Goal: Task Accomplishment & Management: Complete application form

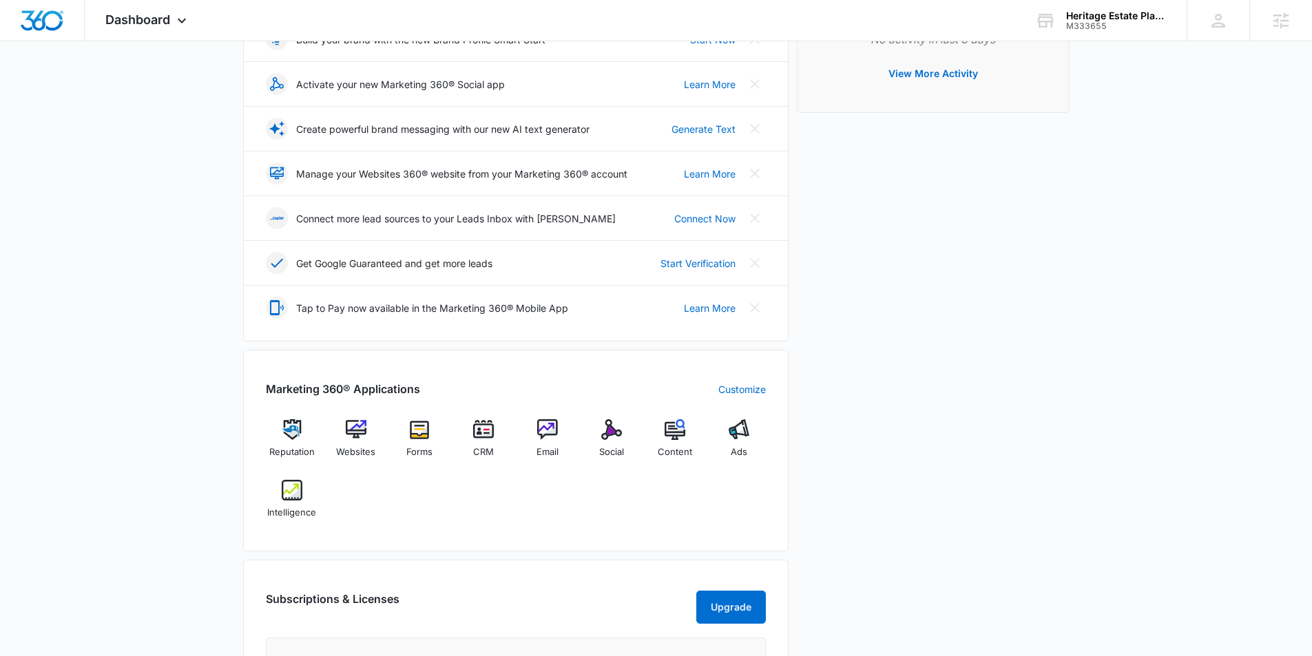
scroll to position [239, 0]
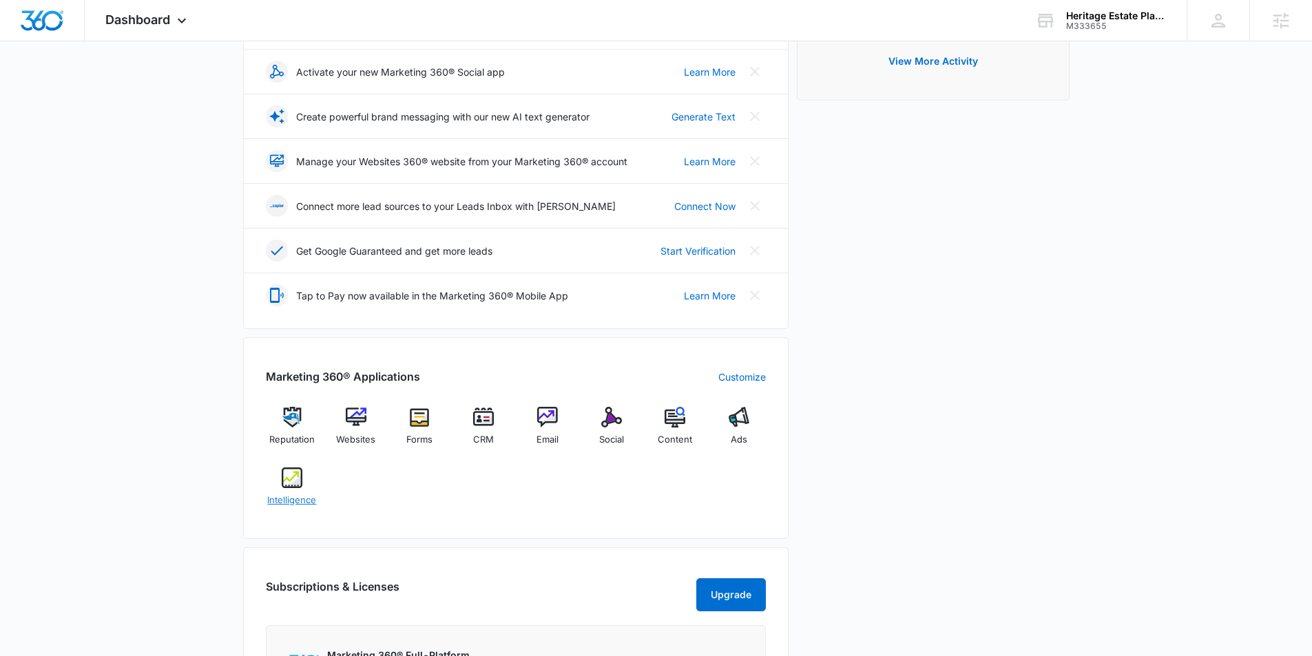
click at [282, 476] on img at bounding box center [292, 478] width 21 height 21
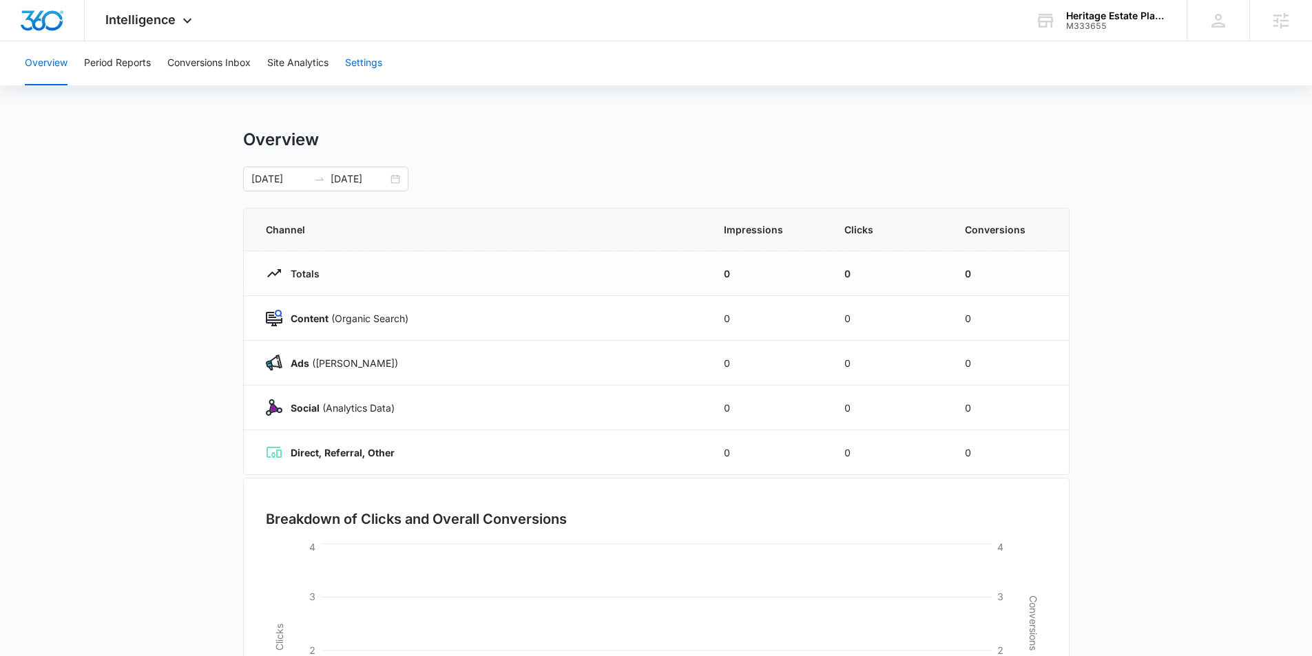
click at [360, 63] on button "Settings" at bounding box center [363, 63] width 37 height 44
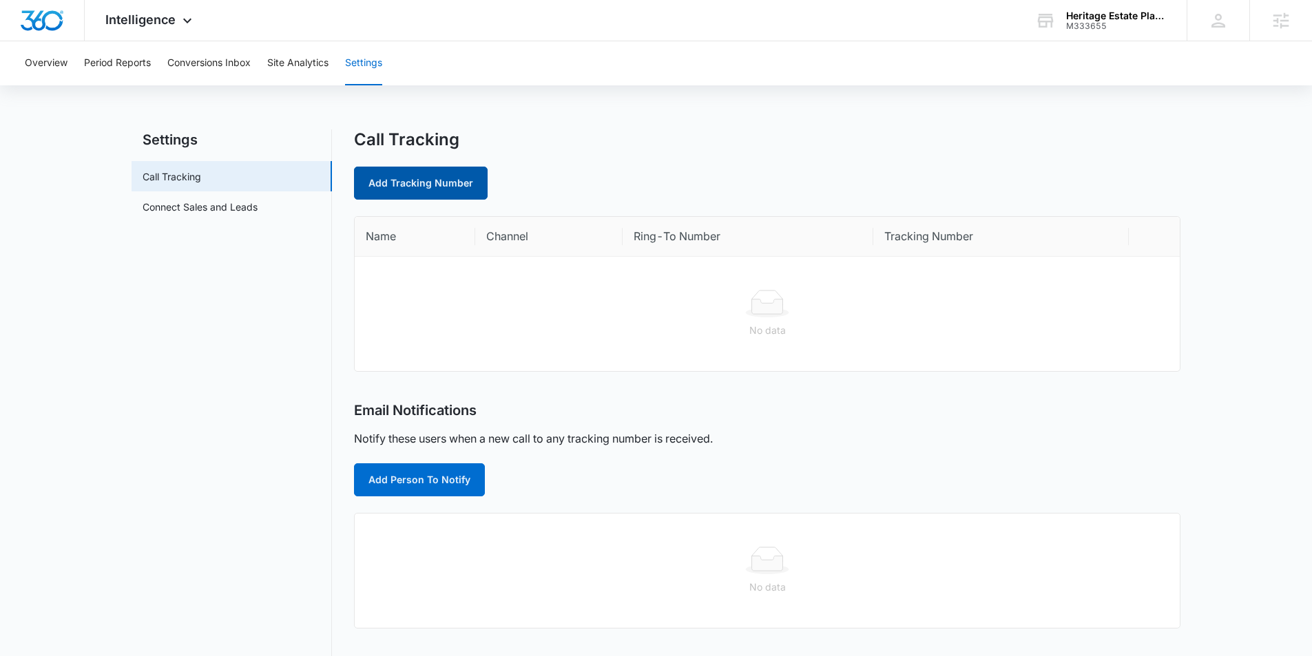
click at [427, 184] on link "Add Tracking Number" at bounding box center [421, 183] width 134 height 33
select select "by_area_code"
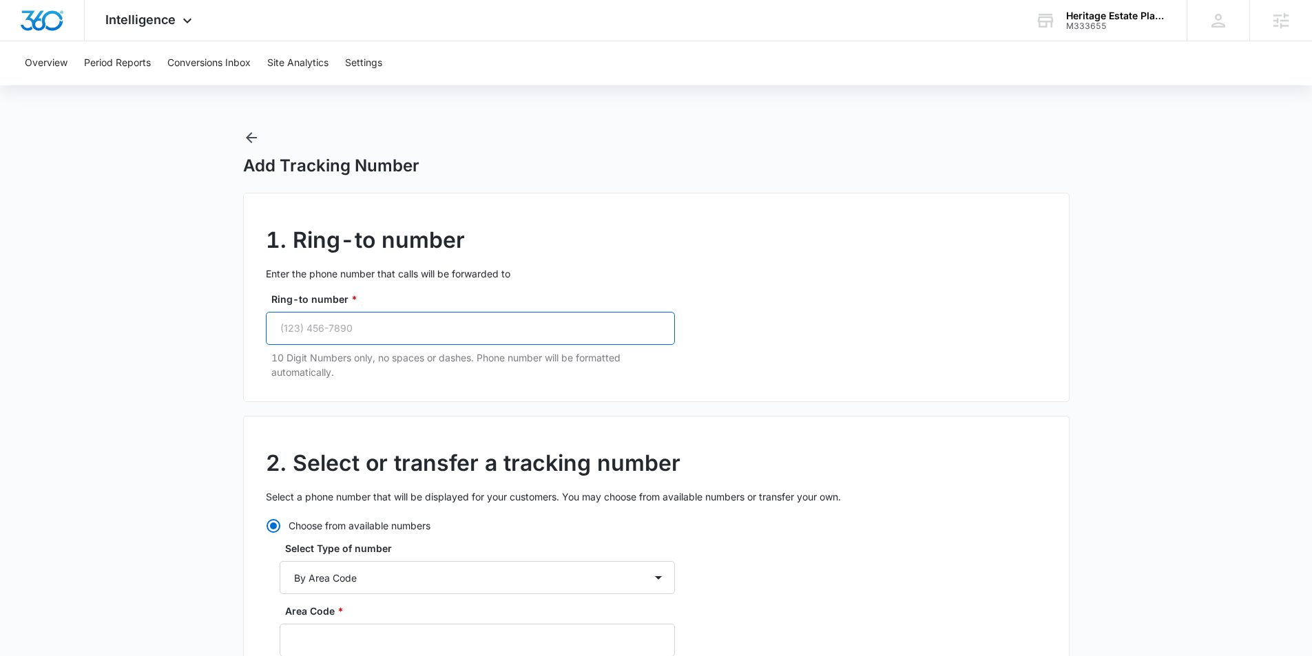
click at [373, 325] on input "Ring-to number *" at bounding box center [470, 328] width 409 height 33
paste input "(918) 230-4535"
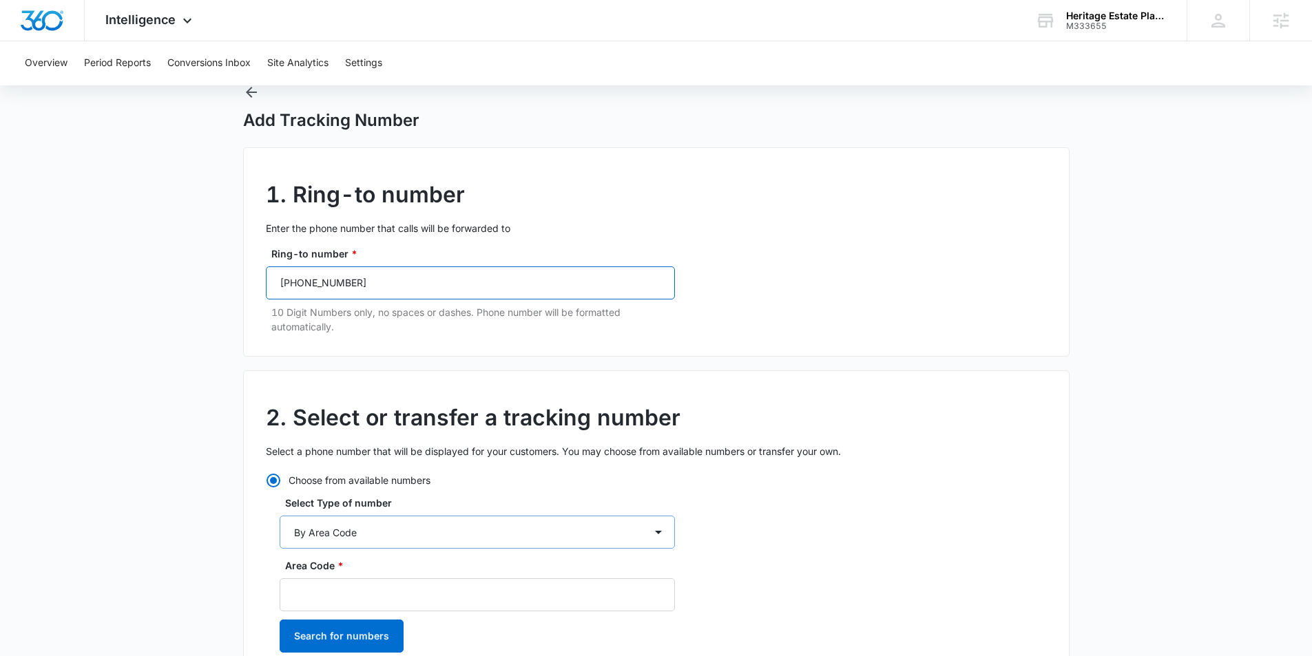
scroll to position [65, 0]
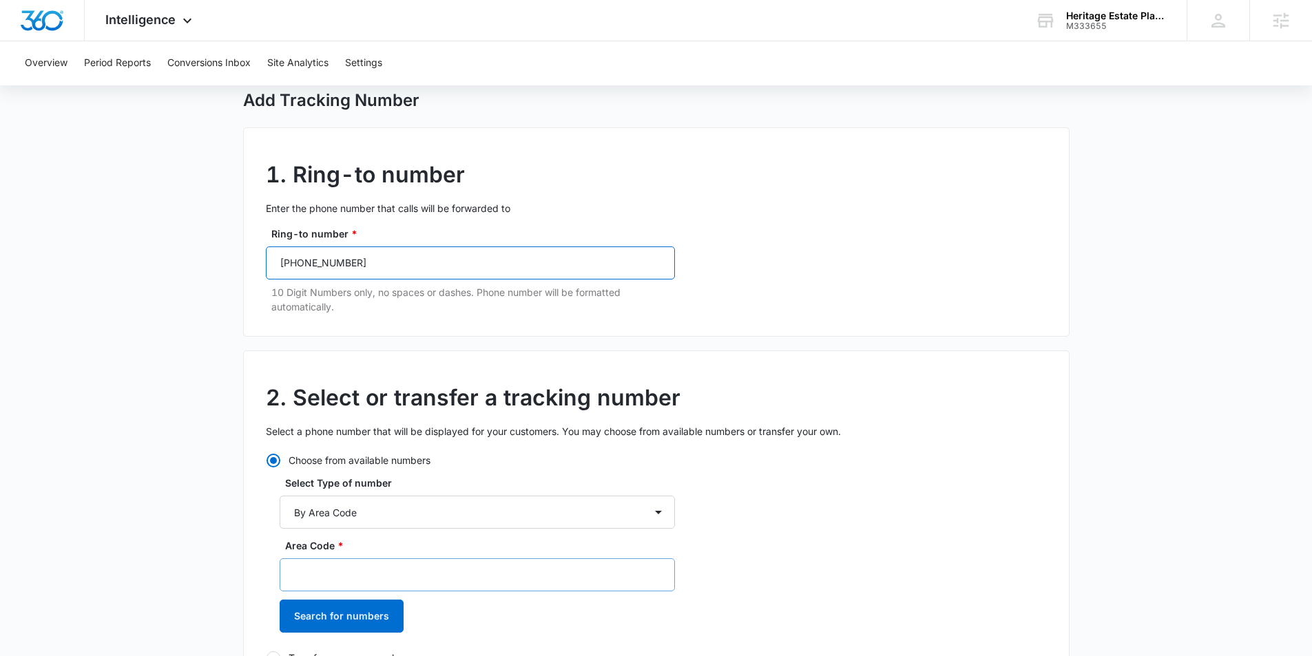
type input "(918) 230-4535"
click at [344, 580] on input "Area Code *" at bounding box center [477, 574] width 395 height 33
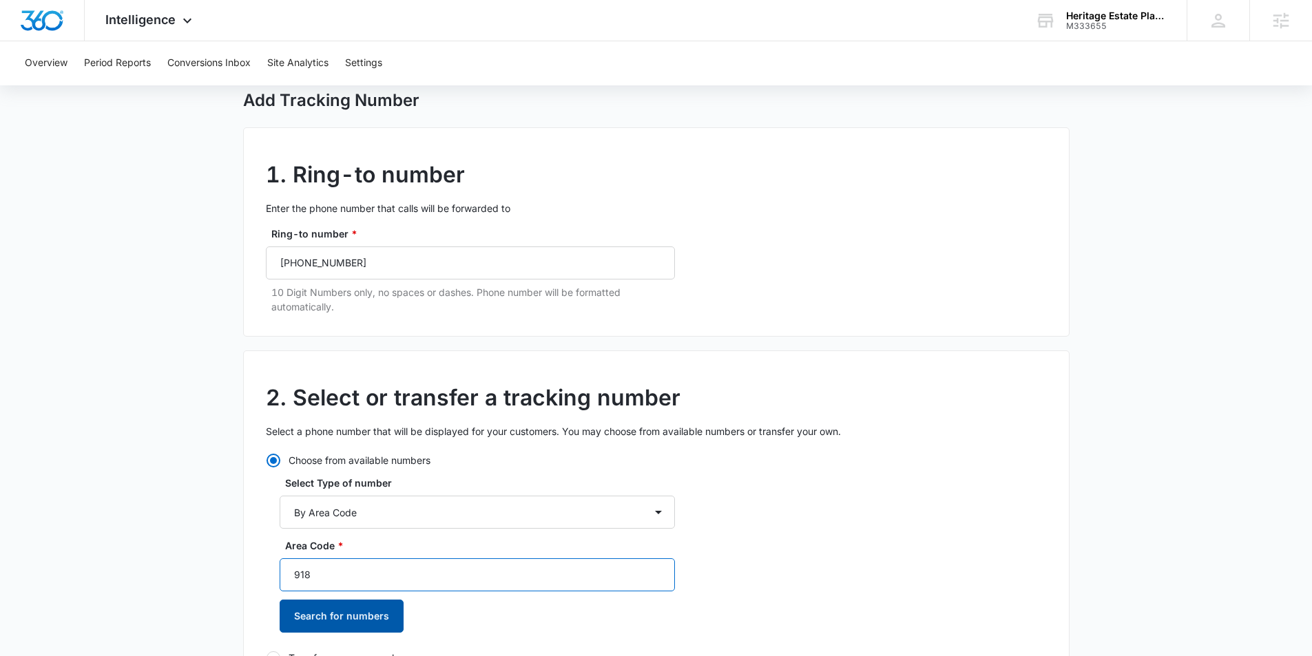
type input "918"
click at [322, 614] on button "Search for numbers" at bounding box center [342, 616] width 124 height 33
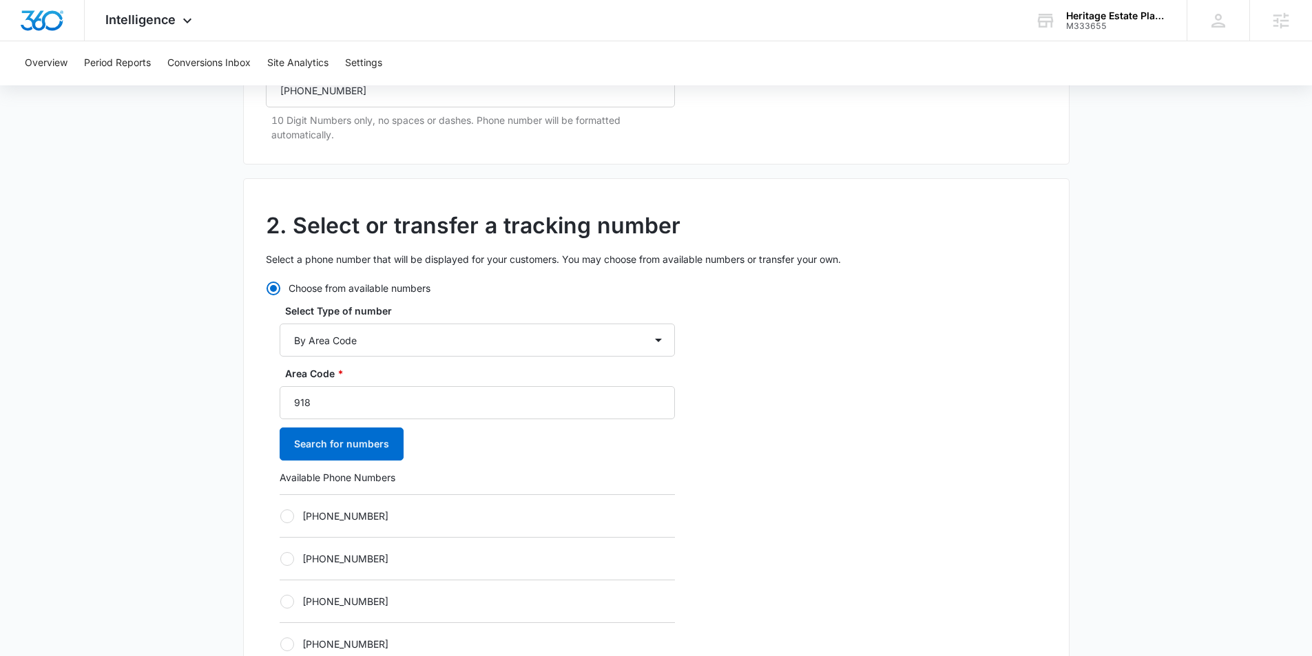
click at [284, 559] on div at bounding box center [287, 559] width 14 height 14
click at [280, 559] on input "+19182120436" at bounding box center [280, 558] width 1 height 1
radio input "true"
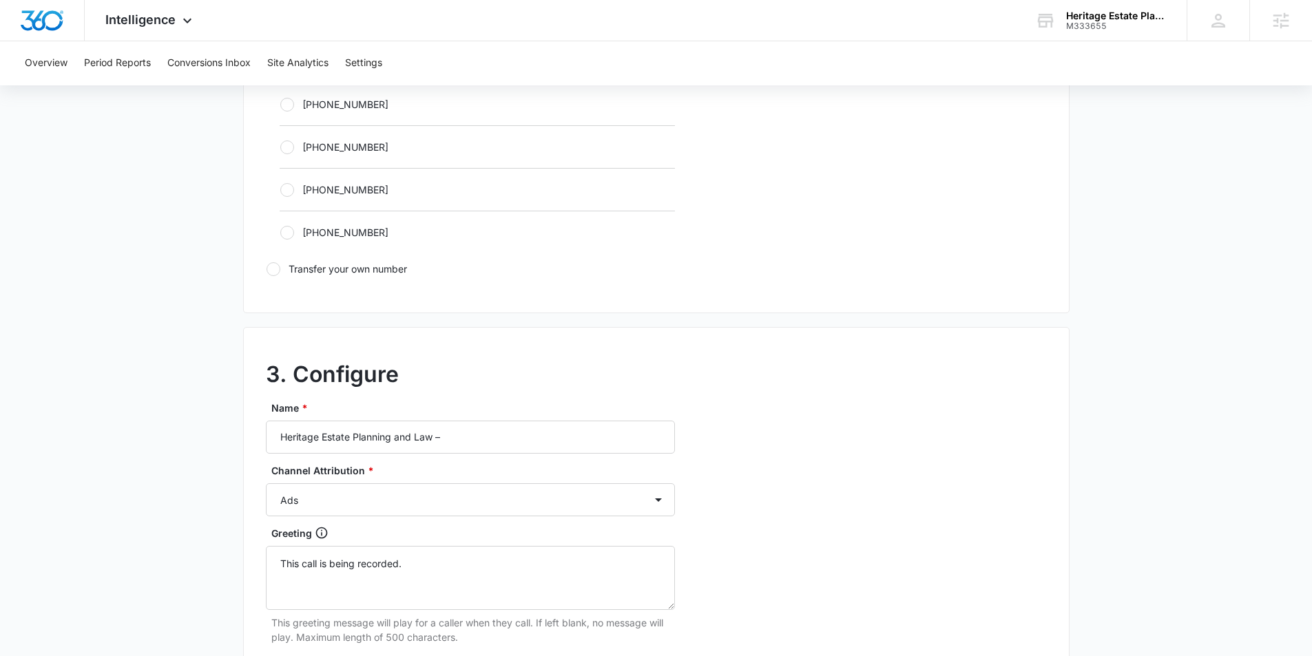
scroll to position [909, 0]
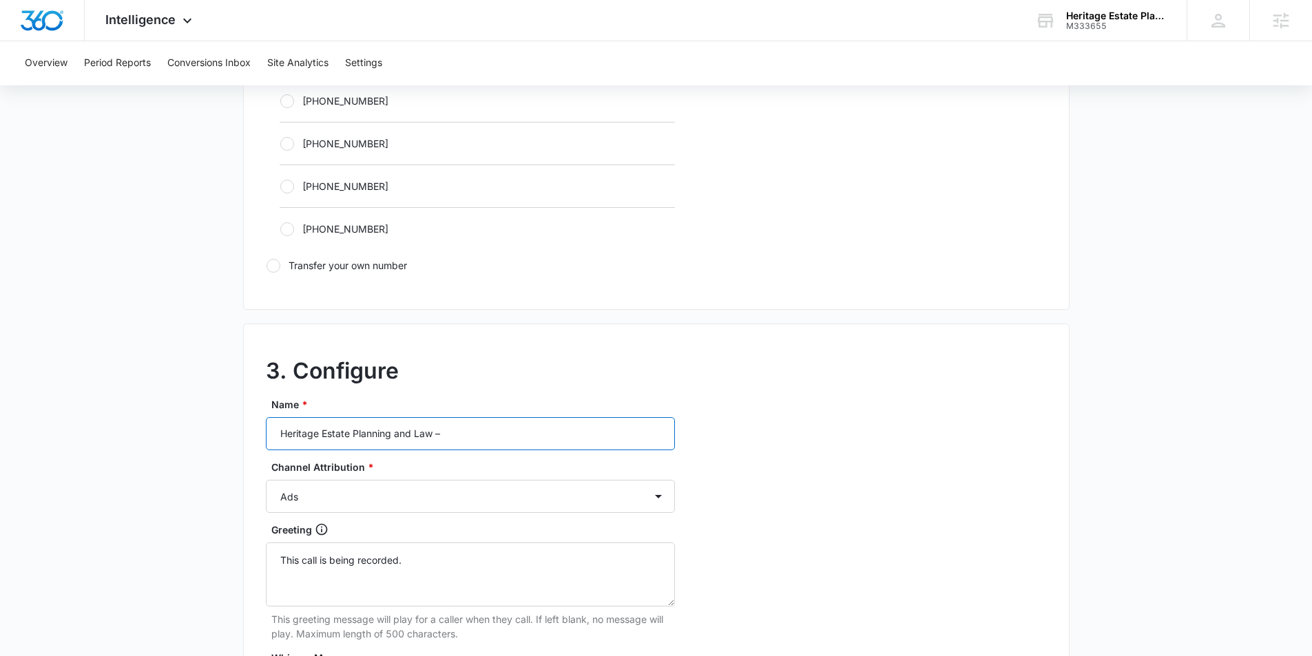
click at [495, 450] on input "Heritage Estate Planning and Law –" at bounding box center [470, 433] width 409 height 33
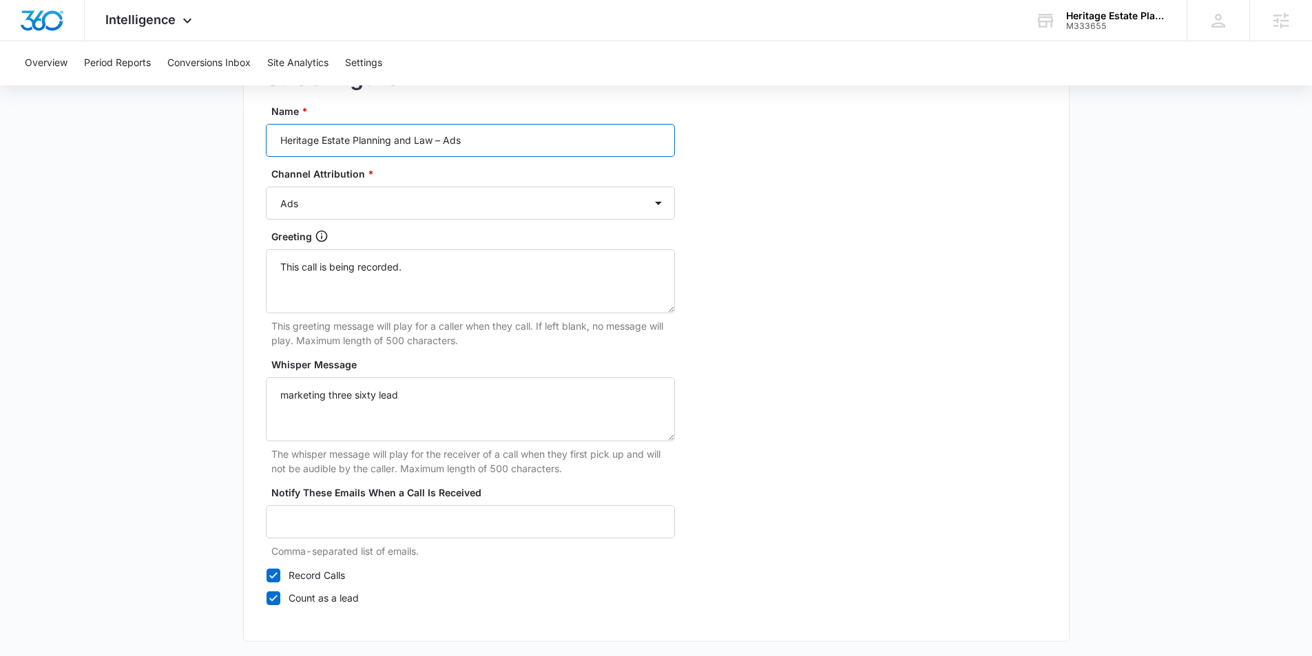
scroll to position [1261, 0]
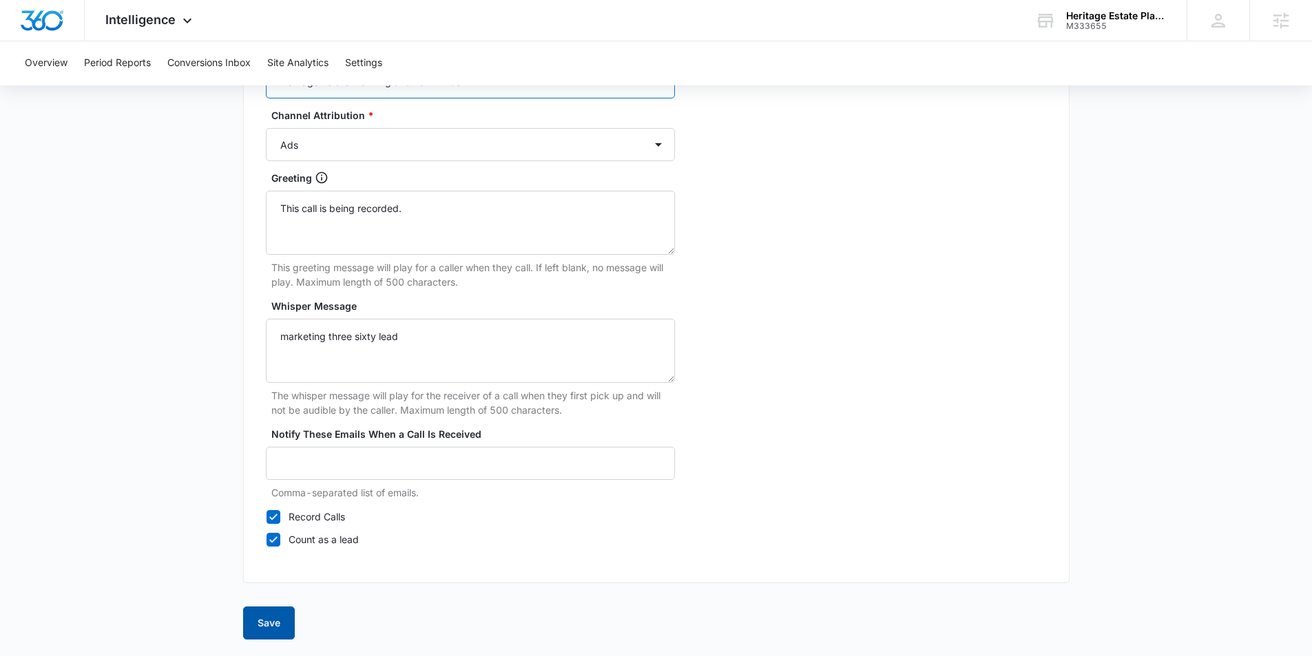
type input "Heritage Estate Planning and Law – Ads"
click at [277, 624] on button "Save" at bounding box center [269, 623] width 52 height 33
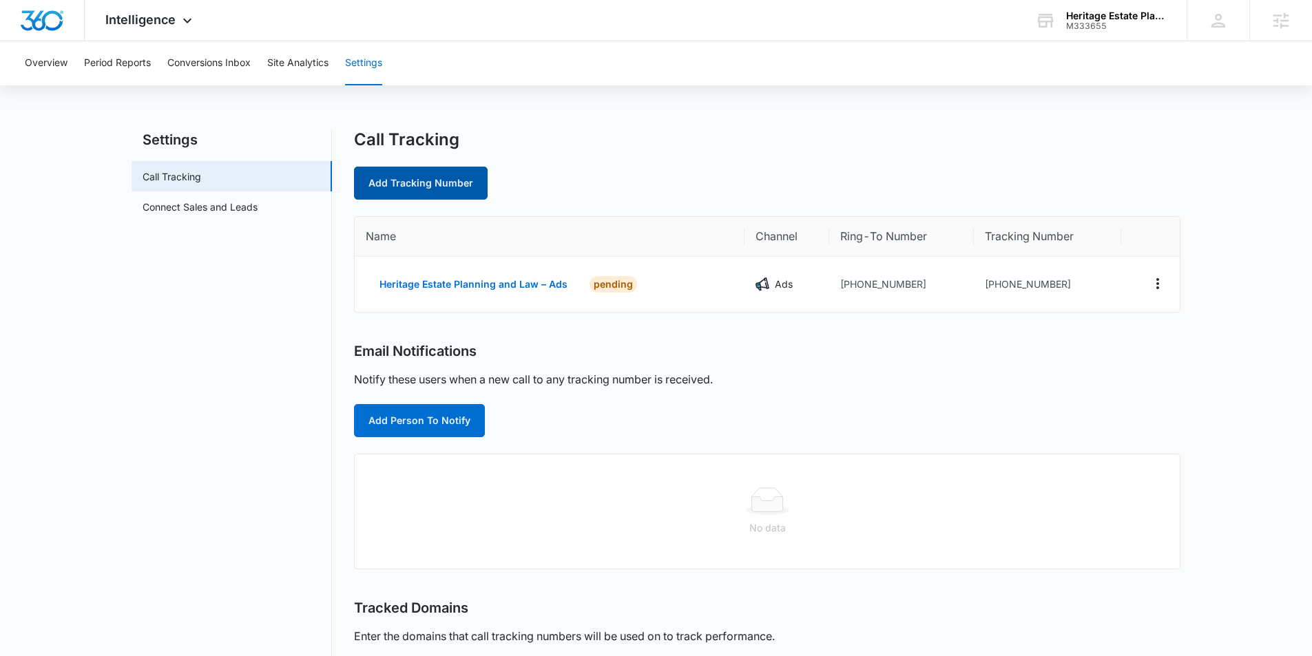
click at [438, 175] on link "Add Tracking Number" at bounding box center [421, 183] width 134 height 33
select select "by_area_code"
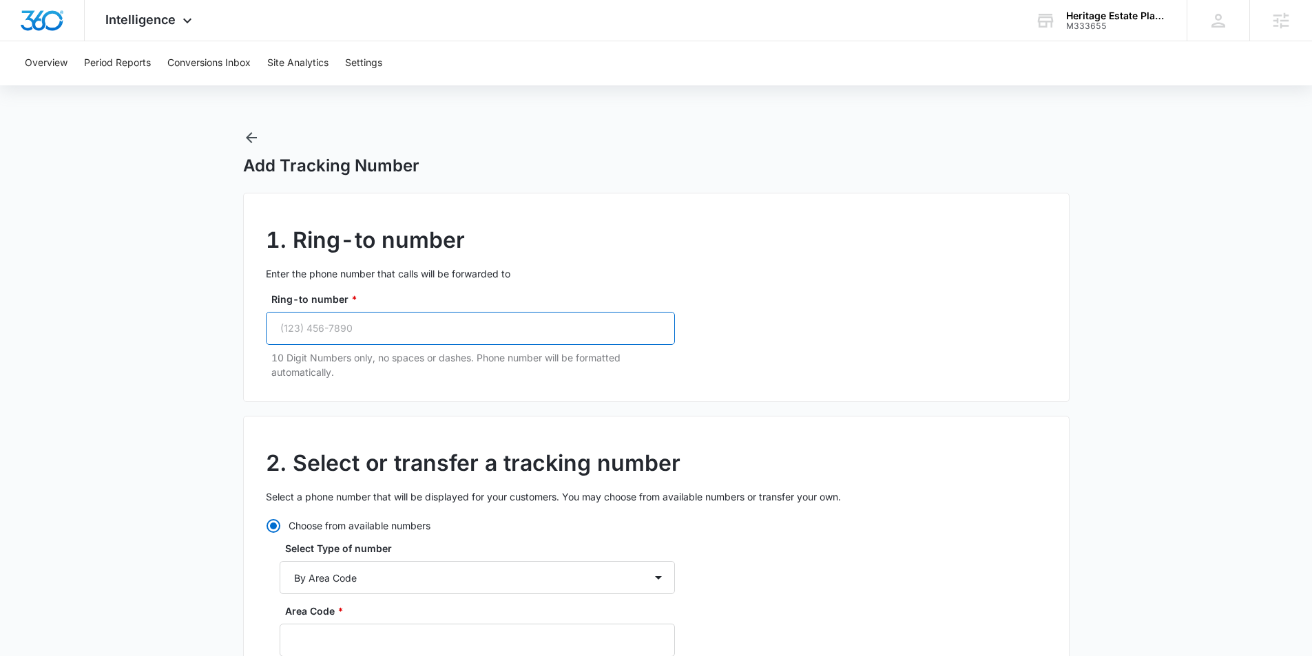
click at [395, 325] on input "Ring-to number *" at bounding box center [470, 328] width 409 height 33
paste input "(918) 230-4535"
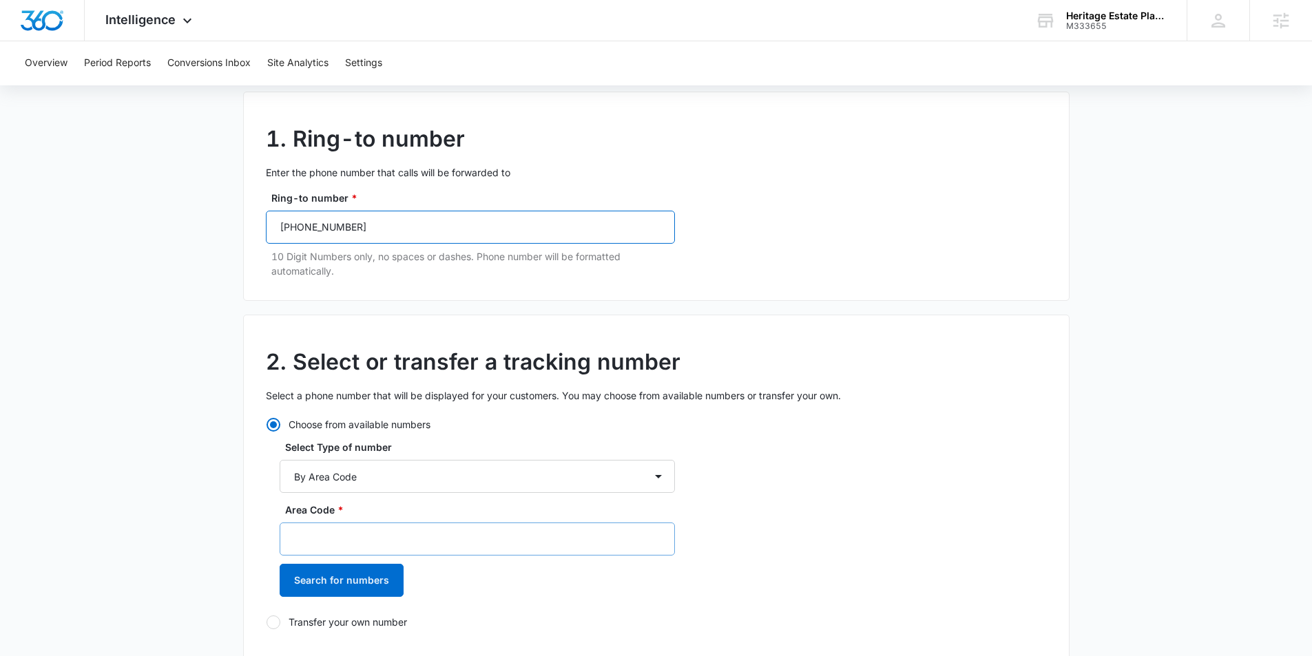
scroll to position [109, 0]
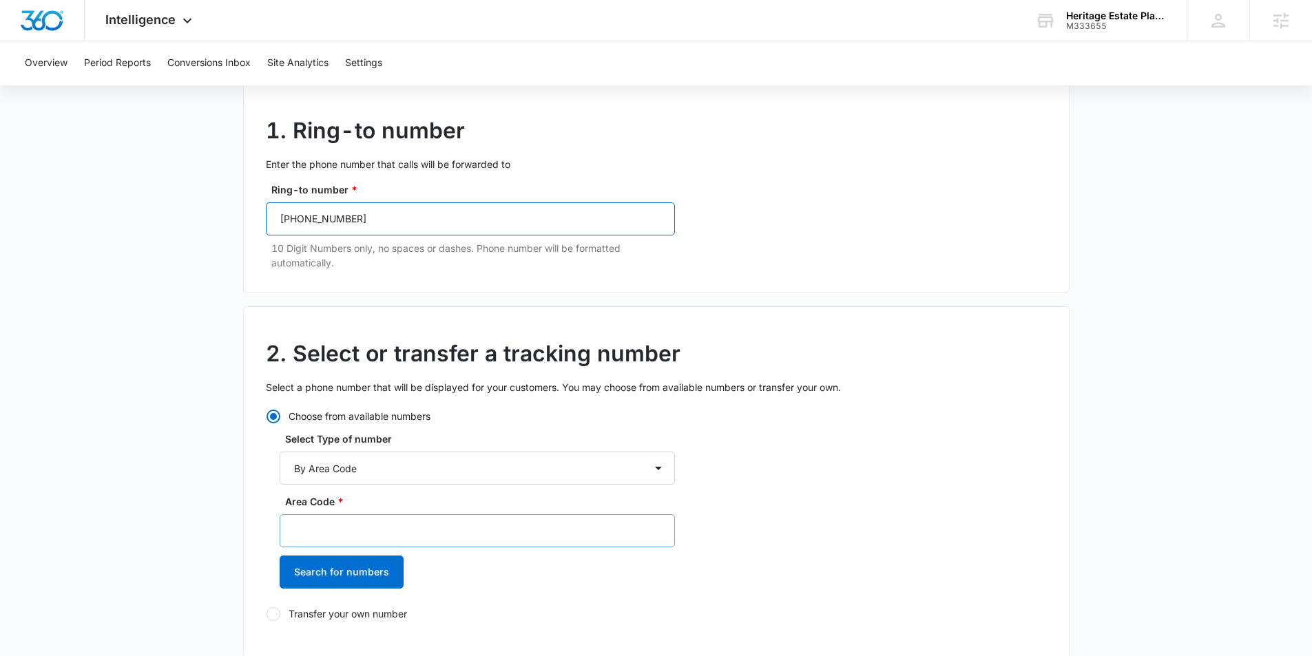
type input "(918) 230-4535"
click at [337, 528] on input "Area Code *" at bounding box center [477, 530] width 395 height 33
type input "918"
click at [339, 575] on button "Search for numbers" at bounding box center [342, 572] width 124 height 33
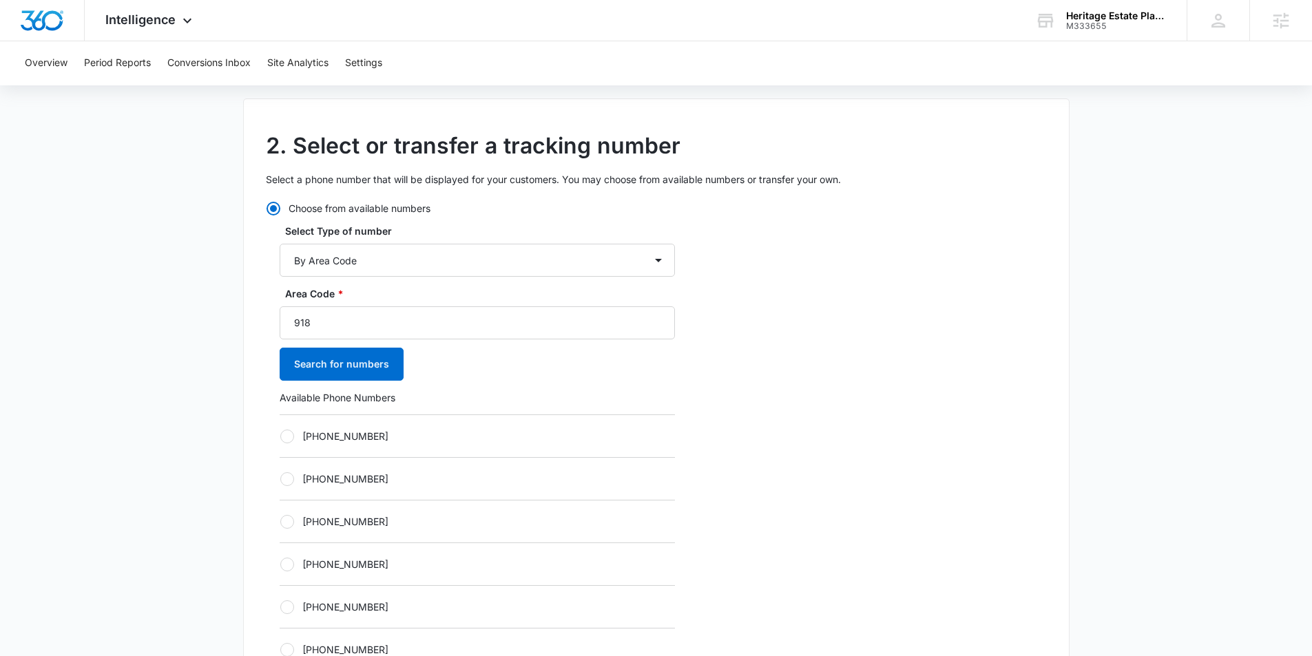
scroll to position [319, 0]
click at [284, 435] on div at bounding box center [287, 435] width 14 height 14
click at [280, 435] on input "+19182120433" at bounding box center [280, 434] width 1 height 1
radio input "true"
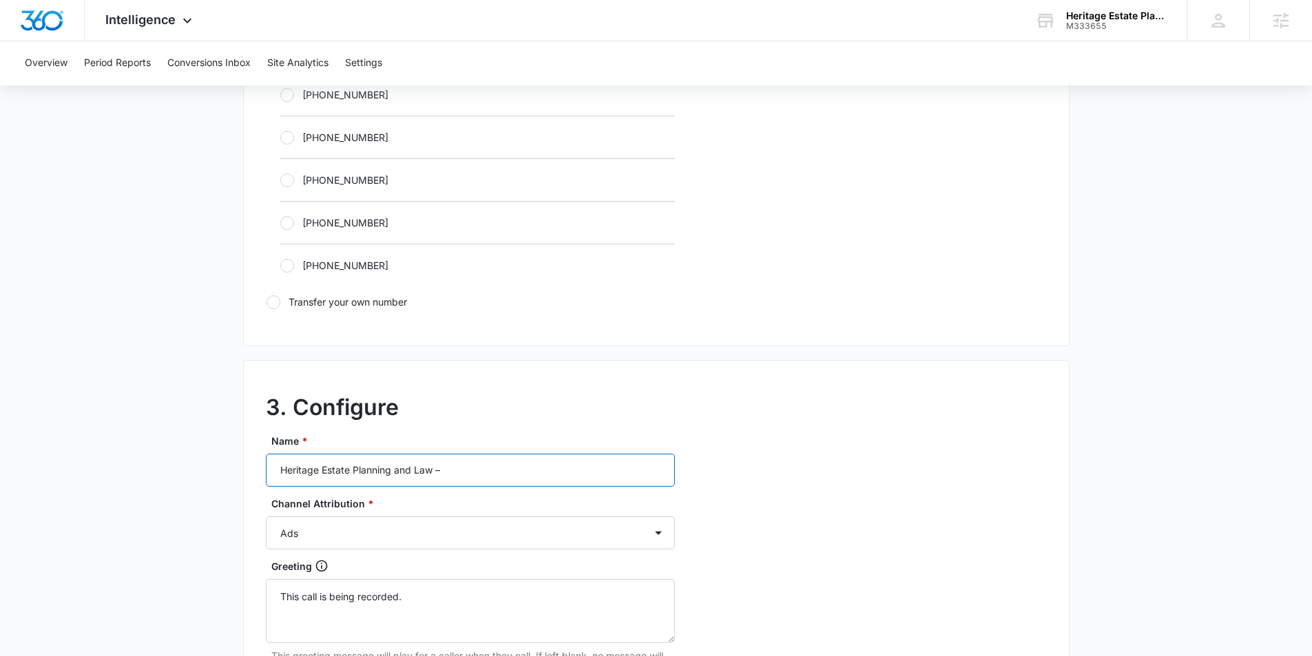
click at [481, 466] on input "Heritage Estate Planning and Law –" at bounding box center [470, 470] width 409 height 33
type input "Heritage Estate Planning and Law – Content"
click at [520, 545] on select "Ads Local Service Ads Content Social Other" at bounding box center [470, 532] width 409 height 33
select select "CONTENT"
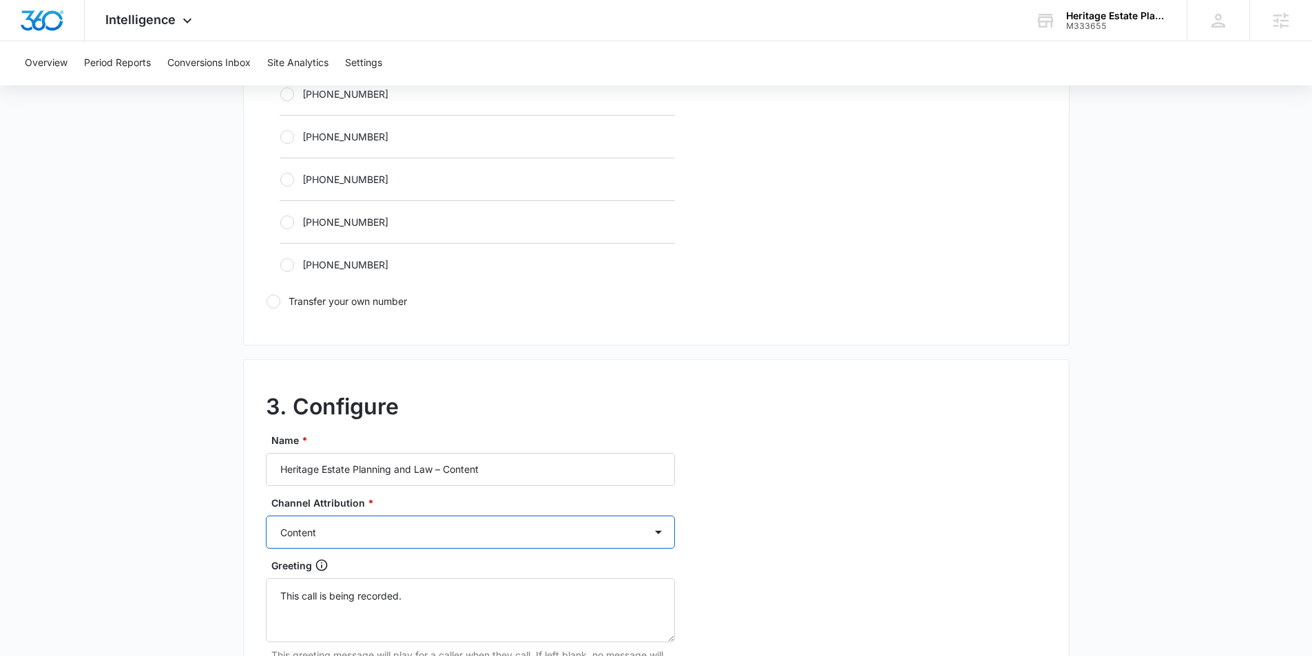
click at [266, 516] on select "Ads Local Service Ads Content Social Other" at bounding box center [470, 532] width 409 height 33
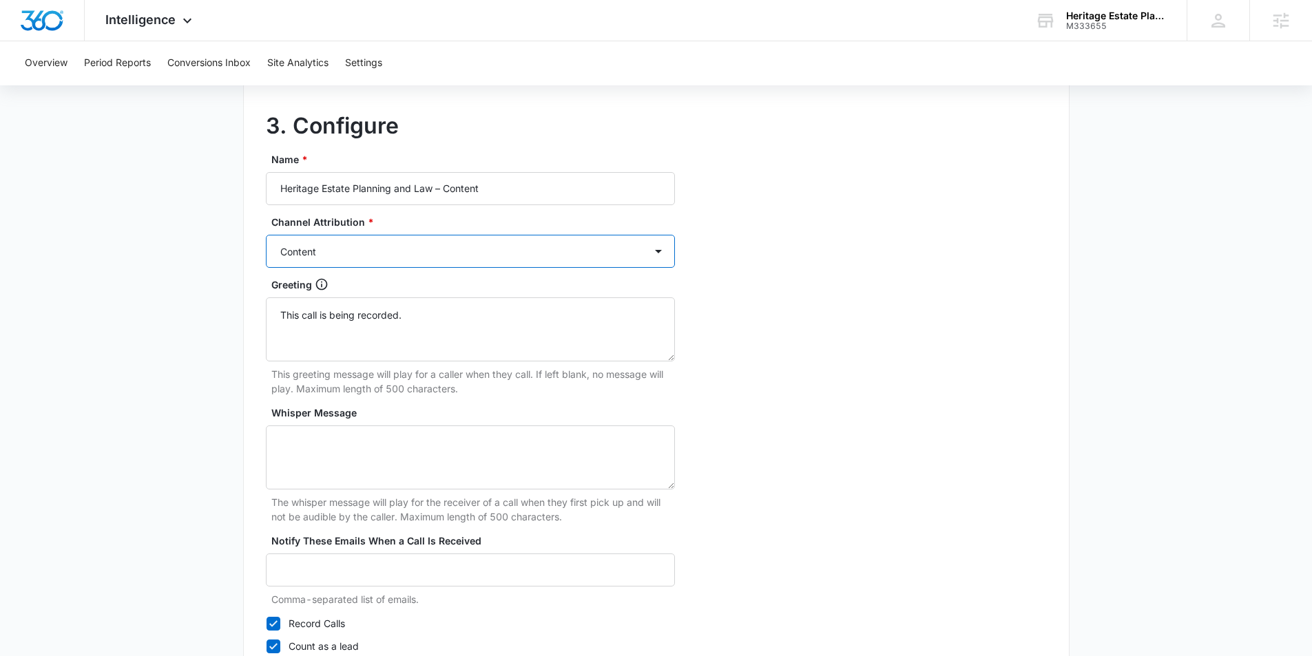
scroll to position [1261, 0]
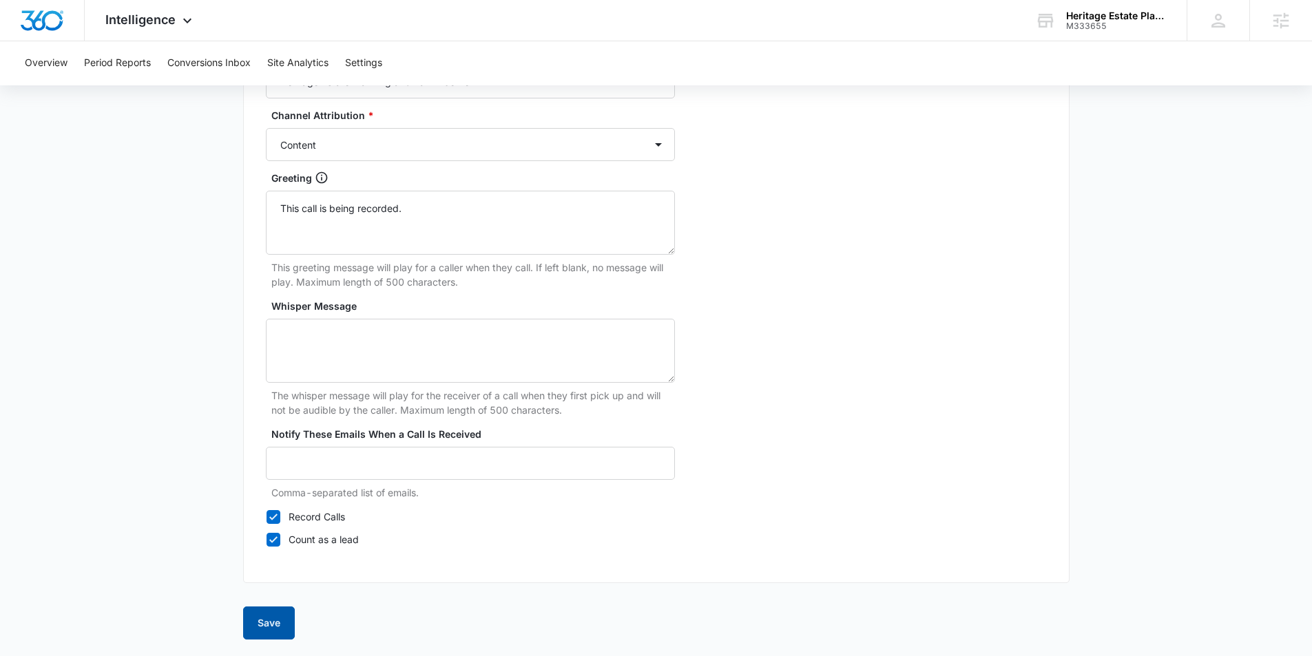
click at [279, 621] on button "Save" at bounding box center [269, 623] width 52 height 33
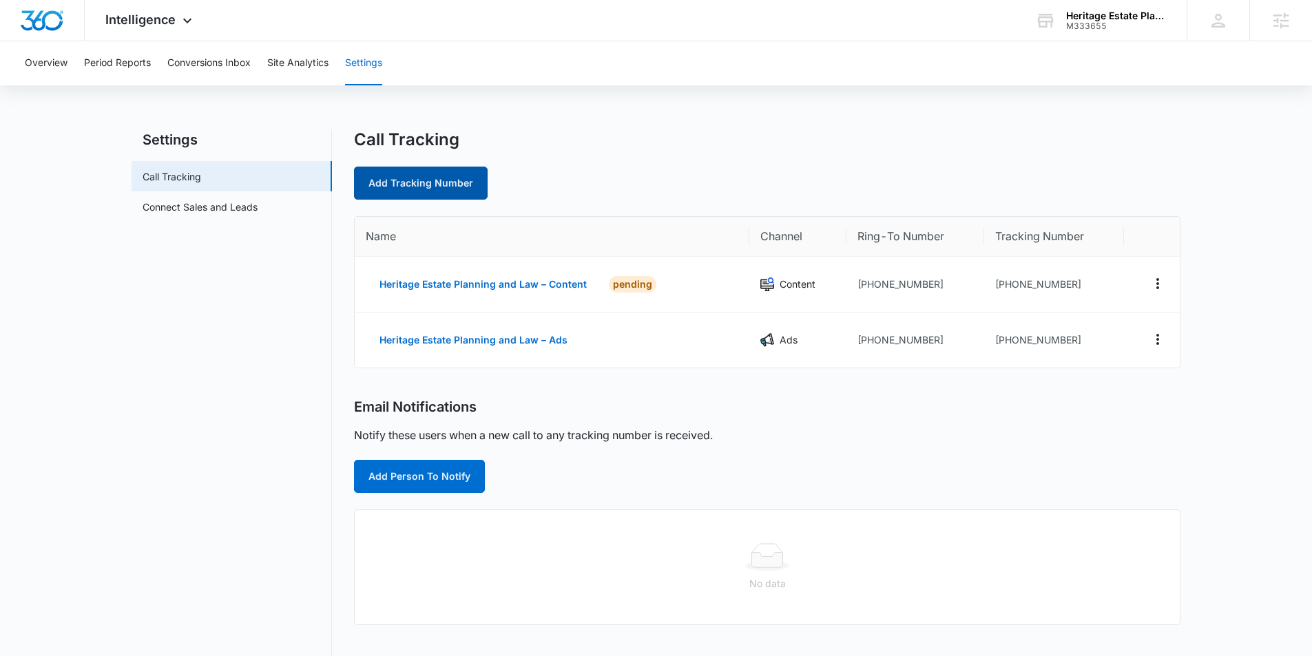
click at [442, 178] on link "Add Tracking Number" at bounding box center [421, 183] width 134 height 33
select select "by_area_code"
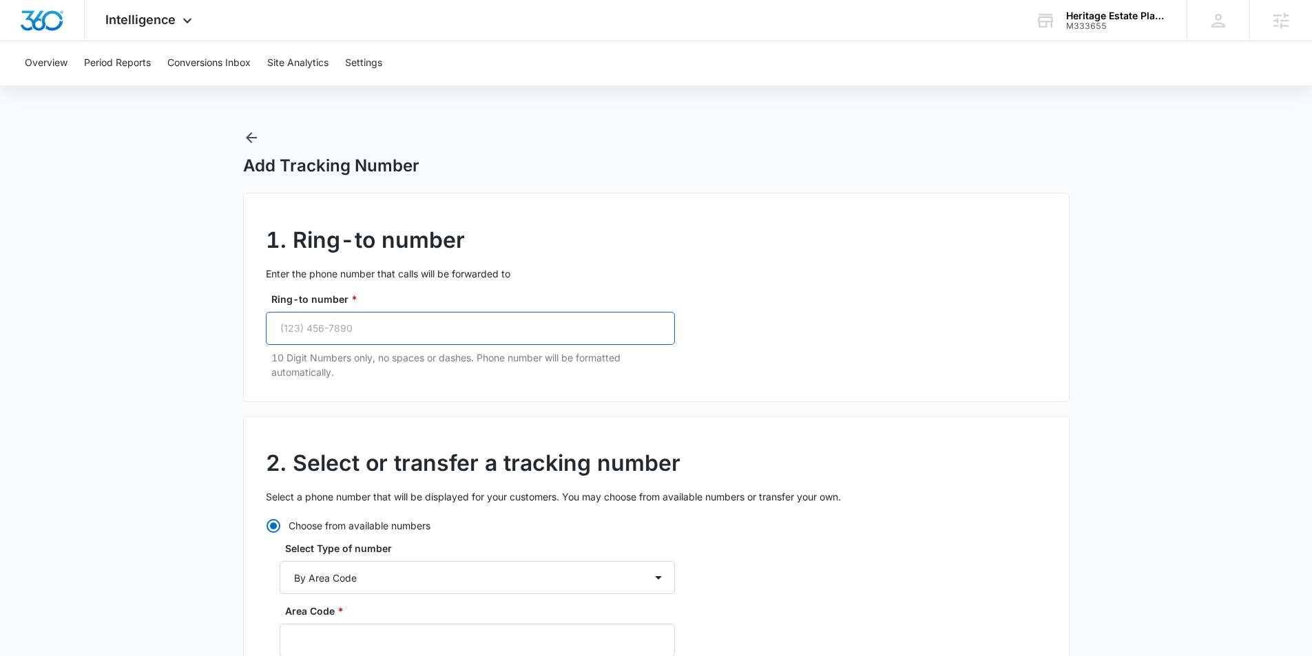
click at [359, 331] on input "Ring-to number *" at bounding box center [470, 328] width 409 height 33
paste input "(918) 230-4535"
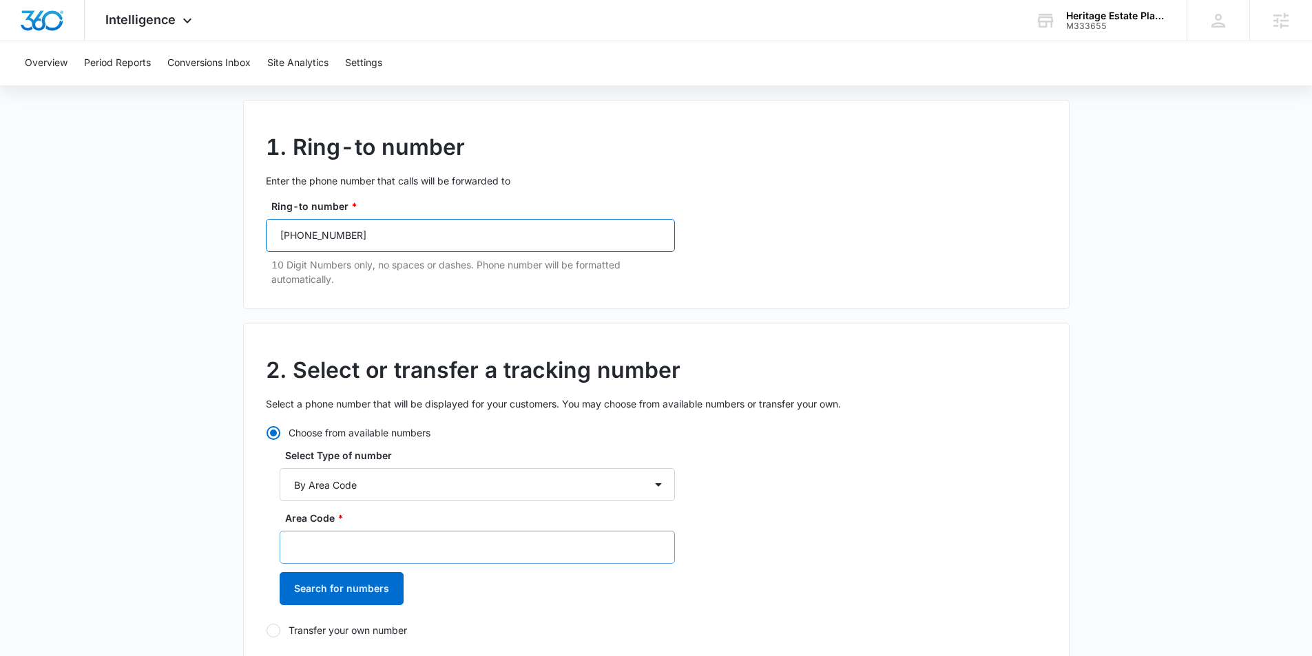
scroll to position [94, 0]
type input "(918) 230-4535"
click at [363, 546] on input "Area Code *" at bounding box center [477, 546] width 395 height 33
type input "918"
click at [353, 597] on button "Search for numbers" at bounding box center [342, 588] width 124 height 33
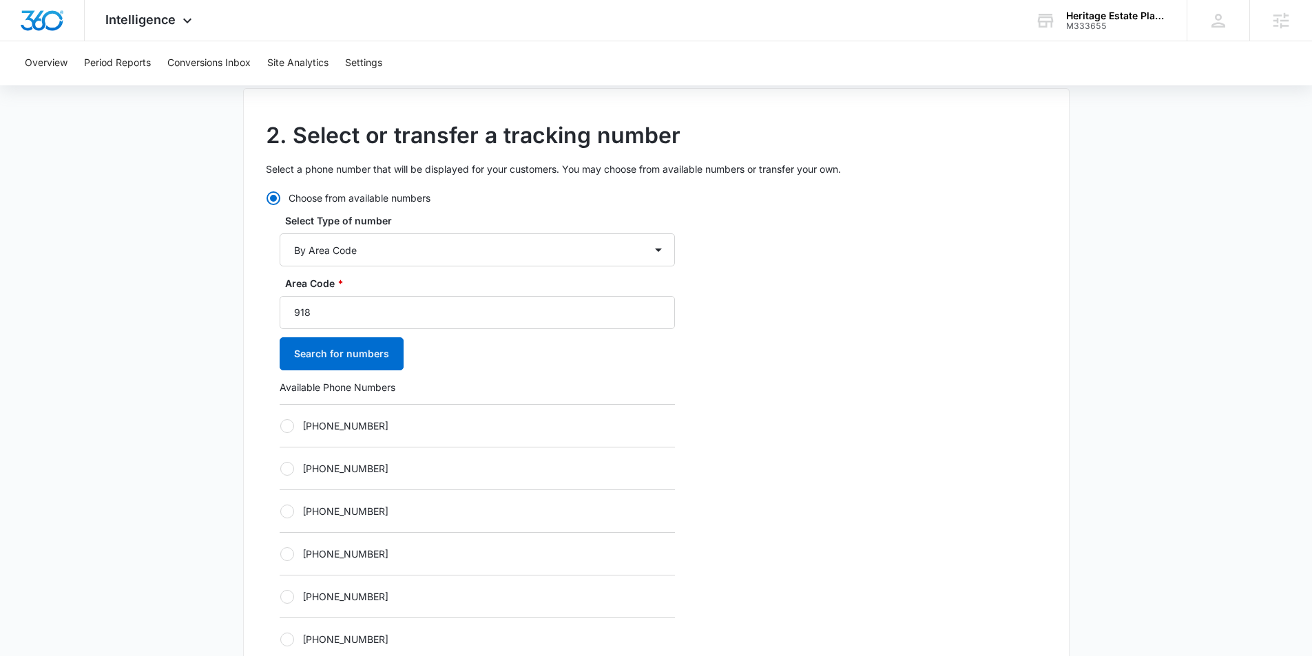
click at [300, 419] on label "+19182120517" at bounding box center [477, 426] width 395 height 14
click at [280, 426] on input "+19182120517" at bounding box center [280, 426] width 1 height 1
radio input "true"
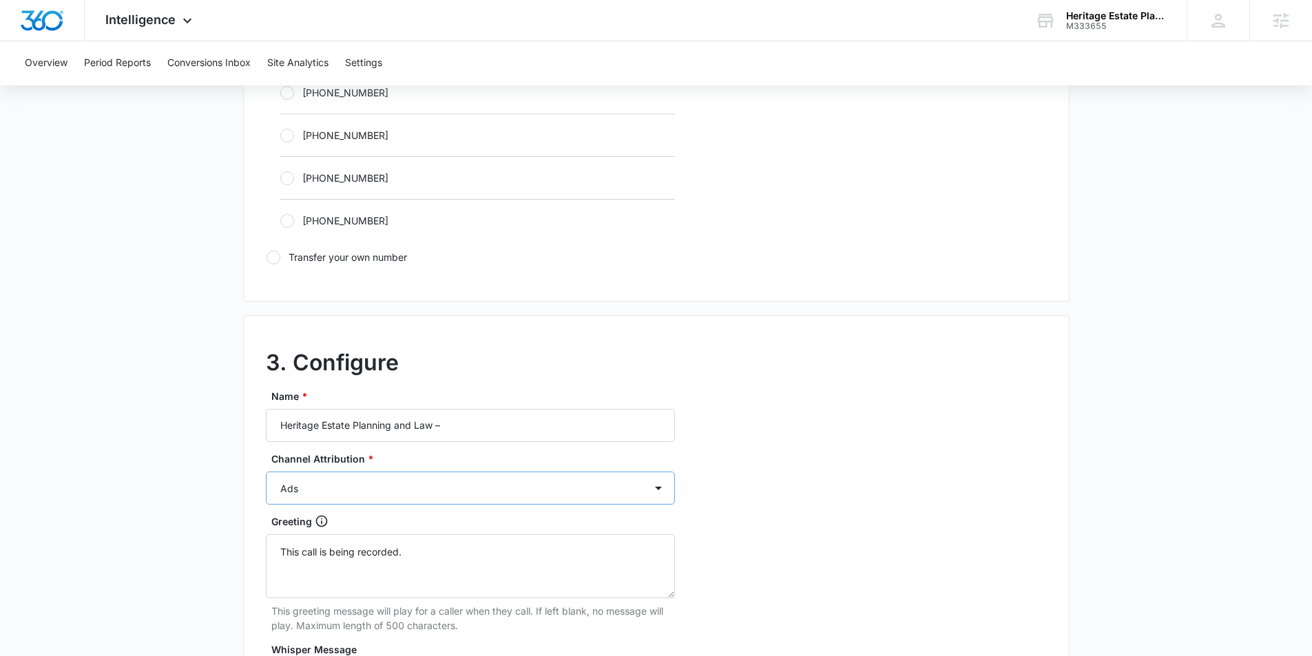
scroll to position [956, 0]
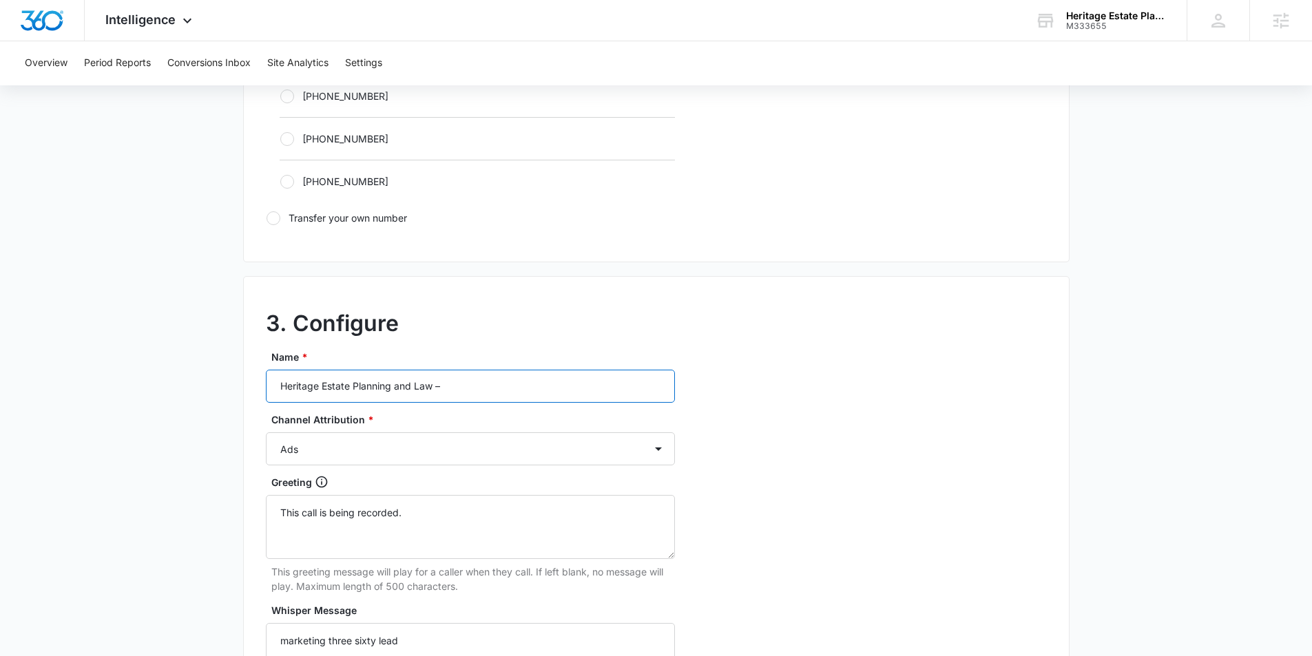
click at [467, 380] on input "Heritage Estate Planning and Law –" at bounding box center [470, 386] width 409 height 33
type input "Heritage Estate Planning and Law – Social"
click at [407, 441] on select "Ads Local Service Ads Content Social Other" at bounding box center [470, 448] width 409 height 33
select select "SOCIAL"
click at [266, 432] on select "Ads Local Service Ads Content Social Other" at bounding box center [470, 448] width 409 height 33
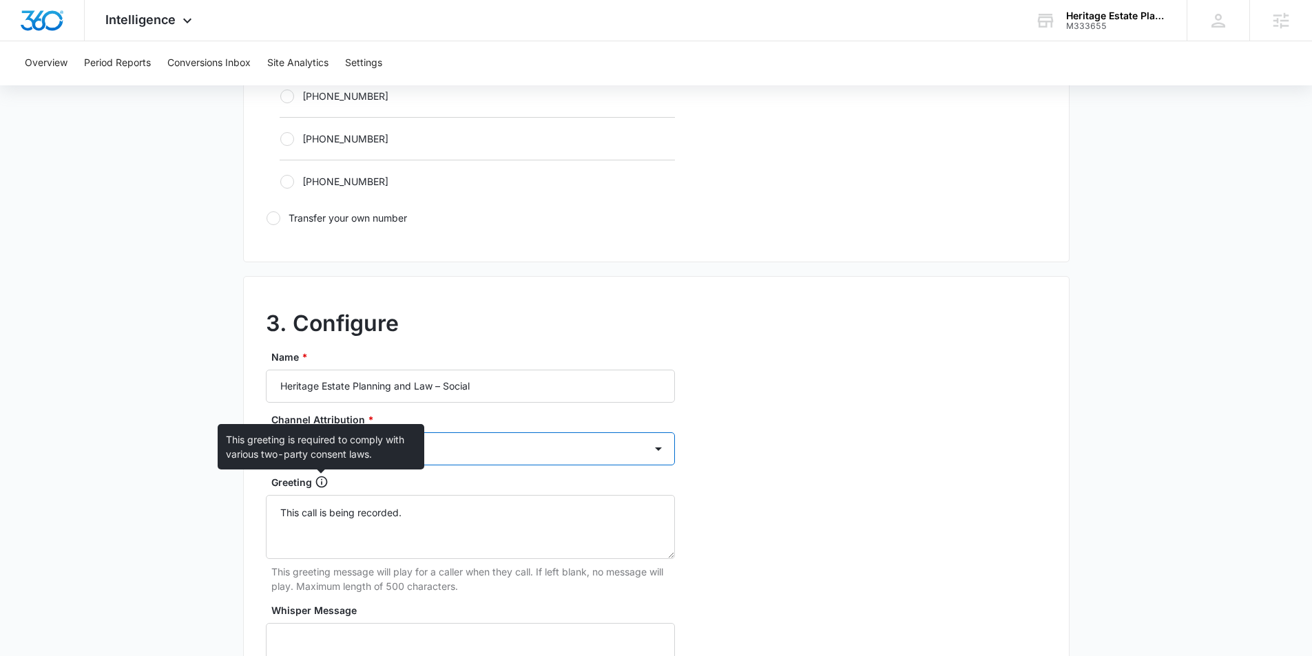
scroll to position [1261, 0]
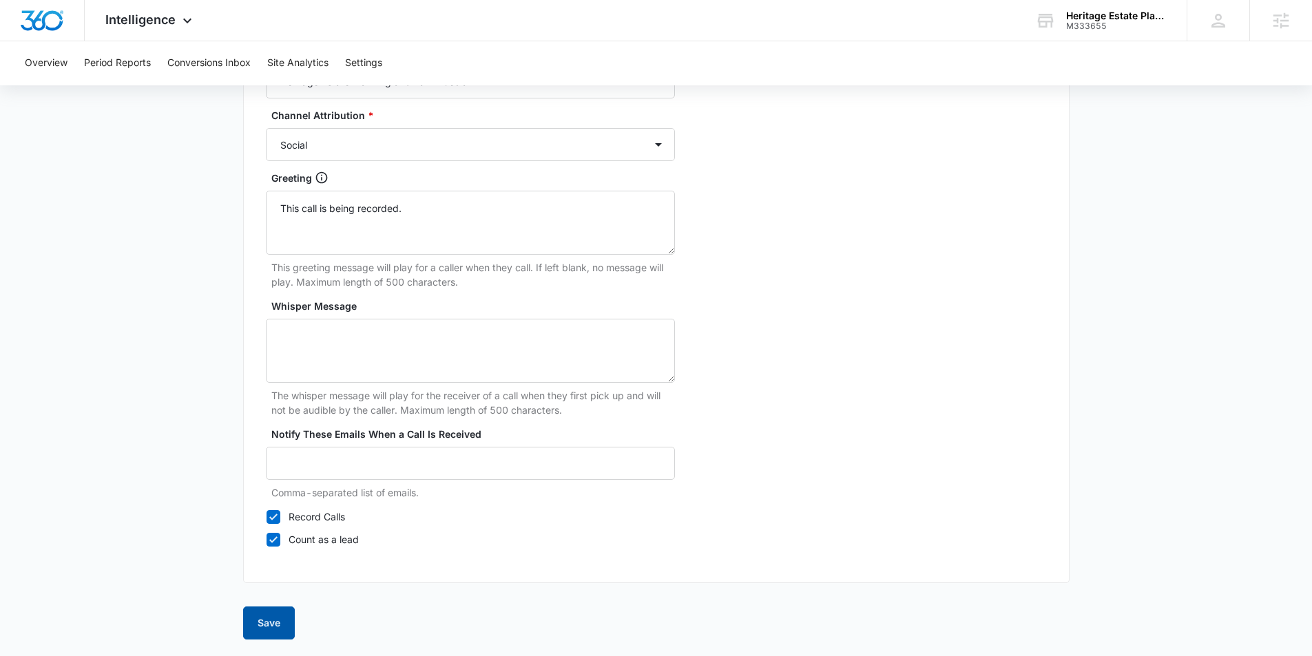
click at [271, 608] on button "Save" at bounding box center [269, 623] width 52 height 33
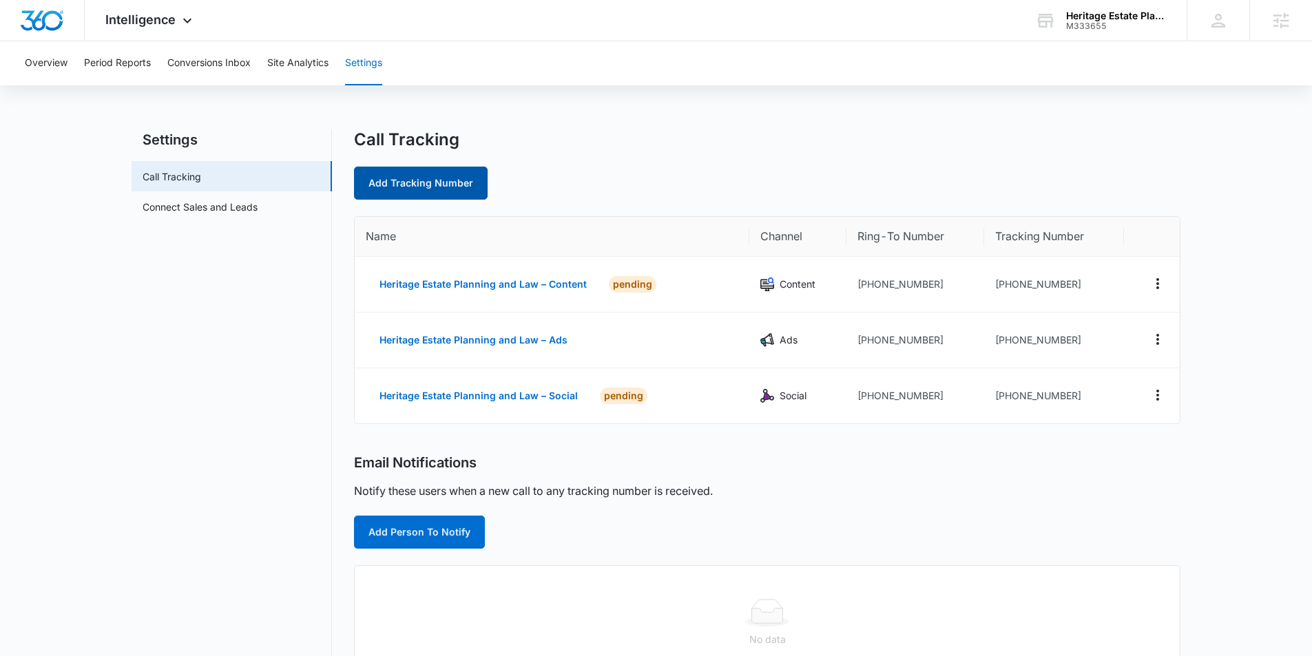
click at [406, 181] on link "Add Tracking Number" at bounding box center [421, 183] width 134 height 33
select select "by_area_code"
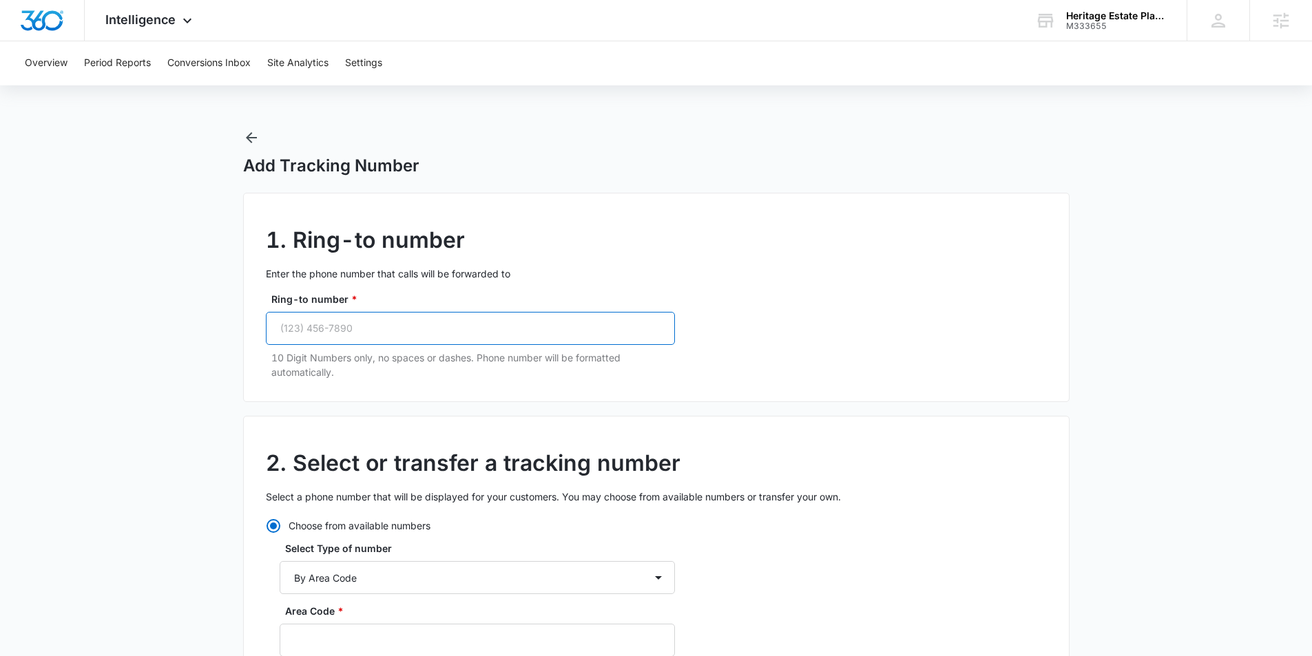
click at [364, 326] on input "Ring-to number *" at bounding box center [470, 328] width 409 height 33
paste input "(918) 230-4535"
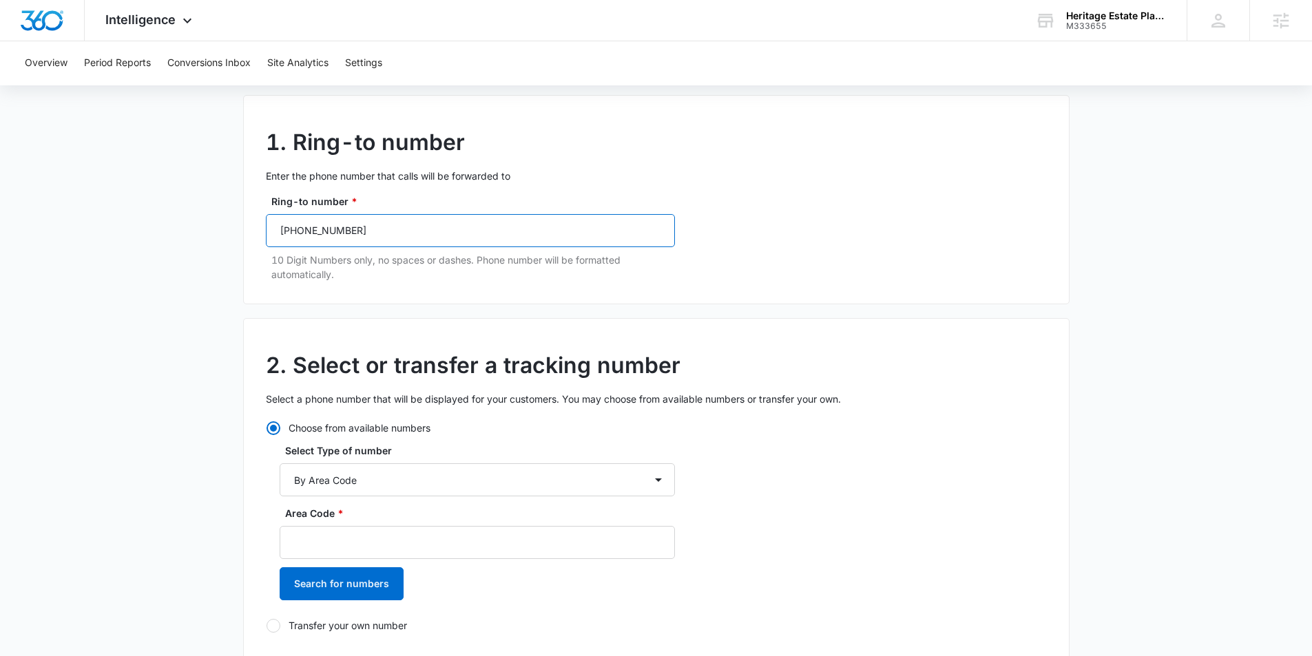
scroll to position [113, 0]
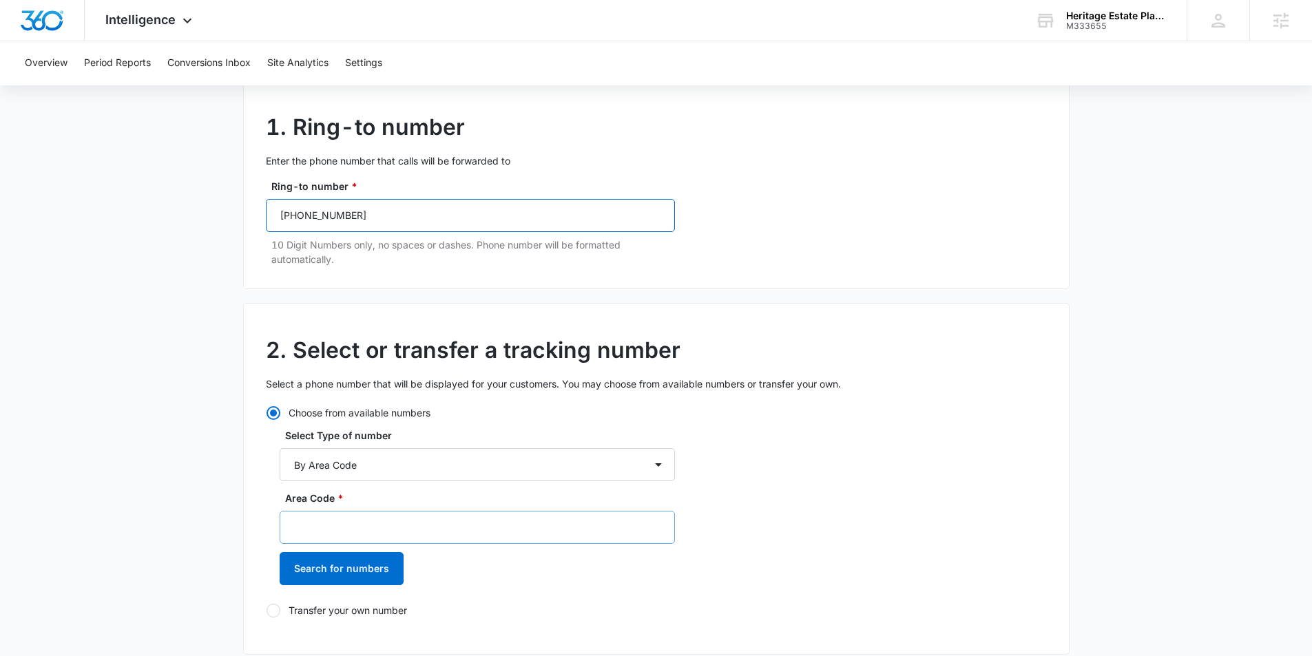
type input "(918) 230-4535"
click at [370, 531] on input "Area Code *" at bounding box center [477, 527] width 395 height 33
type input "918"
click at [368, 567] on button "Search for numbers" at bounding box center [342, 568] width 124 height 33
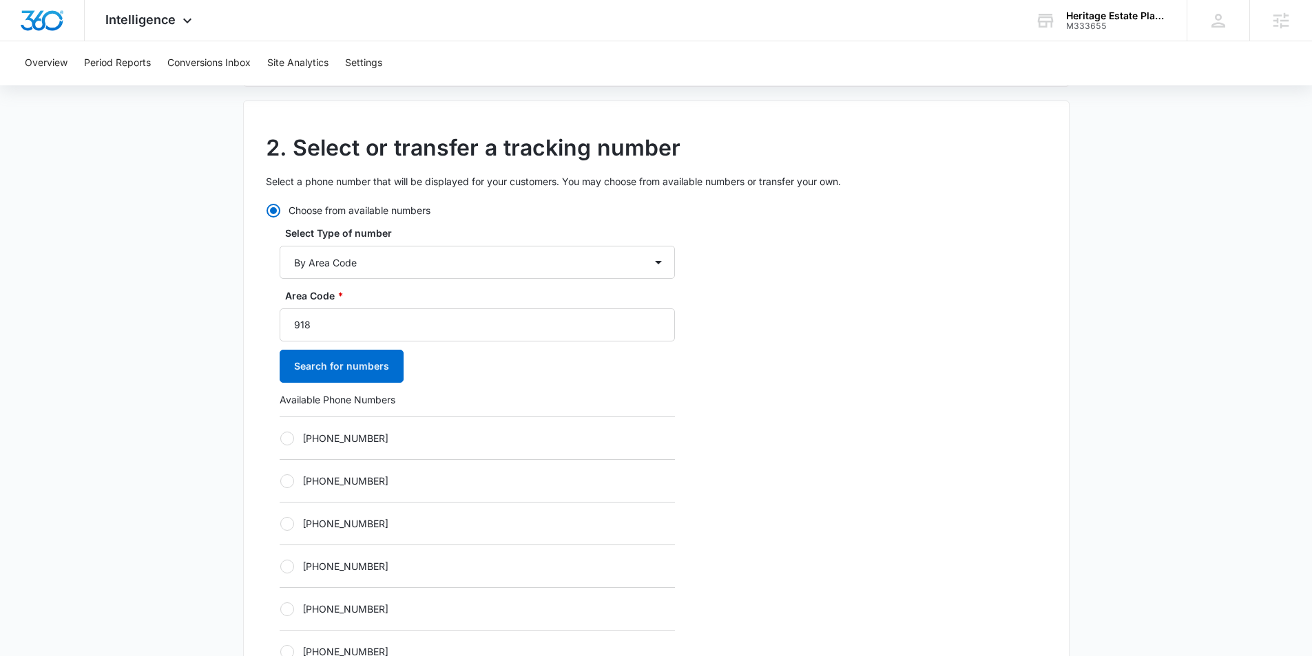
click at [289, 479] on div at bounding box center [287, 481] width 14 height 14
click at [280, 481] on input "+19182120546" at bounding box center [280, 481] width 1 height 1
radio input "true"
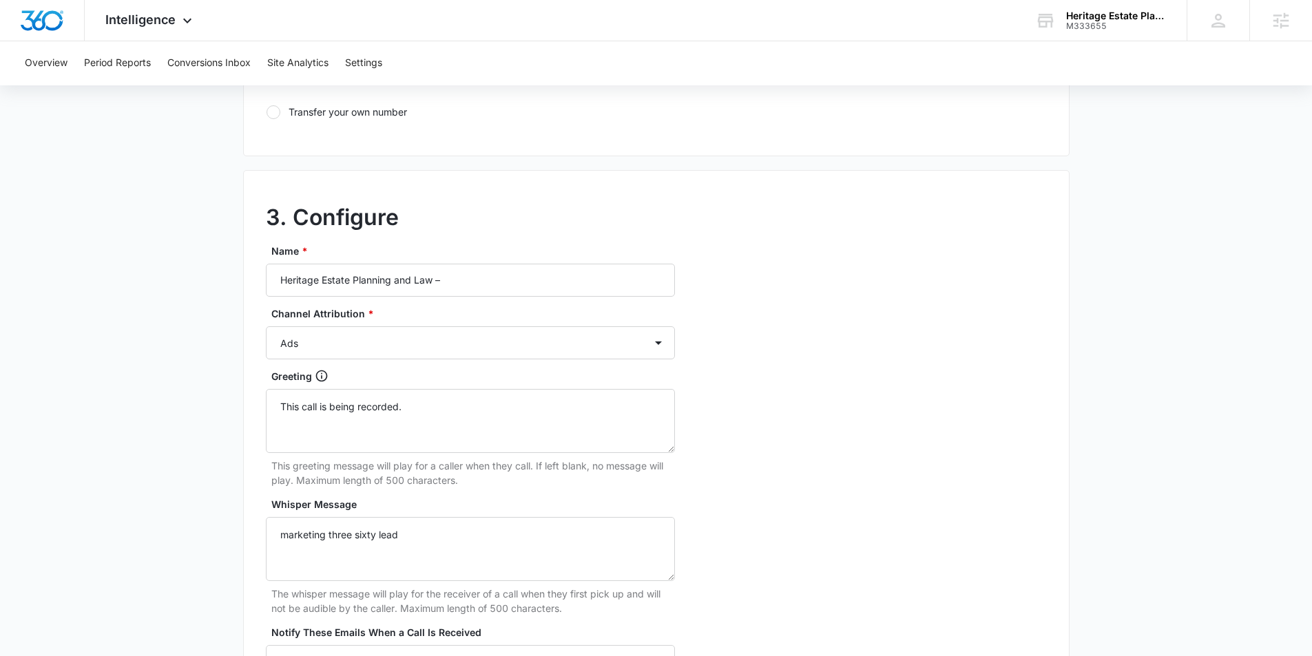
scroll to position [1098, 0]
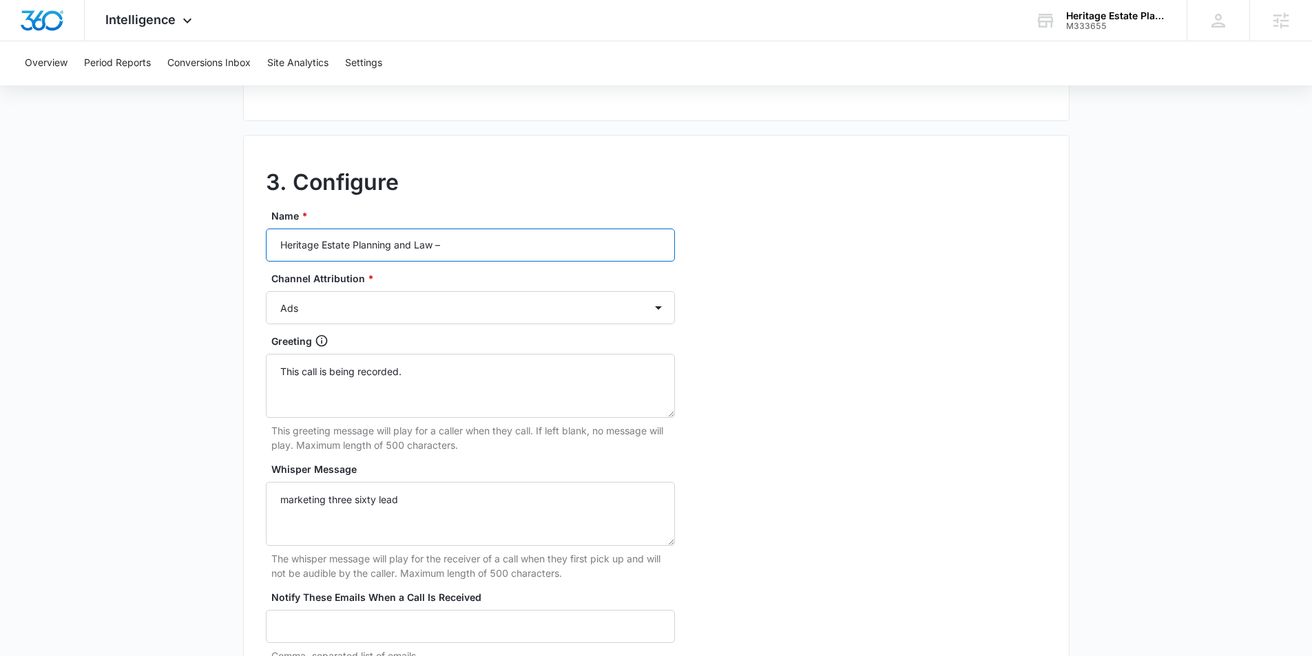
click at [466, 242] on input "Heritage Estate Planning and Law –" at bounding box center [470, 245] width 409 height 33
type input "Heritage Estate Planning and Law – Other"
click at [499, 320] on select "Ads Local Service Ads Content Social Other" at bounding box center [470, 307] width 409 height 33
select select "OTHER"
click at [266, 291] on select "Ads Local Service Ads Content Social Other" at bounding box center [470, 307] width 409 height 33
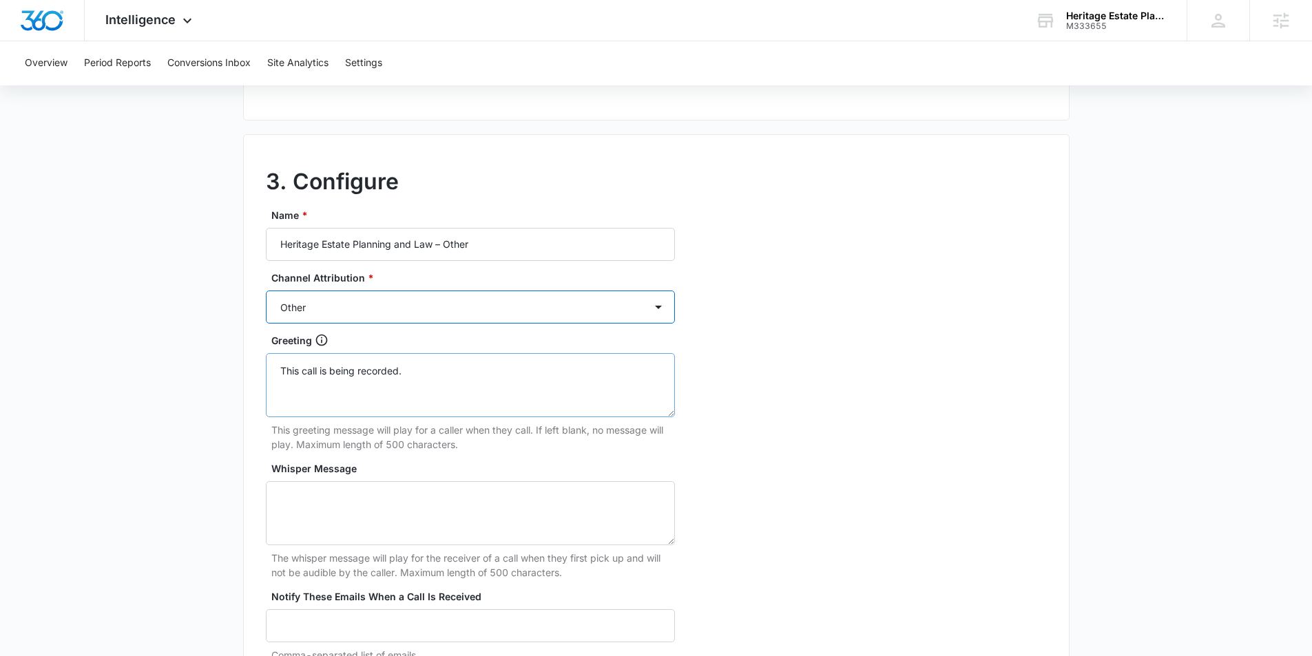
scroll to position [1261, 0]
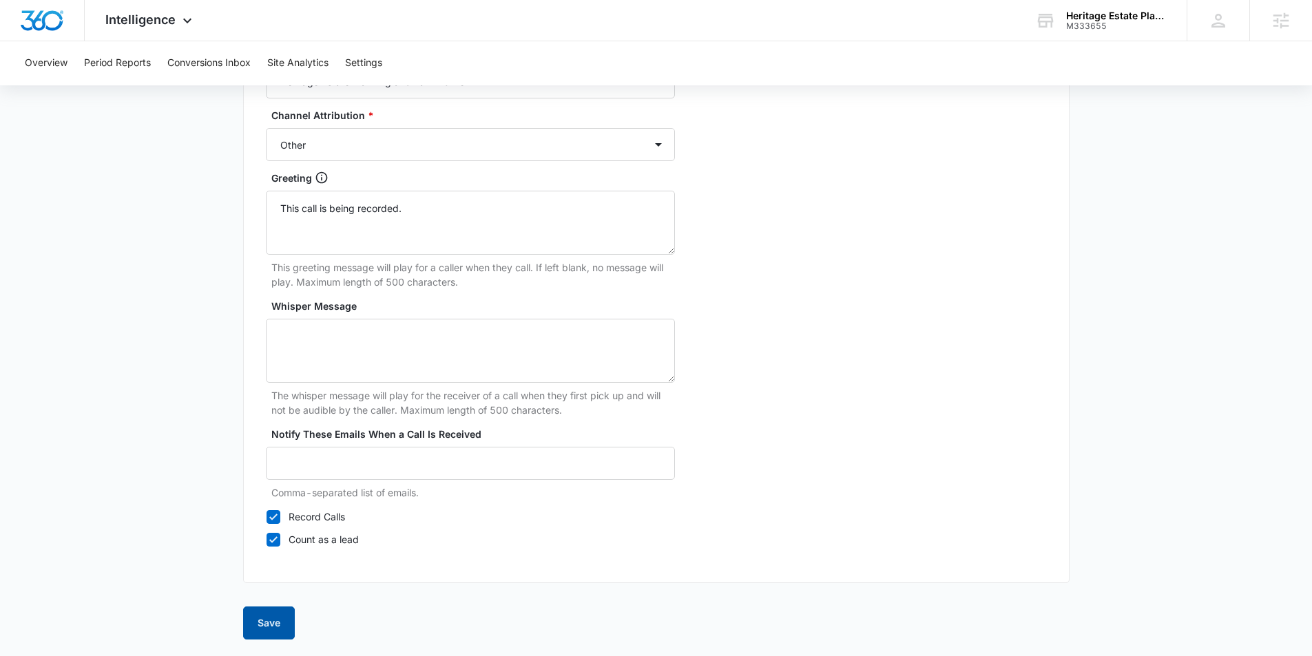
click at [278, 627] on button "Save" at bounding box center [269, 623] width 52 height 33
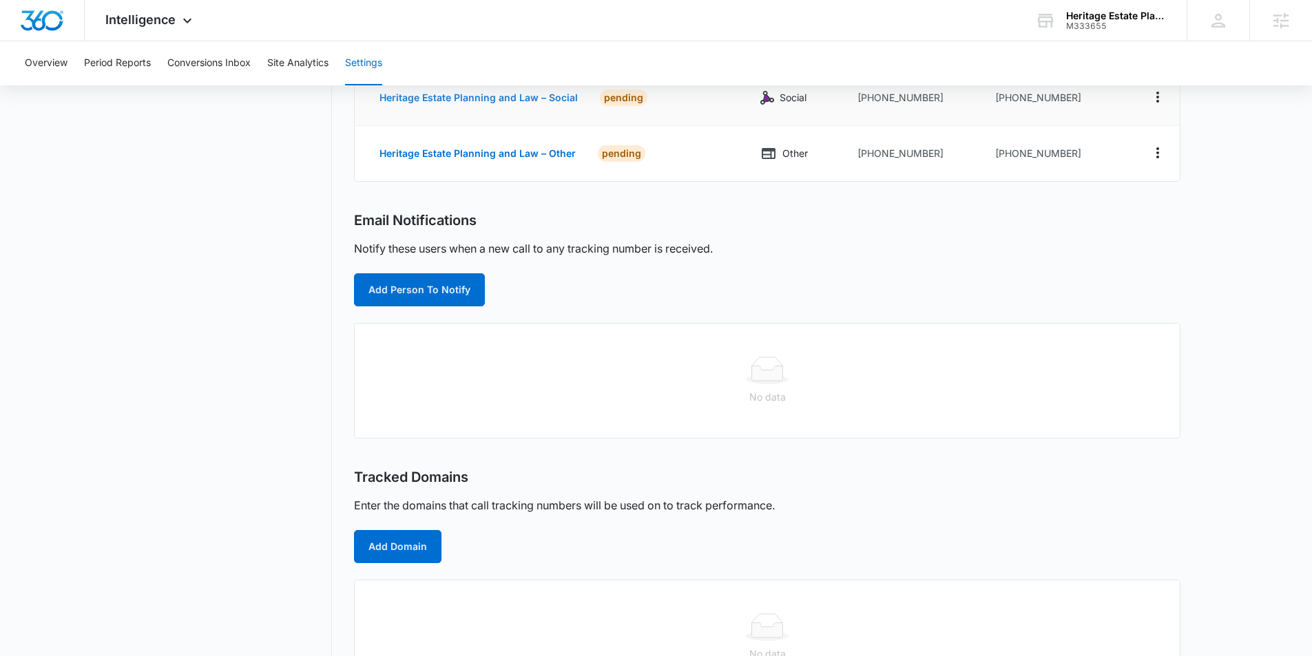
scroll to position [354, 0]
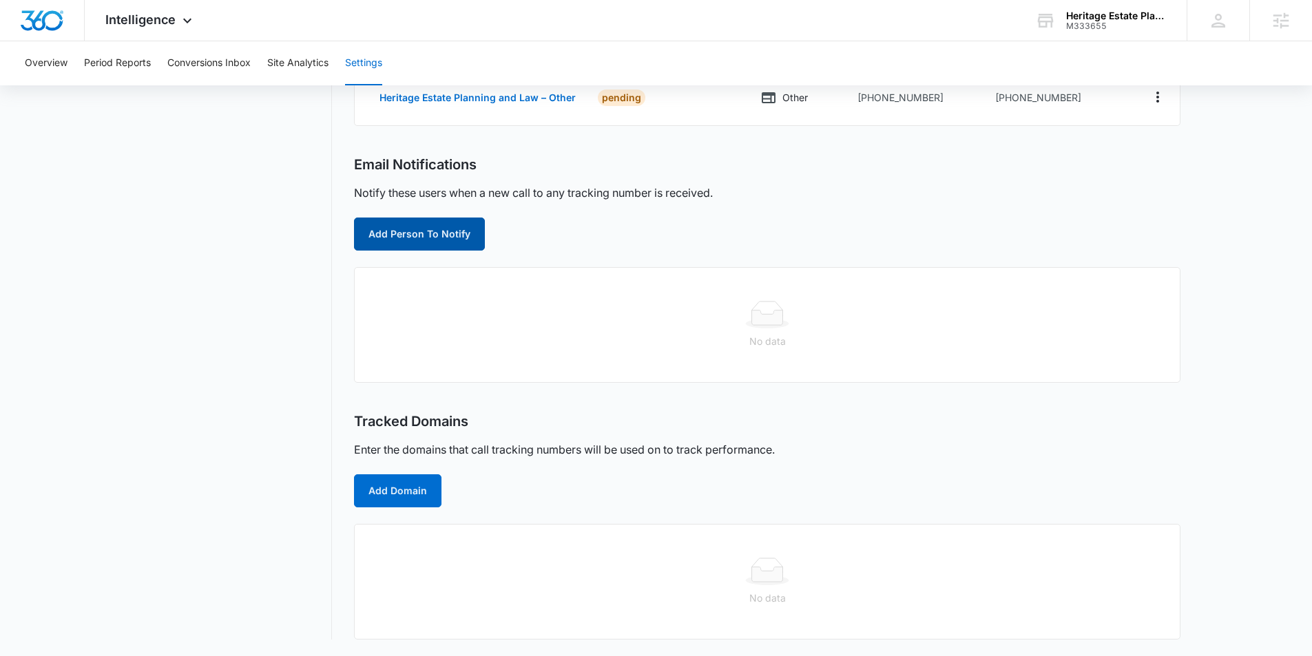
click at [436, 233] on button "Add Person To Notify" at bounding box center [419, 234] width 131 height 33
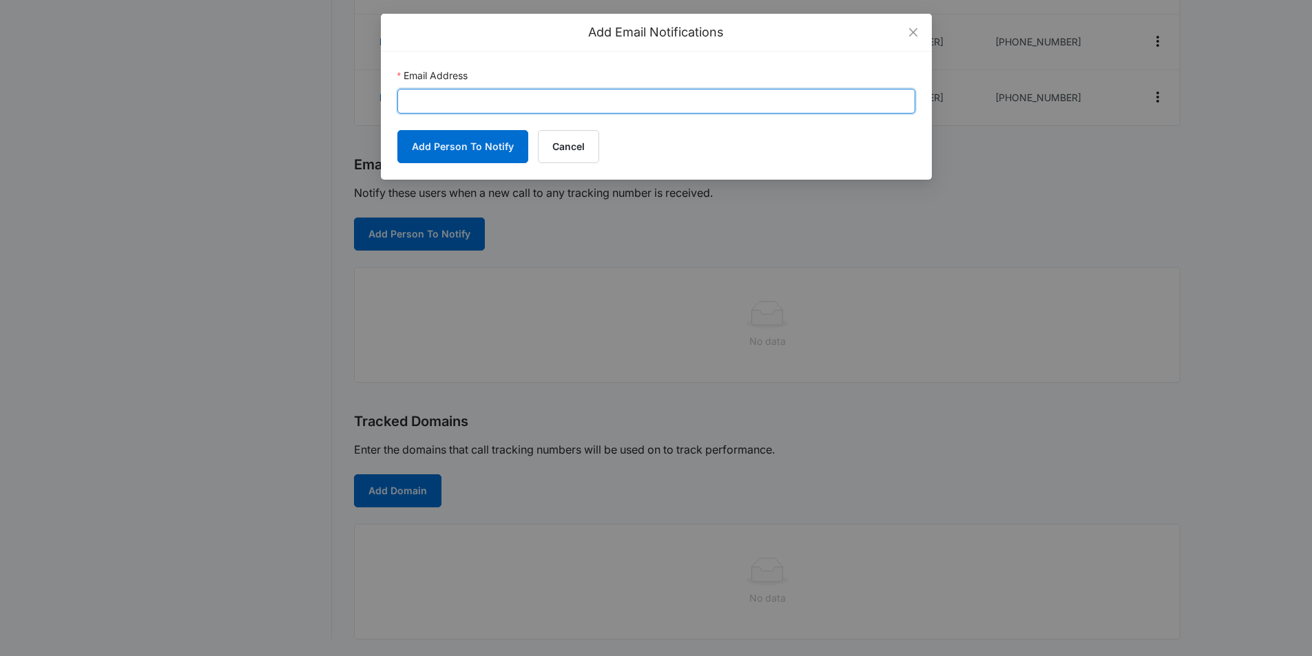
click at [457, 89] on input "Email Address" at bounding box center [656, 101] width 518 height 25
paste input "Brandon.Henson@Madwire.com"
type input "Brandon.Henson@Madwire.com"
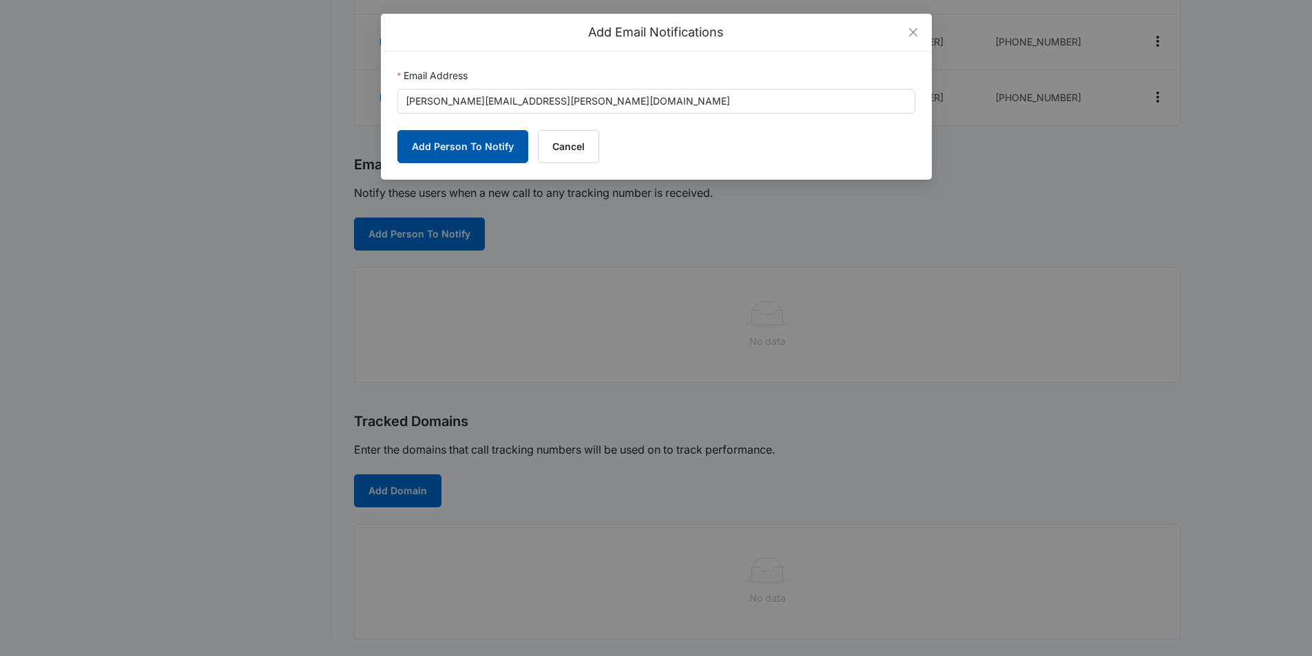
click at [440, 155] on button "Add Person To Notify" at bounding box center [462, 146] width 131 height 33
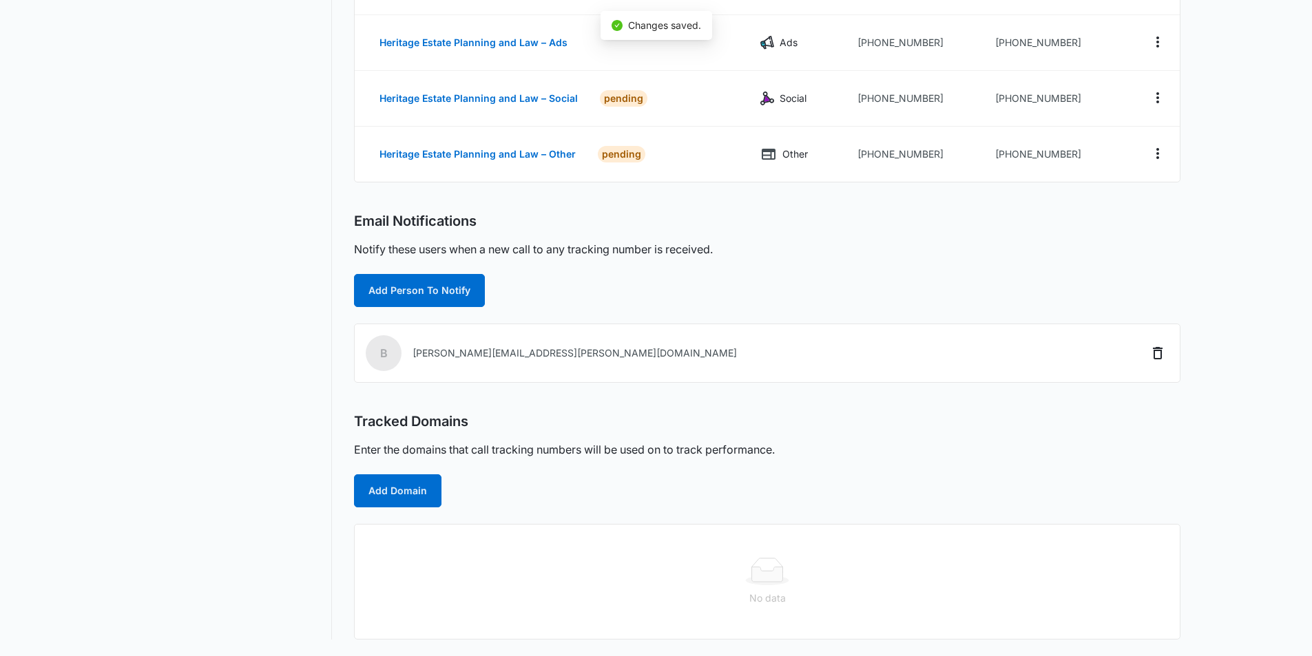
scroll to position [297, 0]
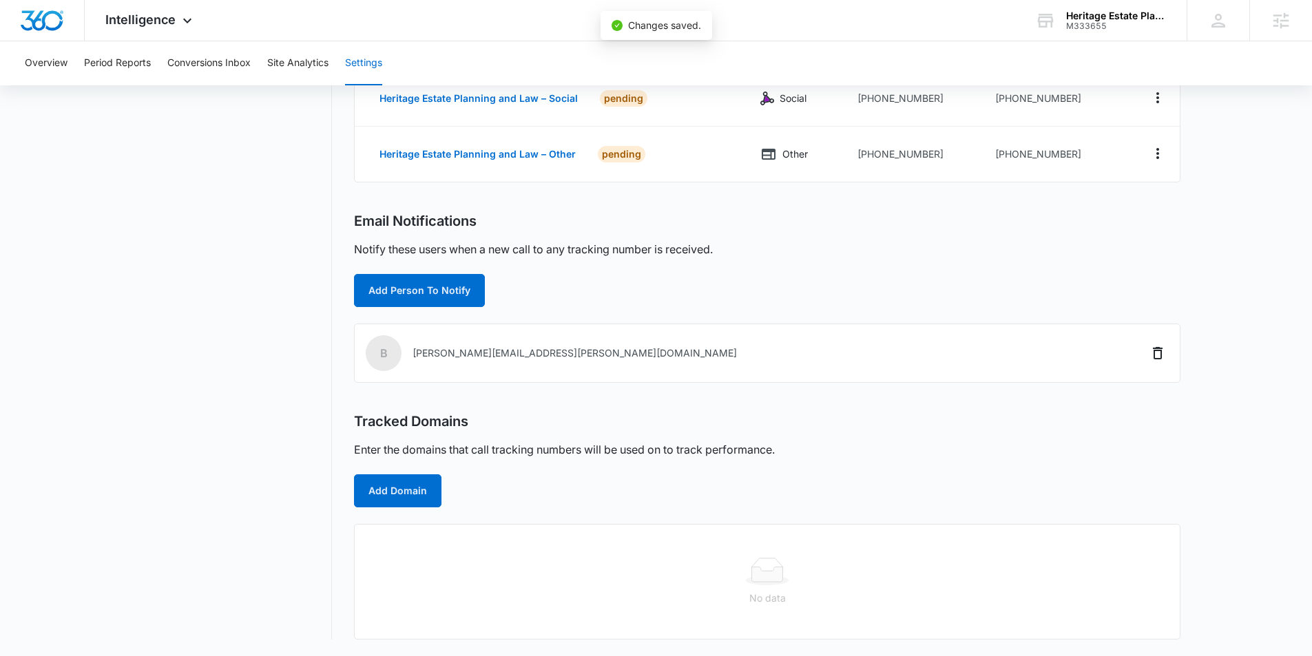
drag, startPoint x: 499, startPoint y: 295, endPoint x: 489, endPoint y: 295, distance: 9.7
click at [498, 295] on div "Add Person To Notify" at bounding box center [767, 290] width 826 height 33
click at [445, 295] on button "Add Person To Notify" at bounding box center [419, 290] width 131 height 33
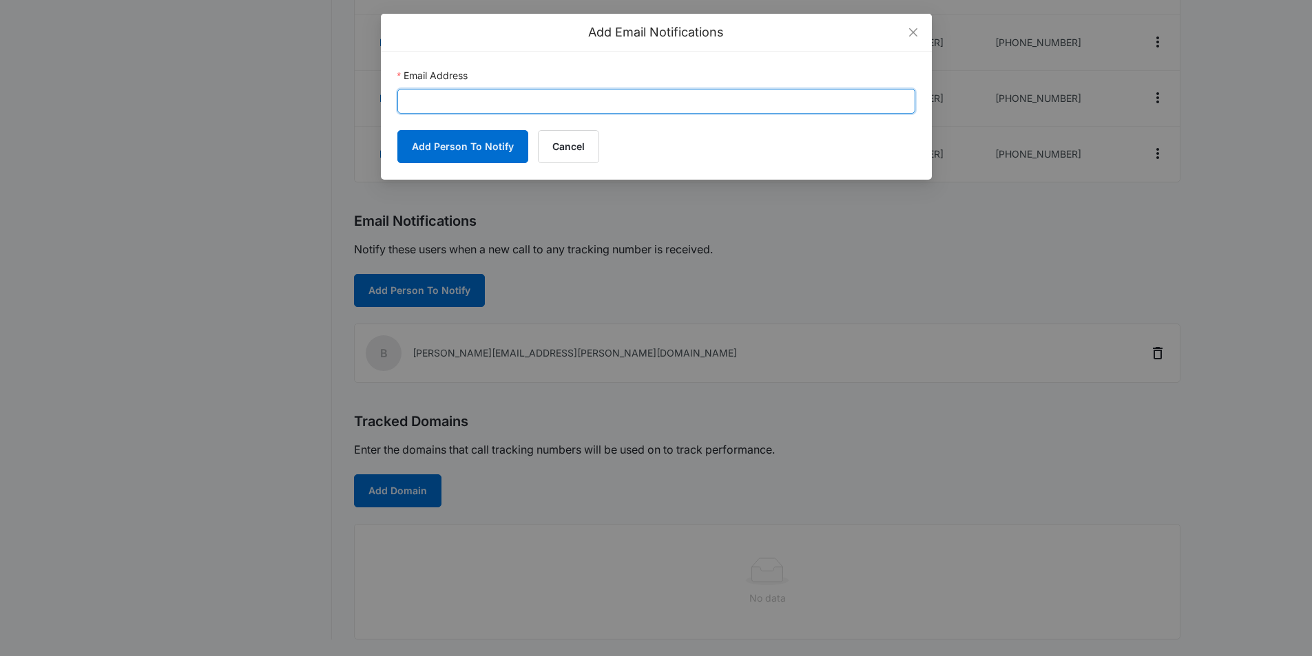
click at [441, 90] on input "Email Address" at bounding box center [656, 101] width 518 height 25
paste input "lauren@heritagelawok.com"
type input "lauren@heritagelawok.com"
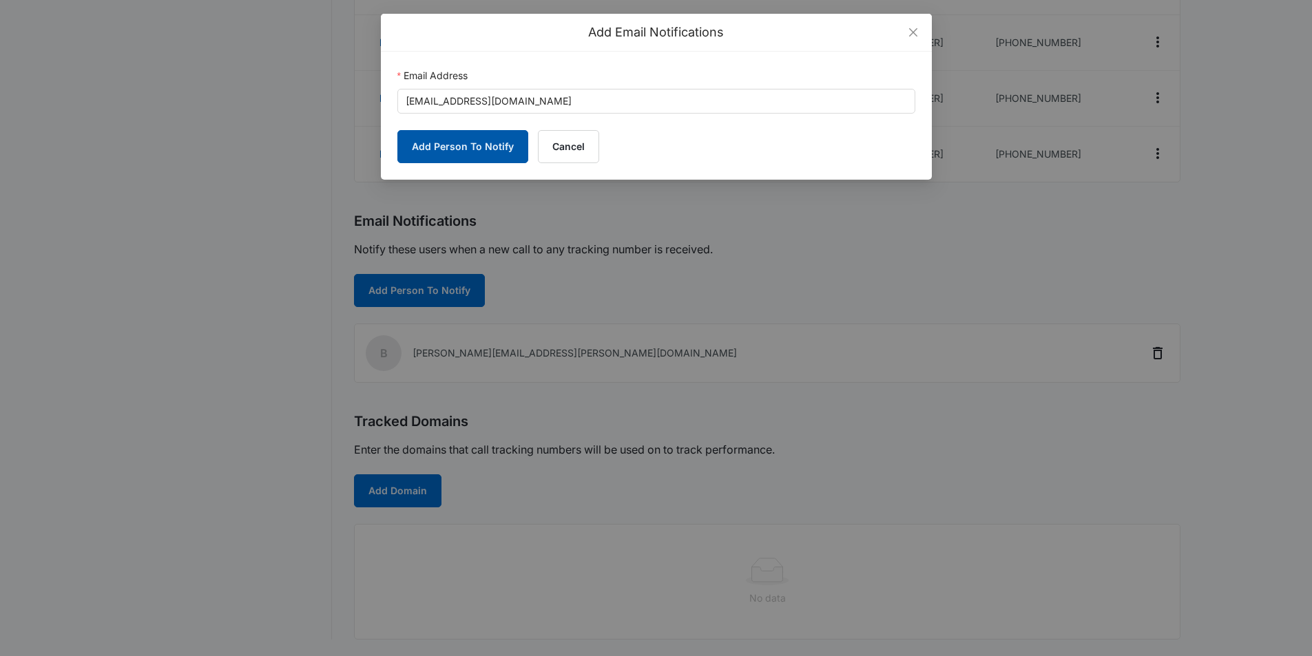
click at [432, 142] on button "Add Person To Notify" at bounding box center [462, 146] width 131 height 33
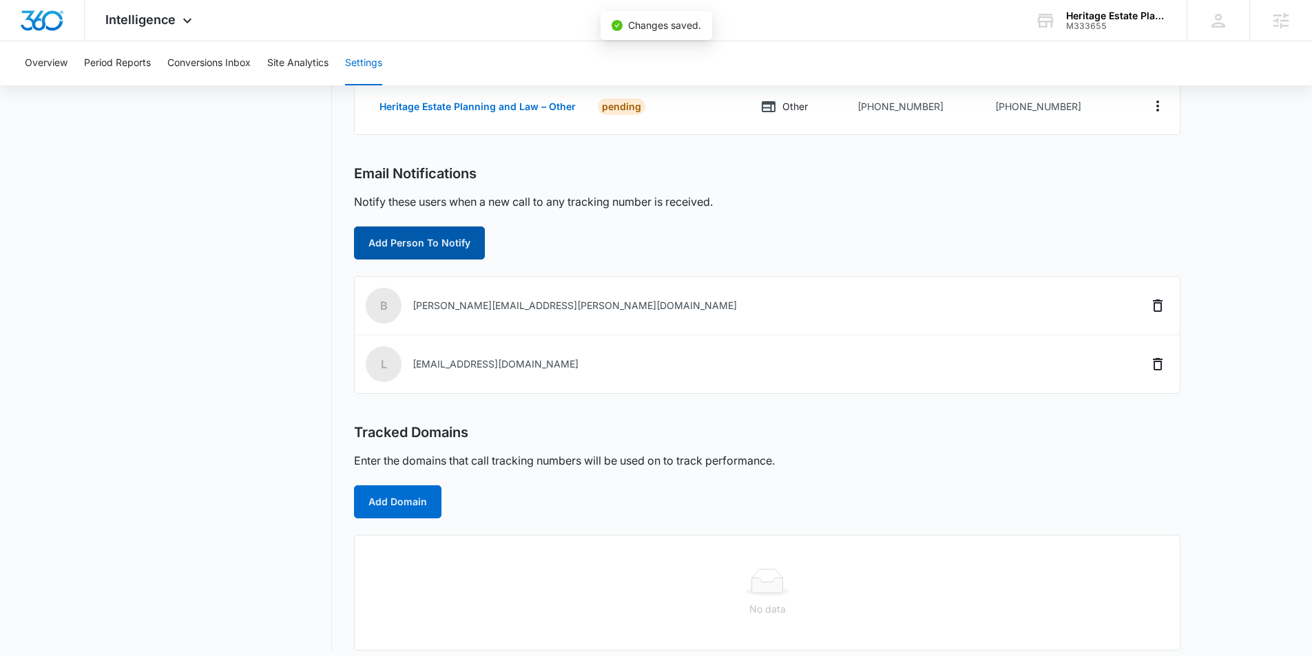
scroll to position [356, 0]
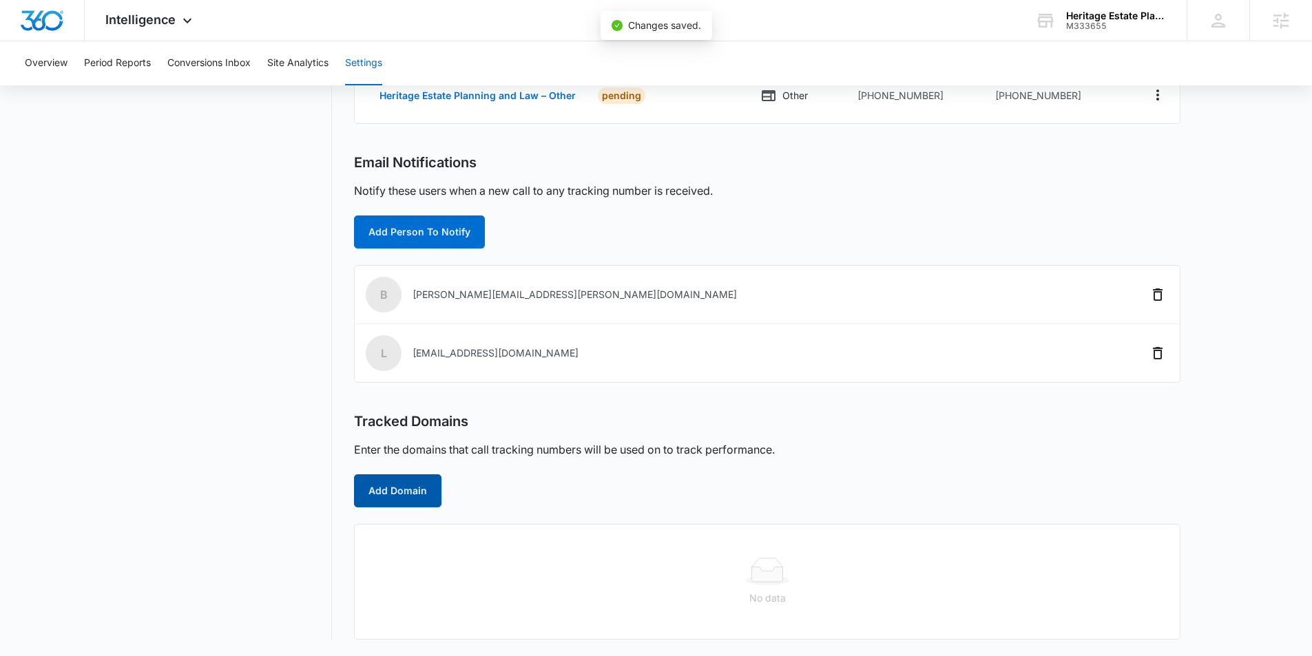
click at [412, 490] on button "Add Domain" at bounding box center [397, 490] width 87 height 33
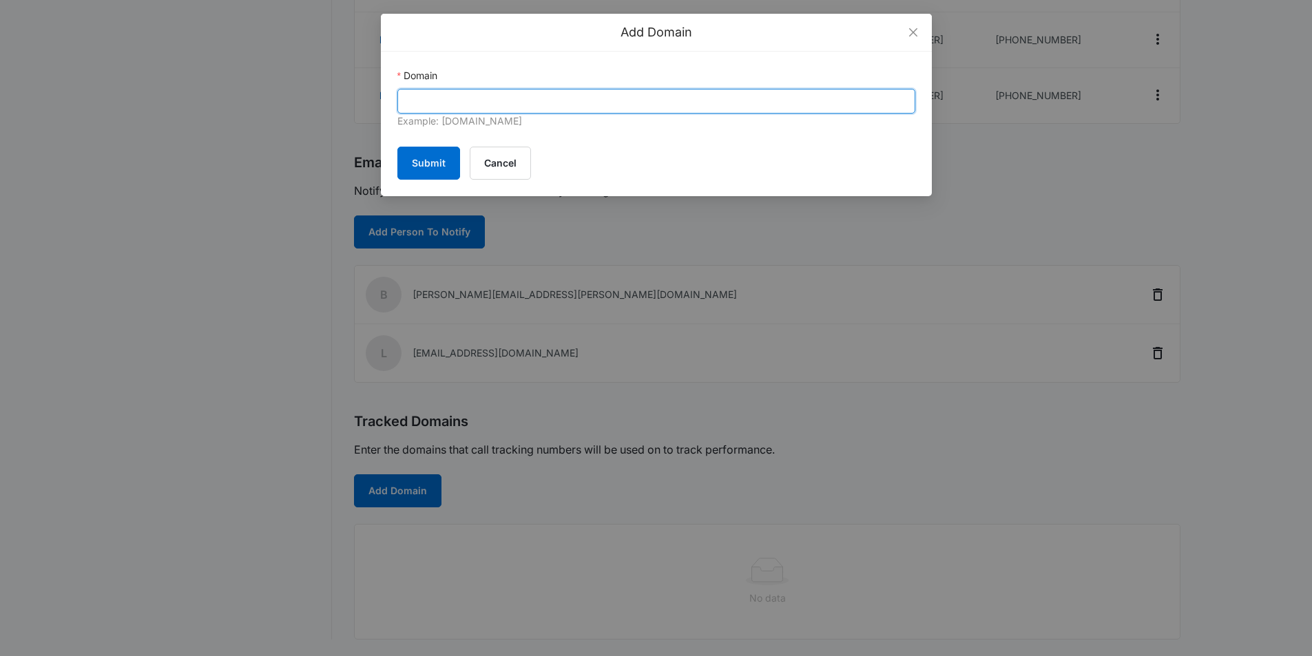
click at [505, 99] on input "Domain" at bounding box center [656, 101] width 518 height 25
paste input "https://heritagelawok.com/"
type input "https://heritagelawok.com/"
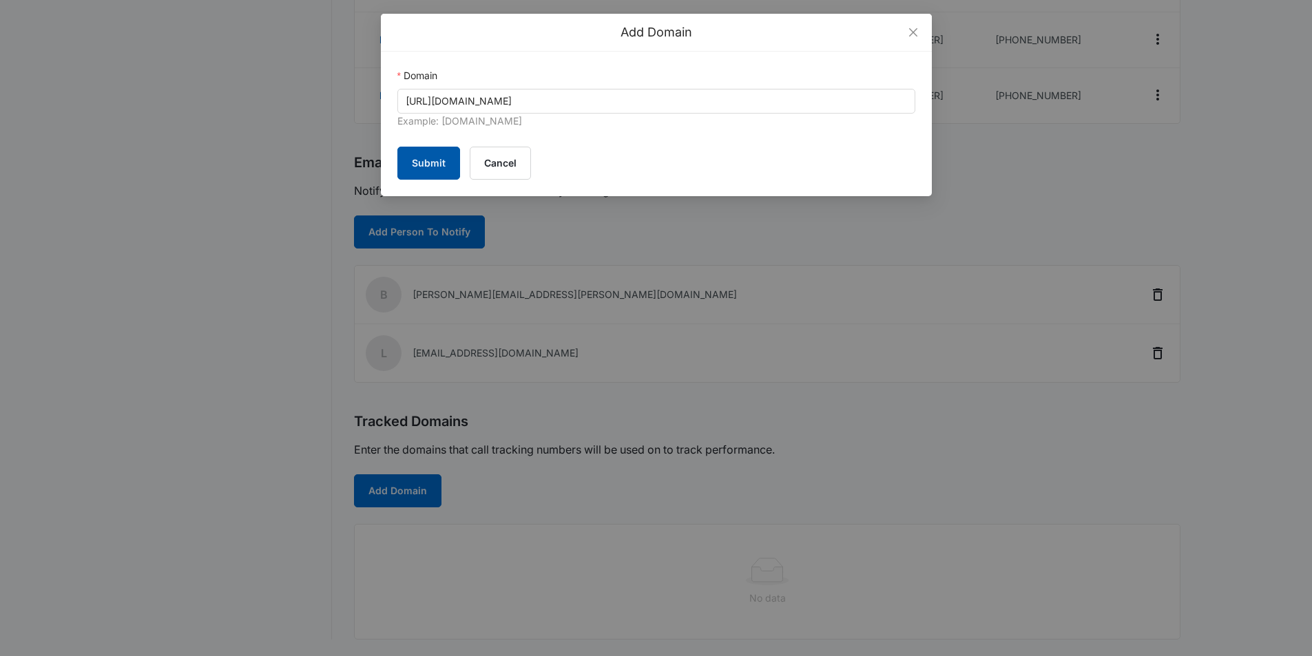
click at [426, 166] on button "Submit" at bounding box center [428, 163] width 63 height 33
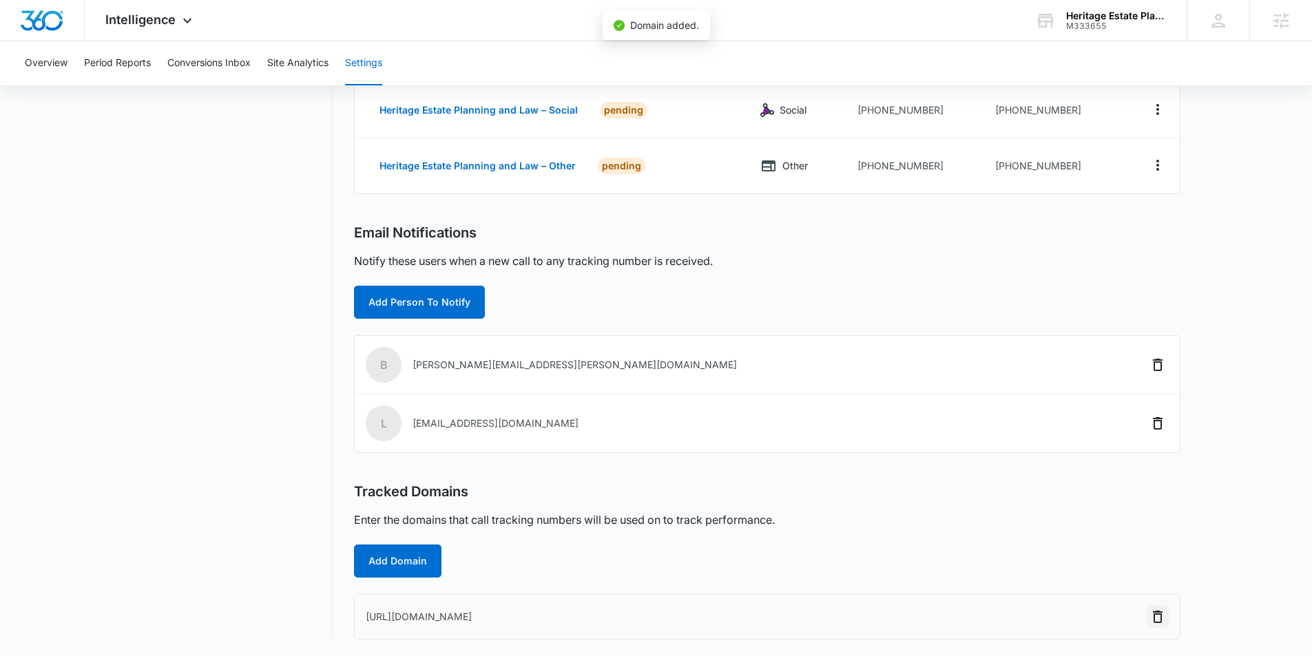
click at [1162, 622] on icon "Delete" at bounding box center [1157, 617] width 17 height 17
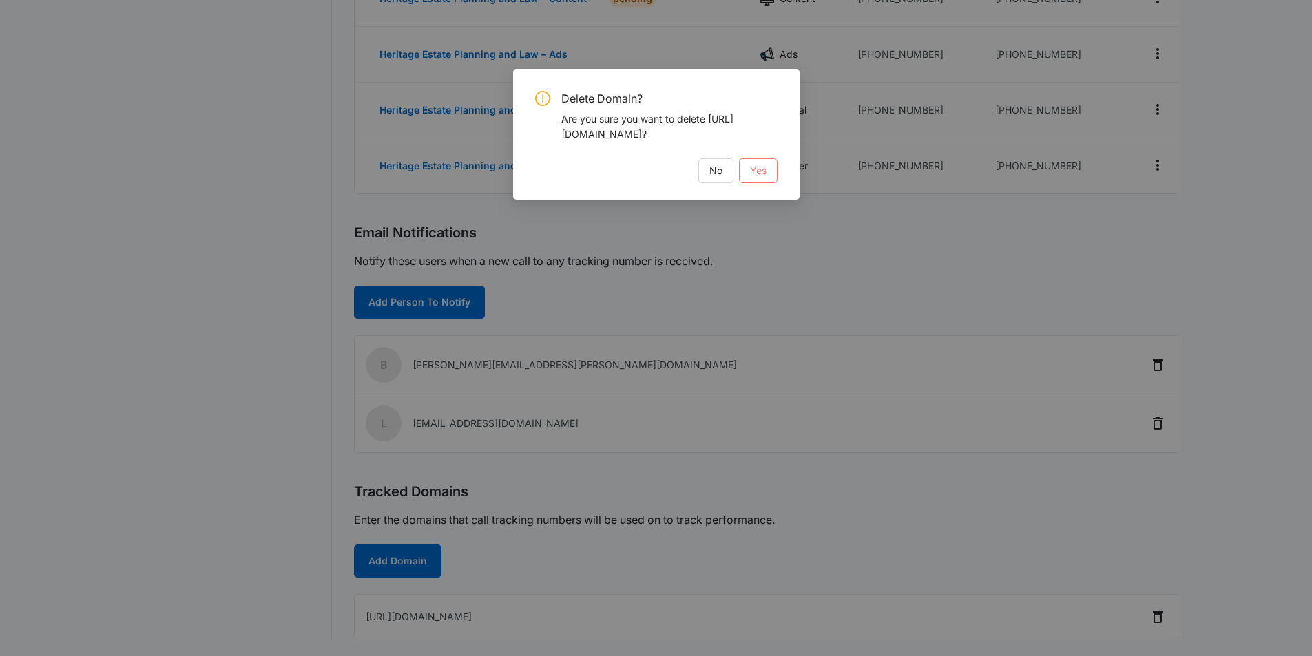
click at [765, 170] on span "Yes" at bounding box center [758, 170] width 17 height 15
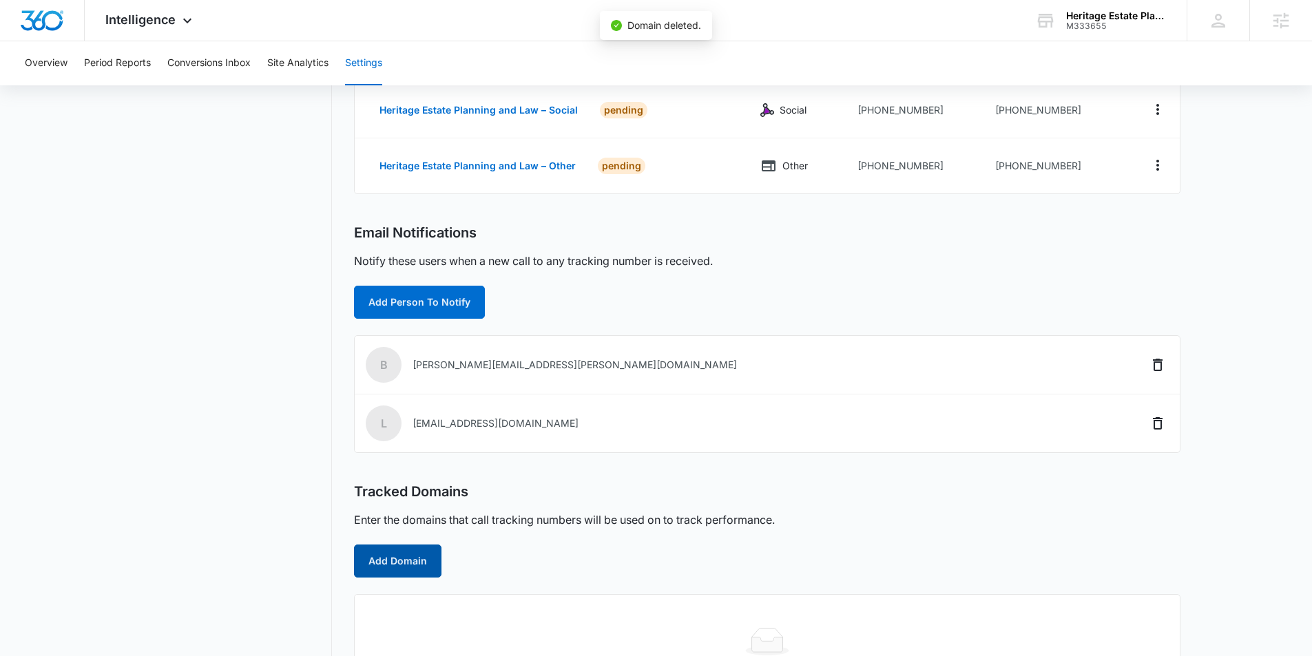
click at [404, 567] on button "Add Domain" at bounding box center [397, 561] width 87 height 33
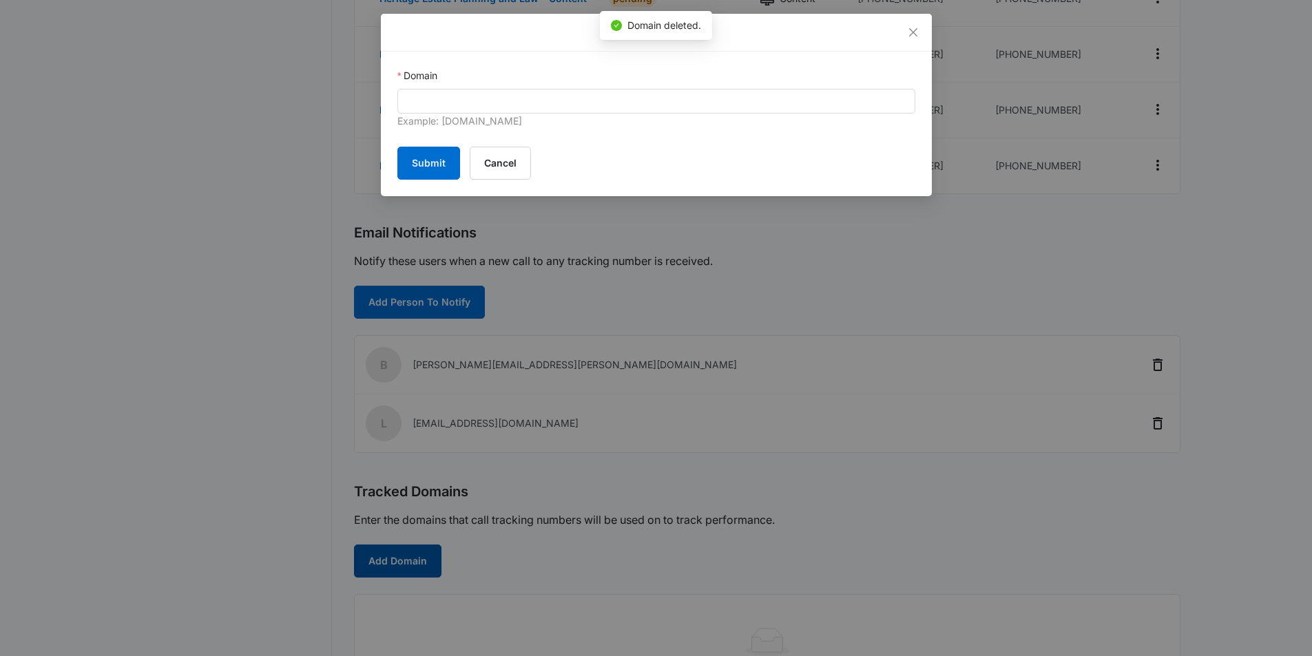
scroll to position [356, 0]
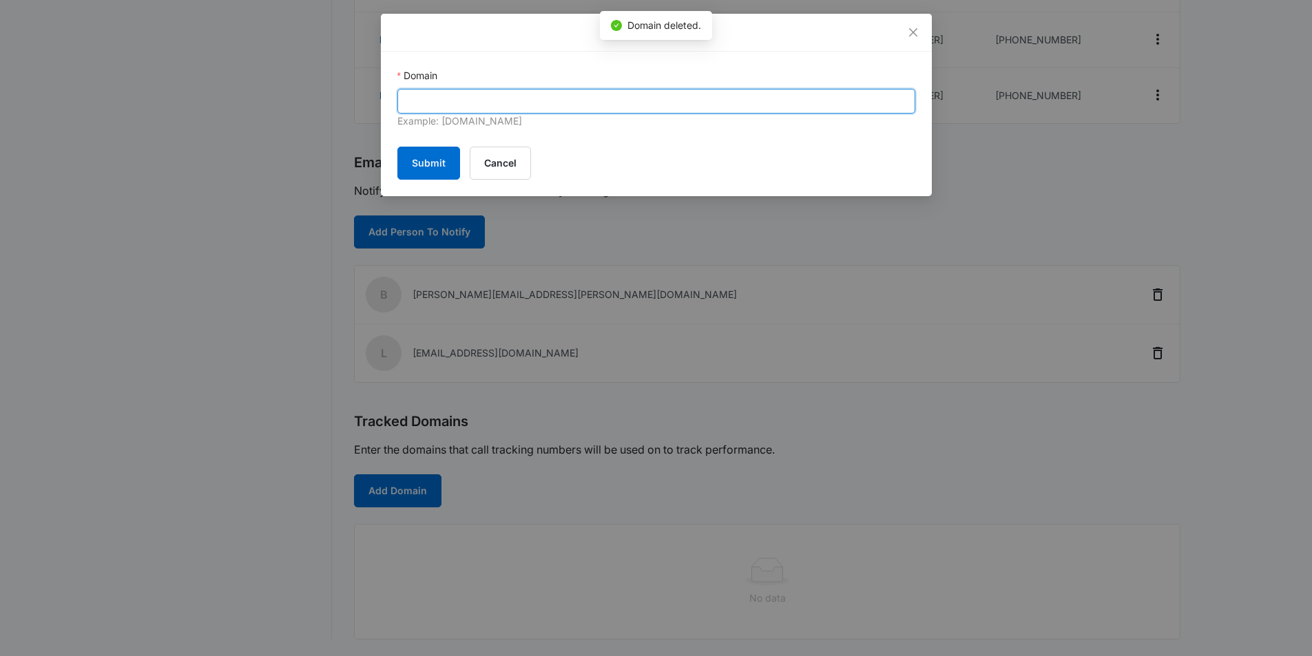
click at [488, 101] on input "Domain" at bounding box center [656, 101] width 518 height 25
paste input "https://heritagelawok.com/"
drag, startPoint x: 419, startPoint y: 100, endPoint x: 388, endPoint y: 97, distance: 31.8
click at [388, 97] on div "Domain https://heritagelawok.com Example: marketing360.com Submit Cancel" at bounding box center [656, 124] width 551 height 145
type input "heritagelawok.com"
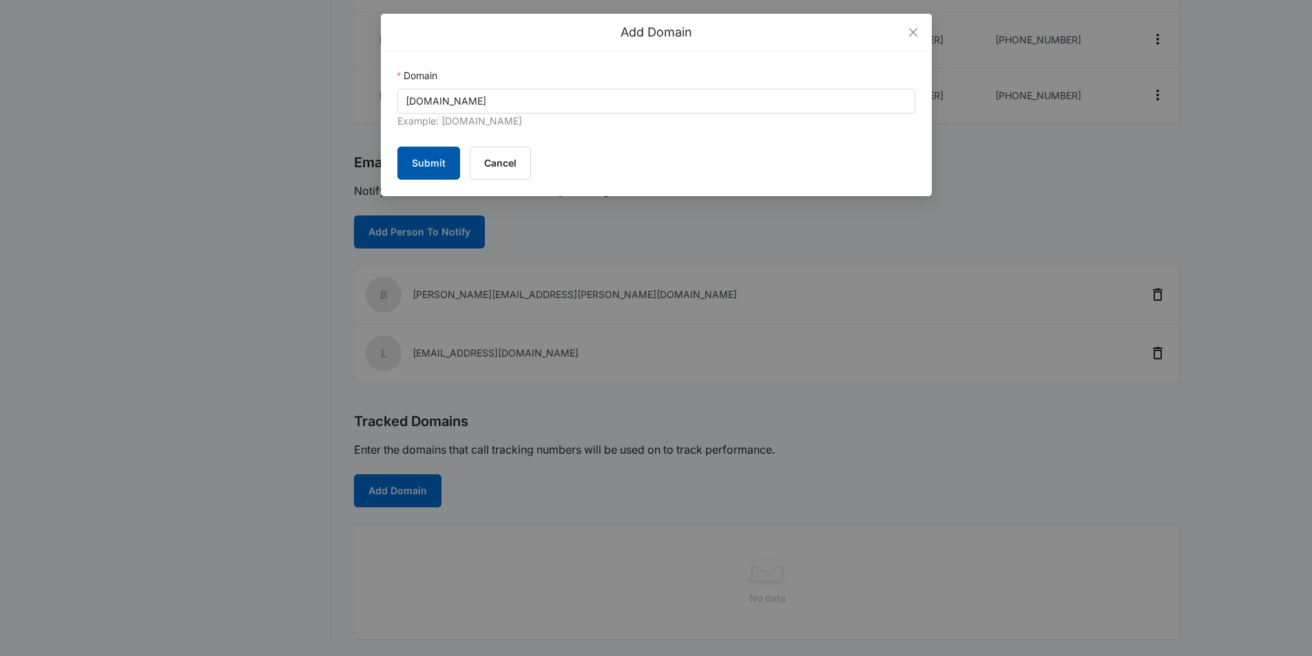
click at [431, 169] on button "Submit" at bounding box center [428, 163] width 63 height 33
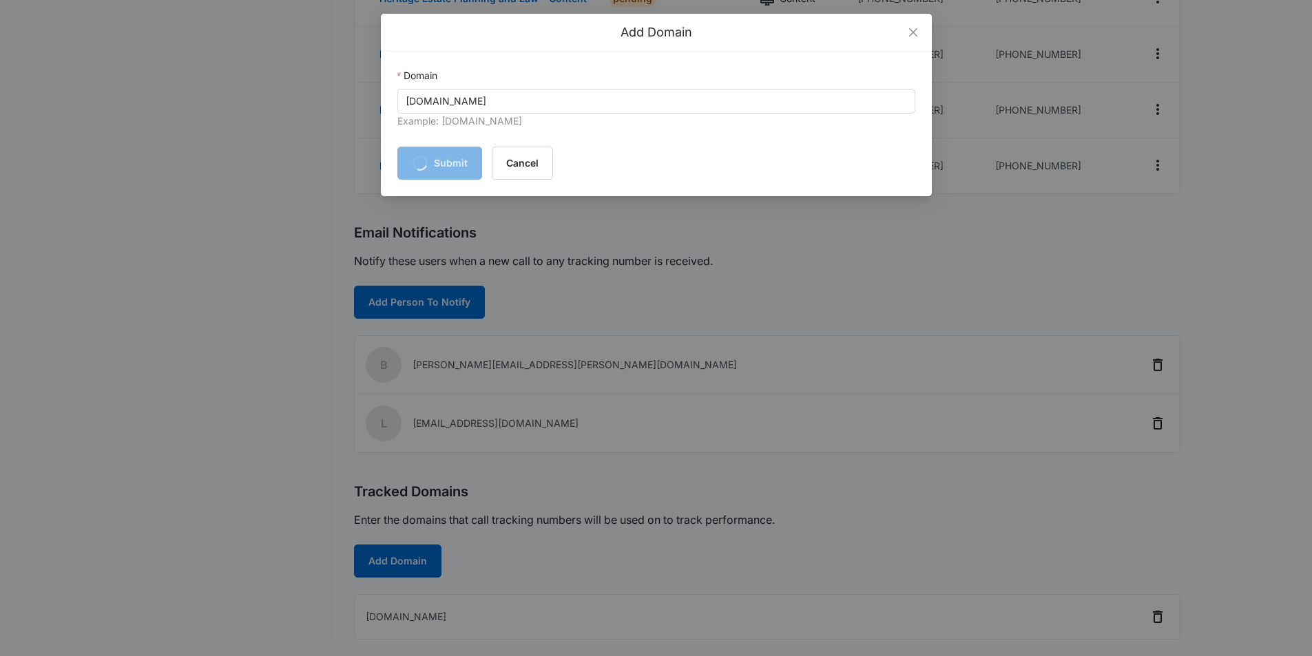
scroll to position [286, 0]
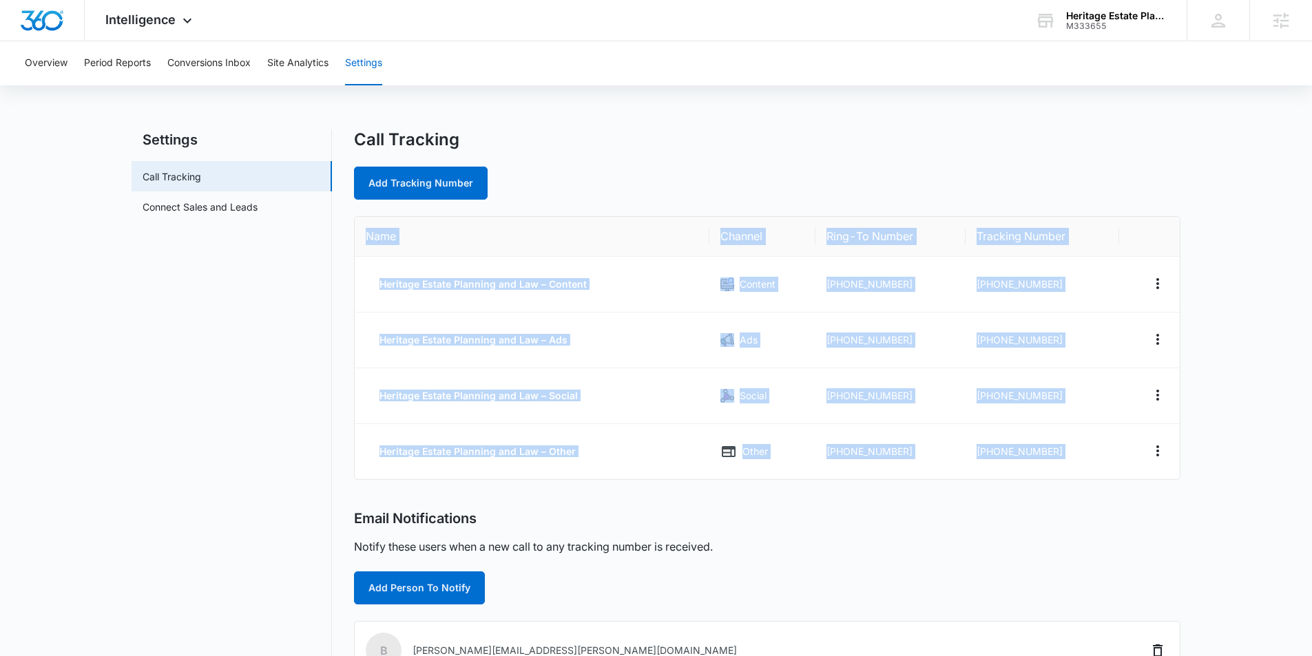
drag, startPoint x: 362, startPoint y: 231, endPoint x: 1153, endPoint y: 484, distance: 831.2
click at [1153, 484] on div "Call Tracking Add Tracking Number Name Channel Ring-To Number Tracking Number H…" at bounding box center [767, 527] width 826 height 796
copy table "Name Channel Ring-To Number Tracking Number Heritage Estate Planning and Law – …"
click at [1064, 341] on td "+19182120436" at bounding box center [1041, 341] width 153 height 56
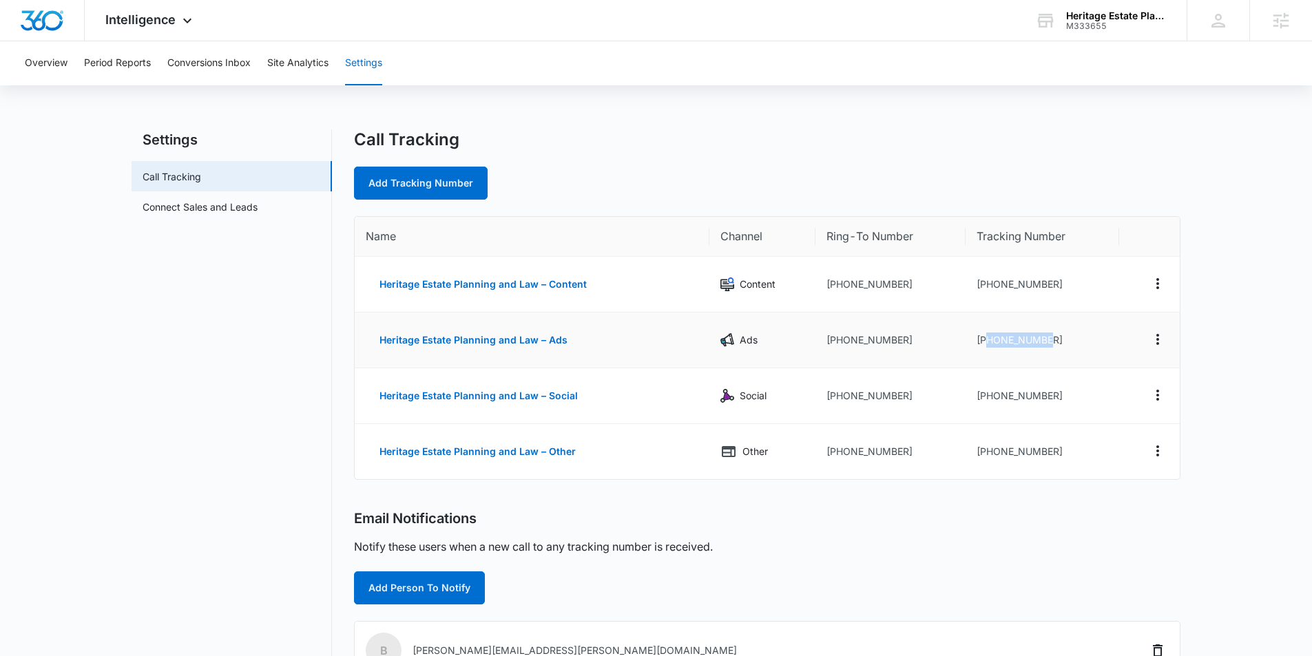
drag, startPoint x: 1061, startPoint y: 342, endPoint x: 984, endPoint y: 341, distance: 77.1
click at [984, 341] on td "+19182120436" at bounding box center [1041, 341] width 153 height 56
copy td "9182120436"
drag, startPoint x: 1054, startPoint y: 285, endPoint x: 987, endPoint y: 285, distance: 66.1
click at [987, 285] on td "+19182120433" at bounding box center [1041, 285] width 153 height 56
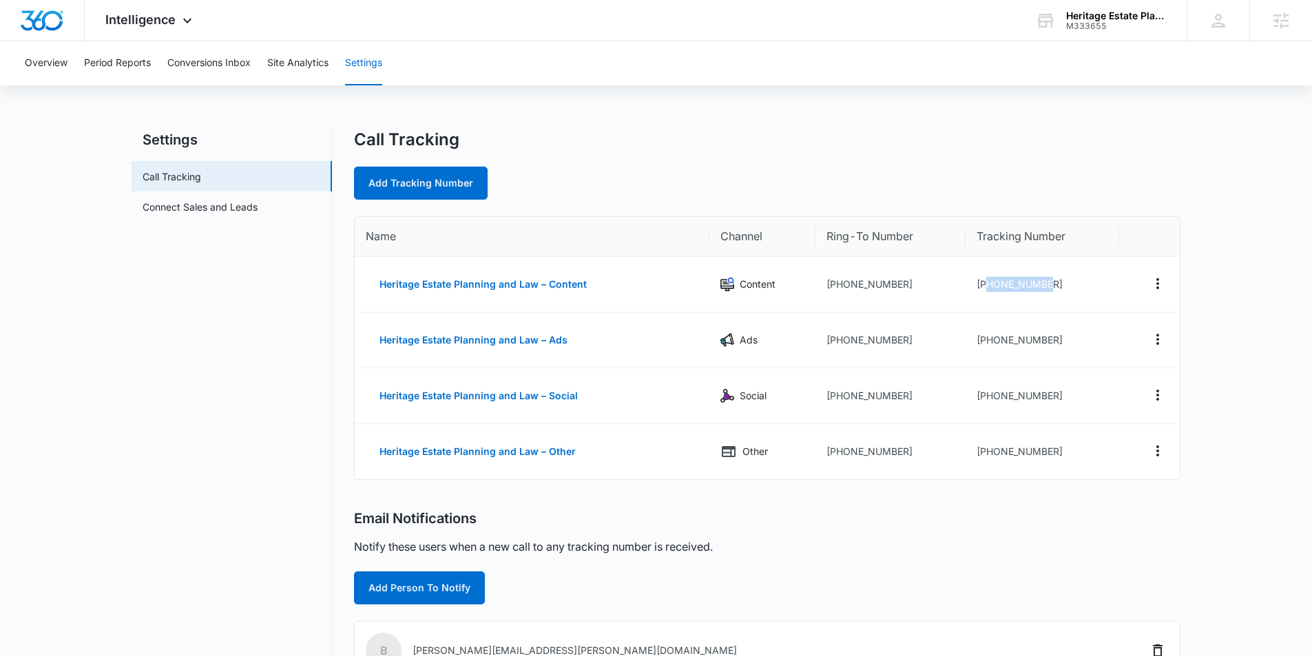
copy td "9182120433"
drag, startPoint x: 1047, startPoint y: 399, endPoint x: 986, endPoint y: 399, distance: 61.3
click at [986, 399] on td "+19182120517" at bounding box center [1041, 396] width 153 height 56
copy td "9182120517"
drag, startPoint x: 1054, startPoint y: 457, endPoint x: 999, endPoint y: 452, distance: 54.6
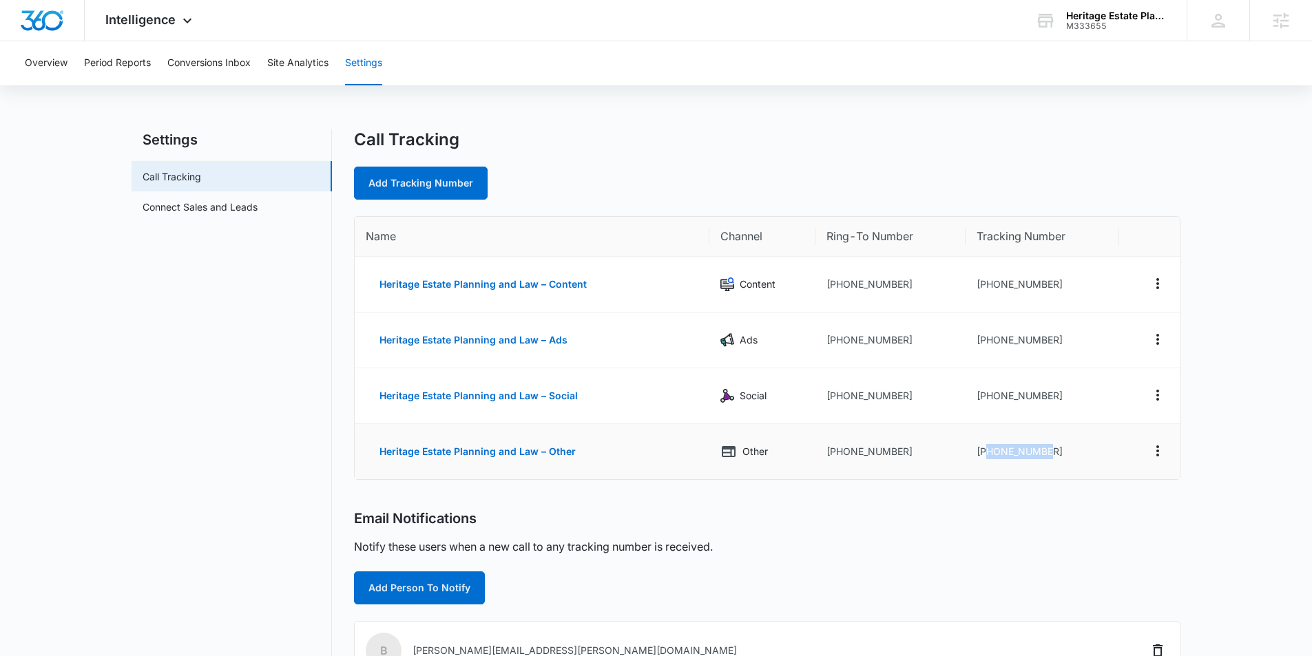
click at [987, 457] on td "+19182120546" at bounding box center [1041, 451] width 153 height 55
copy td "9182120546"
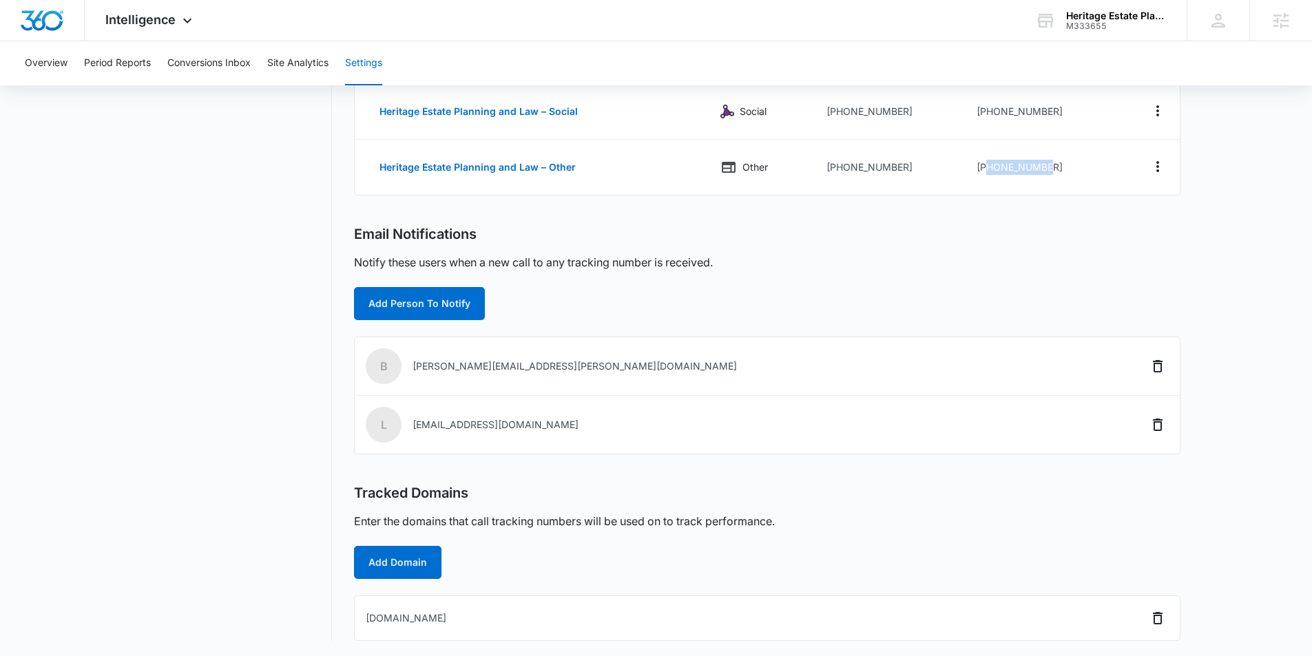
scroll to position [286, 0]
click at [151, 23] on span "Intelligence" at bounding box center [140, 19] width 70 height 14
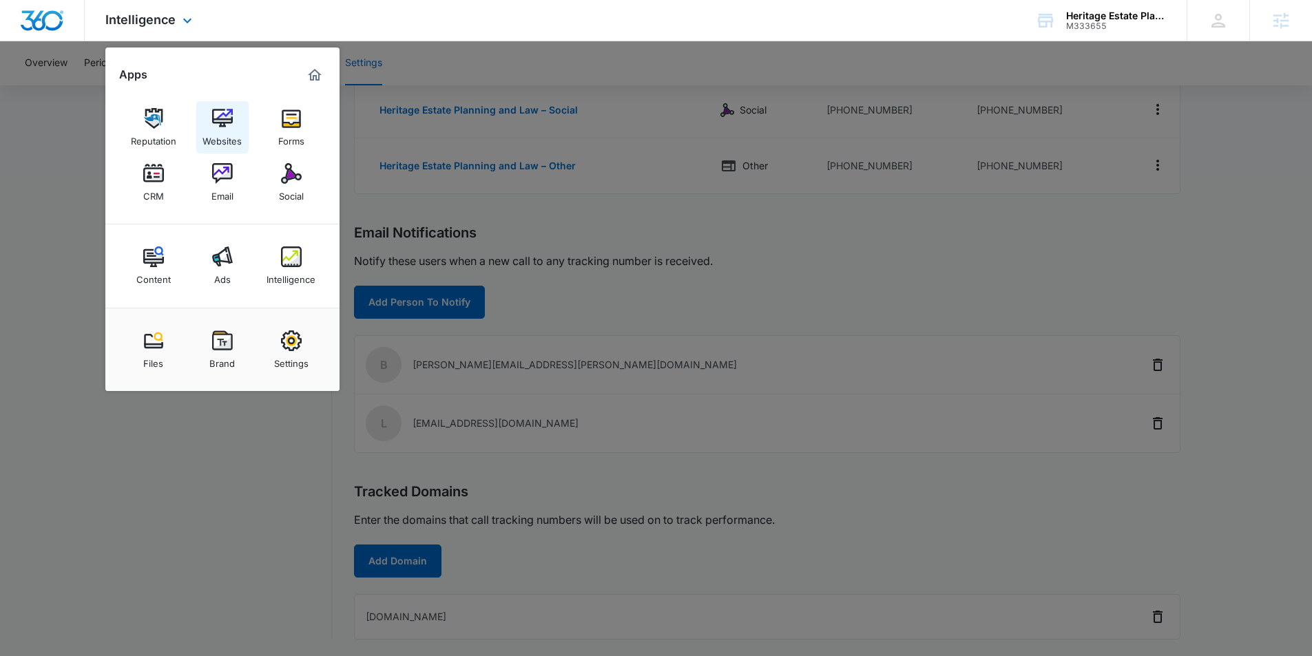
click at [229, 112] on img at bounding box center [222, 118] width 21 height 21
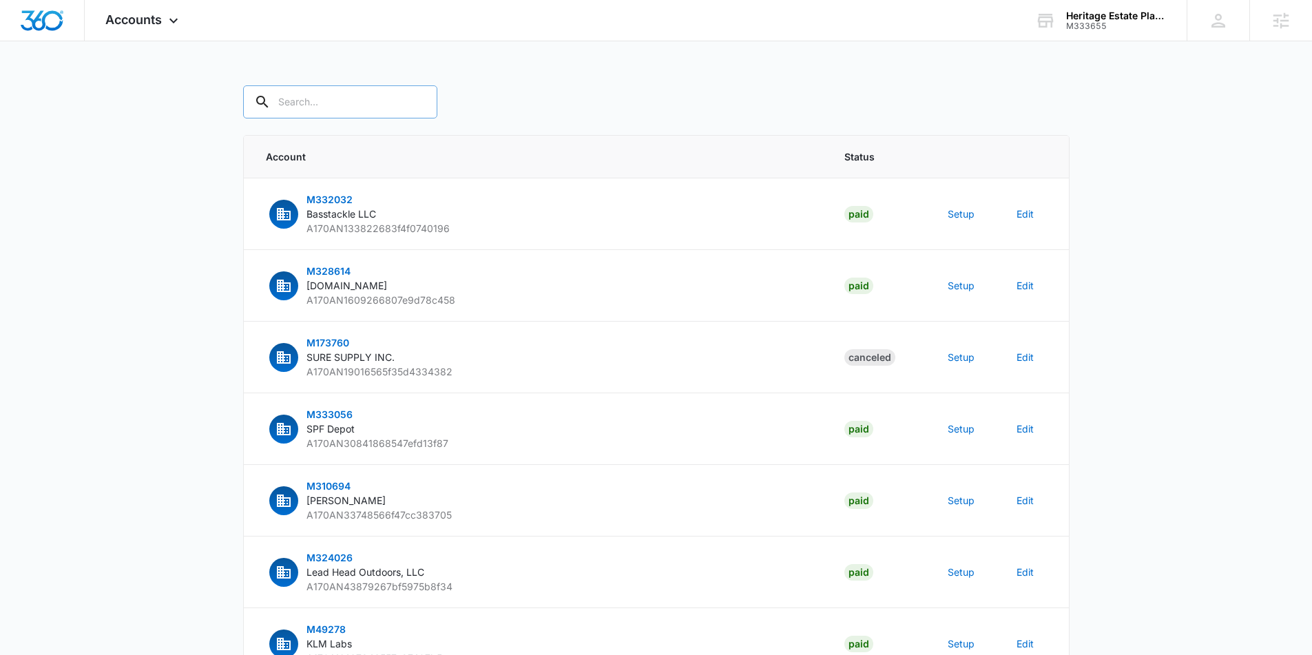
click at [364, 101] on input "text" at bounding box center [340, 101] width 194 height 33
type input "M333655"
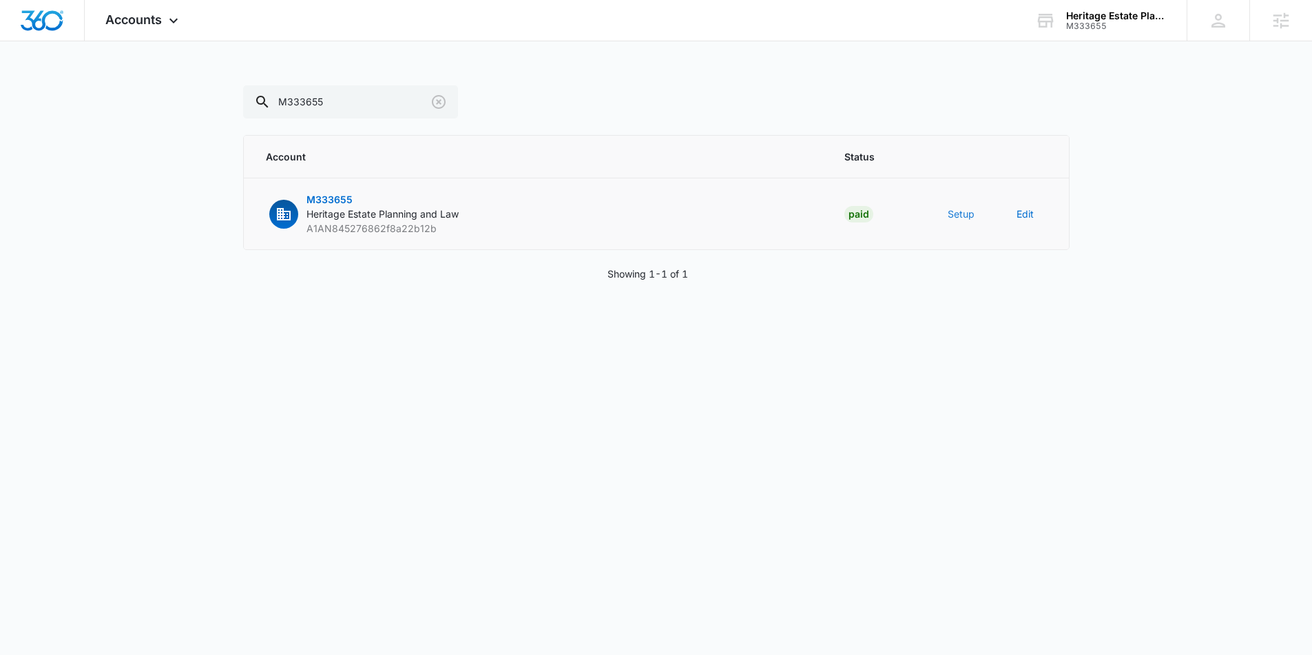
click at [967, 218] on button "Setup" at bounding box center [960, 214] width 27 height 14
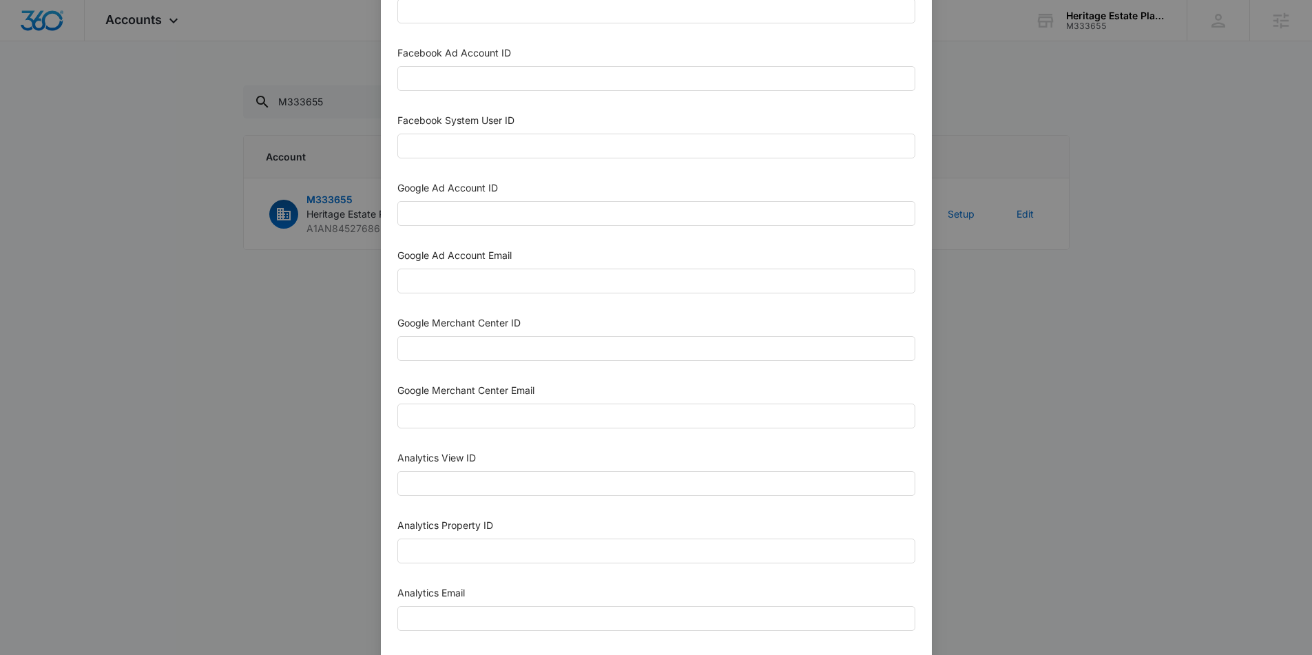
scroll to position [313, 0]
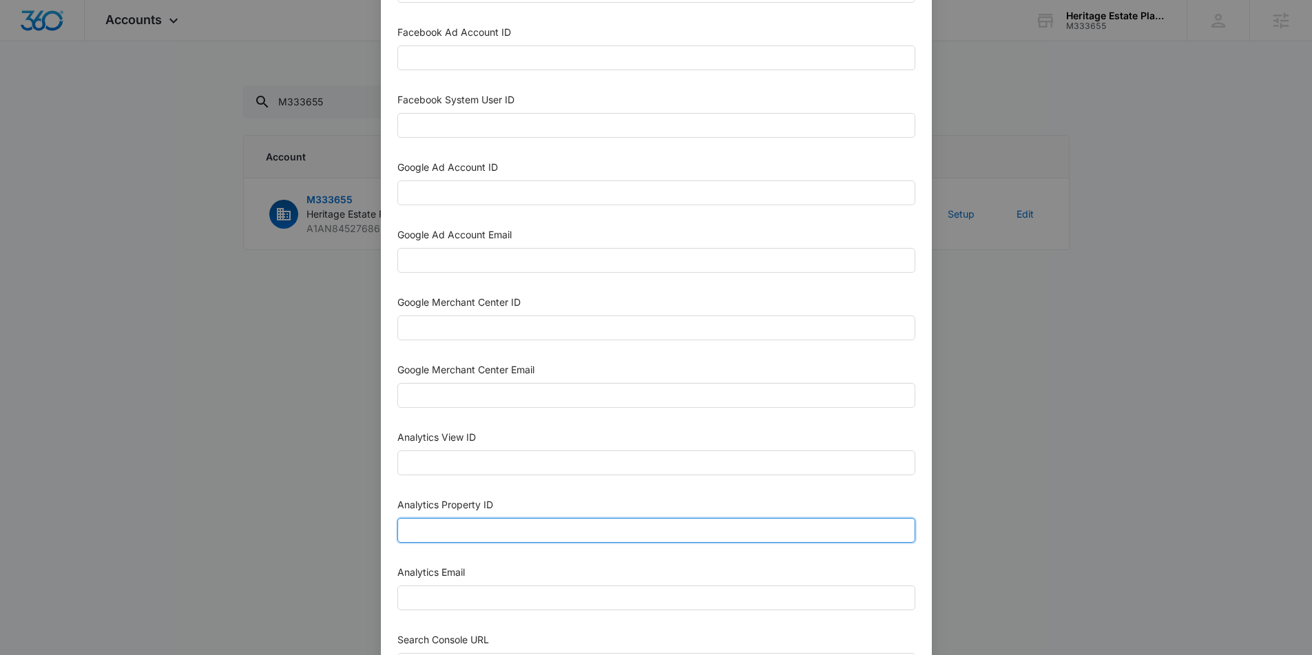
click at [457, 537] on input "Analytics Property ID" at bounding box center [656, 530] width 518 height 25
paste input "505156997"
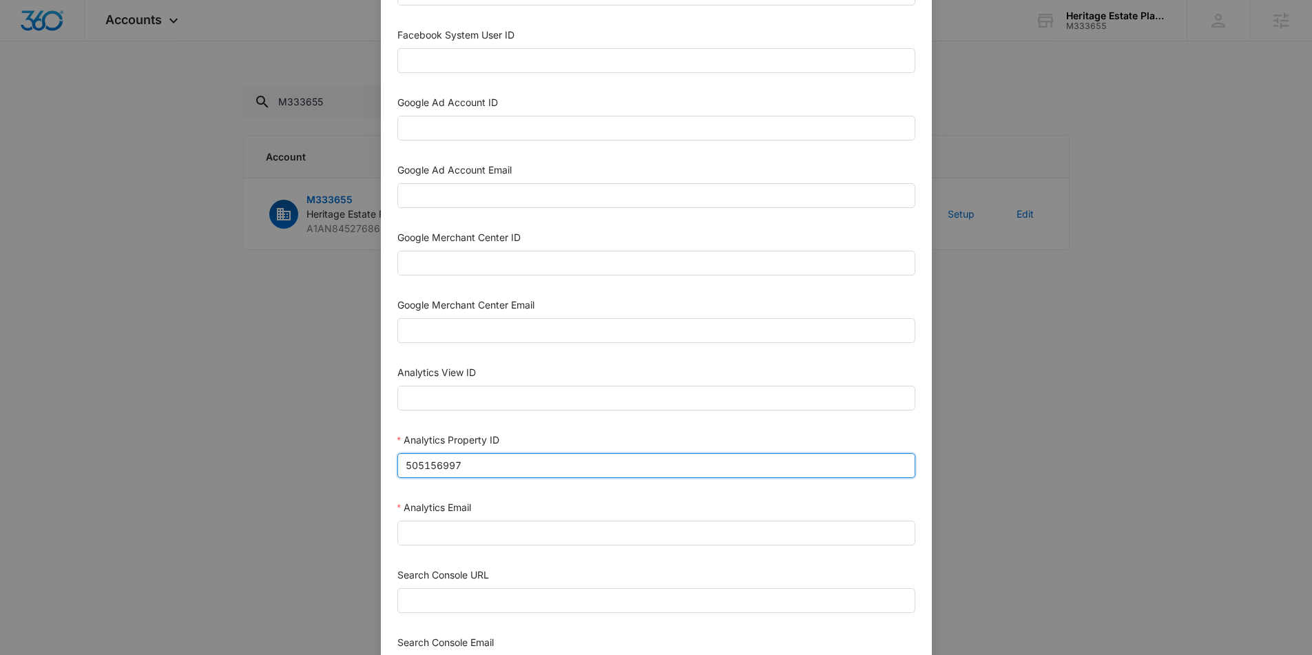
click at [428, 469] on input "505156997" at bounding box center [656, 465] width 518 height 25
type input "505156997"
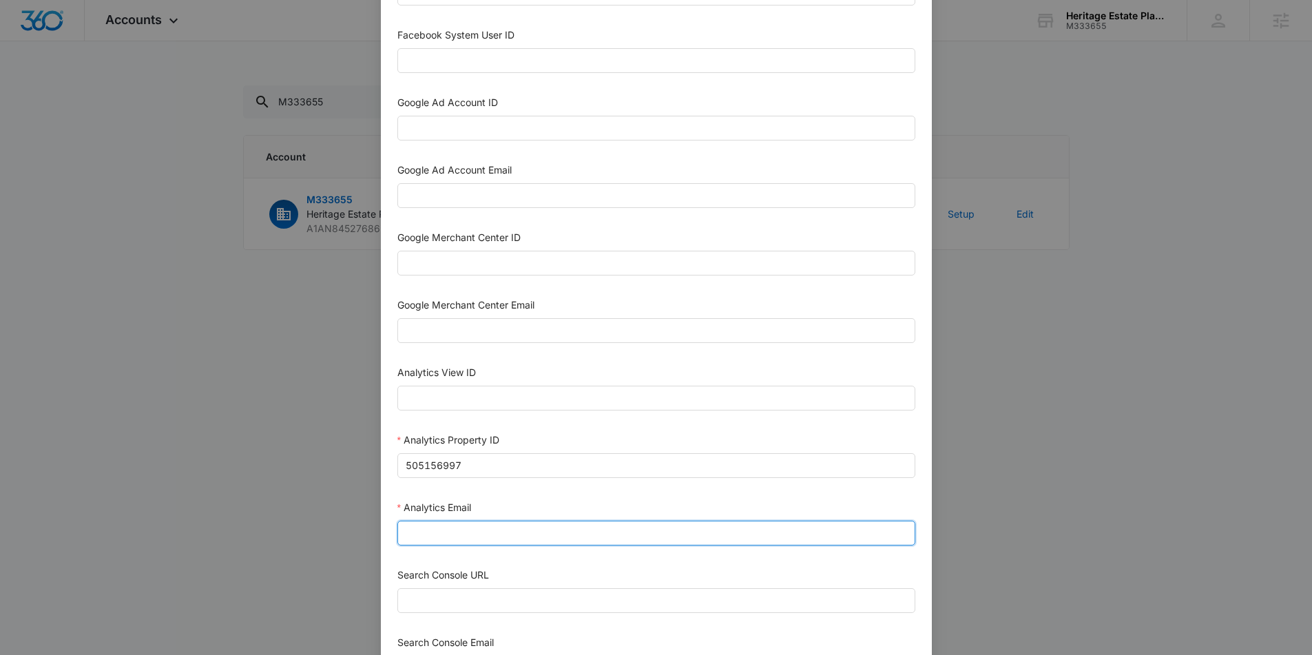
click at [501, 534] on input "Analytics Email" at bounding box center [656, 533] width 518 height 25
type input "m360+accounts1025@madwiremedia.com"
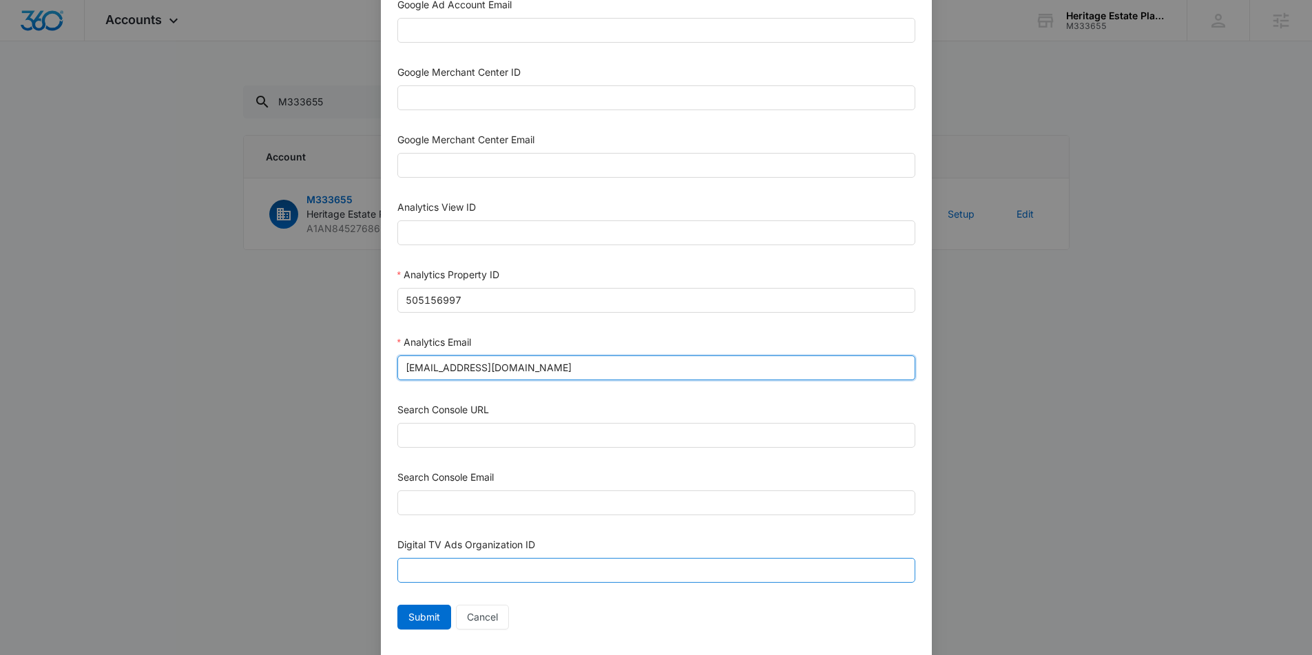
scroll to position [573, 0]
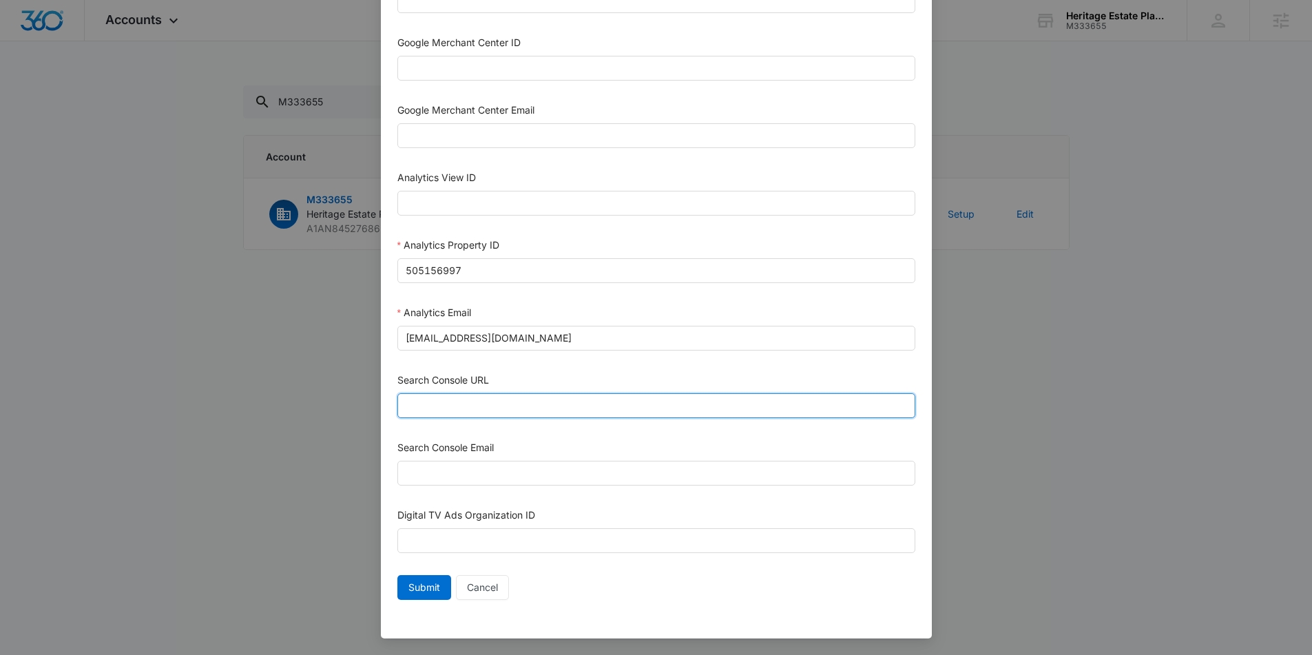
click at [460, 404] on input "Search Console URL" at bounding box center [656, 405] width 518 height 25
paste input "https://heritagelawok.com/"
type input "https://heritagelawok.com/"
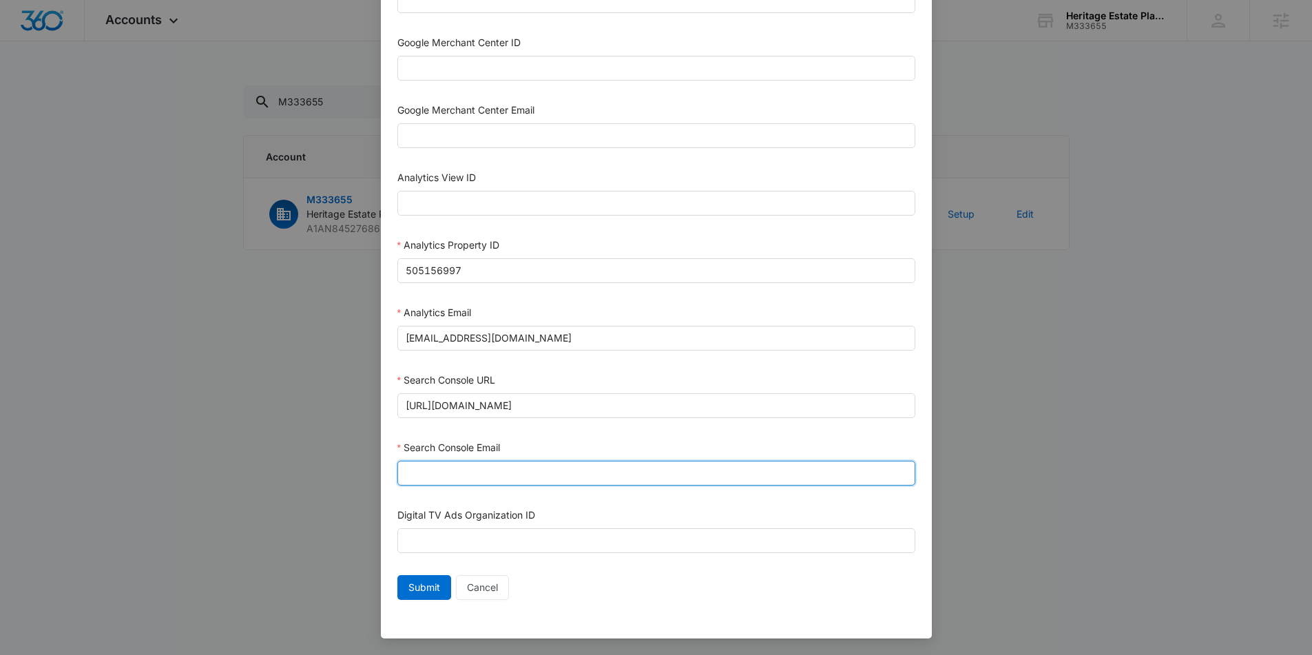
click at [443, 482] on input "Search Console Email" at bounding box center [656, 473] width 518 height 25
type input "M360+Accounts1025@madwiremedia.com"
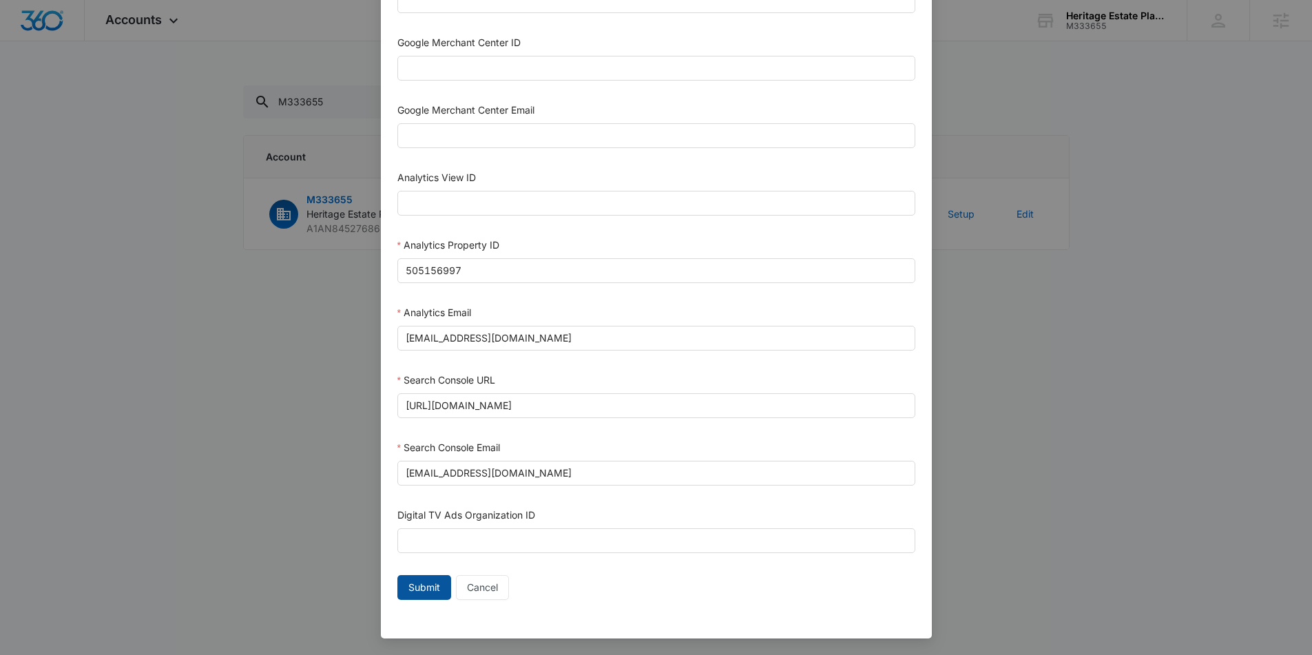
click at [419, 590] on span "Submit" at bounding box center [424, 587] width 32 height 15
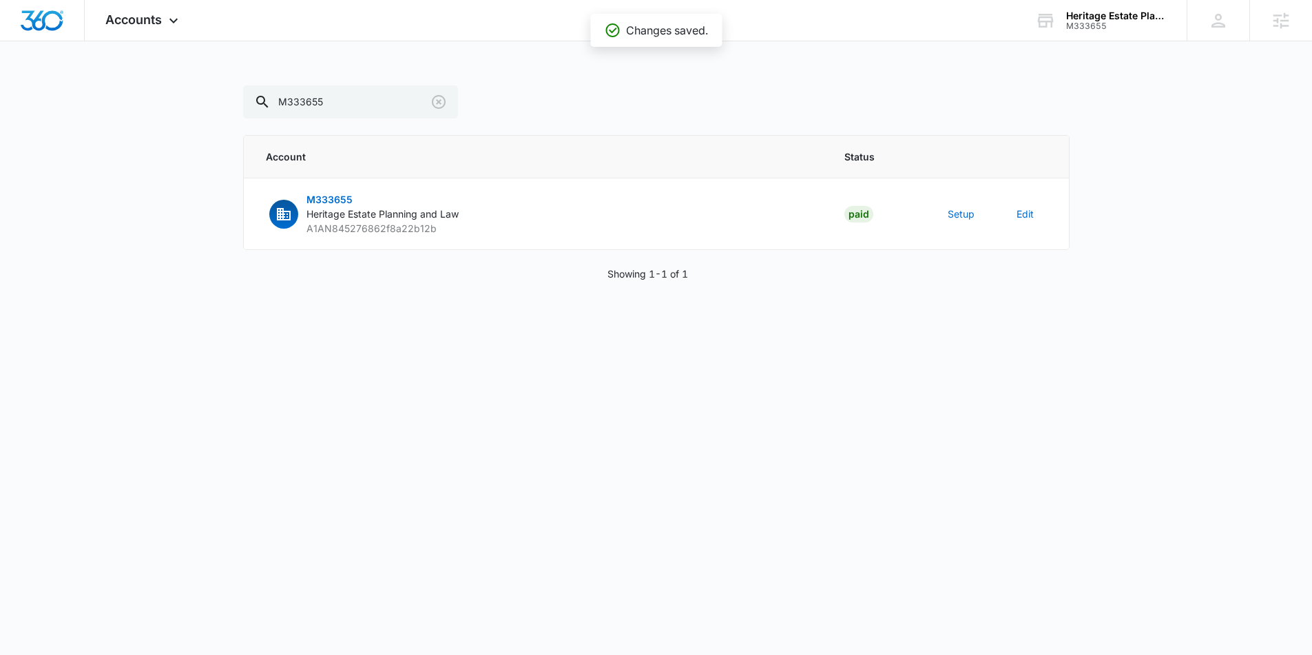
scroll to position [559, 0]
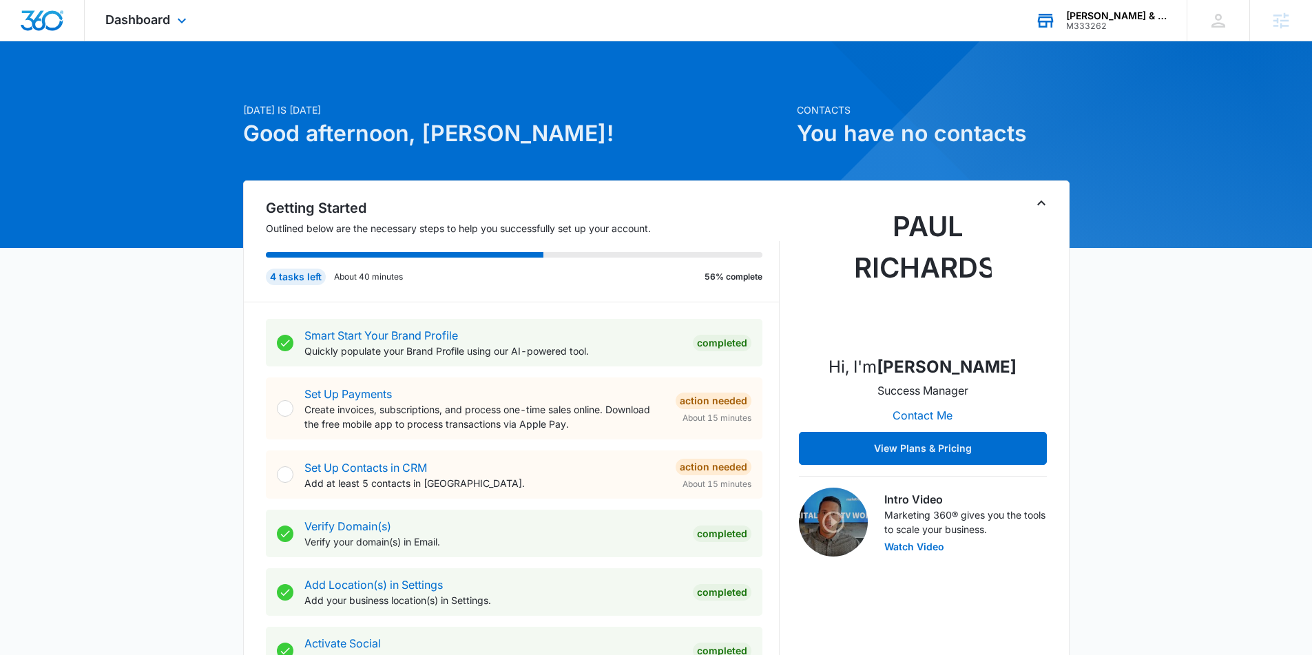
click at [1102, 30] on div "[PERSON_NAME] & [PERSON_NAME] PLLC M333262 Your Accounts View All" at bounding box center [1100, 20] width 172 height 41
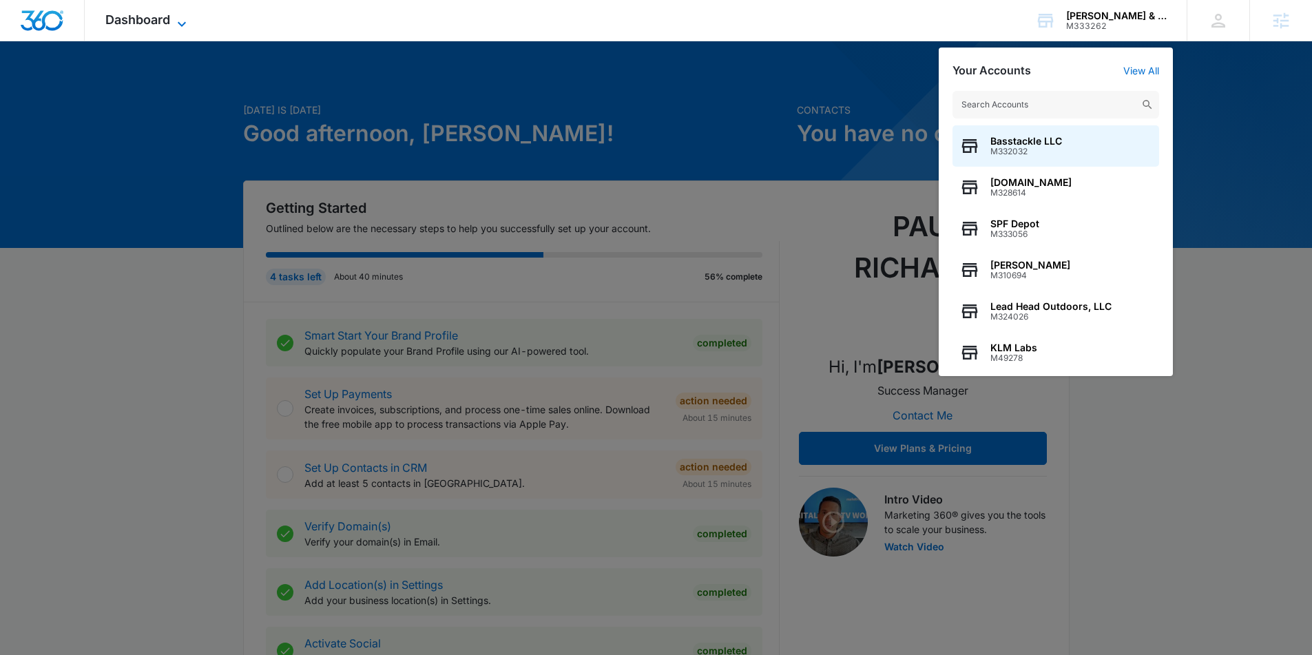
scroll to position [8, 0]
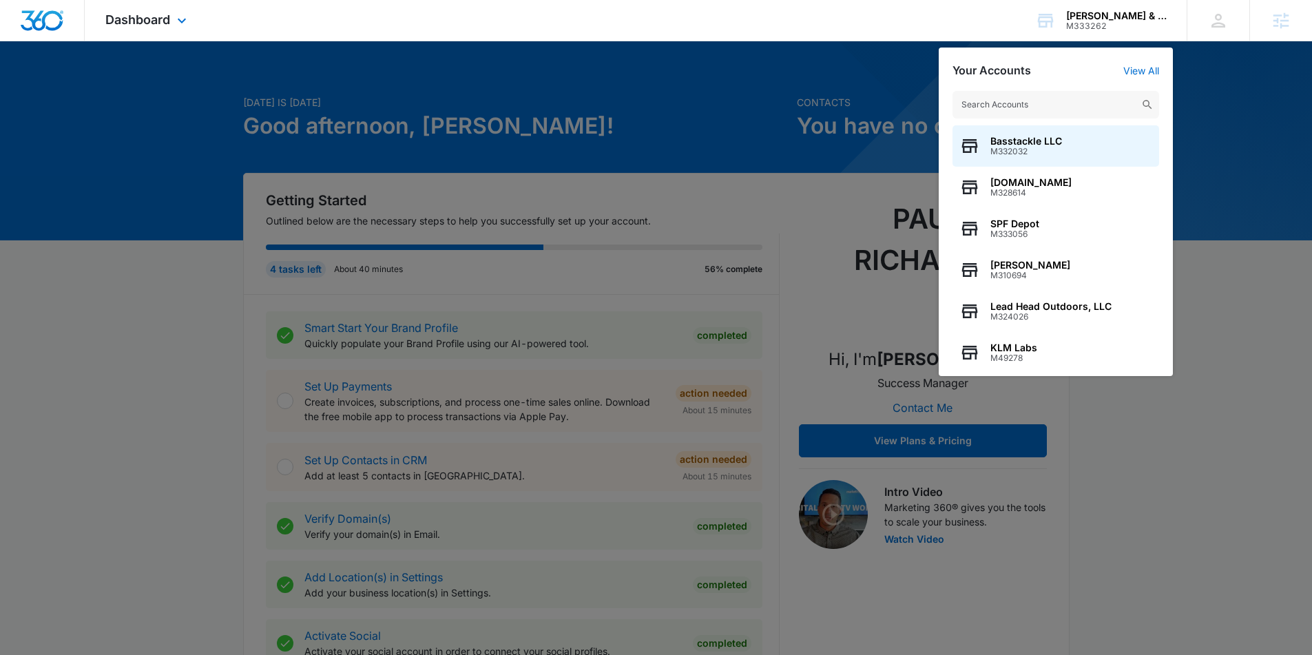
click at [158, 4] on div "Dashboard Apps Reputation Forms CRM Email Social Content Ads Intelligence Files…" at bounding box center [148, 20] width 126 height 41
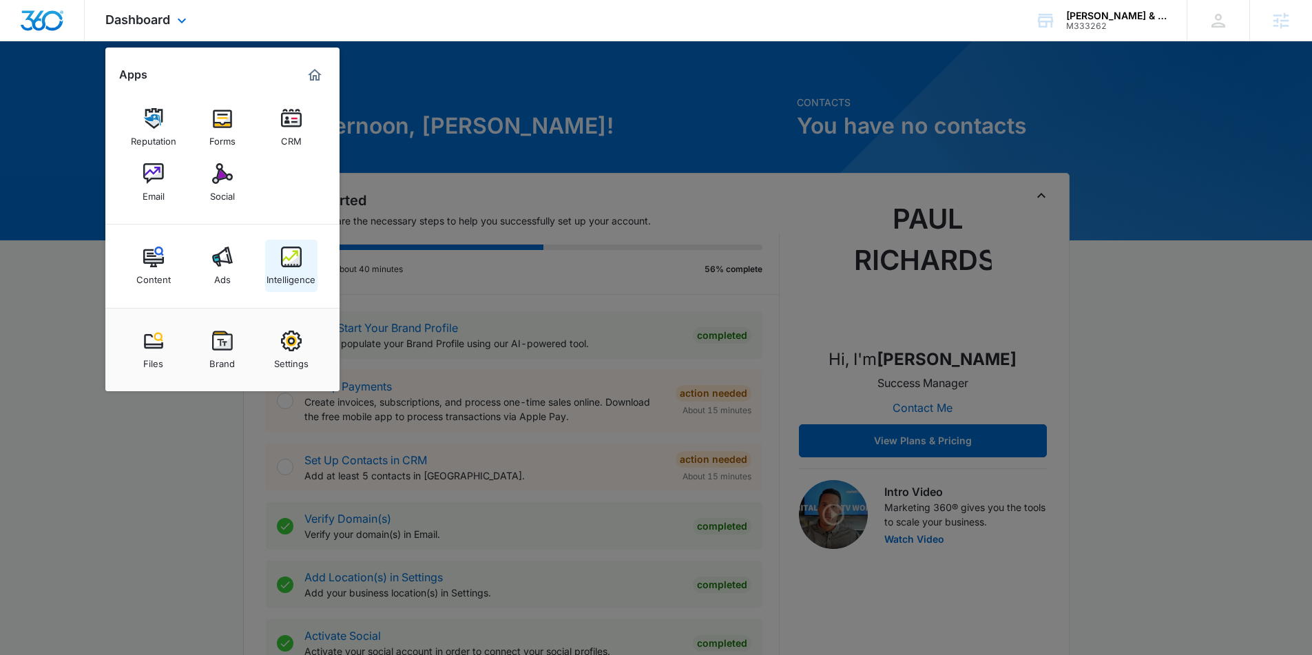
click at [300, 263] on img at bounding box center [291, 257] width 21 height 21
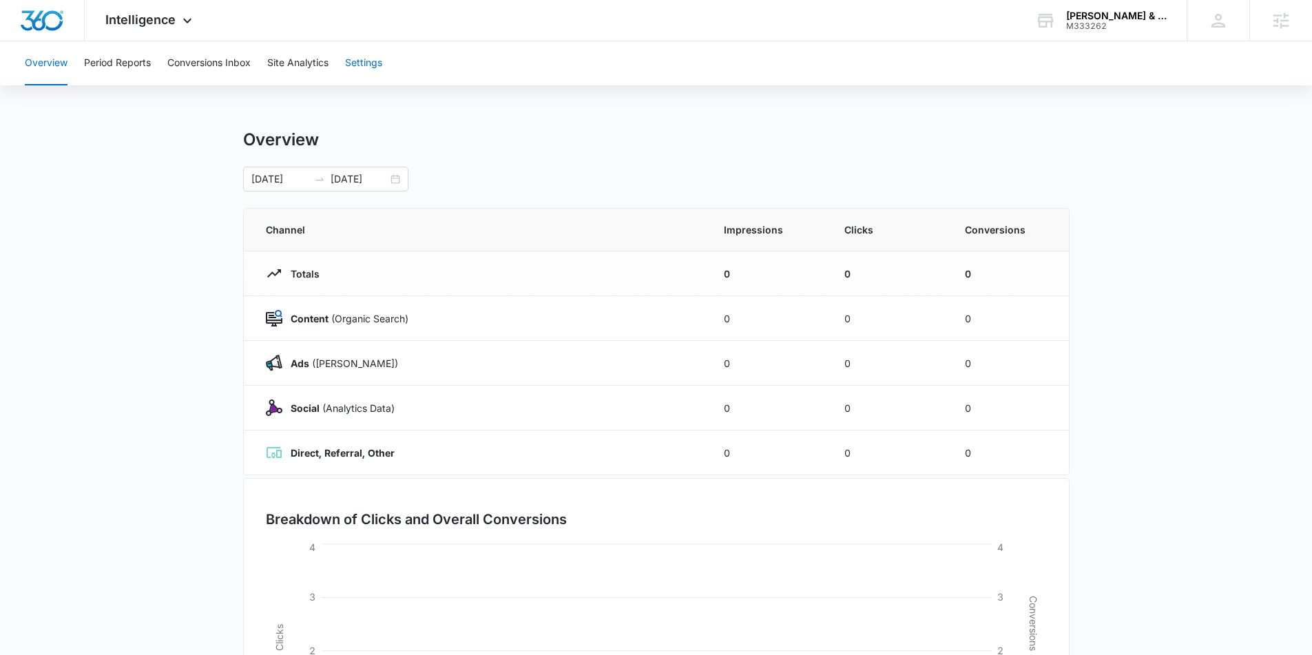
click at [365, 52] on button "Settings" at bounding box center [363, 63] width 37 height 44
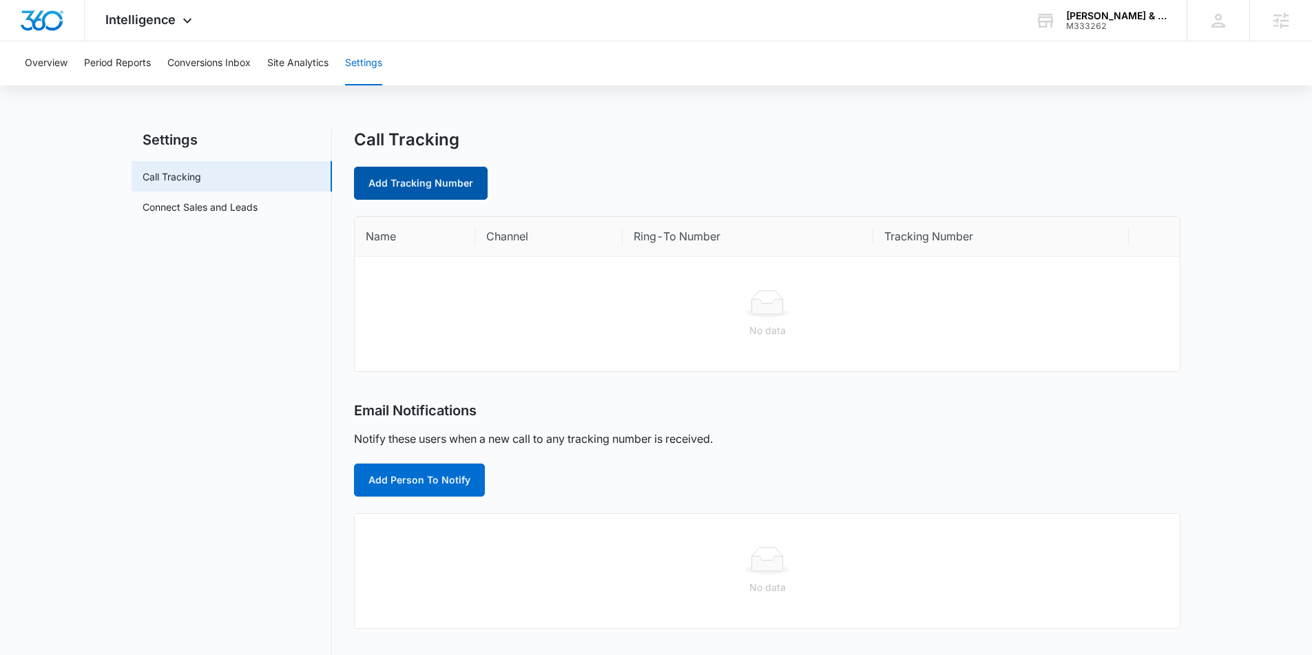
click at [446, 189] on link "Add Tracking Number" at bounding box center [421, 183] width 134 height 33
select select "by_area_code"
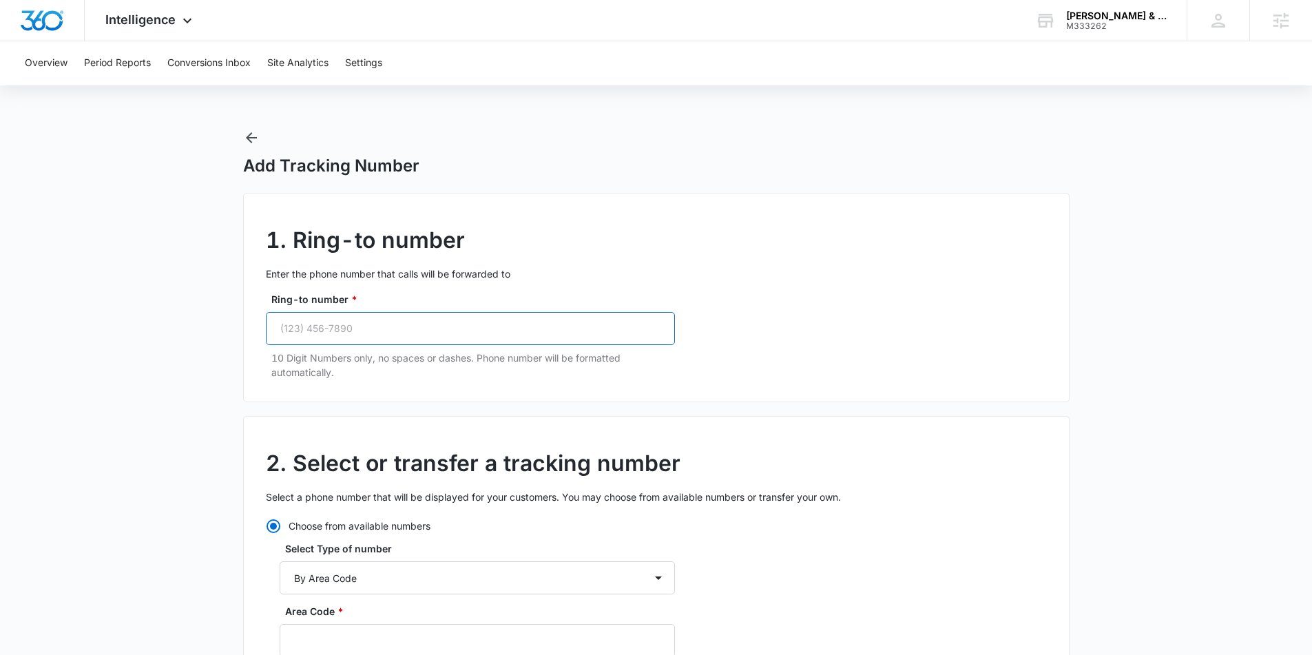
click at [373, 333] on input "Ring-to number *" at bounding box center [470, 328] width 409 height 33
paste input "(718) 458-2312"
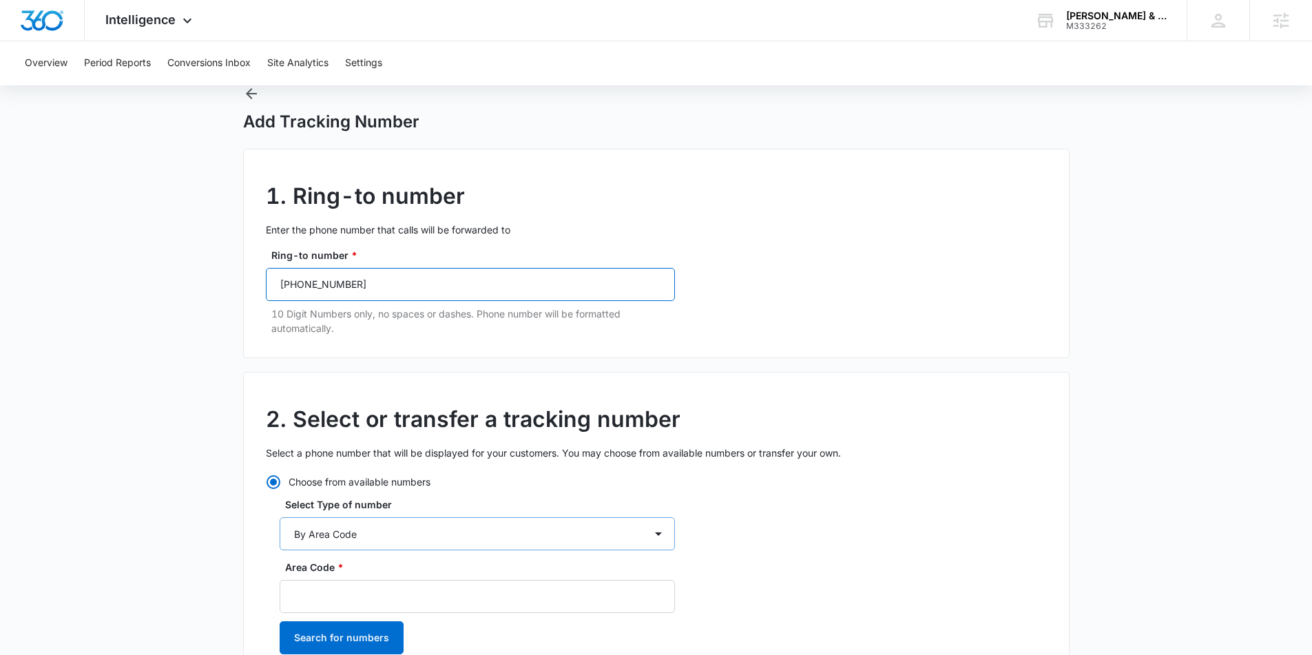
scroll to position [45, 0]
type input "(718) 458-2312"
click at [381, 601] on input "Area Code *" at bounding box center [477, 594] width 395 height 33
click at [374, 644] on button "Search for numbers" at bounding box center [342, 636] width 124 height 33
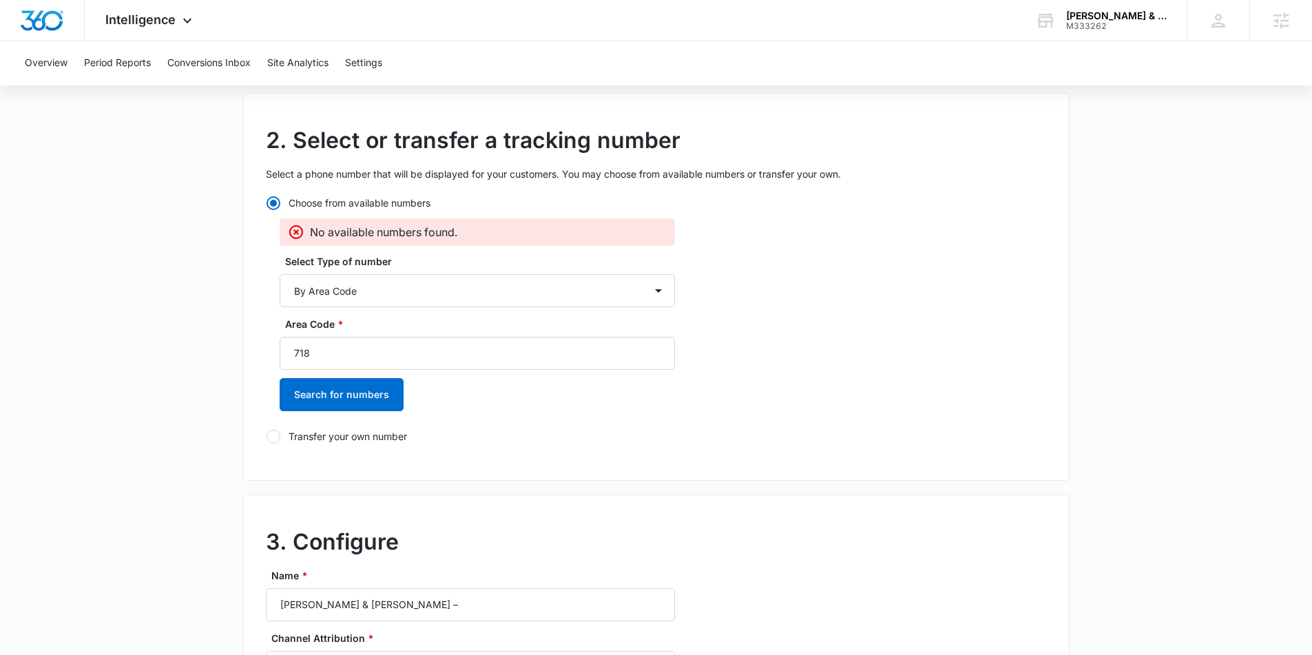
scroll to position [324, 0]
drag, startPoint x: 395, startPoint y: 353, endPoint x: 257, endPoint y: 344, distance: 138.7
click at [257, 344] on div "2. Select or transfer a tracking number Select a phone number that will be disp…" at bounding box center [656, 286] width 826 height 388
paste input "347"
click at [332, 386] on button "Search for numbers" at bounding box center [342, 393] width 124 height 33
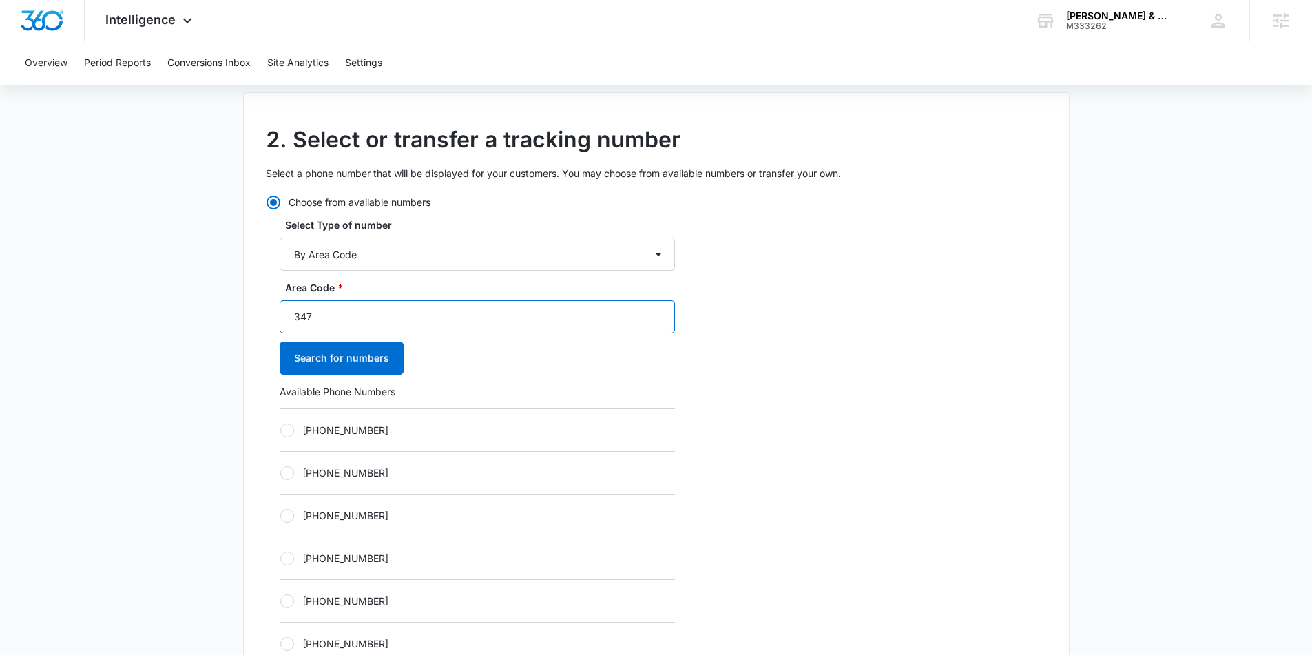
drag, startPoint x: 379, startPoint y: 319, endPoint x: 275, endPoint y: 311, distance: 104.3
click at [275, 311] on div "Choose from available numbers Select Type of number By City & State By State On…" at bounding box center [470, 526] width 409 height 663
paste input "91"
click at [330, 354] on button "Search for numbers" at bounding box center [342, 358] width 124 height 33
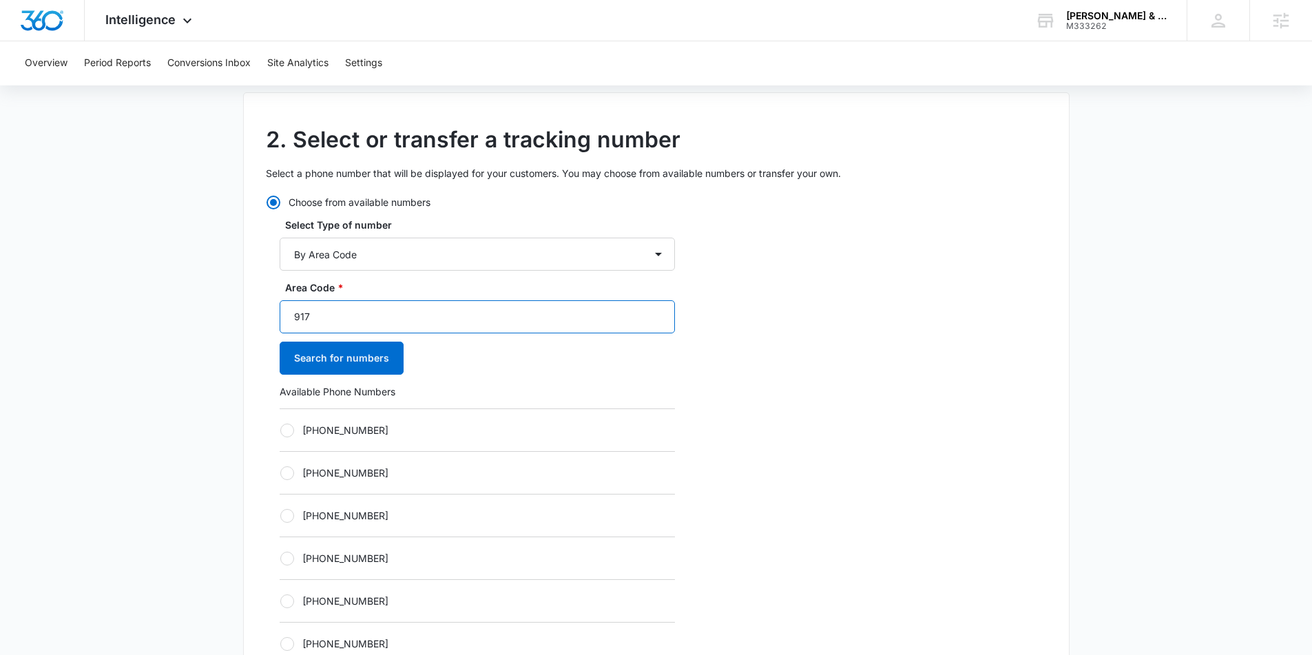
paste input "29"
click at [328, 352] on button "Search for numbers" at bounding box center [342, 358] width 124 height 33
drag, startPoint x: 333, startPoint y: 315, endPoint x: 275, endPoint y: 312, distance: 57.9
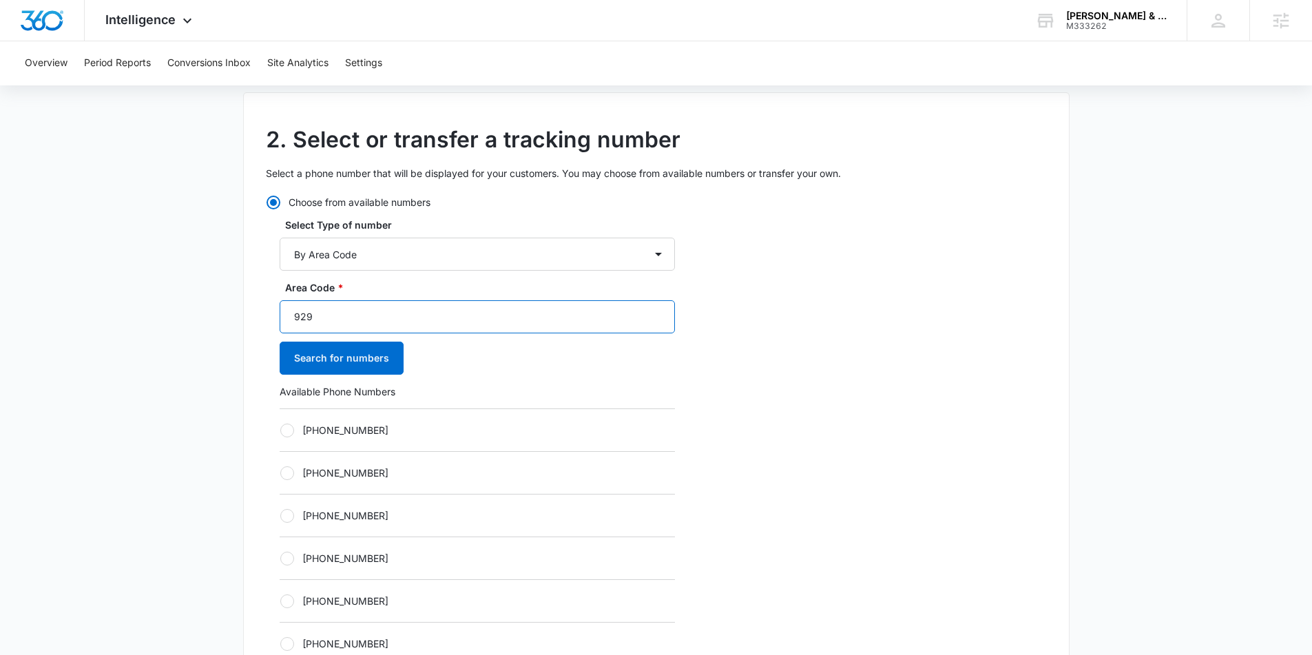
click at [274, 313] on div "Choose from available numbers Select Type of number By City & State By State On…" at bounding box center [470, 536] width 409 height 683
paste input "212"
type input "212"
click at [331, 357] on button "Search for numbers" at bounding box center [342, 358] width 124 height 33
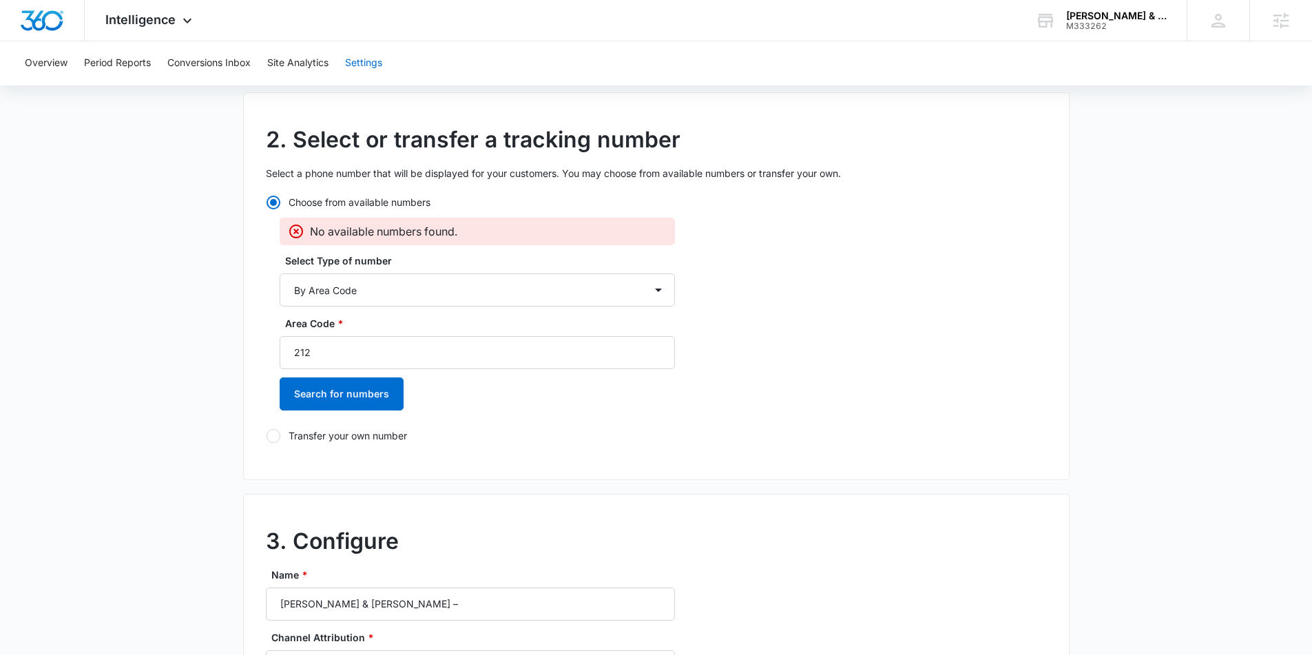
click at [368, 52] on button "Settings" at bounding box center [363, 63] width 37 height 44
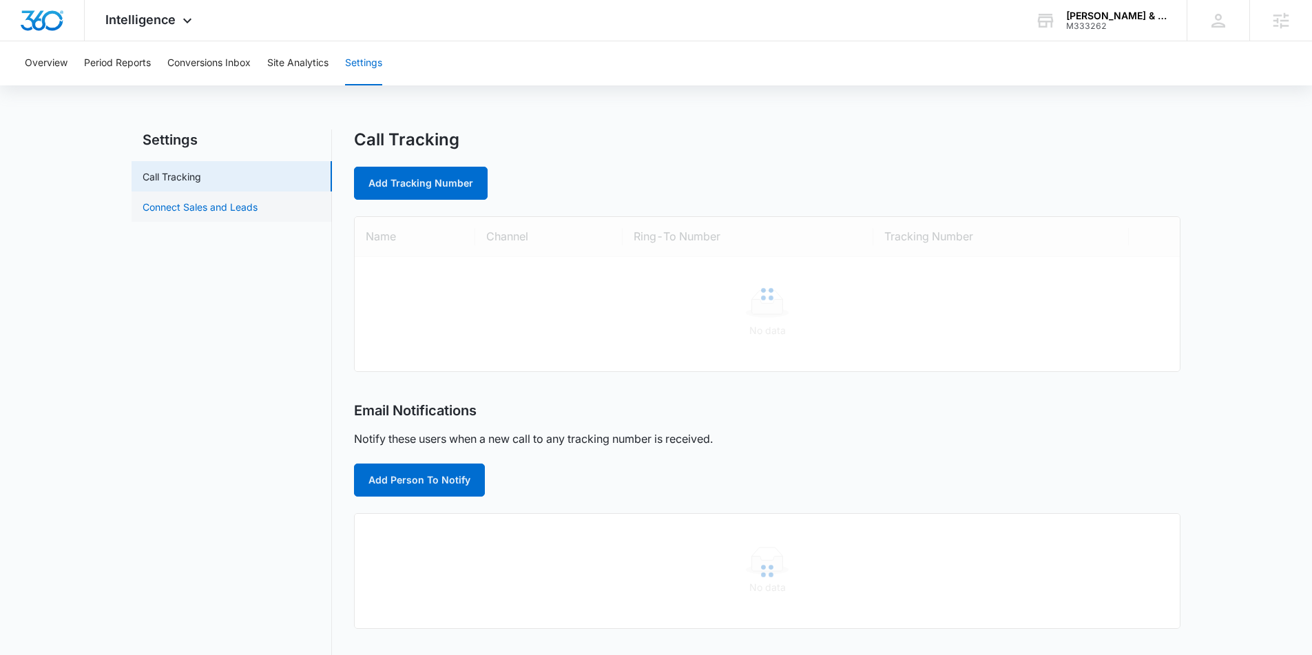
click at [192, 200] on link "Connect Sales and Leads" at bounding box center [200, 207] width 115 height 14
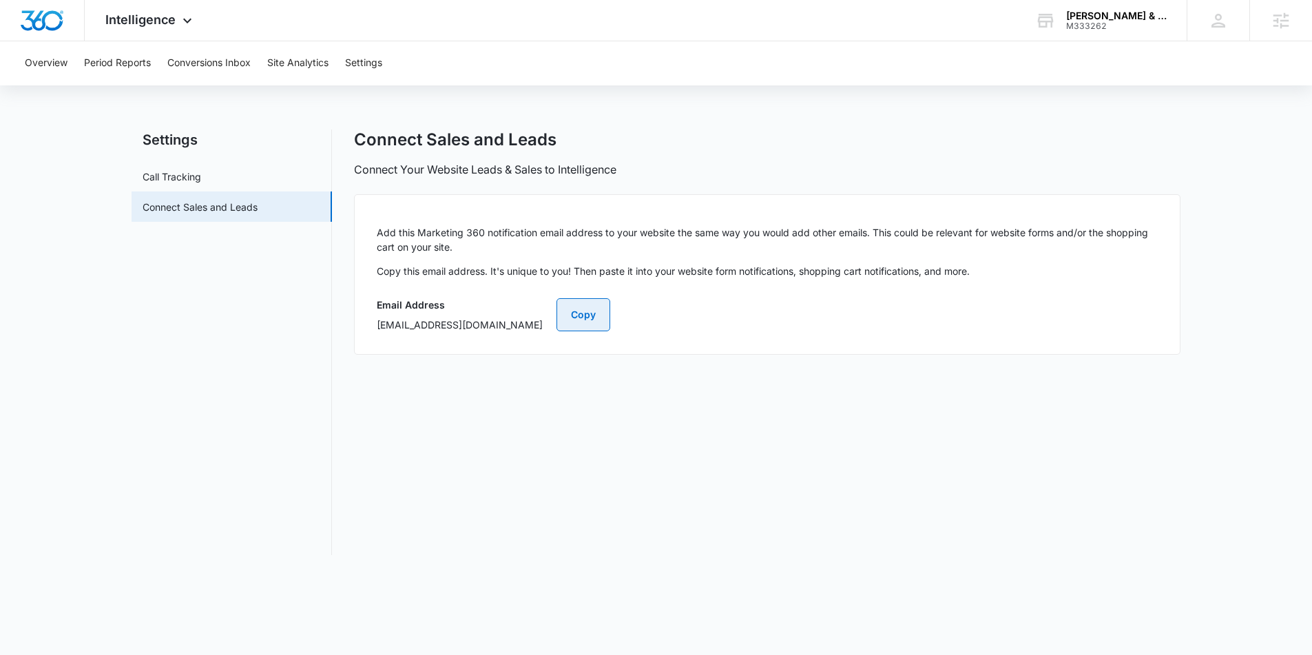
click at [610, 313] on button "Copy" at bounding box center [583, 314] width 54 height 33
click at [1077, 28] on div "M333262" at bounding box center [1116, 26] width 101 height 10
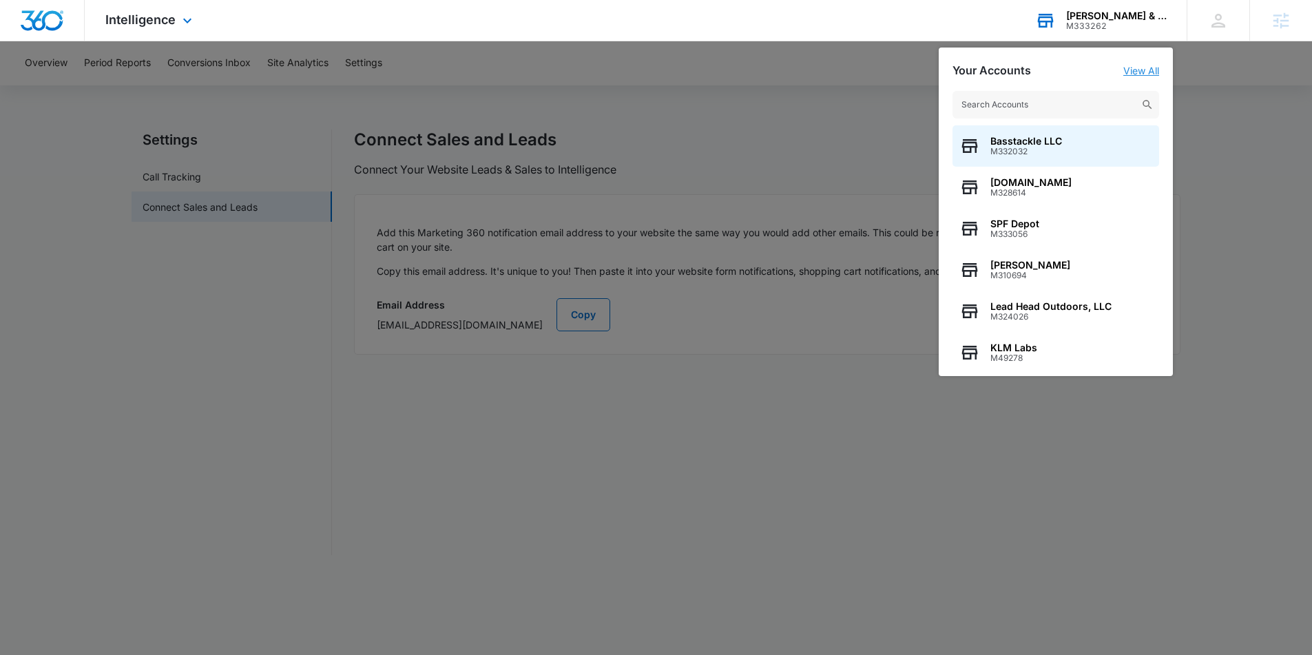
click at [1140, 66] on link "View All" at bounding box center [1141, 71] width 36 height 12
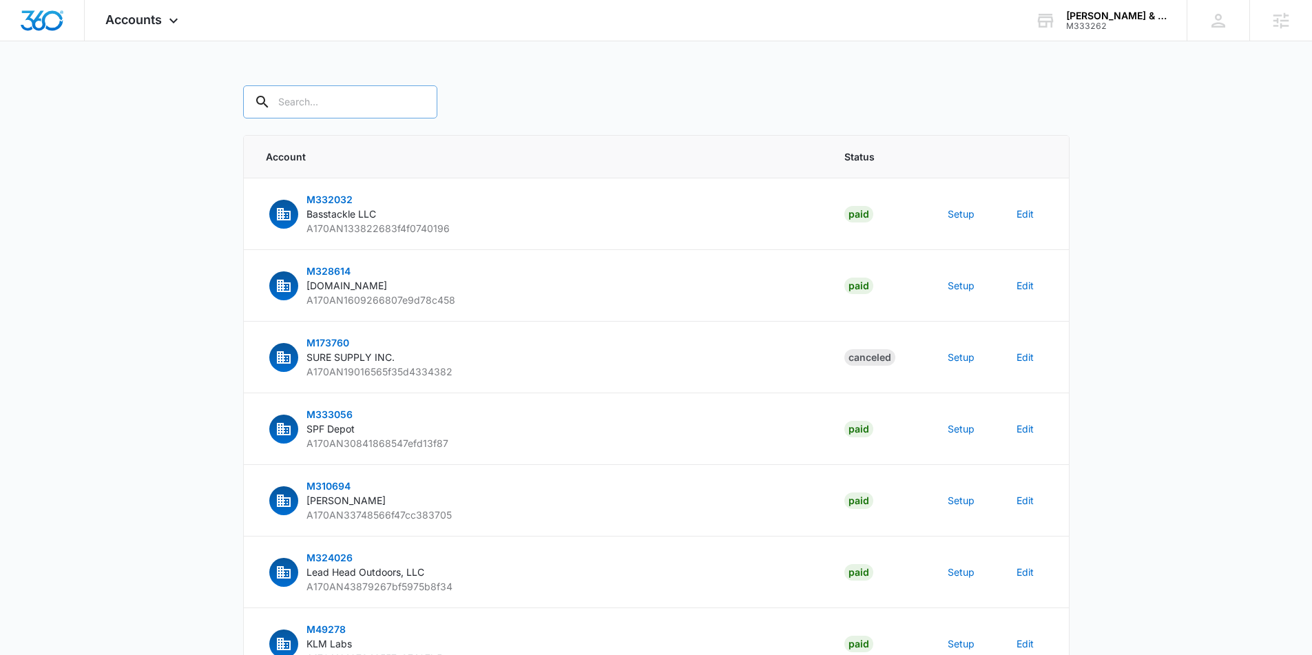
click at [307, 102] on input "text" at bounding box center [340, 101] width 194 height 33
paste input "M333262"
type input "M333262"
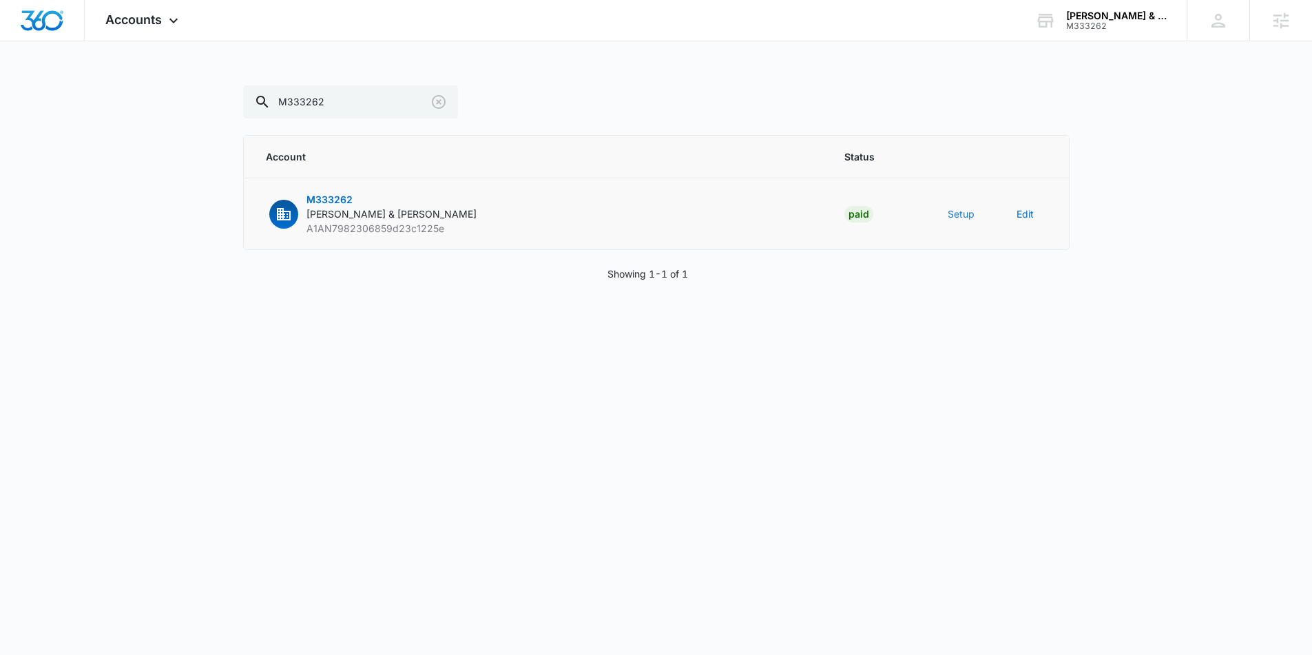
click at [965, 216] on button "Setup" at bounding box center [960, 214] width 27 height 14
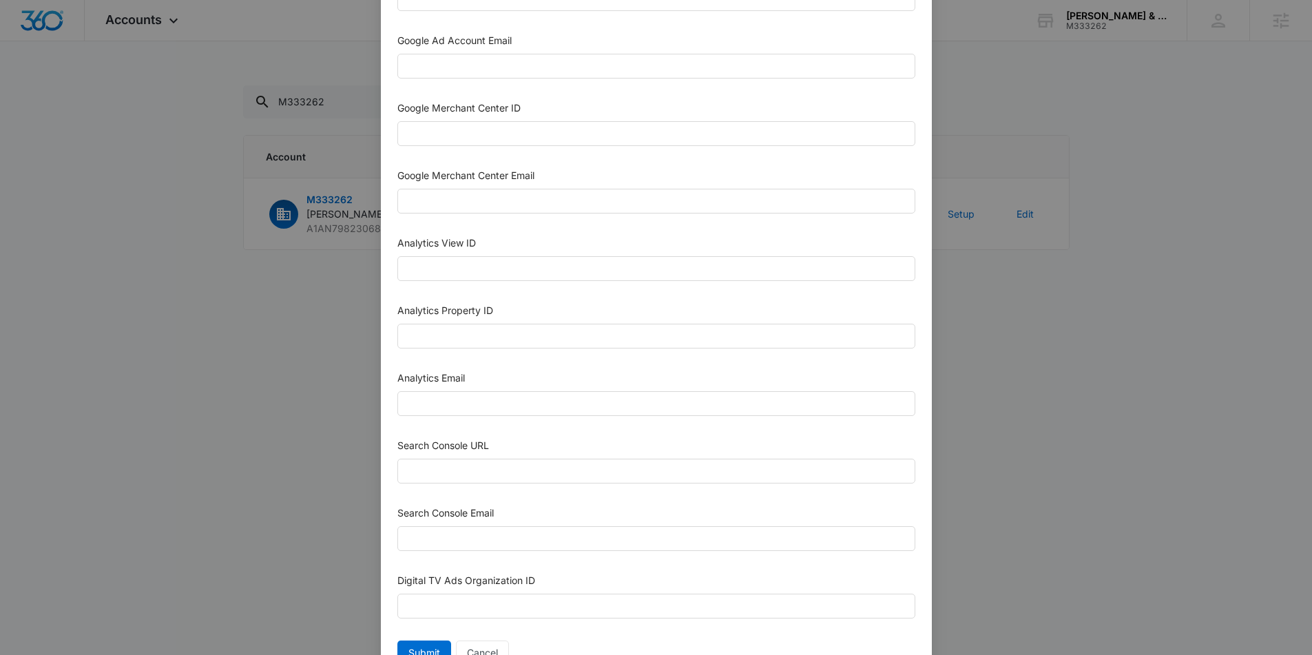
scroll to position [511, 0]
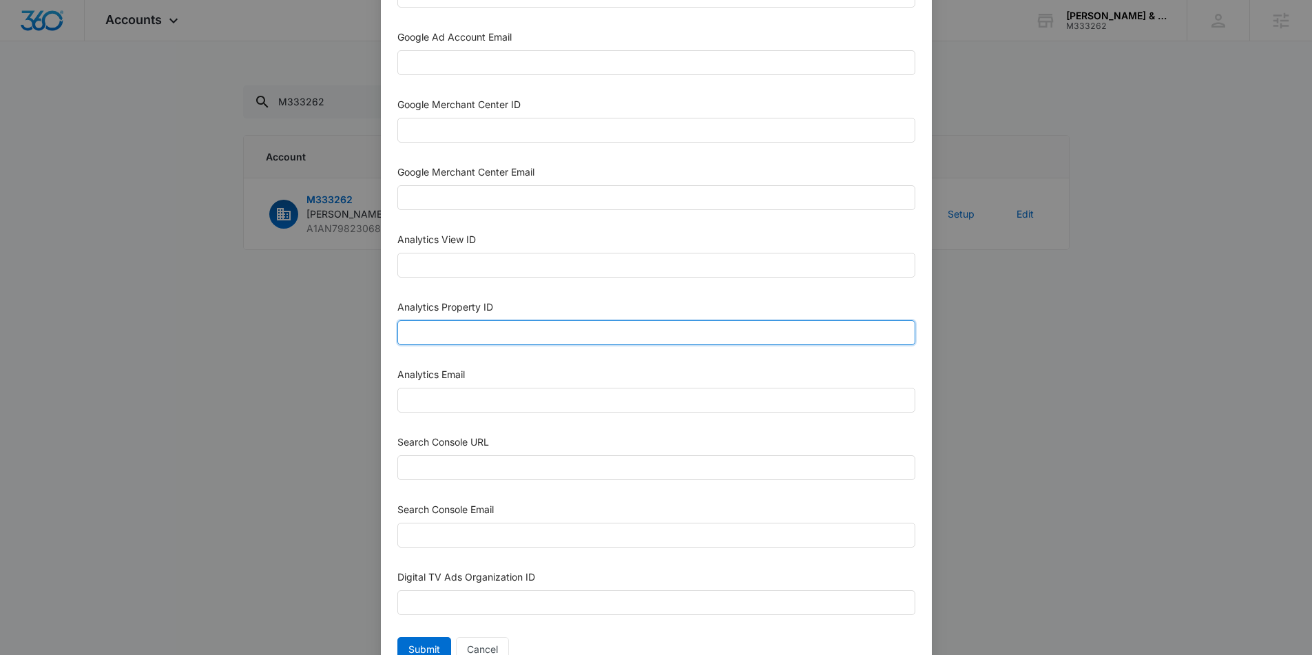
click at [450, 329] on input "Analytics Property ID" at bounding box center [656, 332] width 518 height 25
paste input "505236334"
type input "505236334"
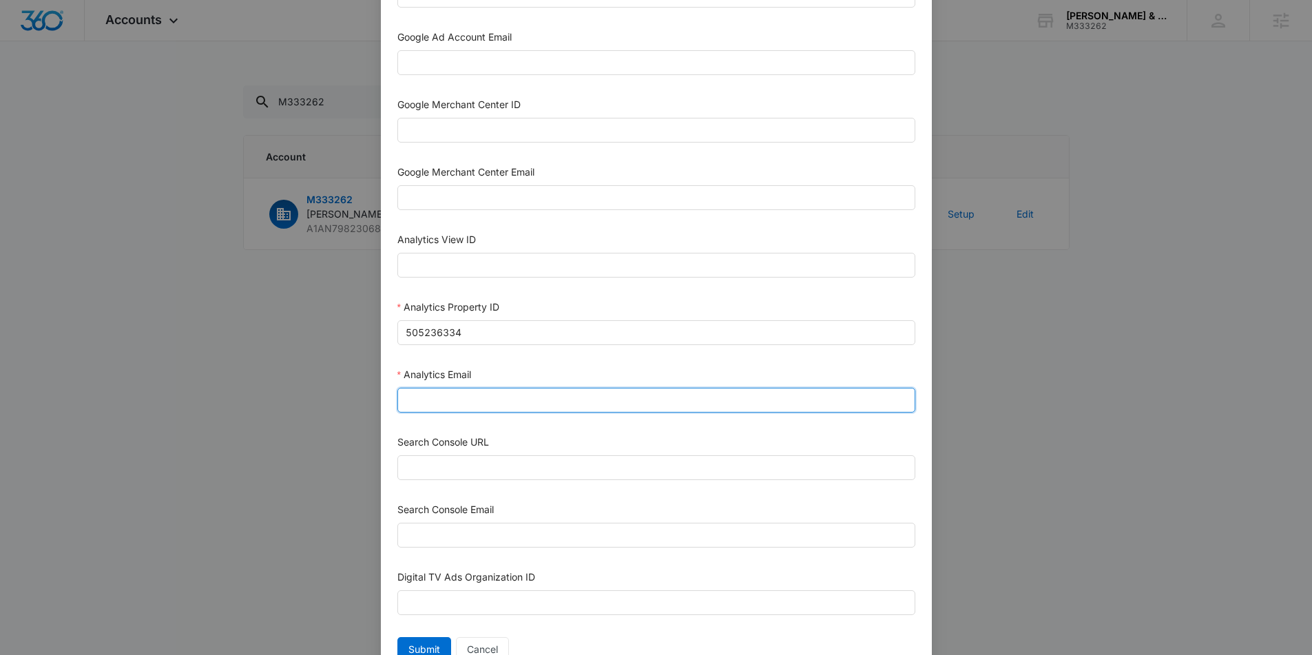
drag, startPoint x: 406, startPoint y: 400, endPoint x: 421, endPoint y: 403, distance: 14.7
click at [406, 400] on input "Analytics Email" at bounding box center [656, 400] width 518 height 25
type input "m360+accounts1025@madwiremedia.com"
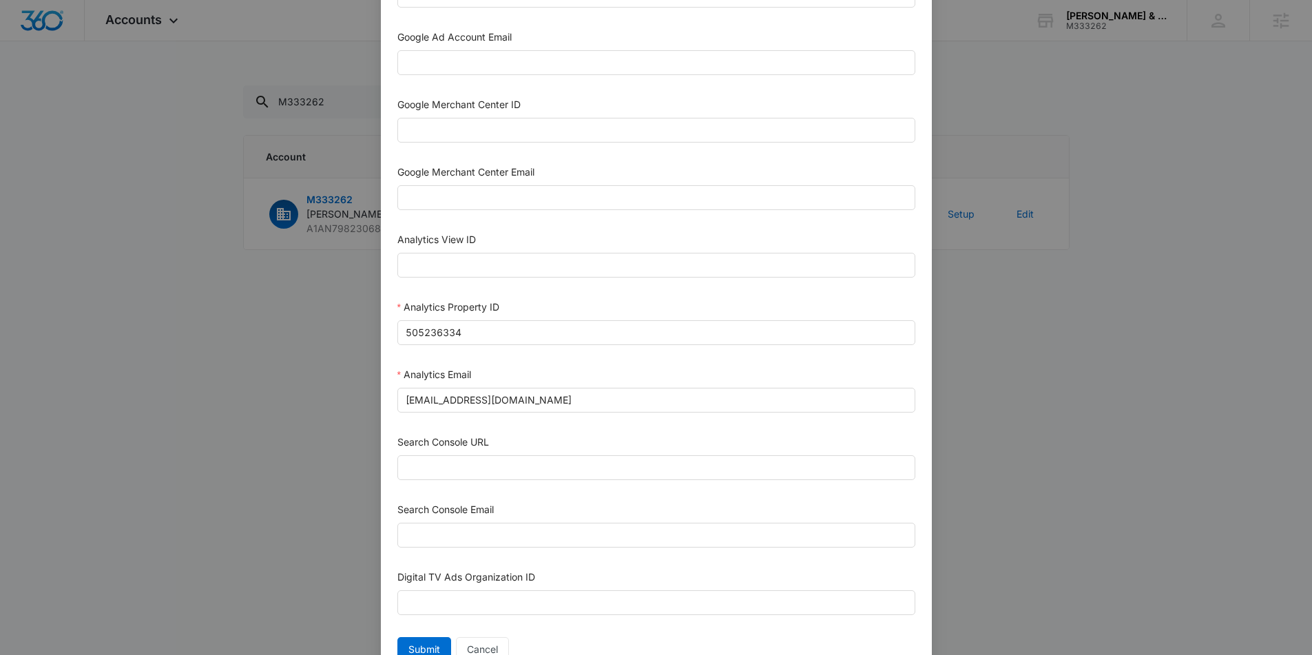
click at [481, 557] on form "Bing Ad Account ID Bing Ad Account Email LinkedIn Ad Account ID LinkedIn Ad Acc…" at bounding box center [656, 112] width 518 height 1110
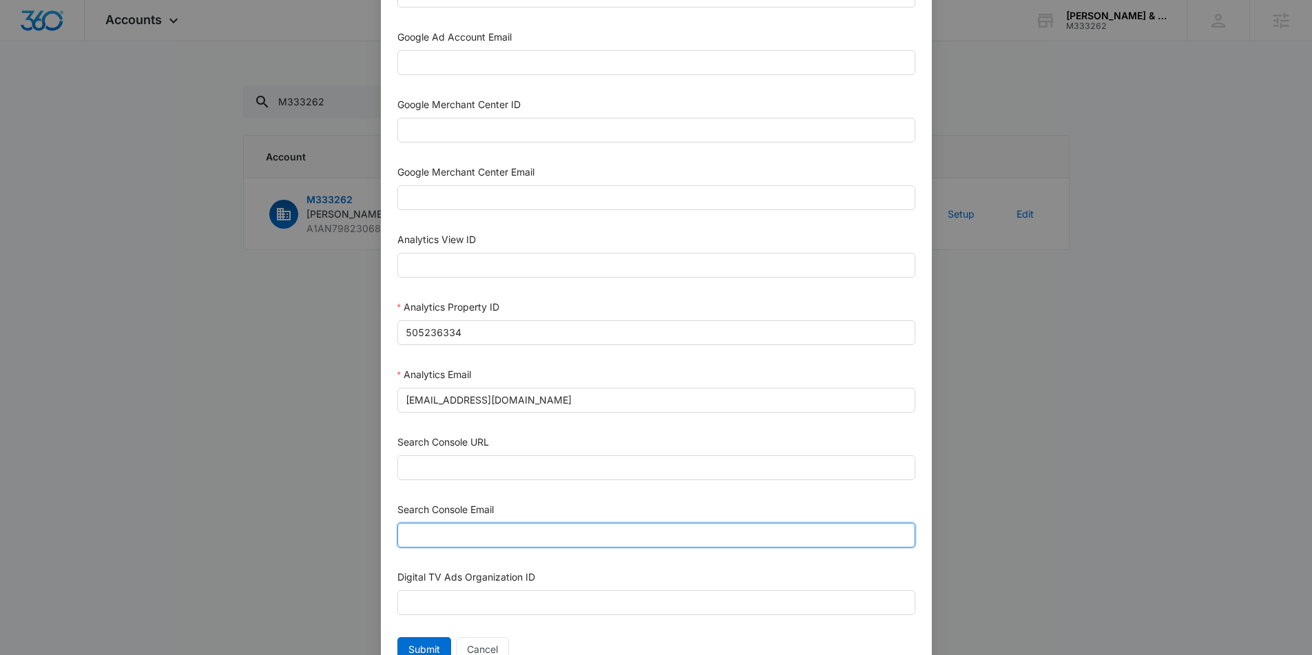
click at [481, 542] on input "Search Console Email" at bounding box center [656, 535] width 518 height 25
type input "M360+Accounts1025@madwiremedia.com"
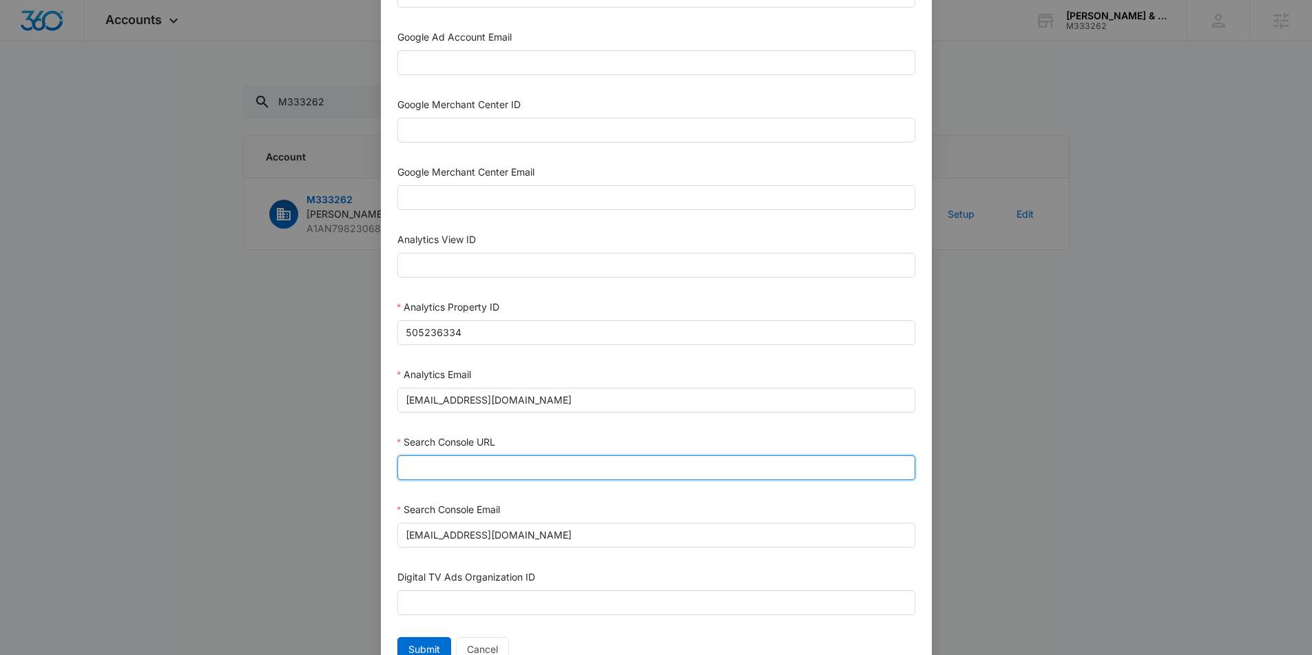
click at [477, 477] on input "Search Console URL" at bounding box center [656, 467] width 518 height 25
paste input "https://druckermattialaw.com/"
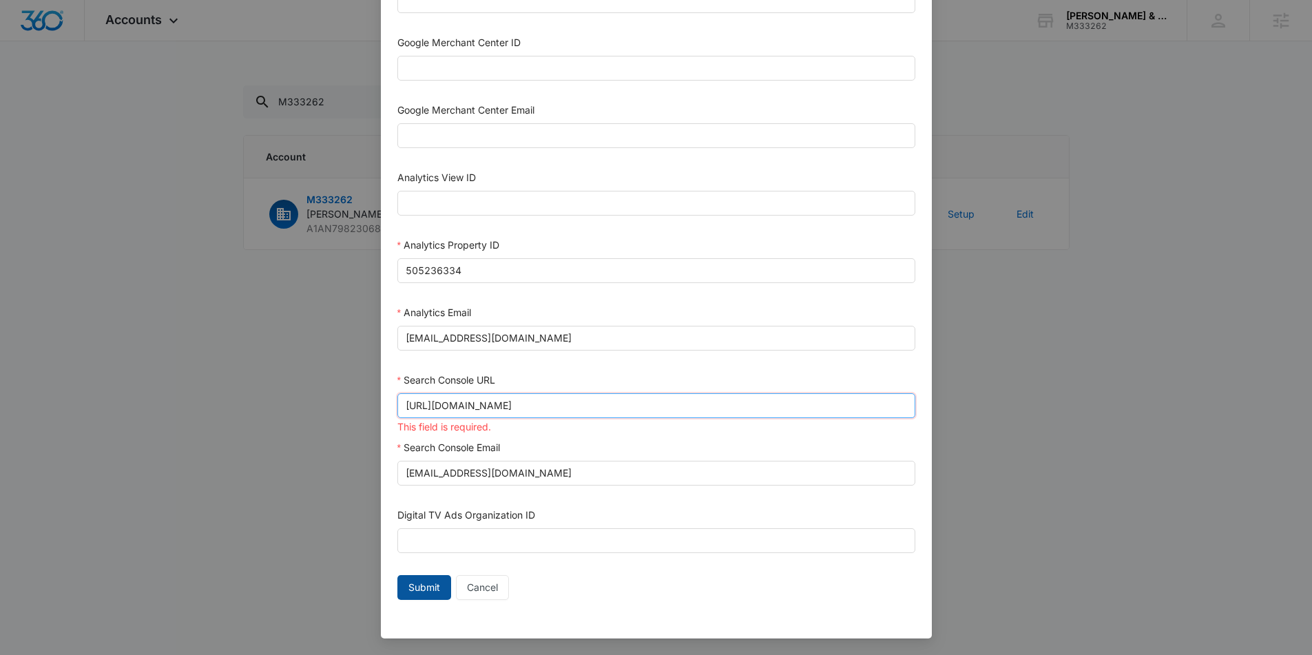
type input "https://druckermattialaw.com/"
click at [424, 593] on span "Submit" at bounding box center [424, 587] width 32 height 15
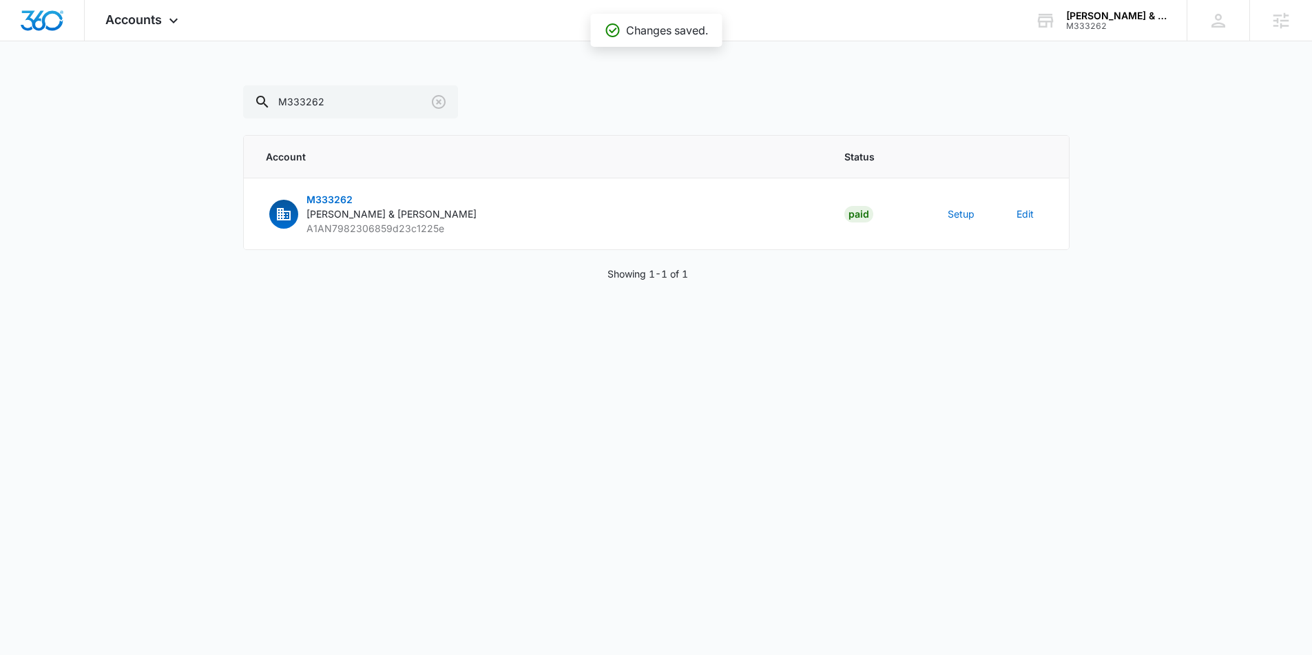
scroll to position [559, 0]
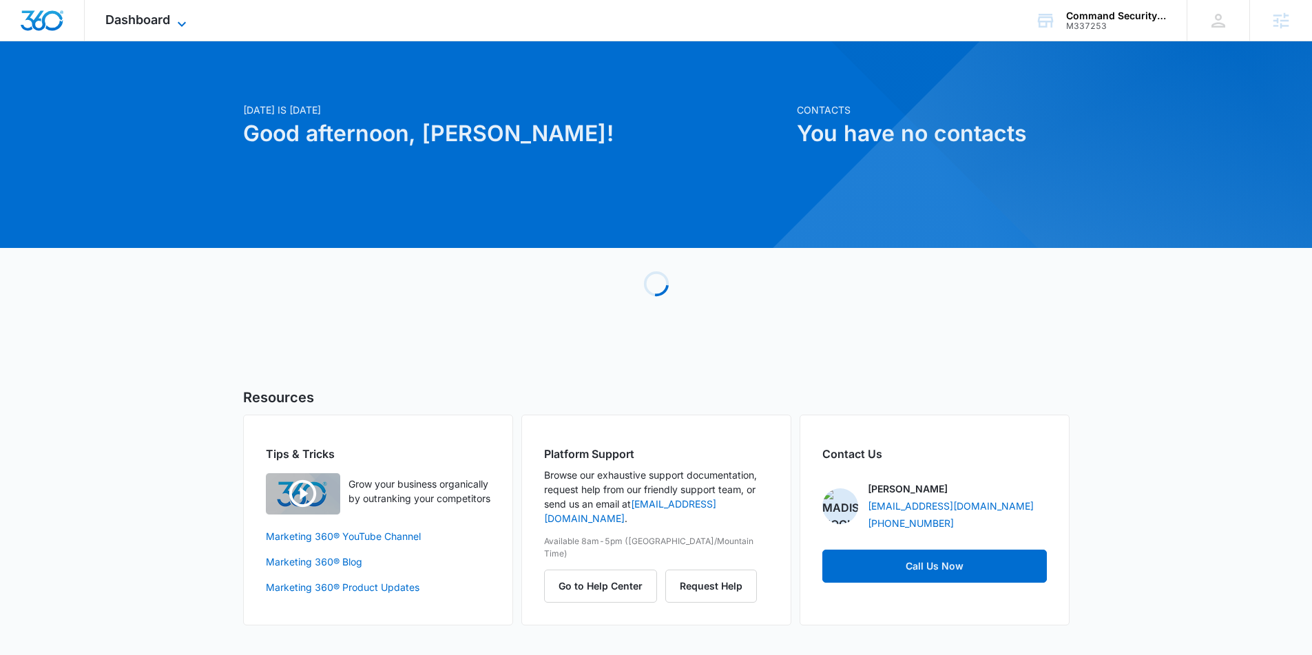
click at [160, 23] on span "Dashboard" at bounding box center [137, 19] width 65 height 14
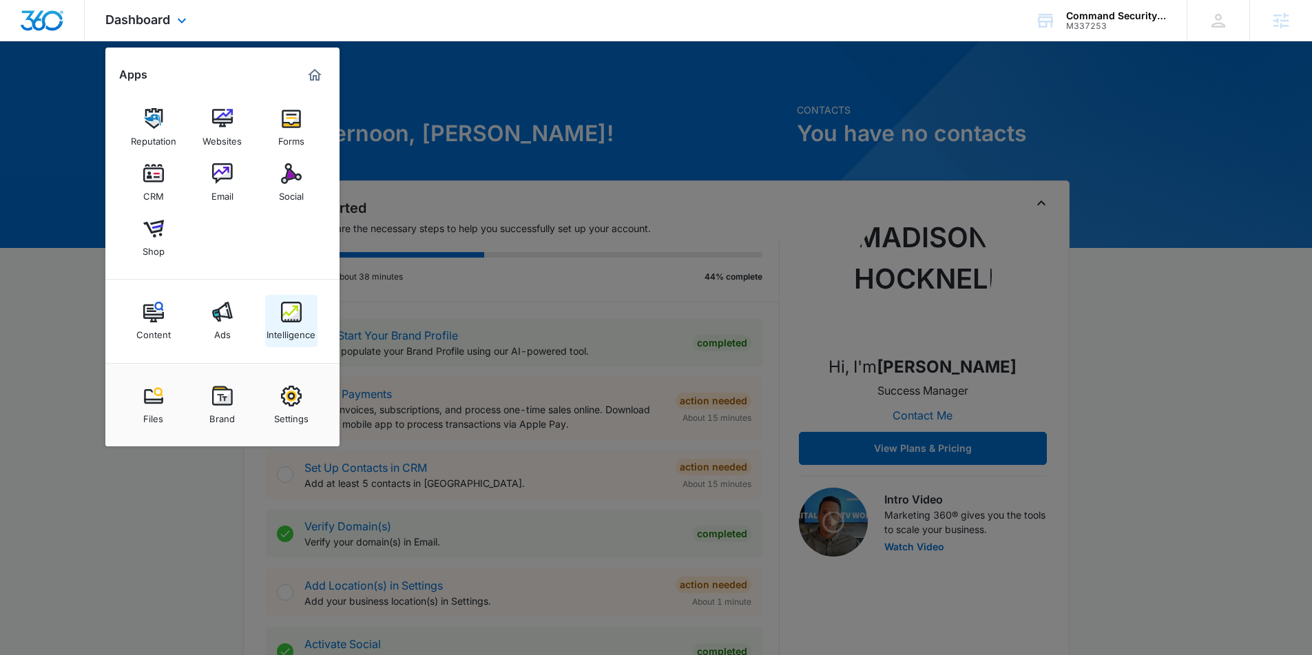
click at [293, 318] on img at bounding box center [291, 312] width 21 height 21
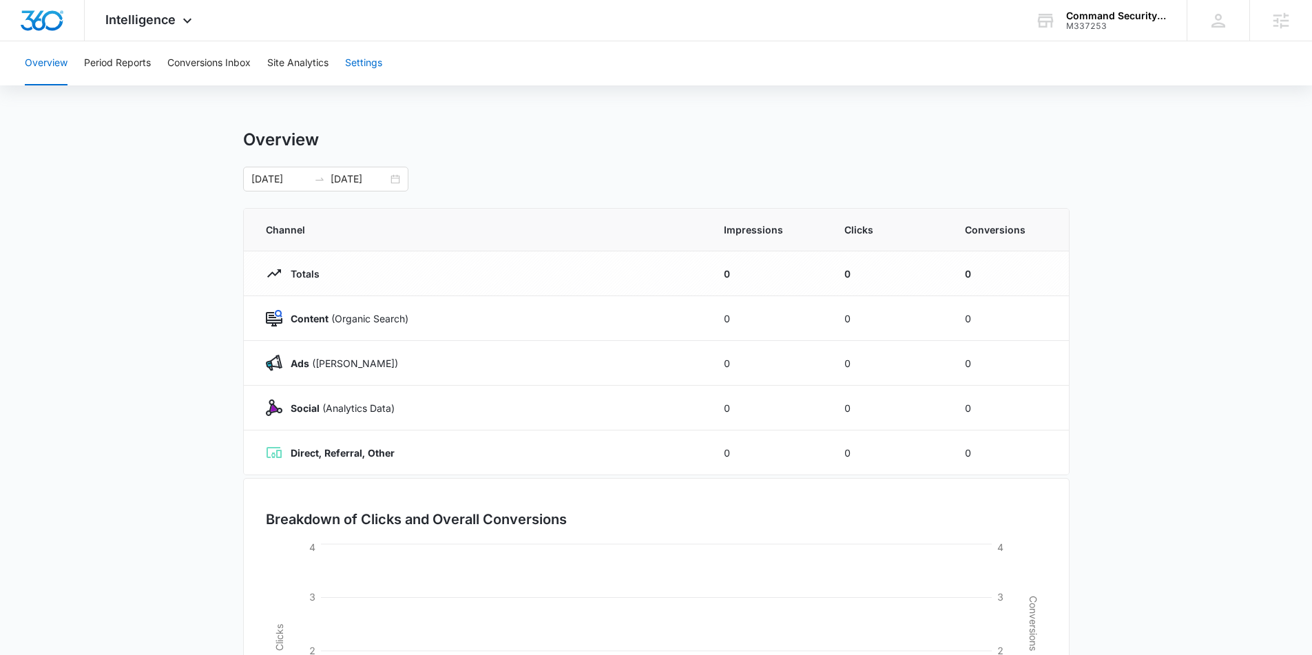
click at [351, 53] on button "Settings" at bounding box center [363, 63] width 37 height 44
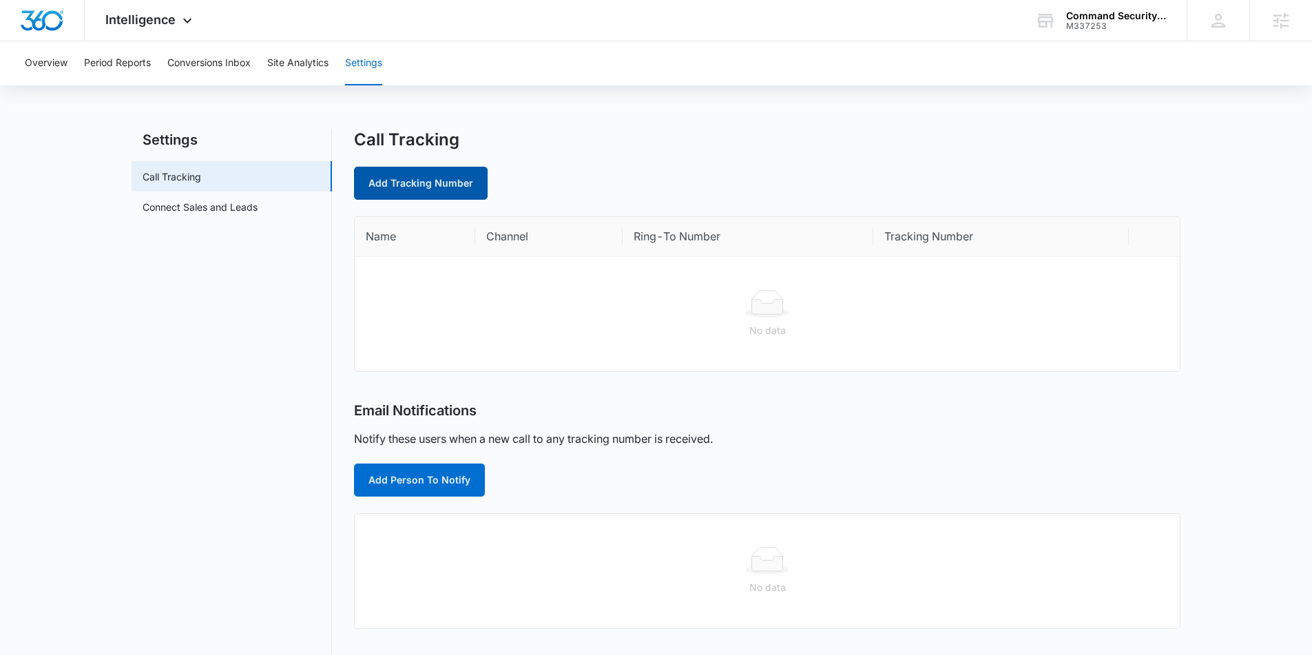
click at [413, 190] on link "Add Tracking Number" at bounding box center [421, 183] width 134 height 33
select select "by_area_code"
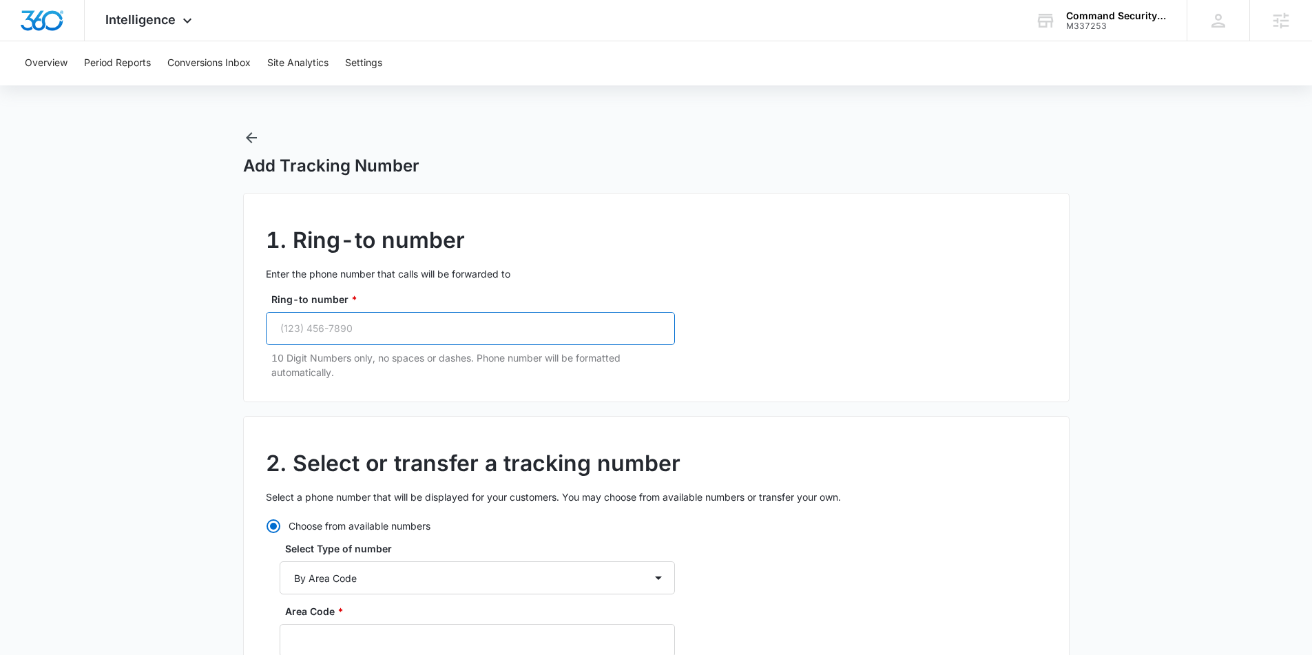
click at [409, 331] on input "Ring-to number *" at bounding box center [470, 328] width 409 height 33
paste input "[PHONE_NUMBER]"
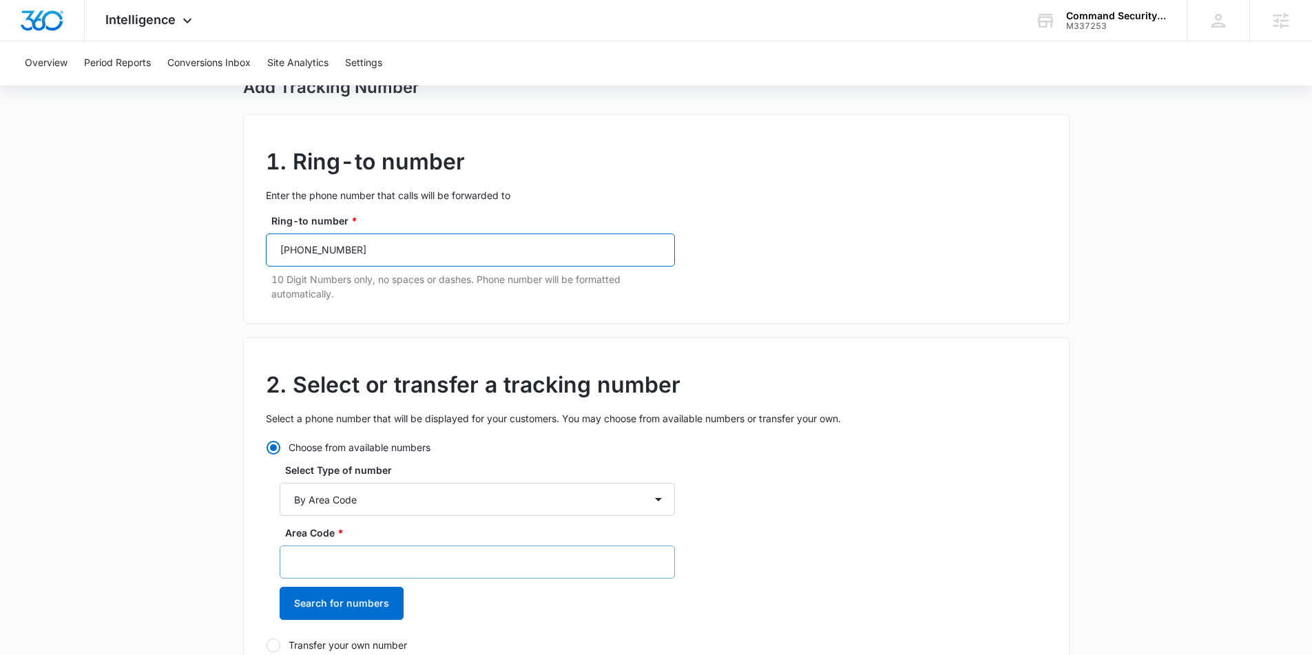
scroll to position [79, 0]
type input "[PHONE_NUMBER]"
click at [375, 563] on input "Area Code *" at bounding box center [477, 561] width 395 height 33
type input "484"
click at [390, 614] on button "Search for numbers" at bounding box center [342, 602] width 124 height 33
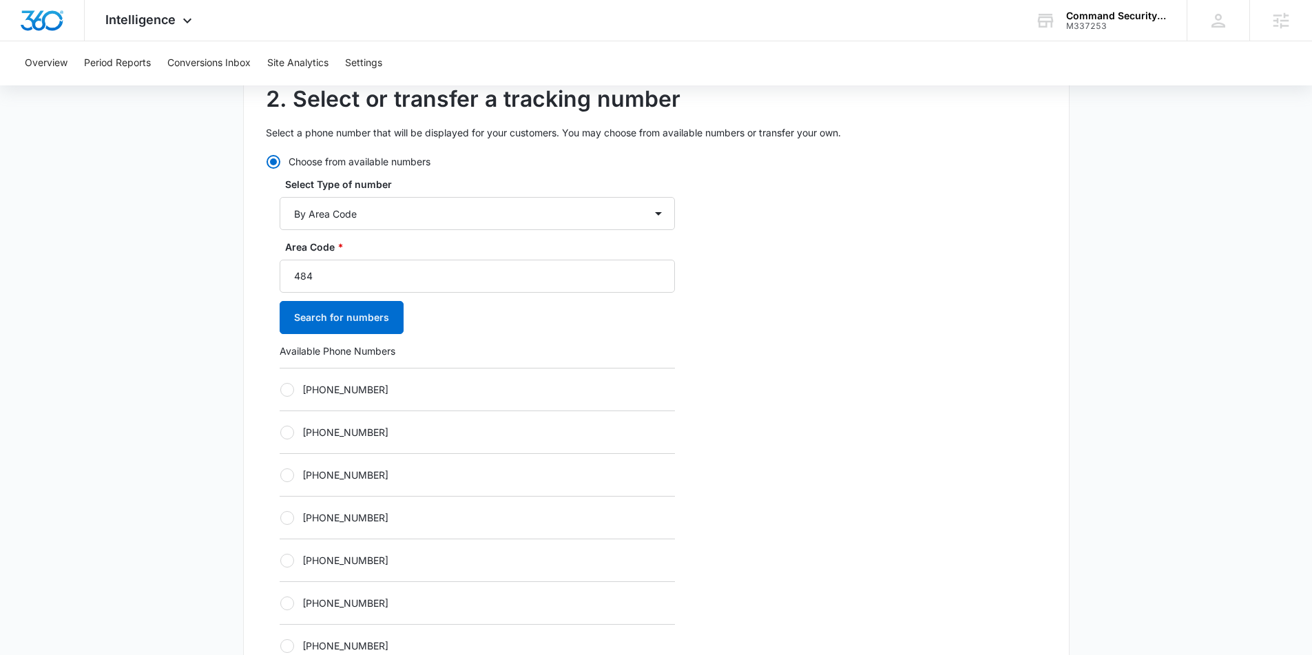
scroll to position [374, 0]
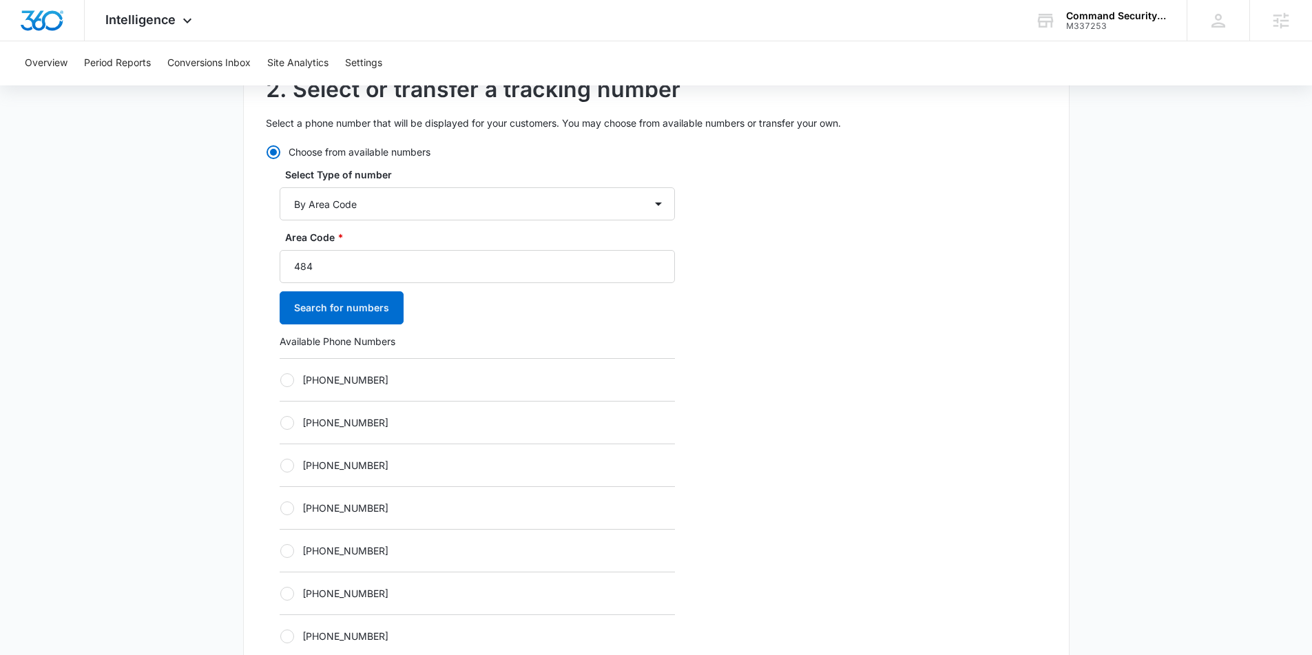
click at [288, 382] on div at bounding box center [287, 380] width 14 height 14
click at [280, 380] on input "[PHONE_NUMBER]" at bounding box center [280, 379] width 1 height 1
radio input "true"
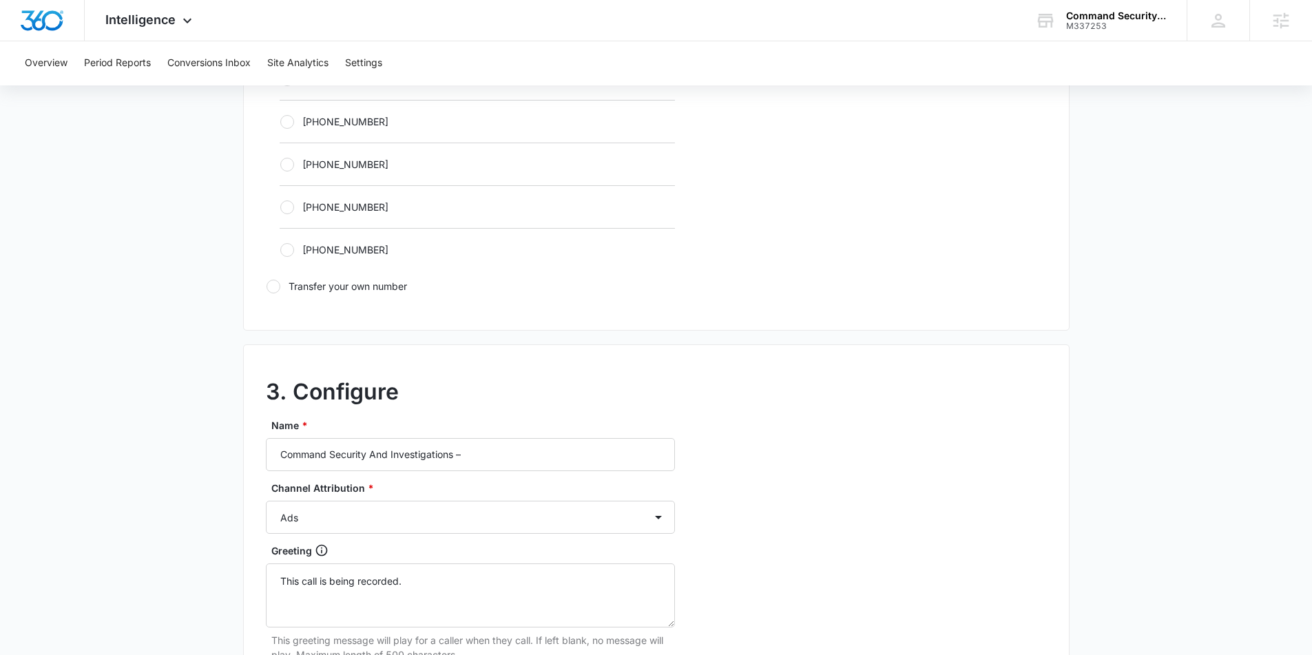
scroll to position [945, 0]
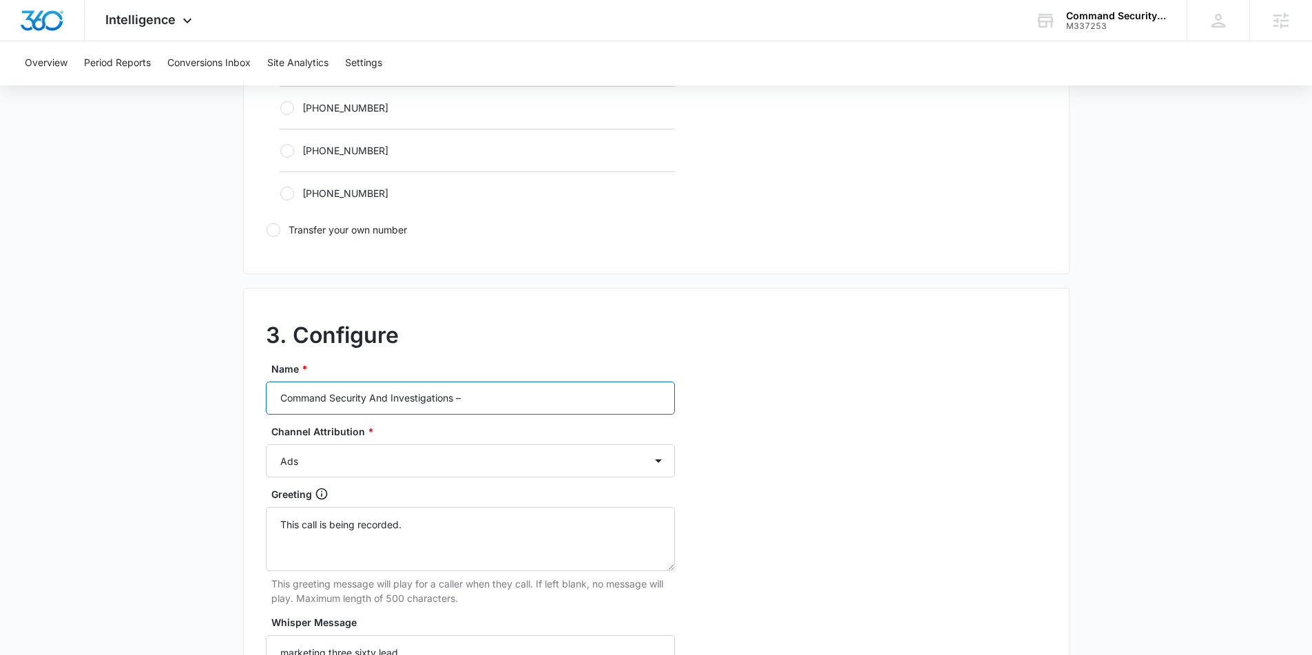
click at [522, 388] on input "Command Security And Investigations –" at bounding box center [470, 397] width 409 height 33
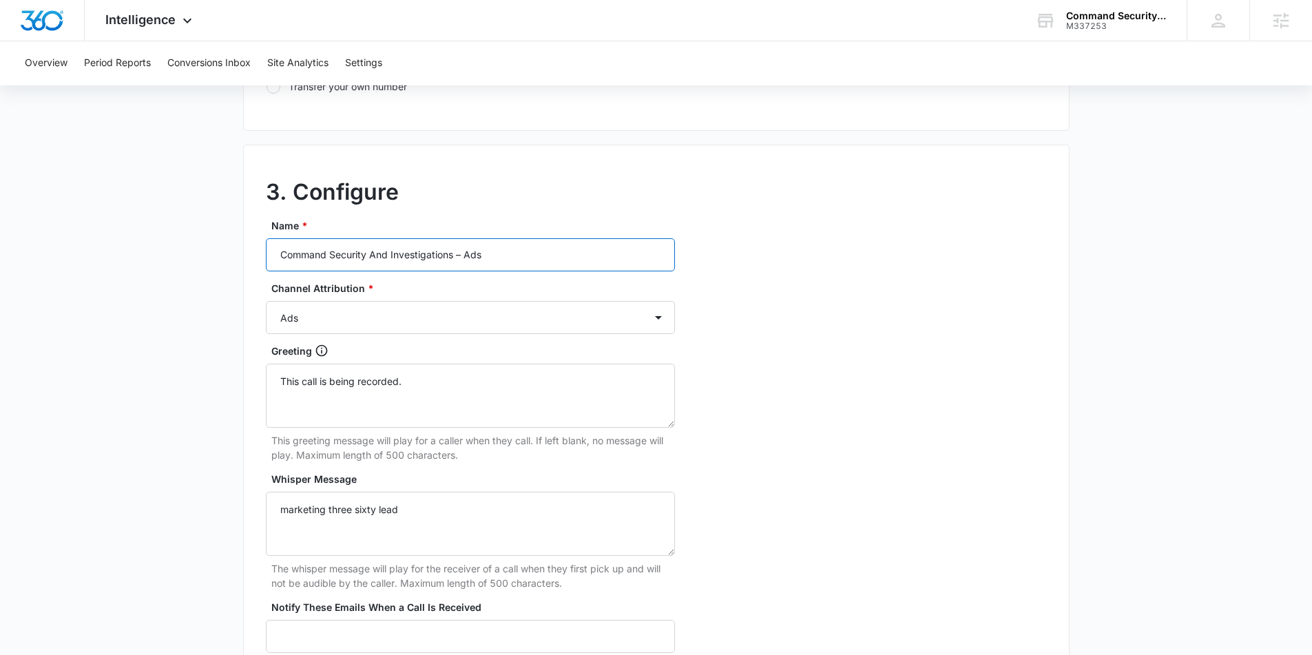
scroll to position [1262, 0]
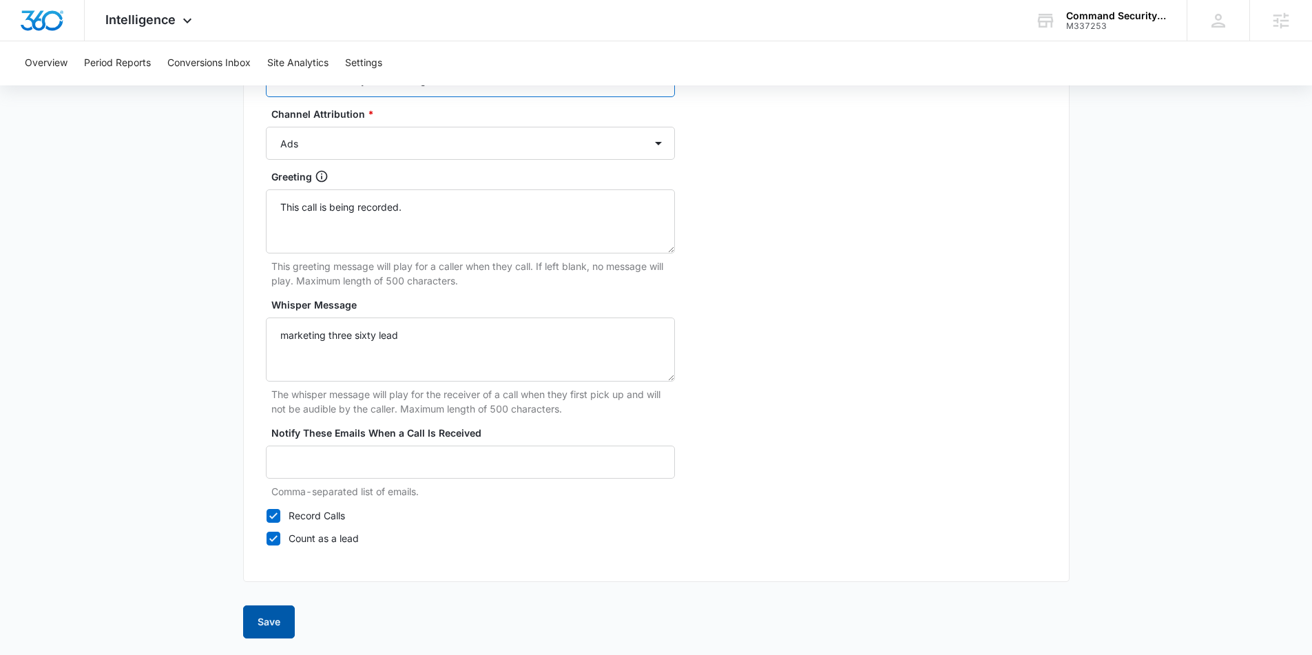
type input "Command Security And Investigations – Ads"
click at [273, 632] on button "Save" at bounding box center [269, 621] width 52 height 33
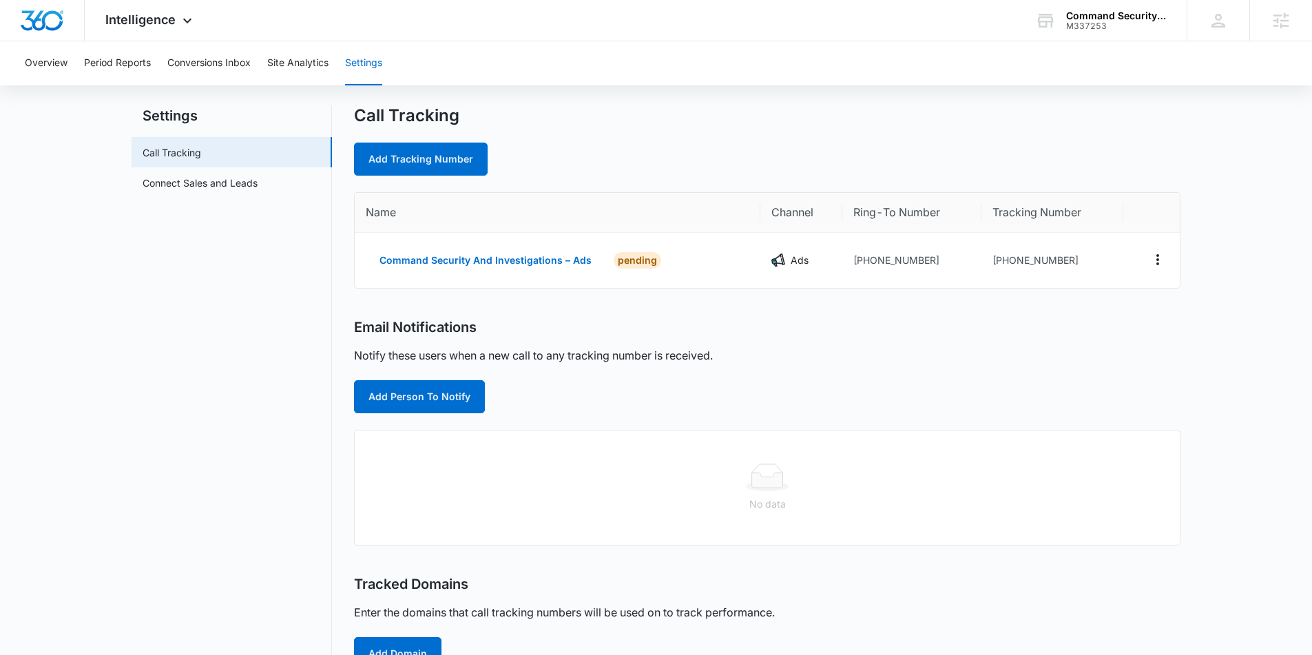
scroll to position [25, 0]
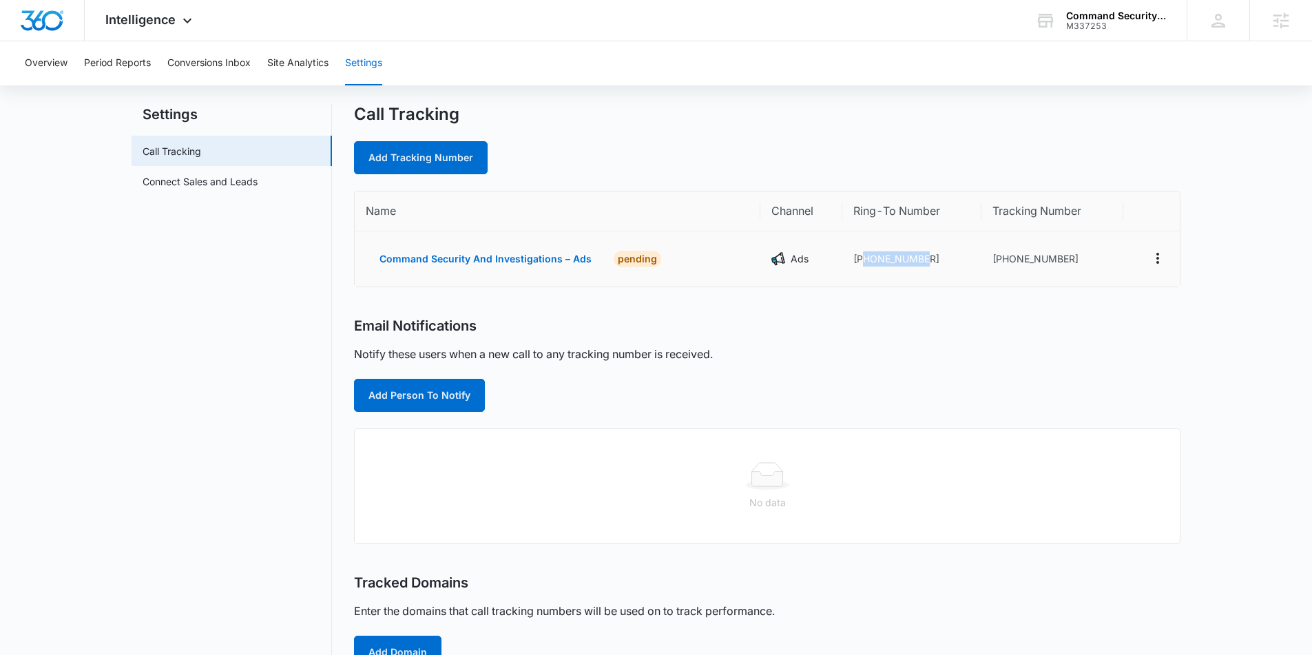
drag, startPoint x: 928, startPoint y: 258, endPoint x: 863, endPoint y: 259, distance: 65.4
click at [863, 259] on td "[PHONE_NUMBER]" at bounding box center [911, 258] width 139 height 55
copy td "4848980263"
click at [382, 162] on link "Add Tracking Number" at bounding box center [421, 157] width 134 height 33
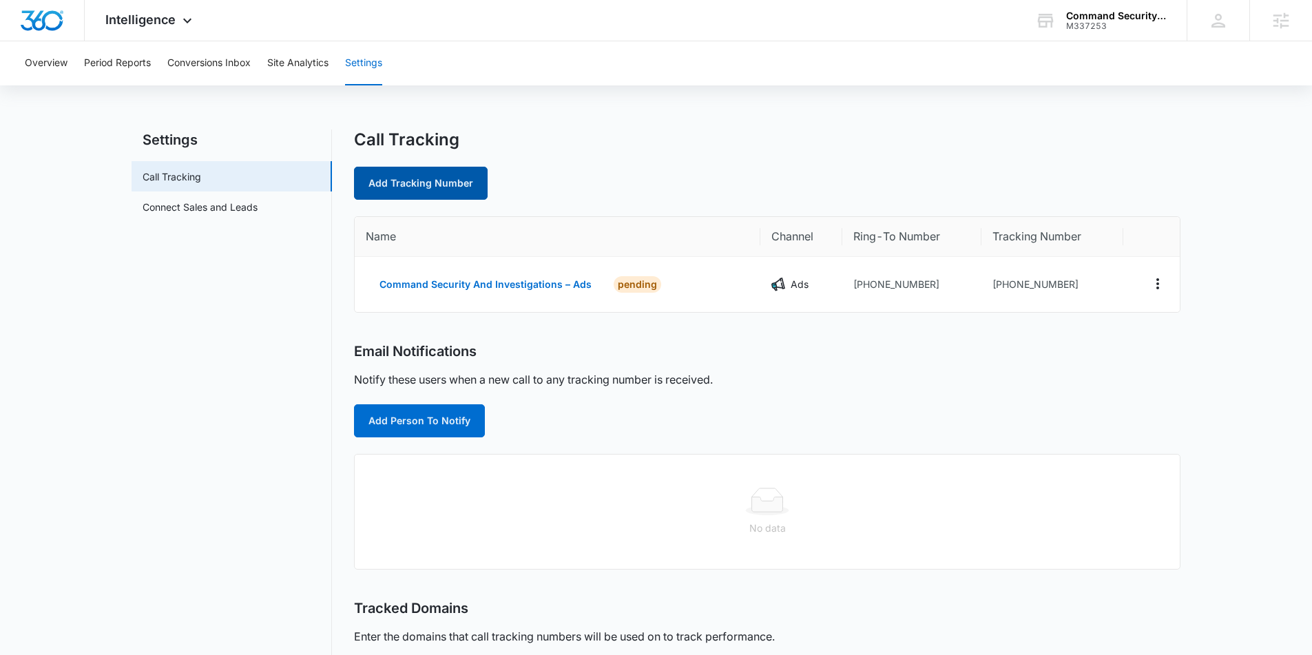
select select "by_area_code"
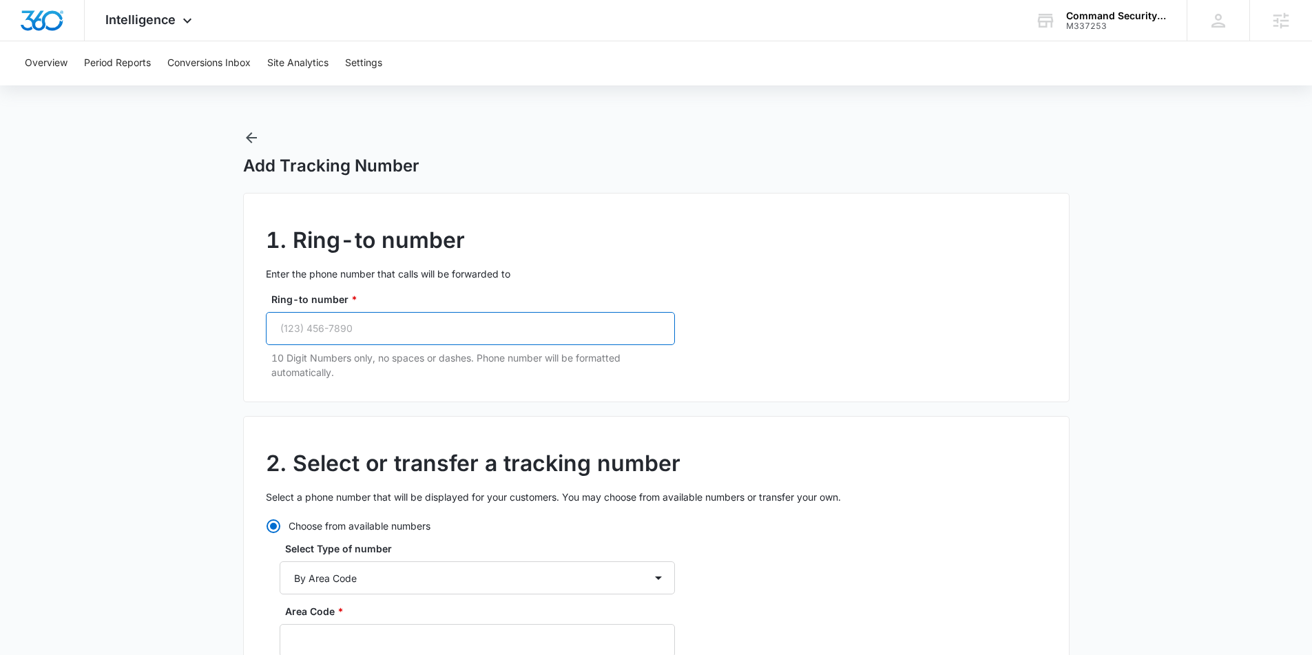
click at [435, 333] on input "Ring-to number *" at bounding box center [470, 328] width 409 height 33
paste input "(484) 898-0263"
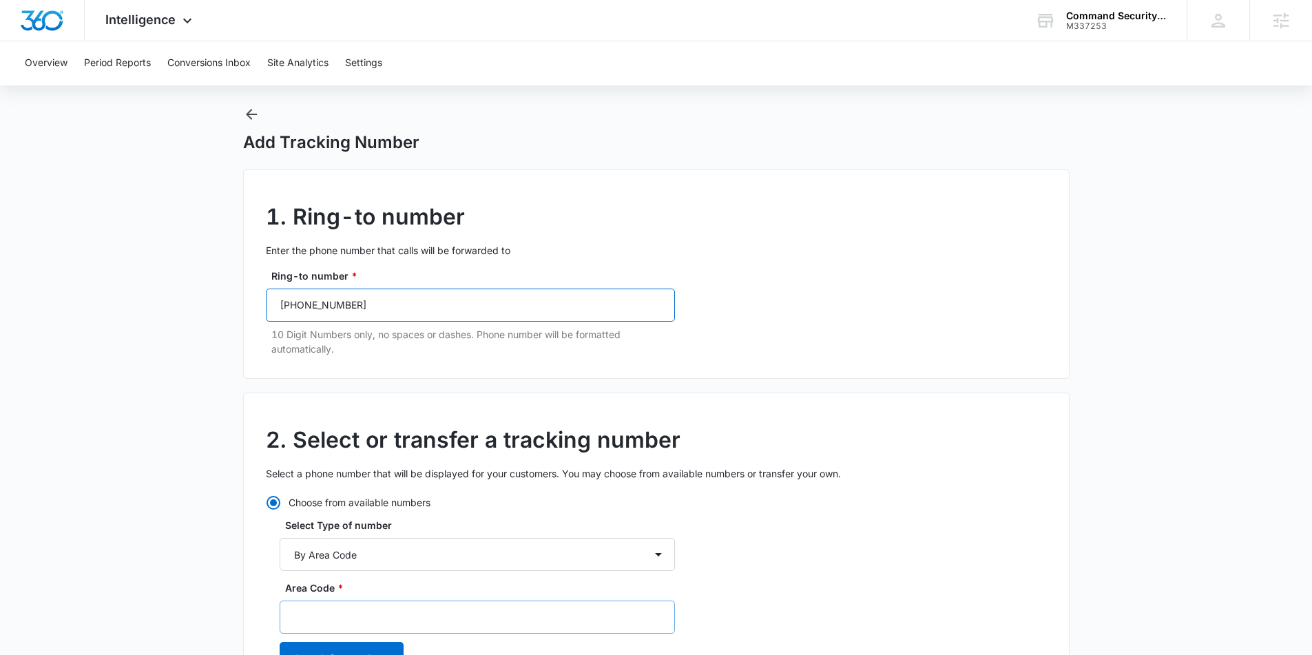
type input "(484) 898-0263"
click at [380, 611] on input "Area Code *" at bounding box center [477, 616] width 395 height 33
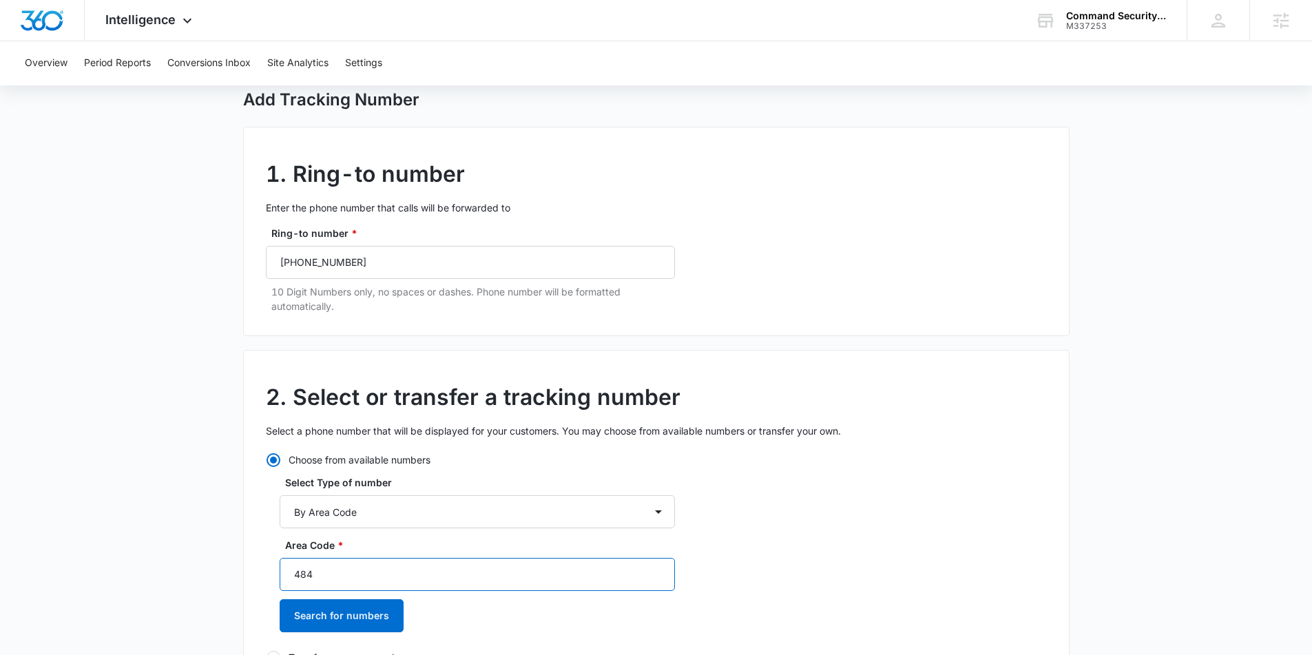
scroll to position [101, 0]
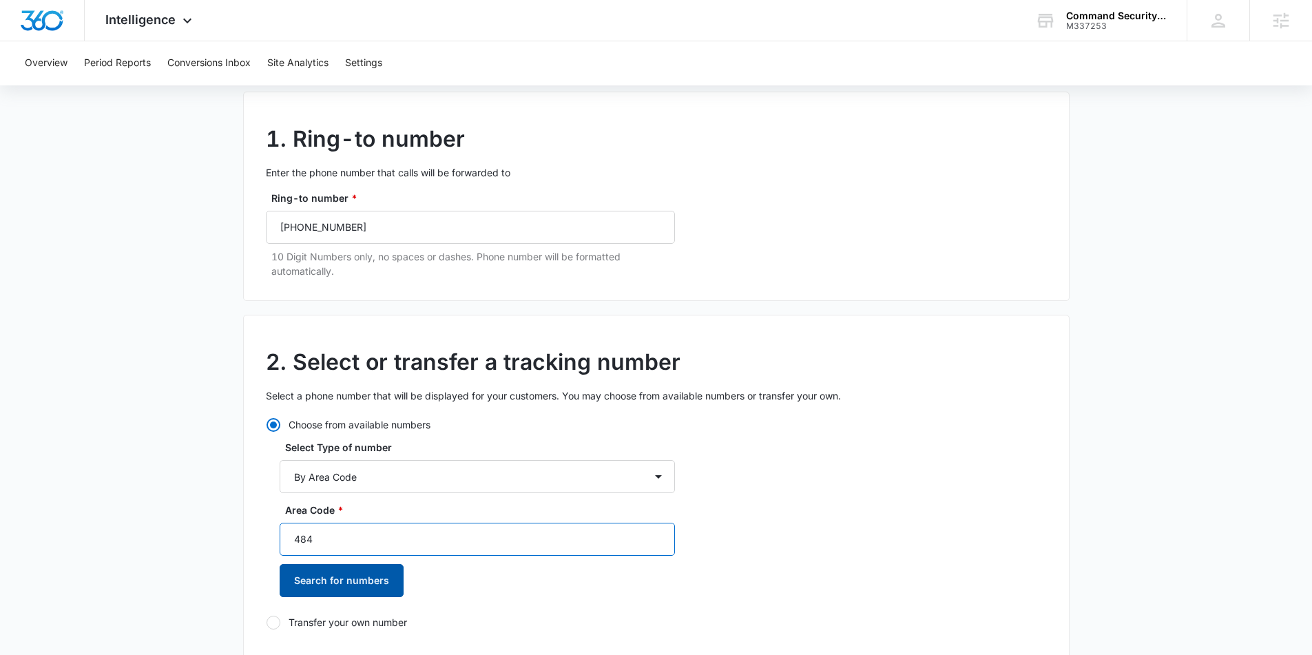
type input "484"
click at [346, 574] on button "Search for numbers" at bounding box center [342, 580] width 124 height 33
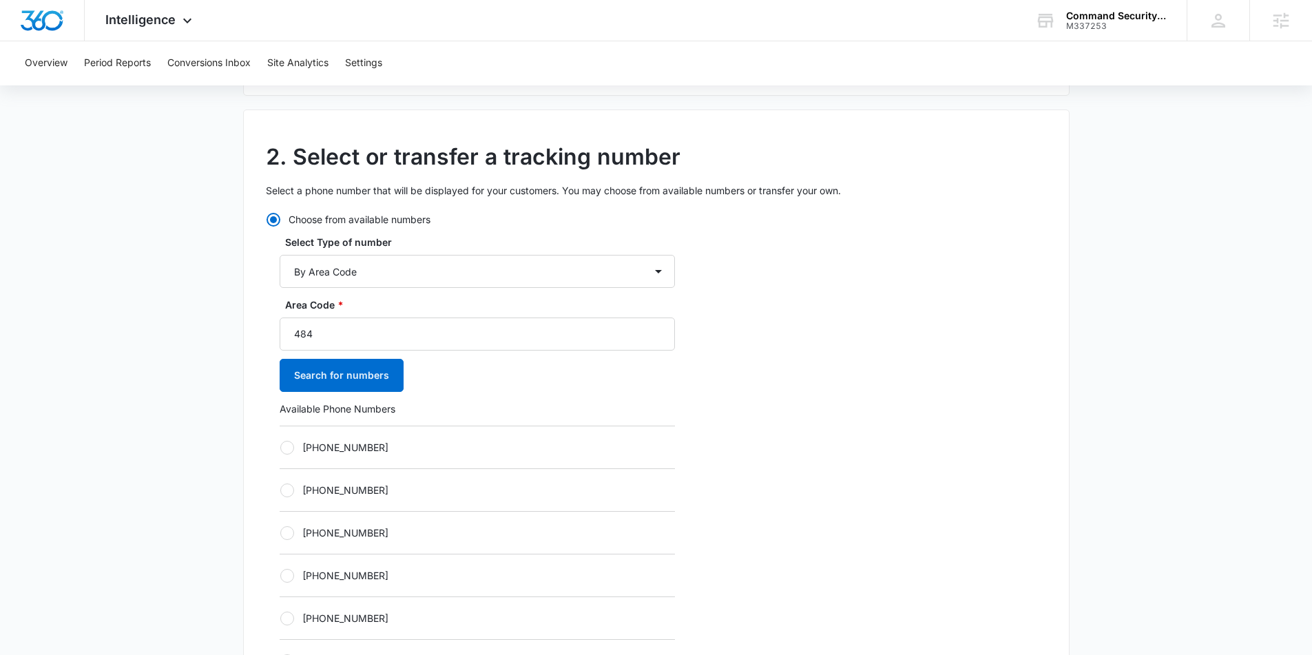
scroll to position [313, 0]
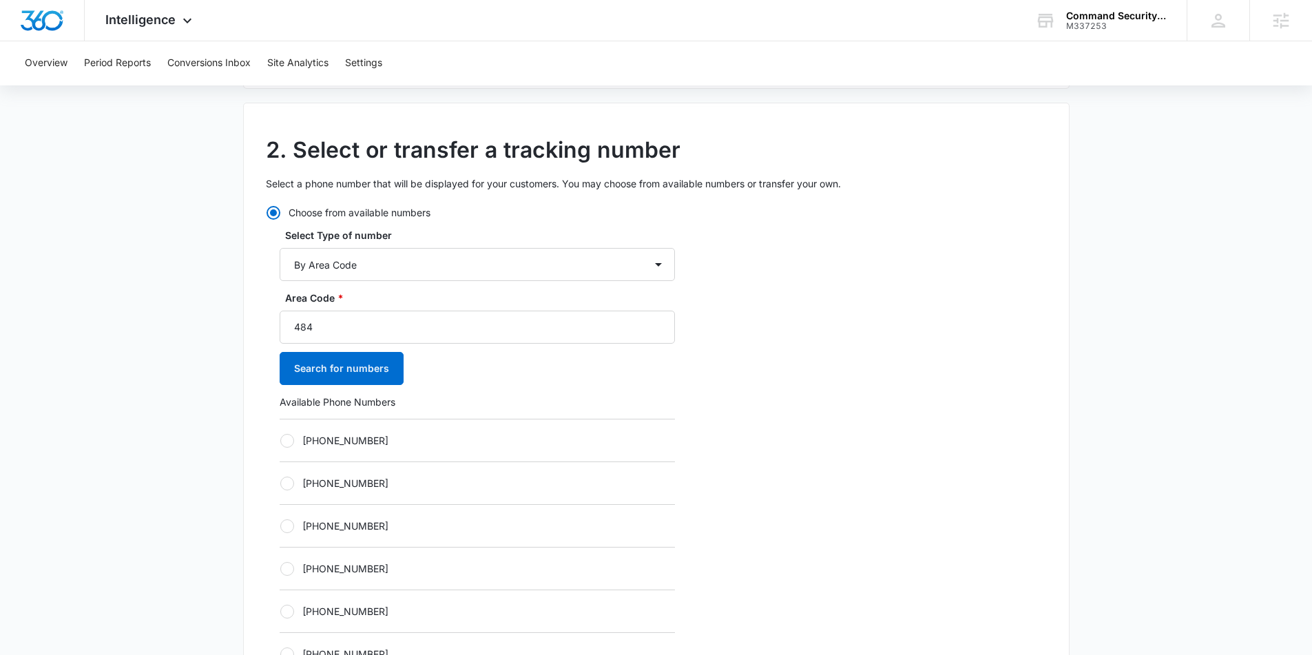
click at [286, 441] on div at bounding box center [287, 441] width 14 height 14
click at [280, 441] on input "+14842465031" at bounding box center [280, 440] width 1 height 1
radio input "true"
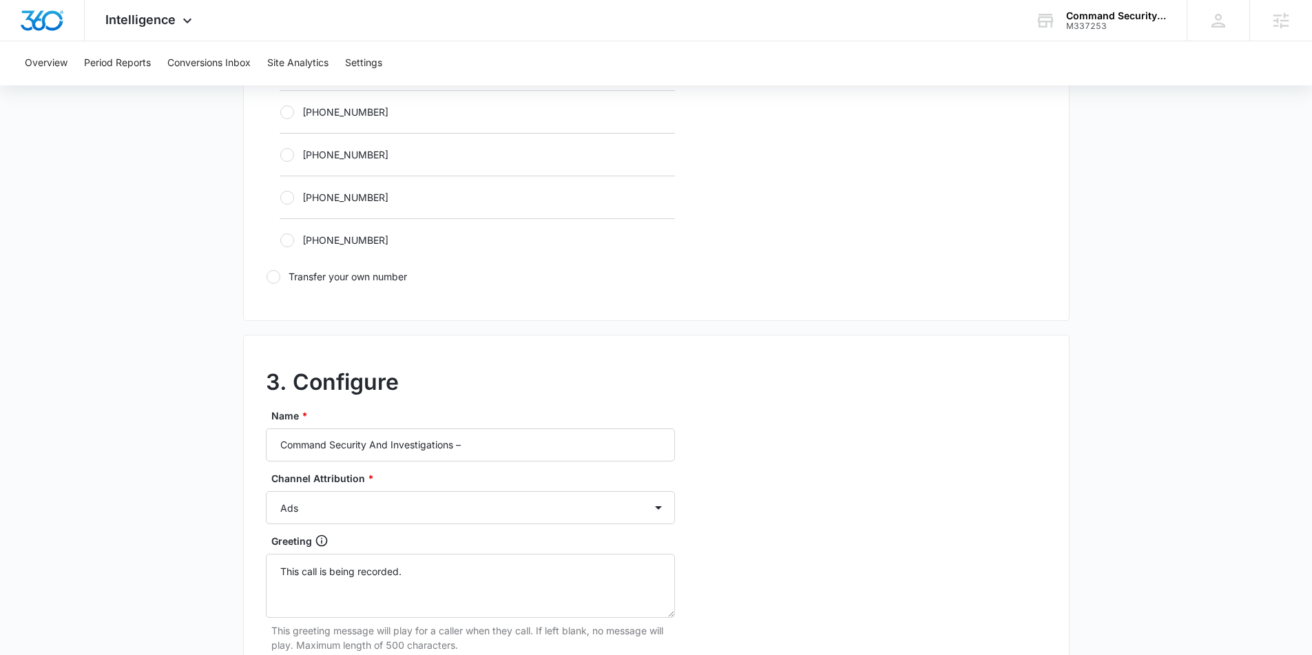
scroll to position [901, 0]
click at [470, 463] on div "Name * Command Security And Investigations – Channel Attribution * Ads Local Se…" at bounding box center [470, 656] width 409 height 501
click at [480, 450] on input "Command Security And Investigations –" at bounding box center [470, 442] width 409 height 33
type input "Command Security And Investigations – Content"
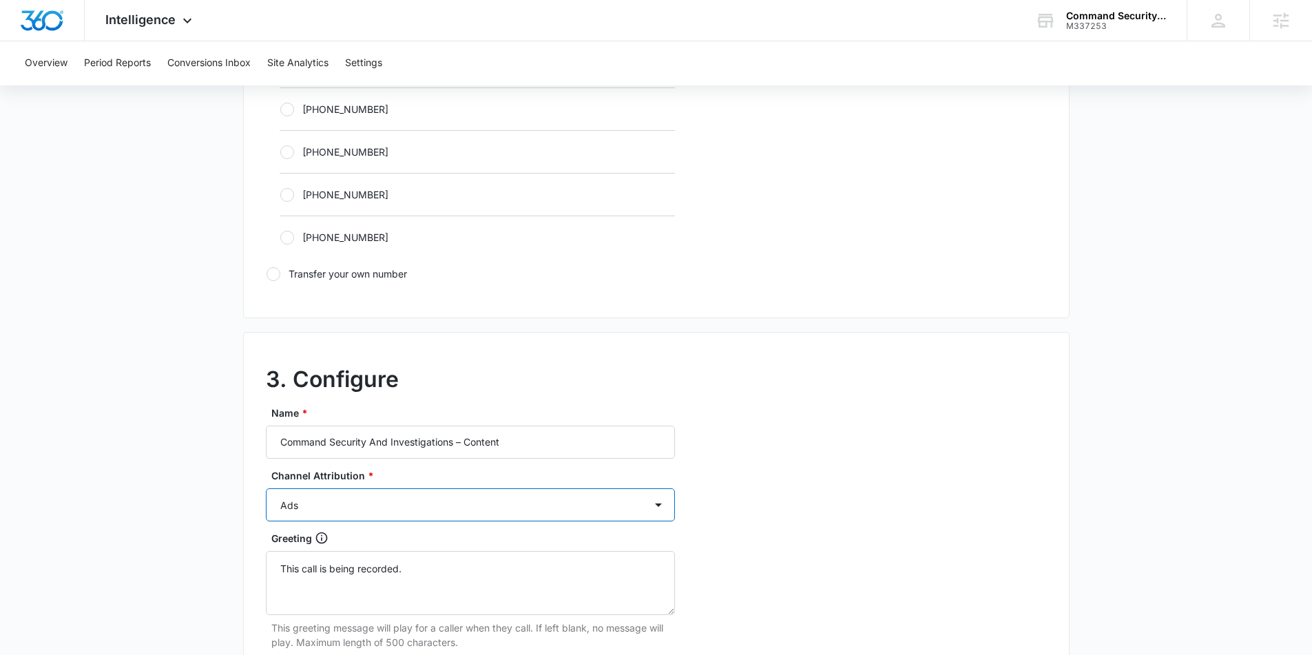
click at [432, 500] on select "Ads Local Service Ads Content Social Other" at bounding box center [470, 504] width 409 height 33
select select "CONTENT"
click at [266, 488] on select "Ads Local Service Ads Content Social Other" at bounding box center [470, 504] width 409 height 33
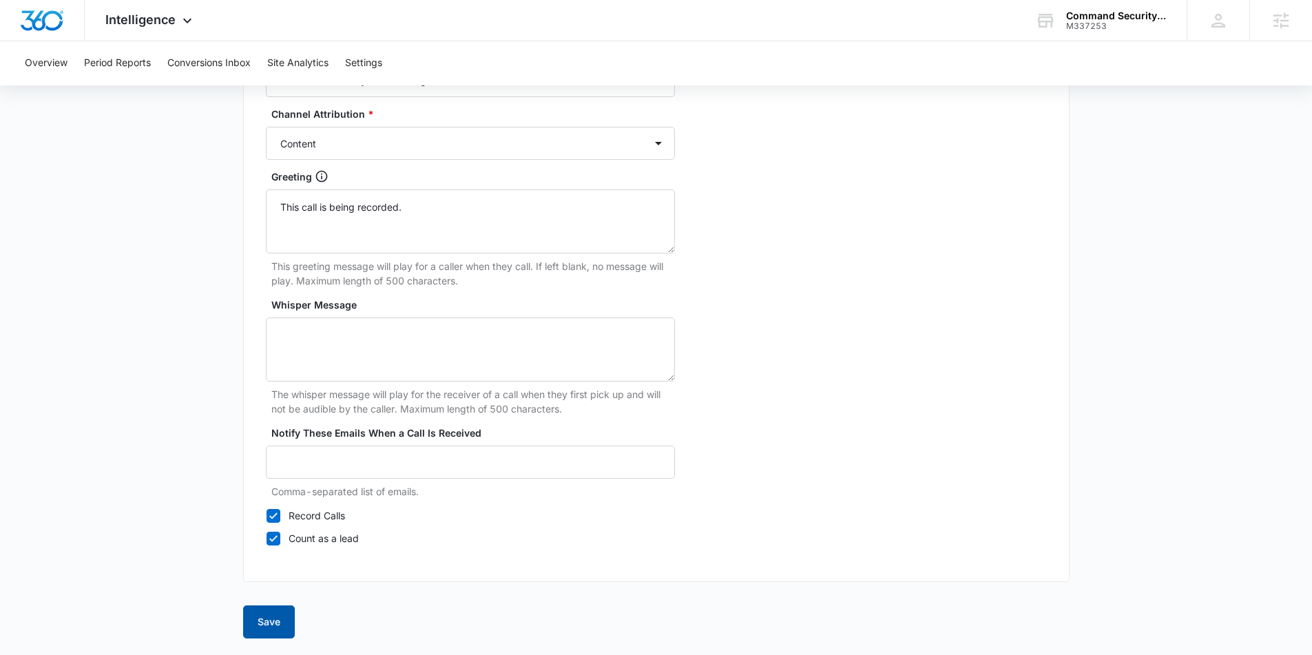
click at [259, 624] on button "Save" at bounding box center [269, 621] width 52 height 33
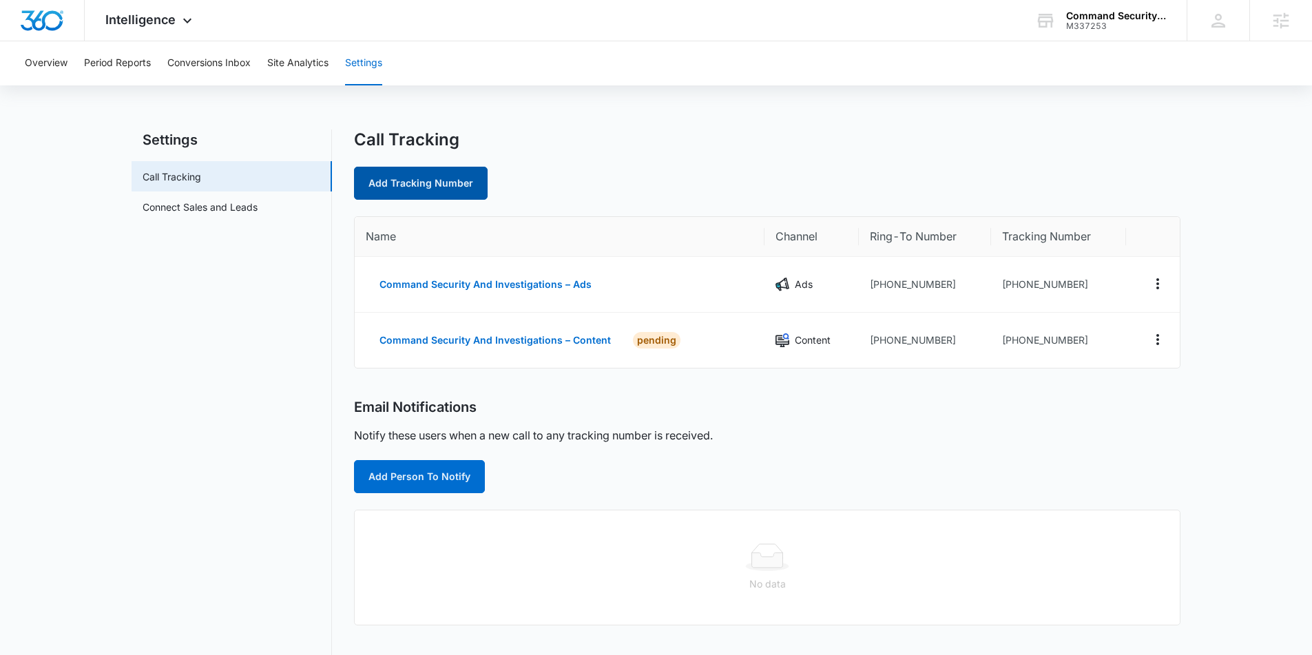
click at [413, 187] on link "Add Tracking Number" at bounding box center [421, 183] width 134 height 33
select select "by_area_code"
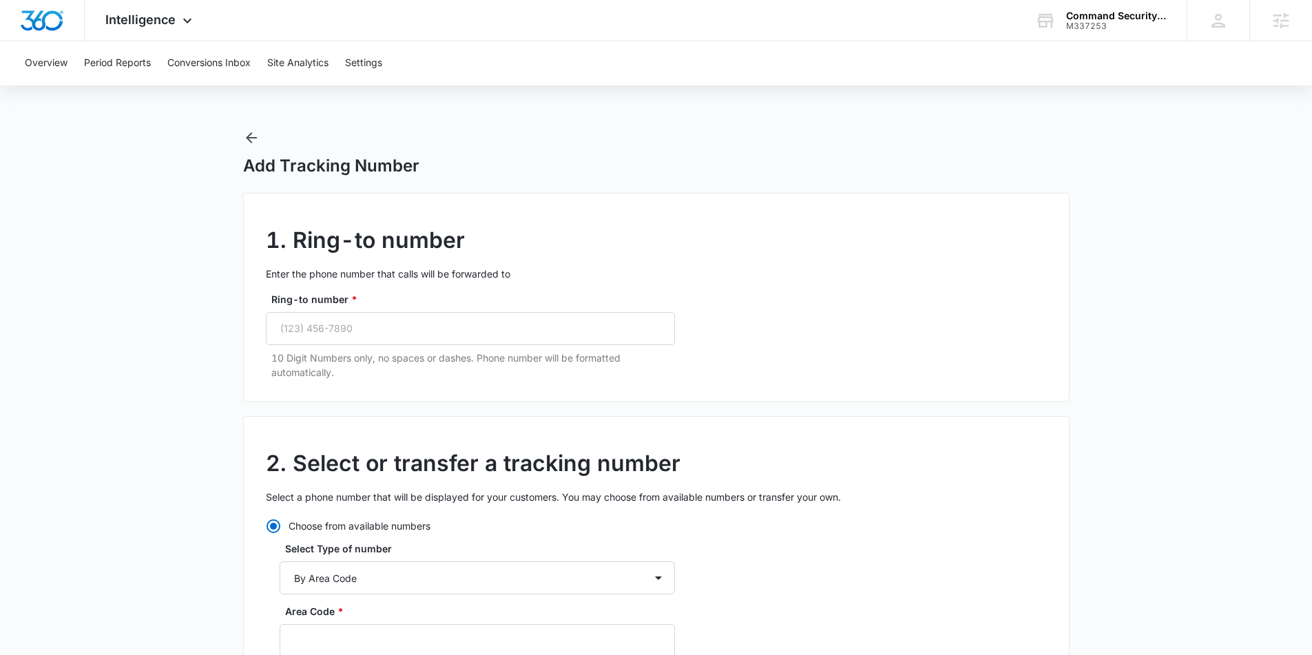
click at [407, 348] on div "Ring-to number * 10 Digit Numbers only, no spaces or dashes. Phone number will …" at bounding box center [470, 335] width 409 height 87
click at [406, 328] on input "Ring-to number *" at bounding box center [470, 328] width 409 height 33
paste input "(484) 898-0263"
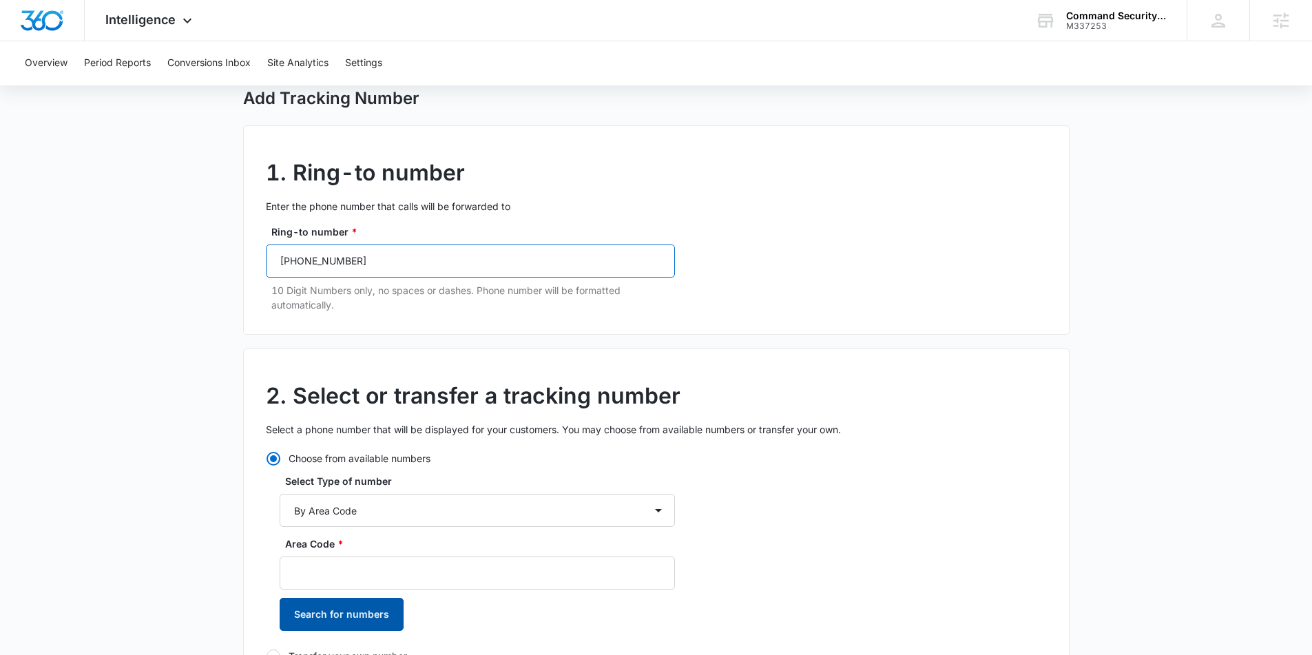
scroll to position [75, 0]
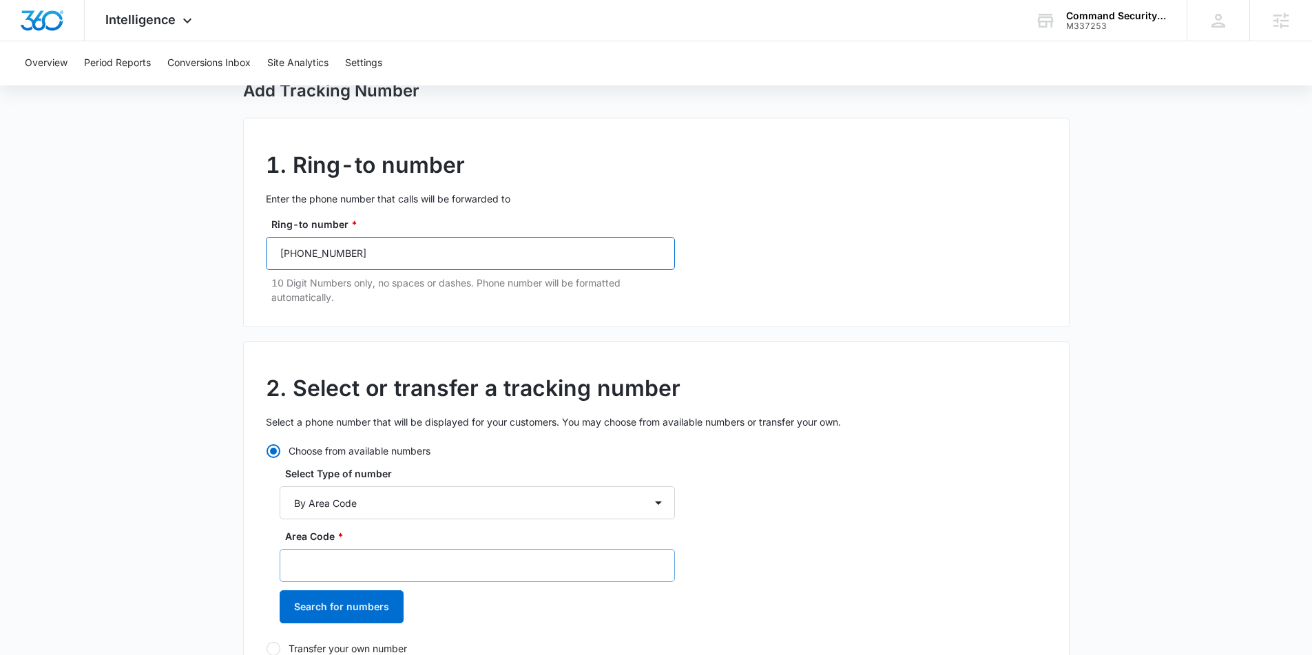
type input "(484) 898-0263"
click at [380, 565] on input "Area Code *" at bounding box center [477, 565] width 395 height 33
type input "484"
click at [377, 611] on button "Search for numbers" at bounding box center [342, 606] width 124 height 33
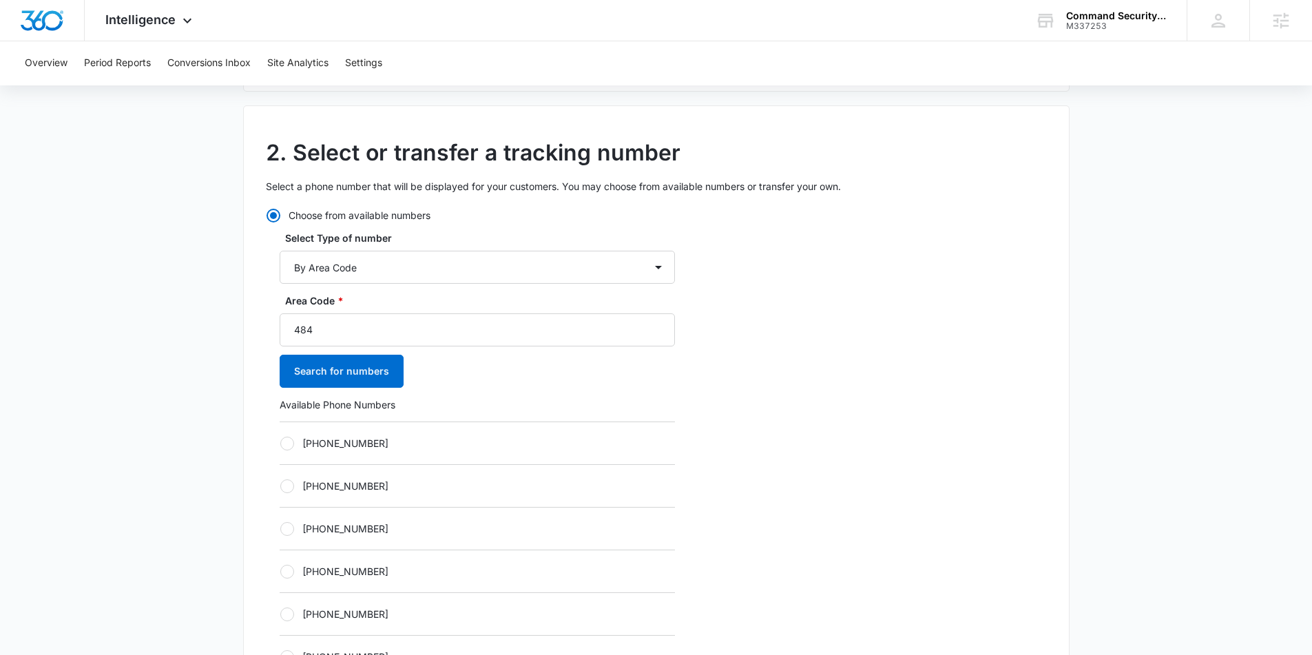
drag, startPoint x: 284, startPoint y: 485, endPoint x: 298, endPoint y: 486, distance: 14.5
click at [284, 485] on div at bounding box center [287, 486] width 14 height 14
click at [280, 485] on input "+14842465087" at bounding box center [280, 485] width 1 height 1
radio input "true"
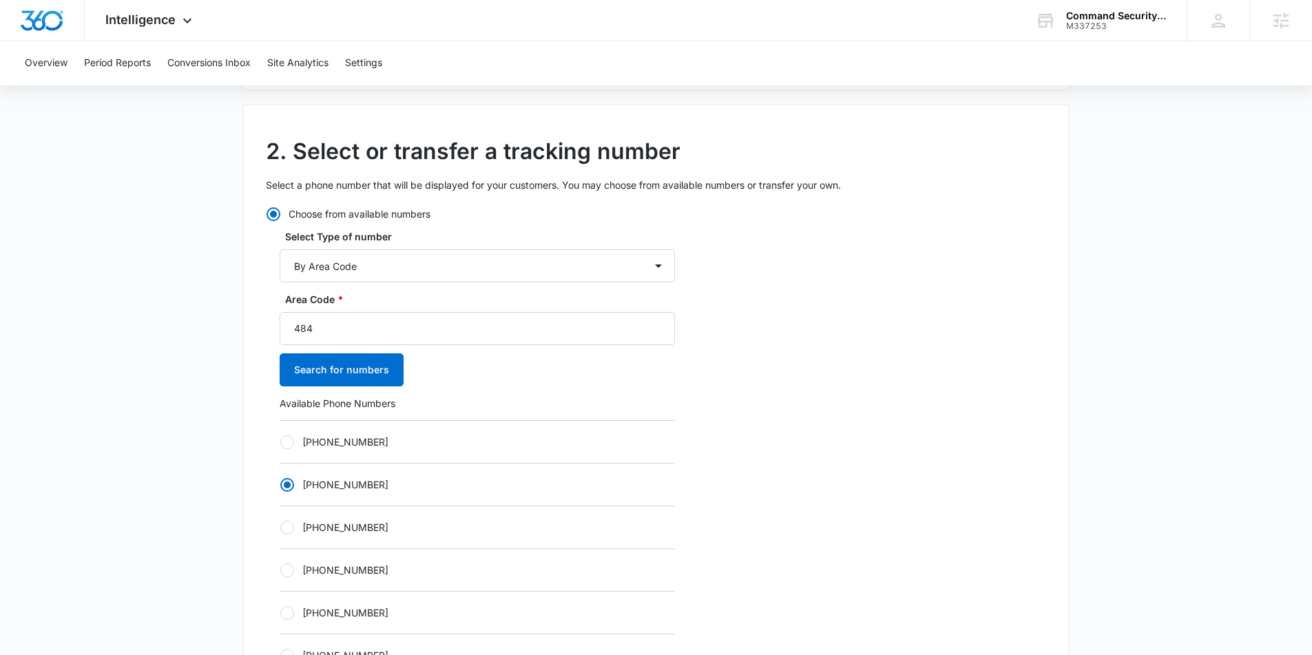
click at [295, 436] on label "+14842465076" at bounding box center [477, 441] width 395 height 14
click at [280, 441] on input "+14842465076" at bounding box center [280, 441] width 1 height 1
radio input "true"
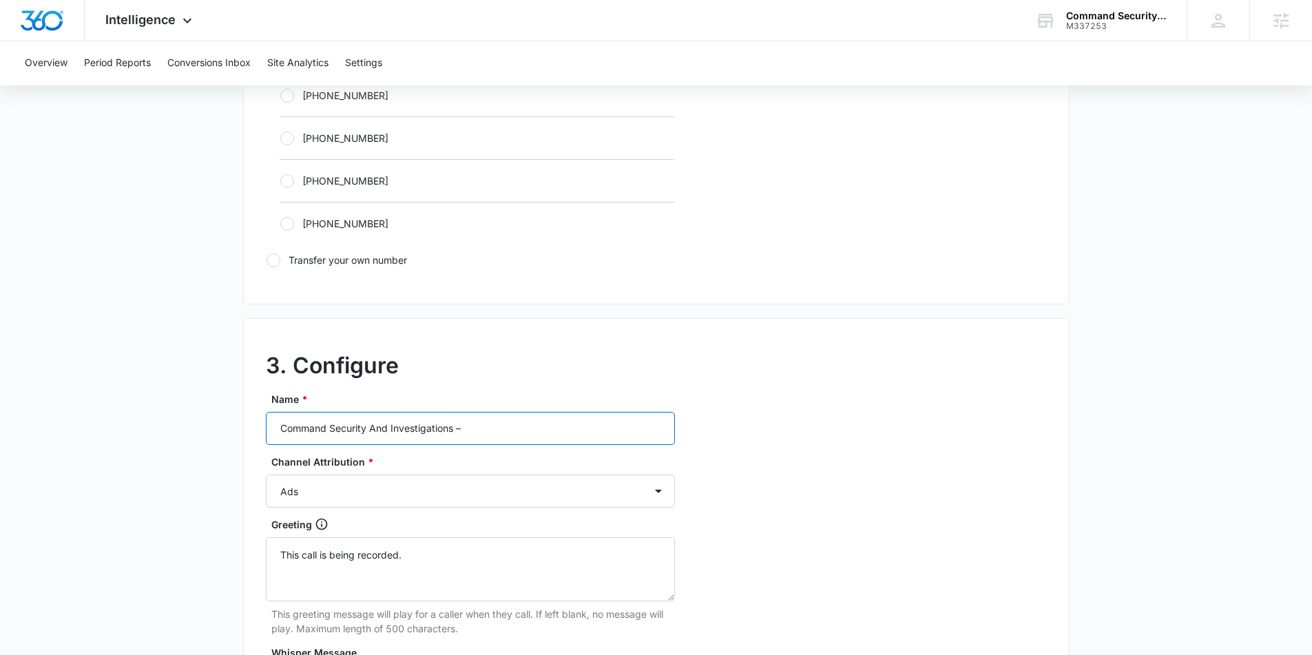
click at [505, 434] on input "Command Security And Investigations –" at bounding box center [470, 428] width 409 height 33
type input "Command Security And Investigations – Social"
click at [589, 482] on select "Ads Local Service Ads Content Social Other" at bounding box center [470, 488] width 409 height 33
select select "SOCIAL"
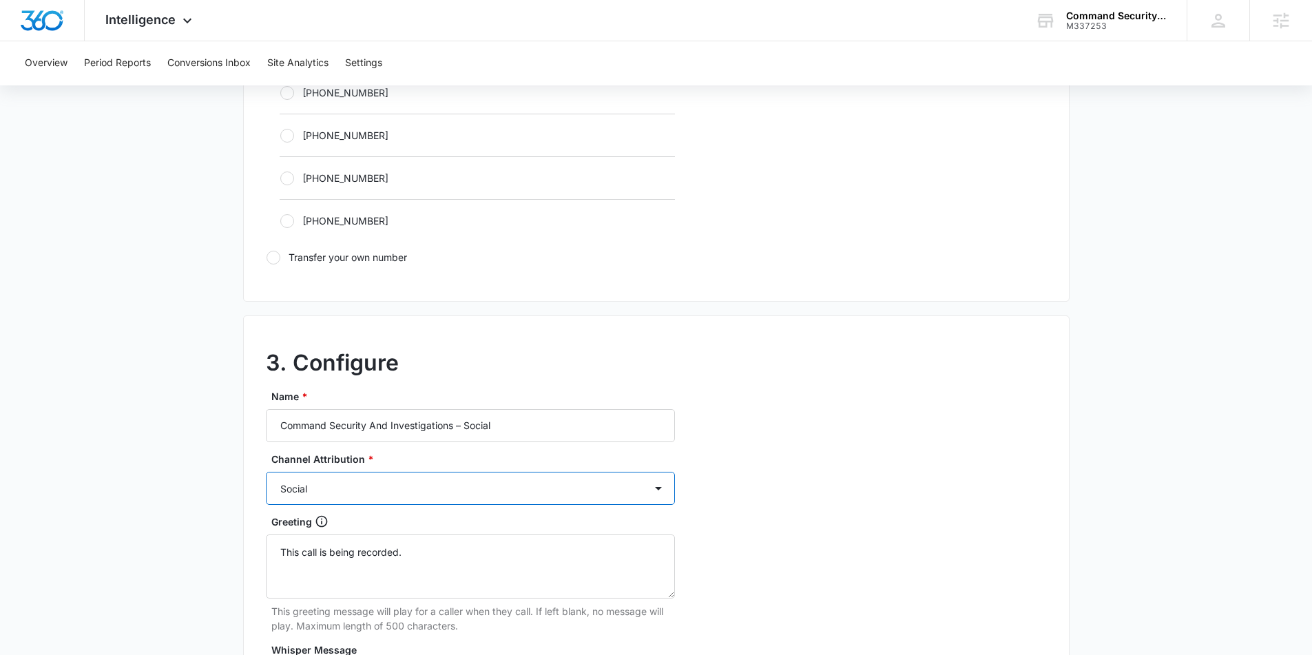
click at [266, 472] on select "Ads Local Service Ads Content Social Other" at bounding box center [470, 488] width 409 height 33
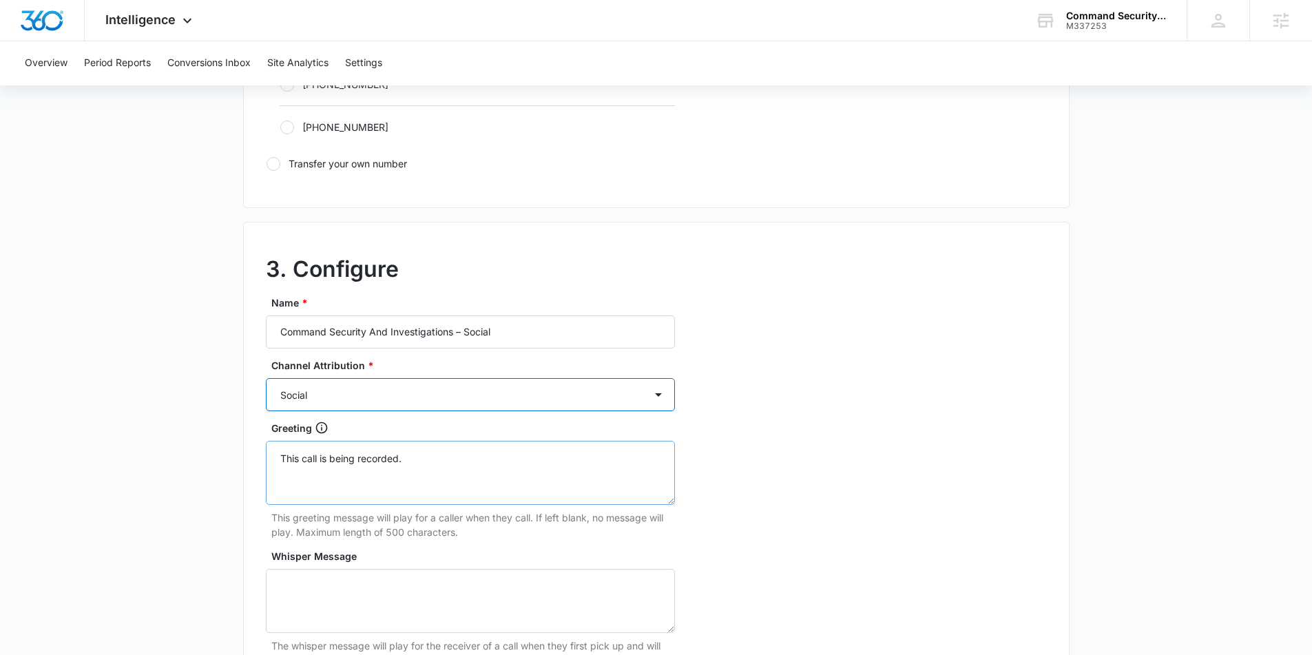
scroll to position [1262, 0]
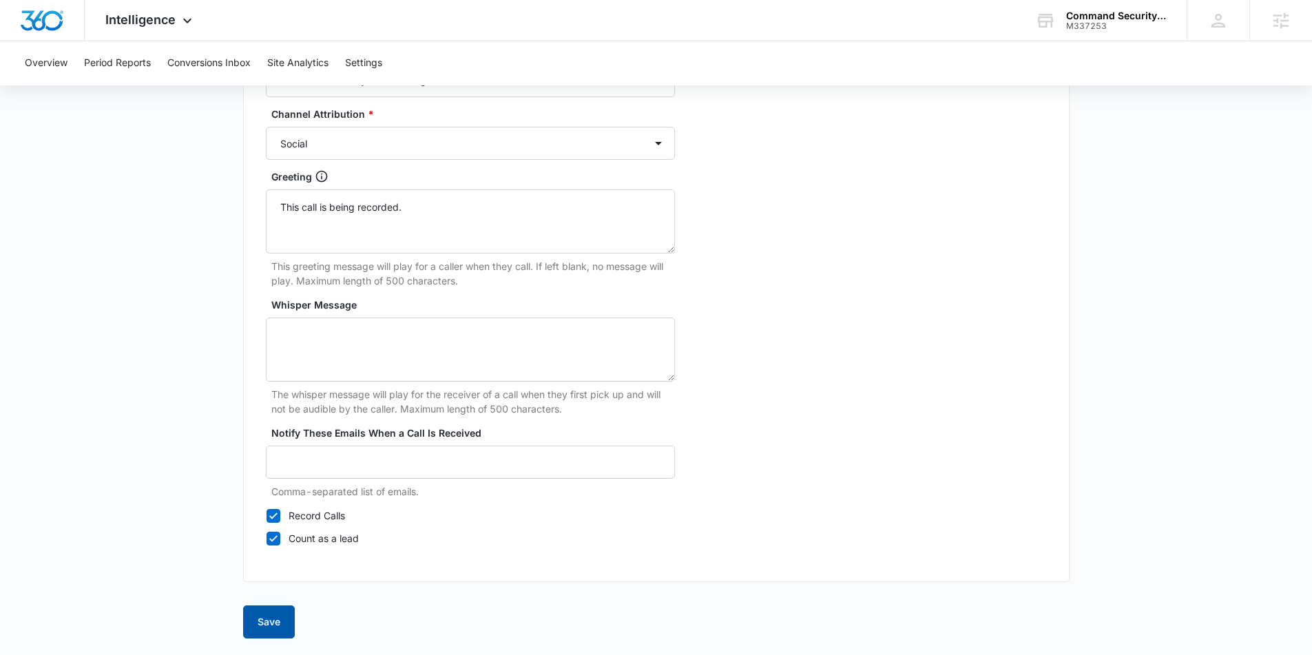
click at [258, 625] on button "Save" at bounding box center [269, 621] width 52 height 33
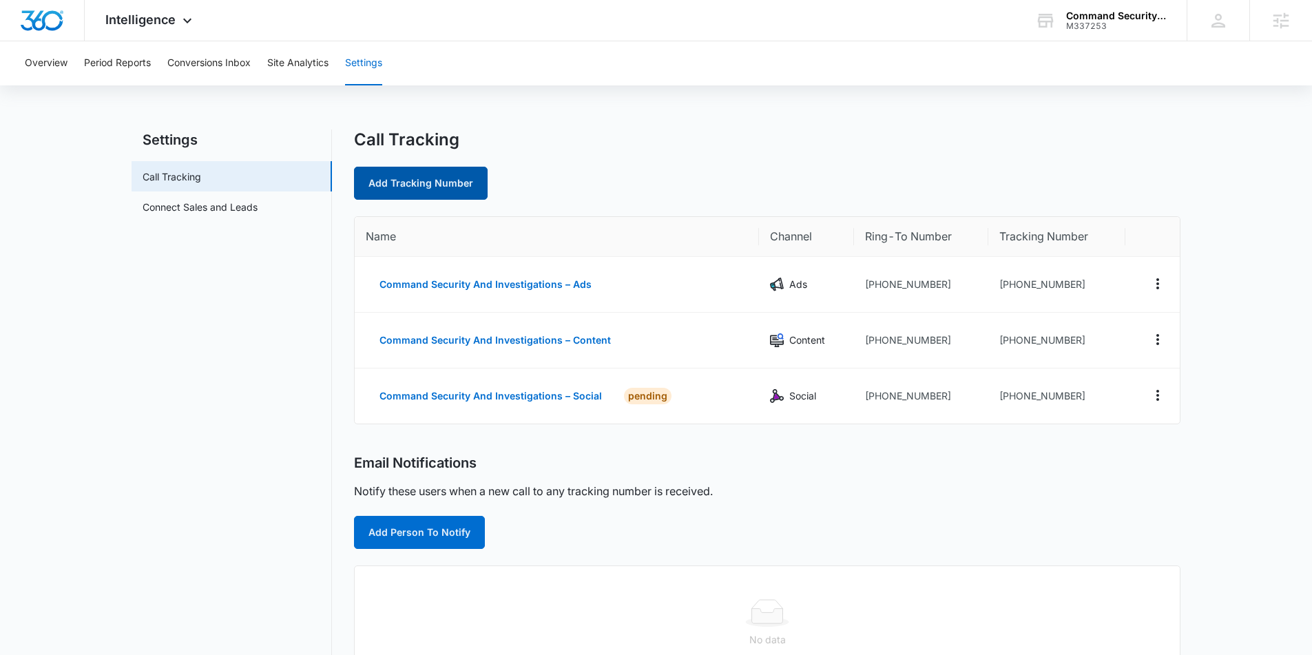
click at [417, 176] on link "Add Tracking Number" at bounding box center [421, 183] width 134 height 33
select select "by_area_code"
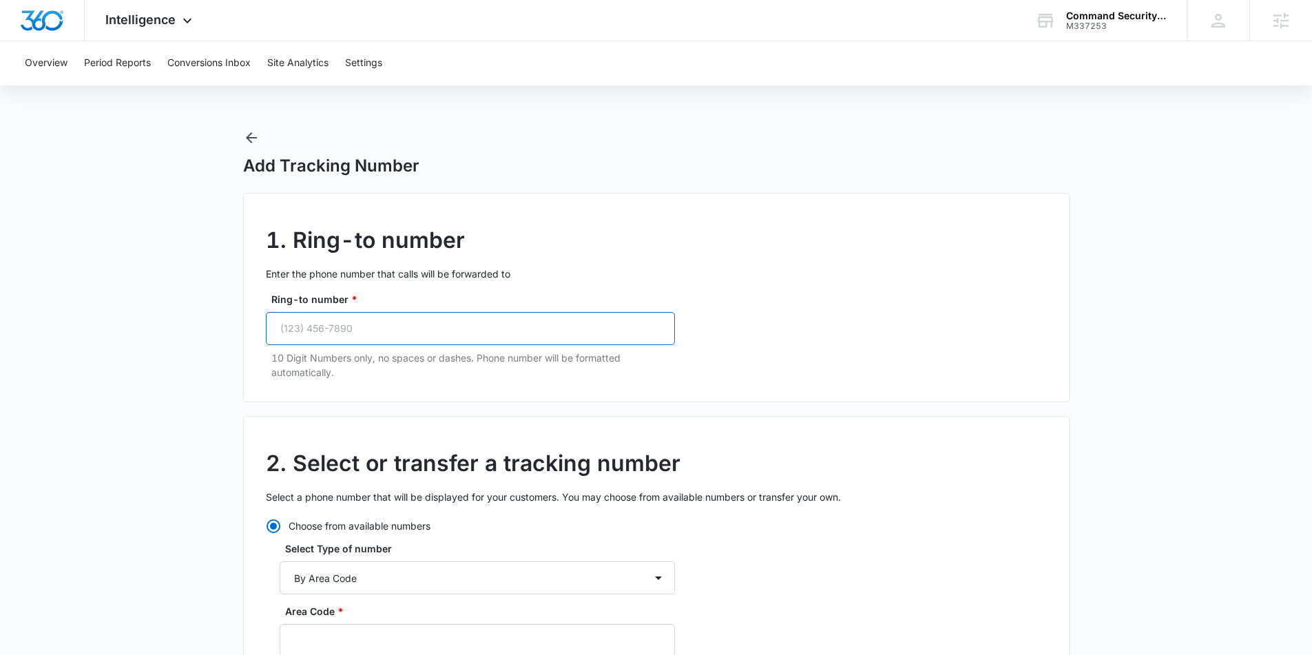
click at [407, 330] on input "Ring-to number *" at bounding box center [470, 328] width 409 height 33
paste input "(484) 898-0263"
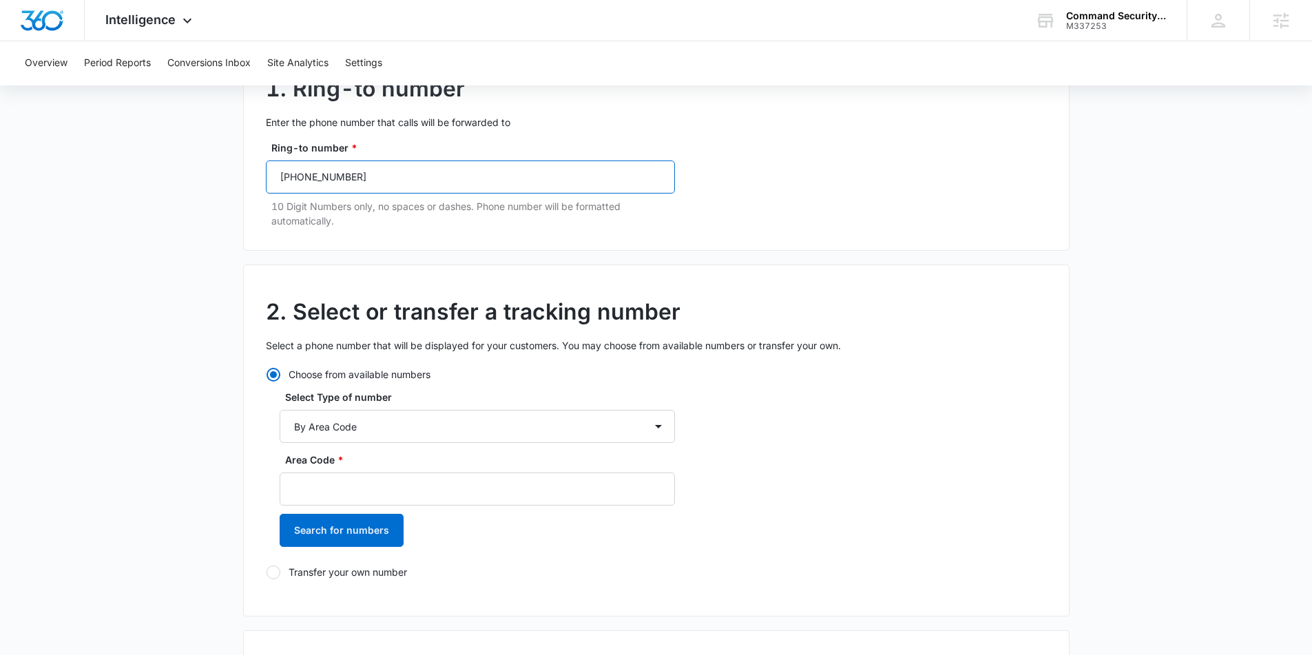
scroll to position [161, 0]
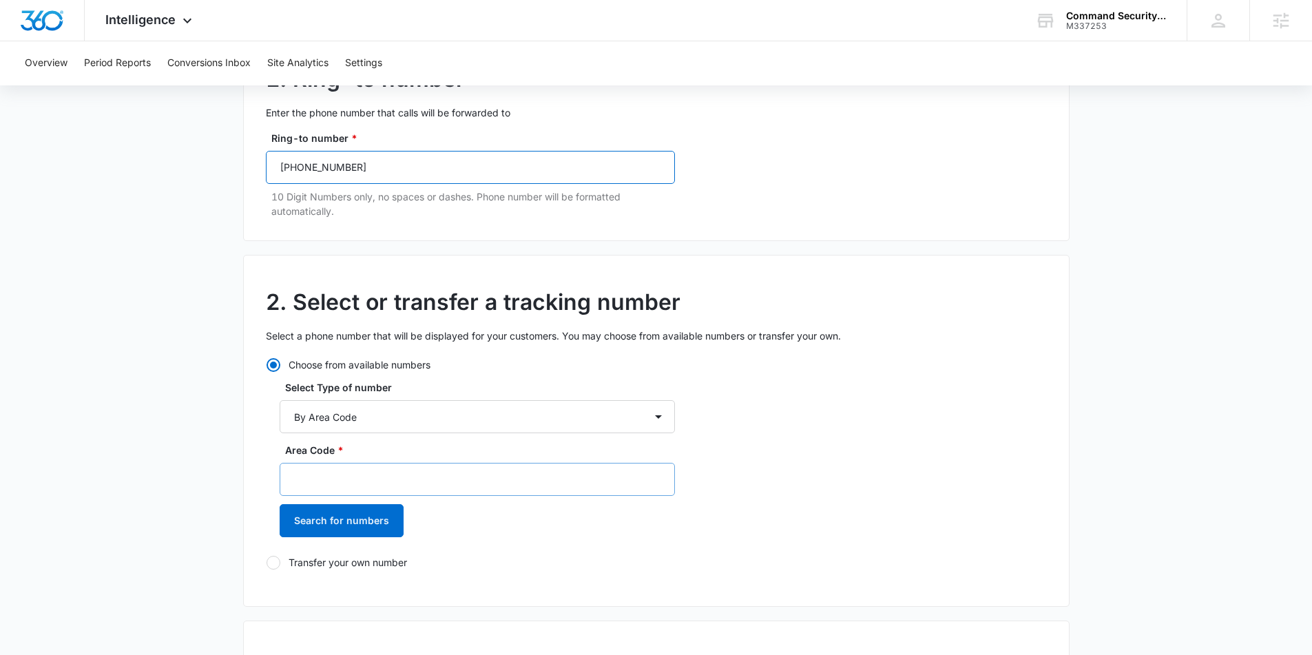
type input "(484) 898-0263"
click at [455, 470] on input "Area Code *" at bounding box center [477, 479] width 395 height 33
type input "484"
click at [369, 518] on button "Search for numbers" at bounding box center [342, 520] width 124 height 33
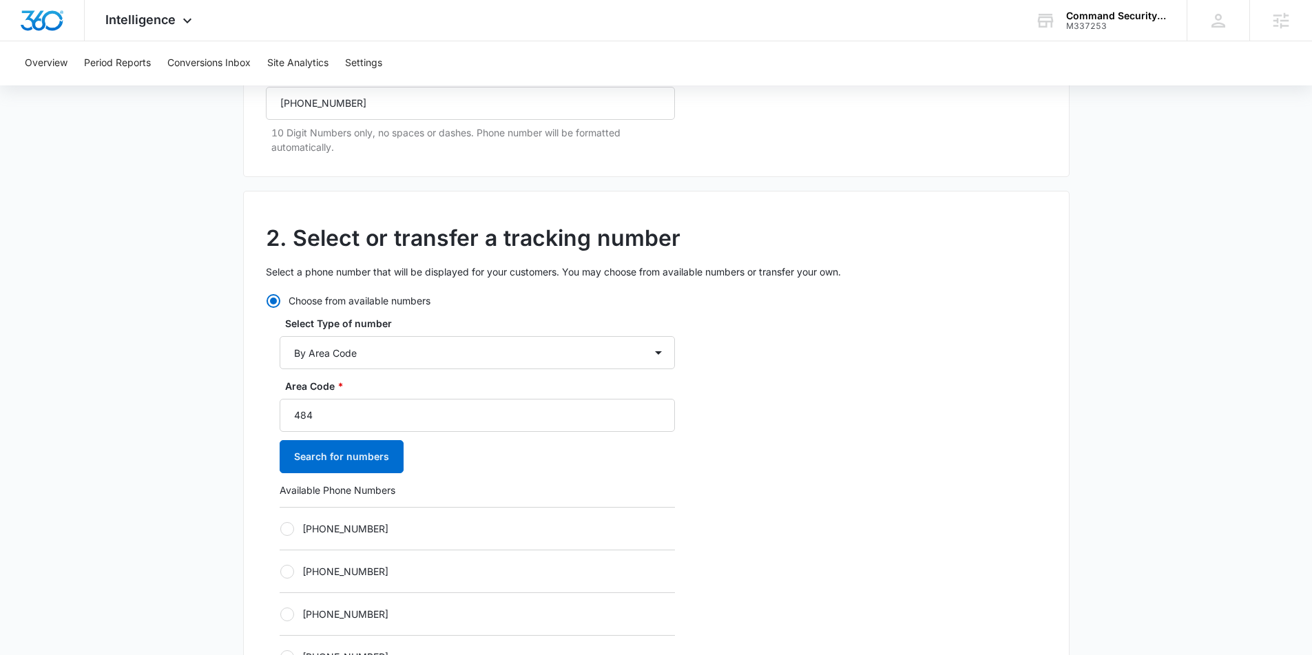
drag, startPoint x: 295, startPoint y: 528, endPoint x: 361, endPoint y: 546, distance: 67.8
click at [295, 528] on label "+14842465087" at bounding box center [477, 528] width 395 height 14
click at [280, 528] on input "+14842465087" at bounding box center [280, 528] width 1 height 1
radio input "true"
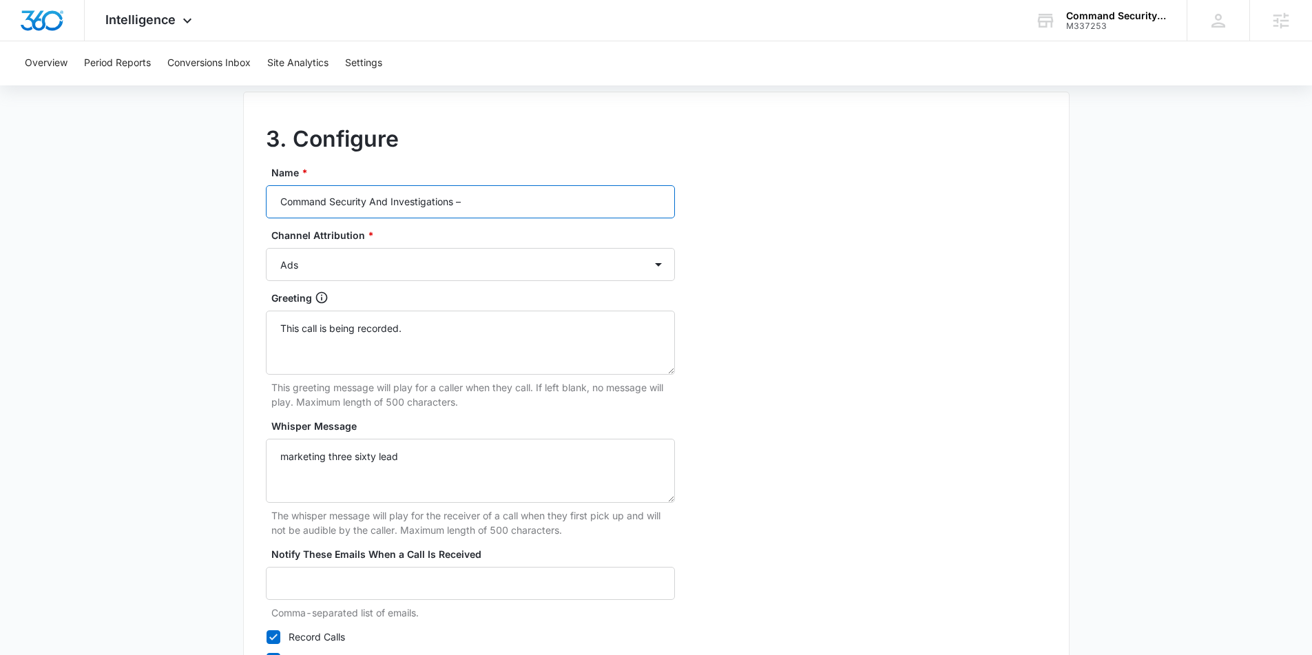
click at [492, 198] on input "Command Security And Investigations –" at bounding box center [470, 201] width 409 height 33
type input "Command Security And Investigations – Other"
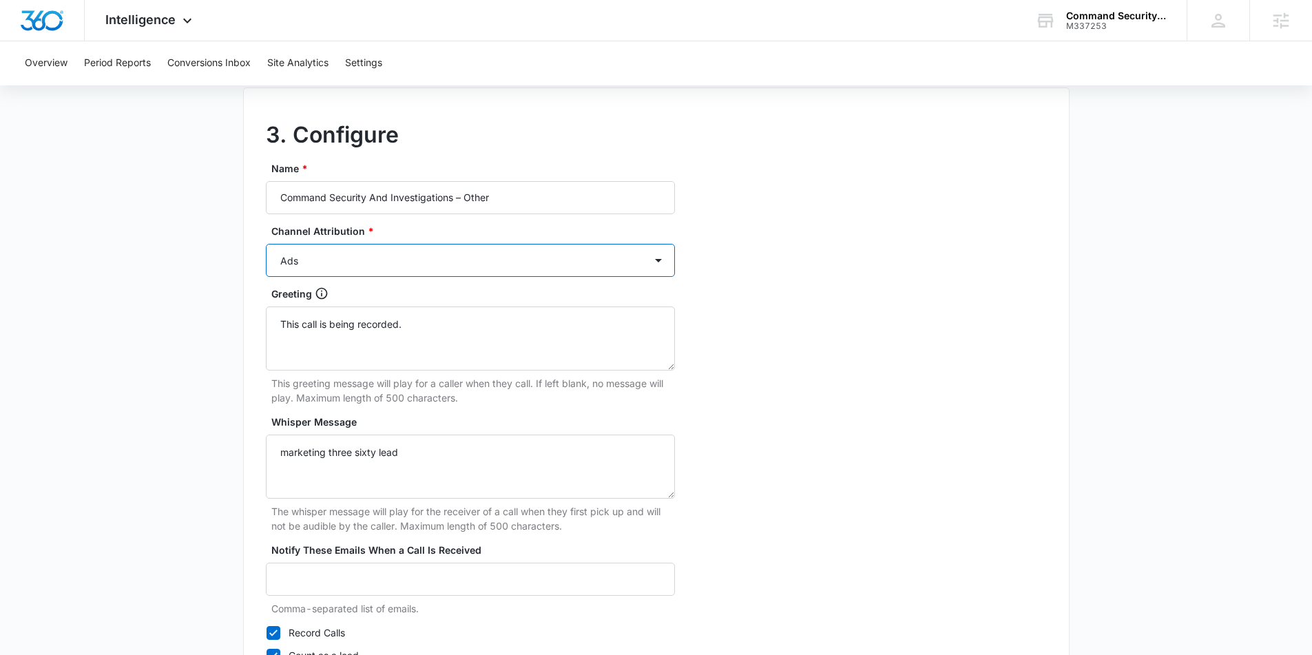
click at [462, 255] on select "Ads Local Service Ads Content Social Other" at bounding box center [470, 260] width 409 height 33
select select "OTHER"
click at [266, 244] on select "Ads Local Service Ads Content Social Other" at bounding box center [470, 260] width 409 height 33
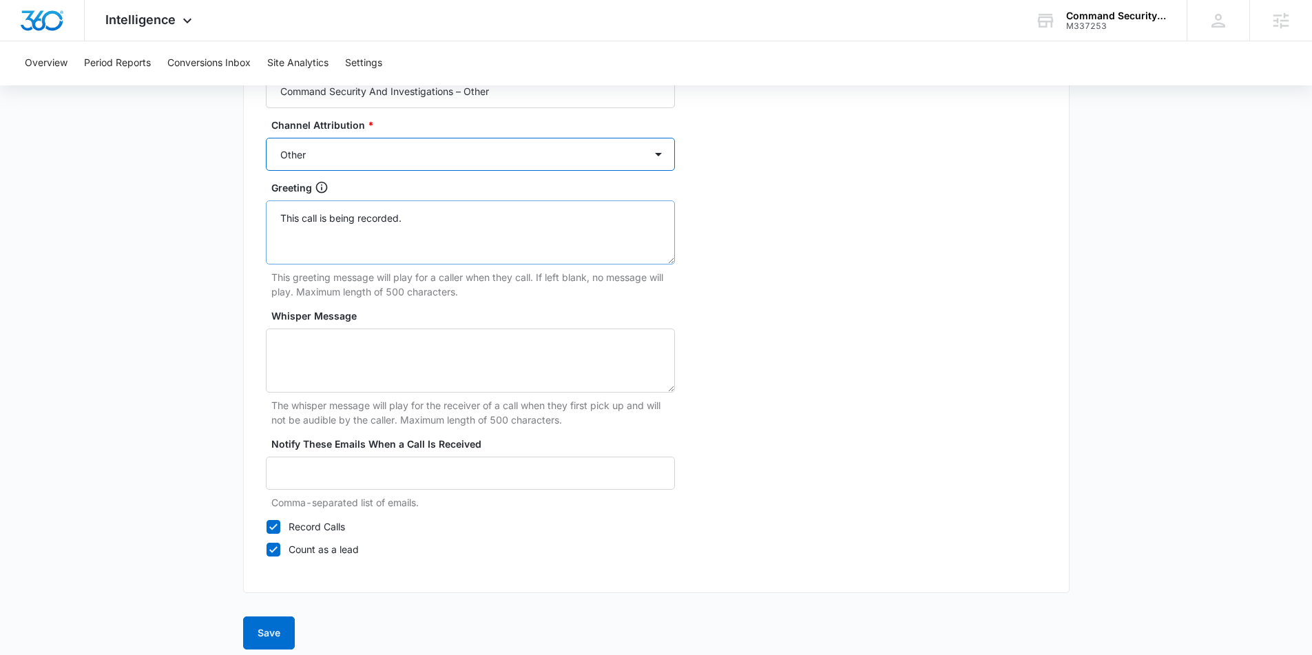
scroll to position [1262, 0]
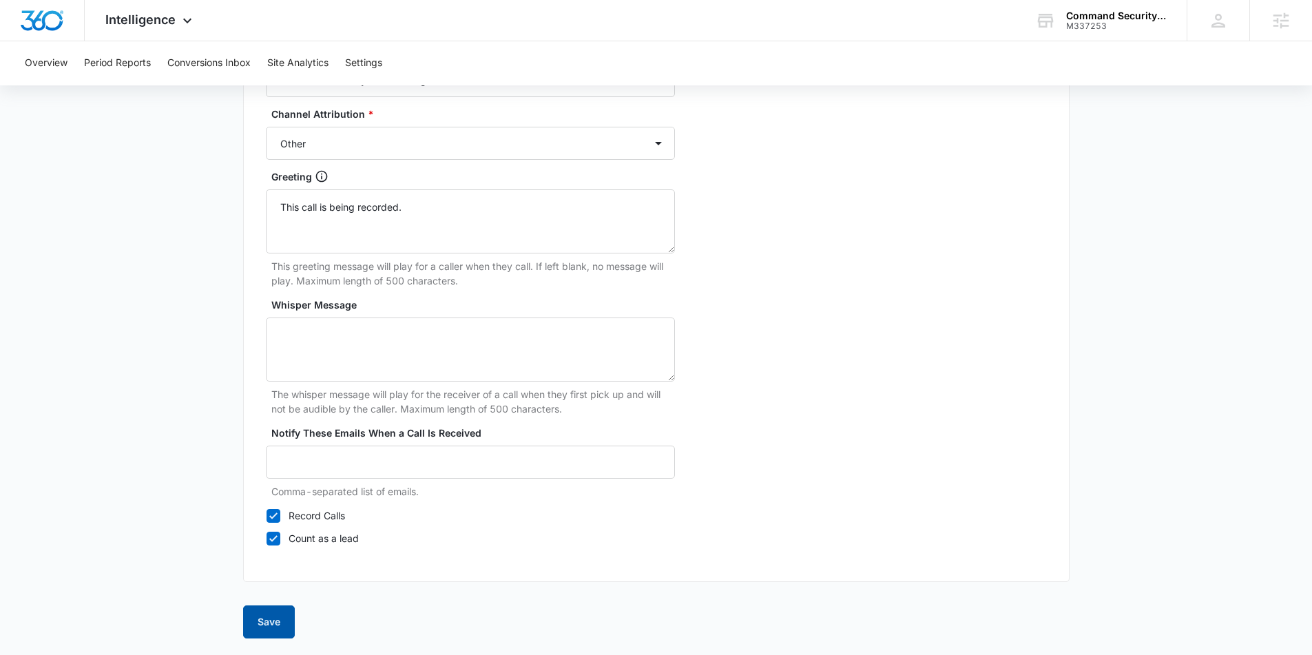
click at [260, 618] on button "Save" at bounding box center [269, 621] width 52 height 33
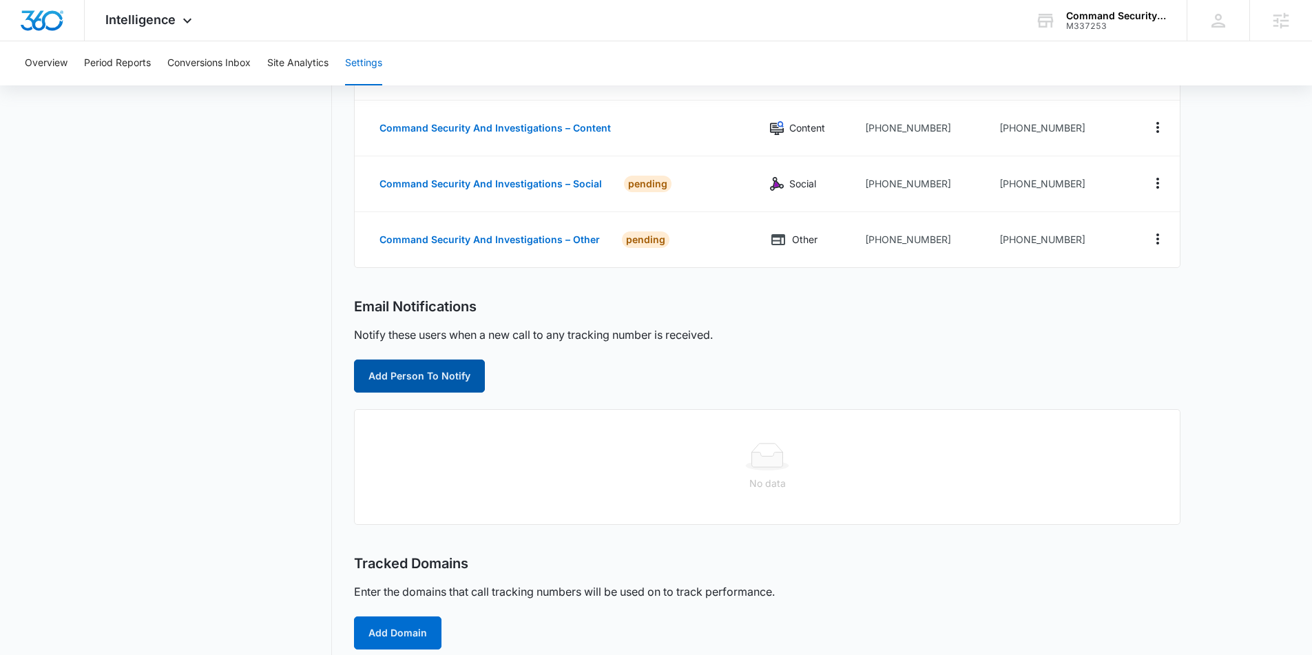
scroll to position [223, 0]
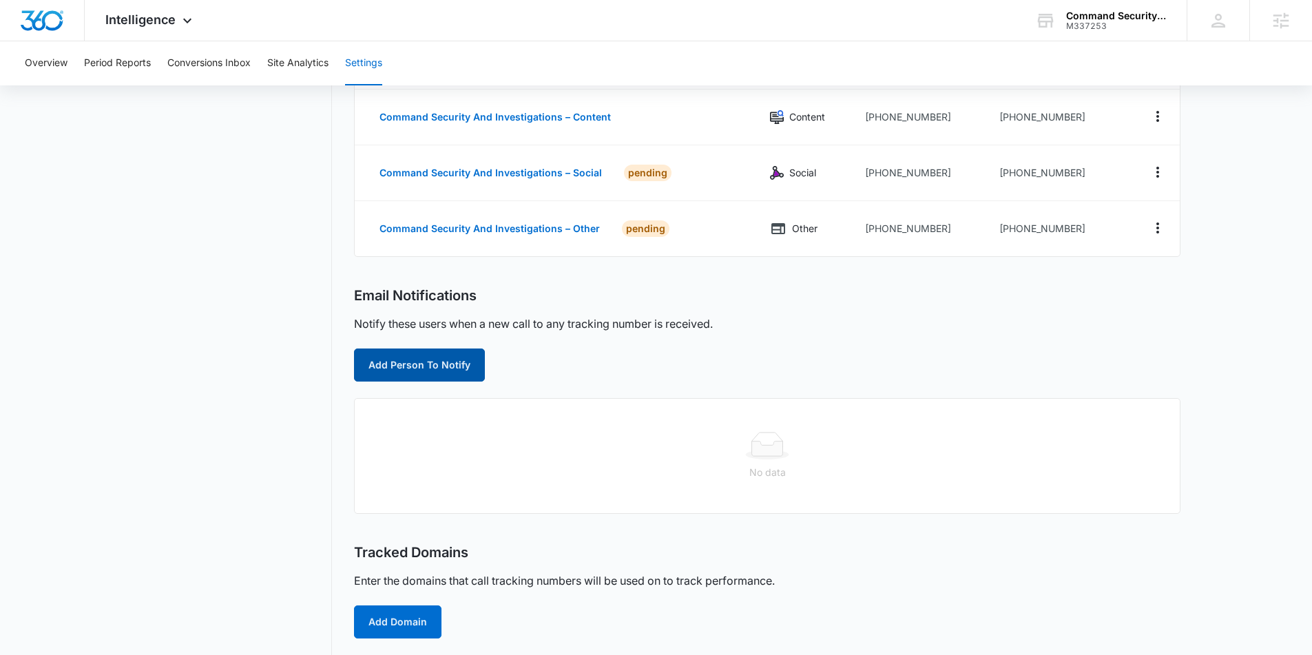
click at [448, 359] on button "Add Person To Notify" at bounding box center [419, 364] width 131 height 33
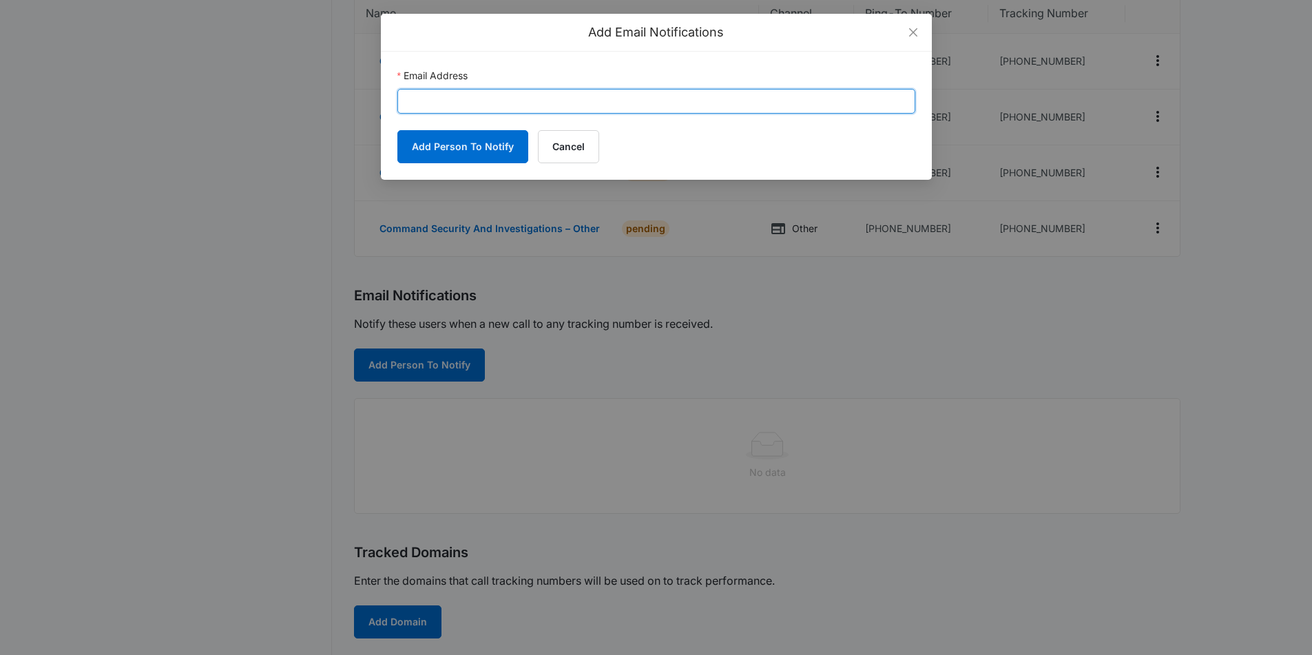
click at [413, 103] on input "Email Address" at bounding box center [656, 101] width 518 height 25
paste input "Madison.hocknell@madwire.com"
type input "Madison.hocknell@madwire.com"
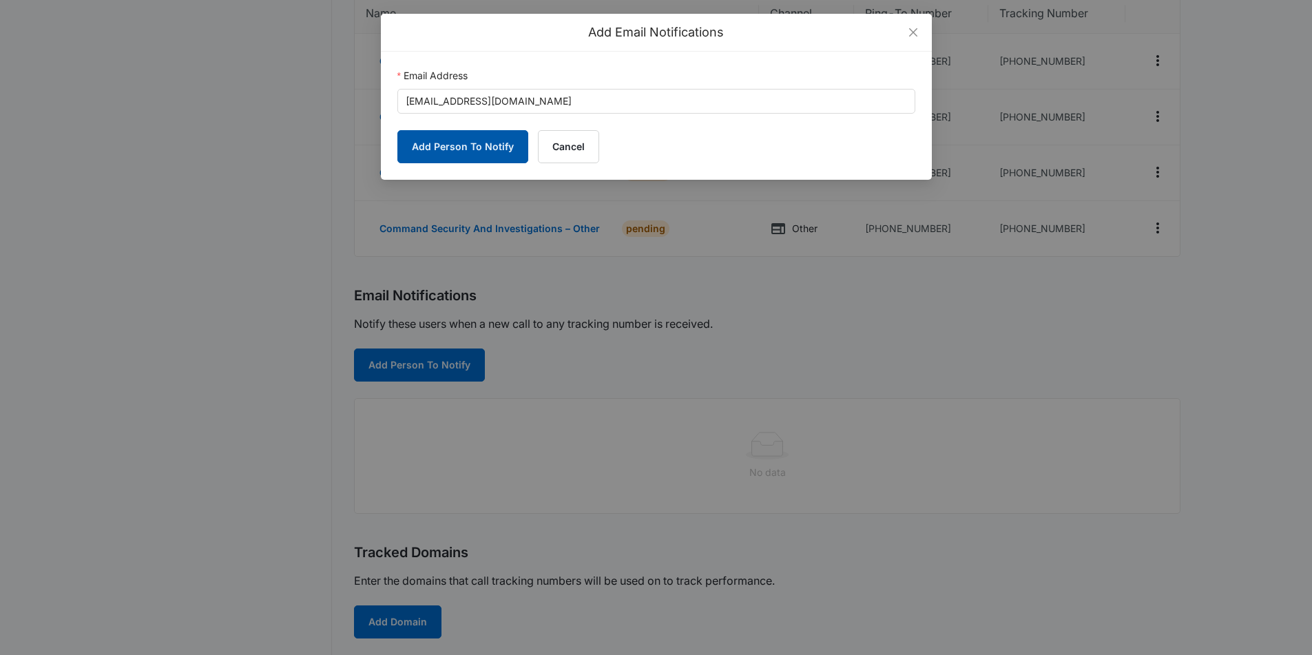
click at [424, 142] on button "Add Person To Notify" at bounding box center [462, 146] width 131 height 33
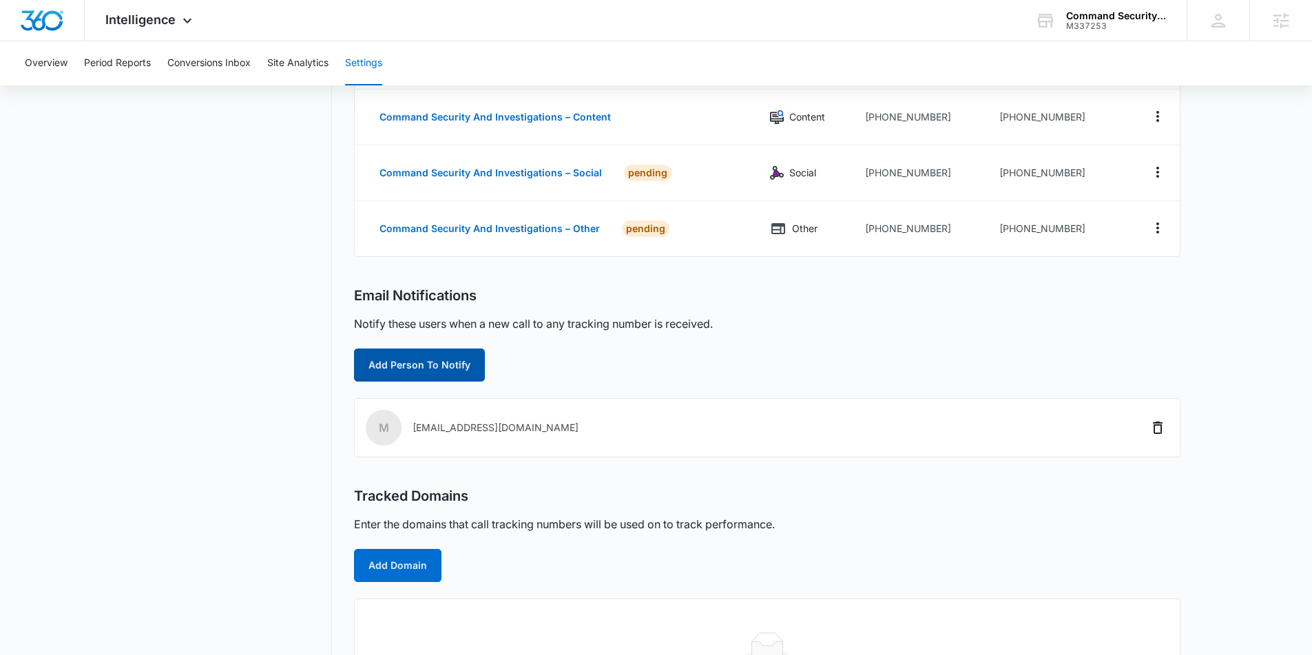
click at [439, 366] on button "Add Person To Notify" at bounding box center [419, 364] width 131 height 33
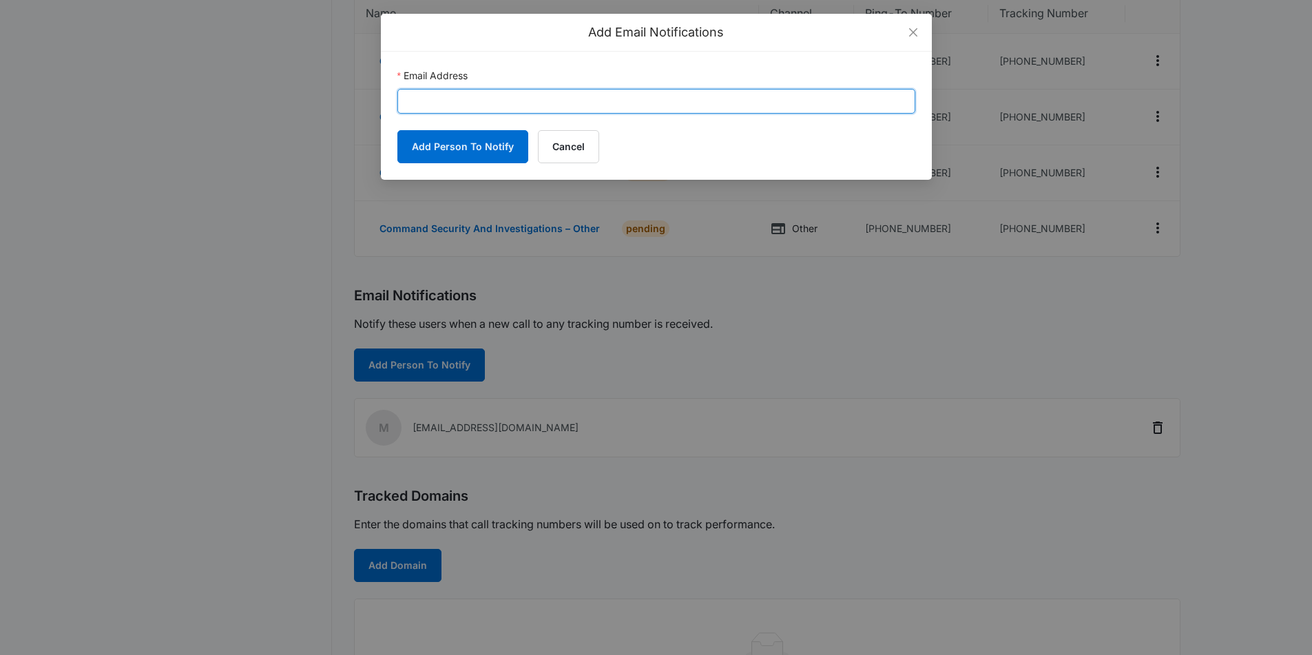
click at [439, 91] on input "Email Address" at bounding box center [656, 101] width 518 height 25
paste input "Paguardservices@gmail.com"
type input "Paguardservices@gmail.com"
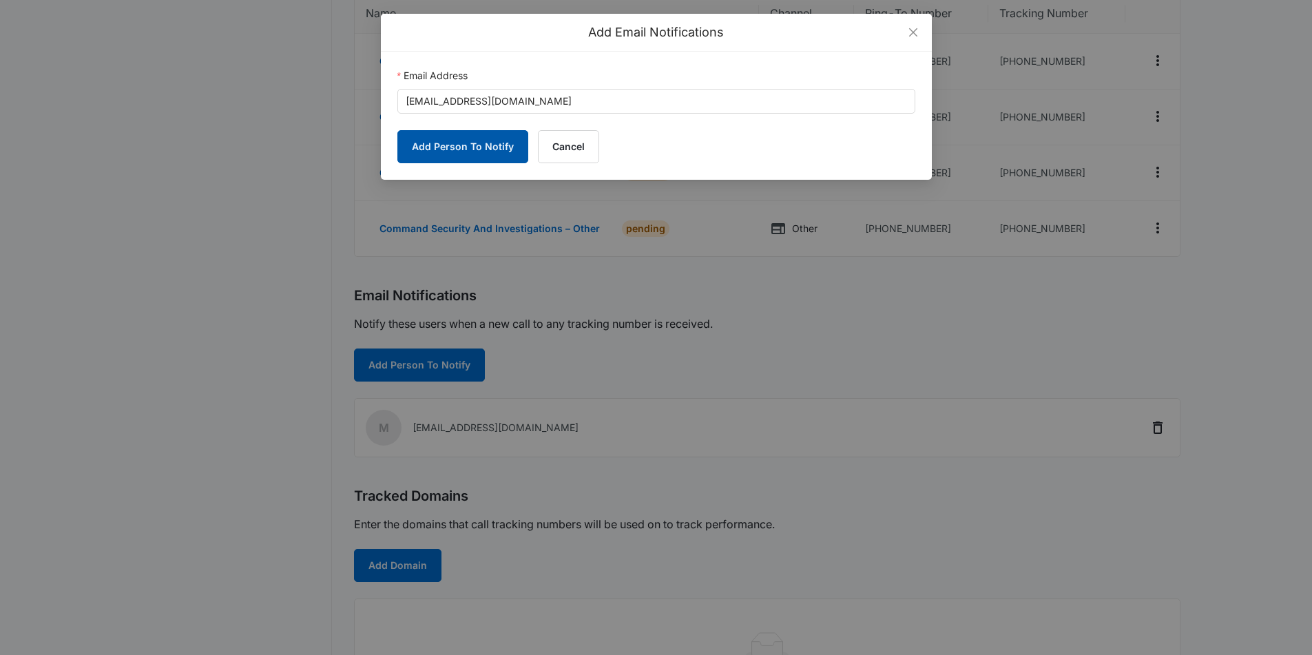
click at [430, 143] on button "Add Person To Notify" at bounding box center [462, 146] width 131 height 33
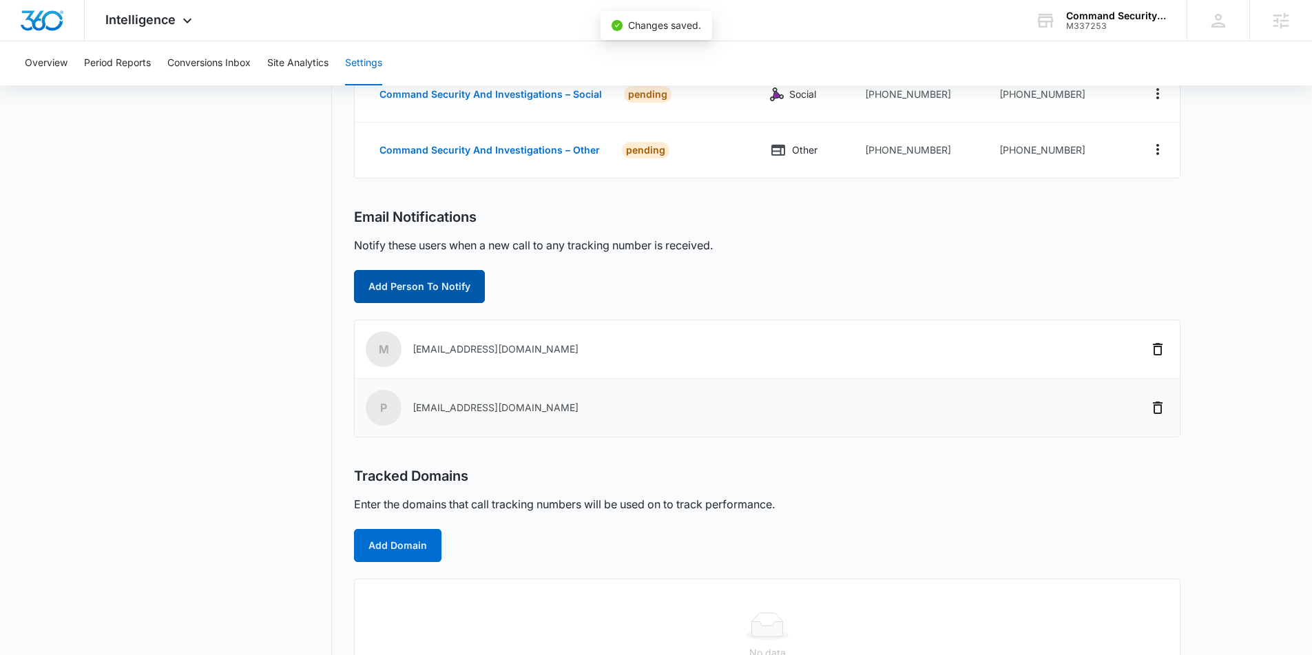
scroll to position [357, 0]
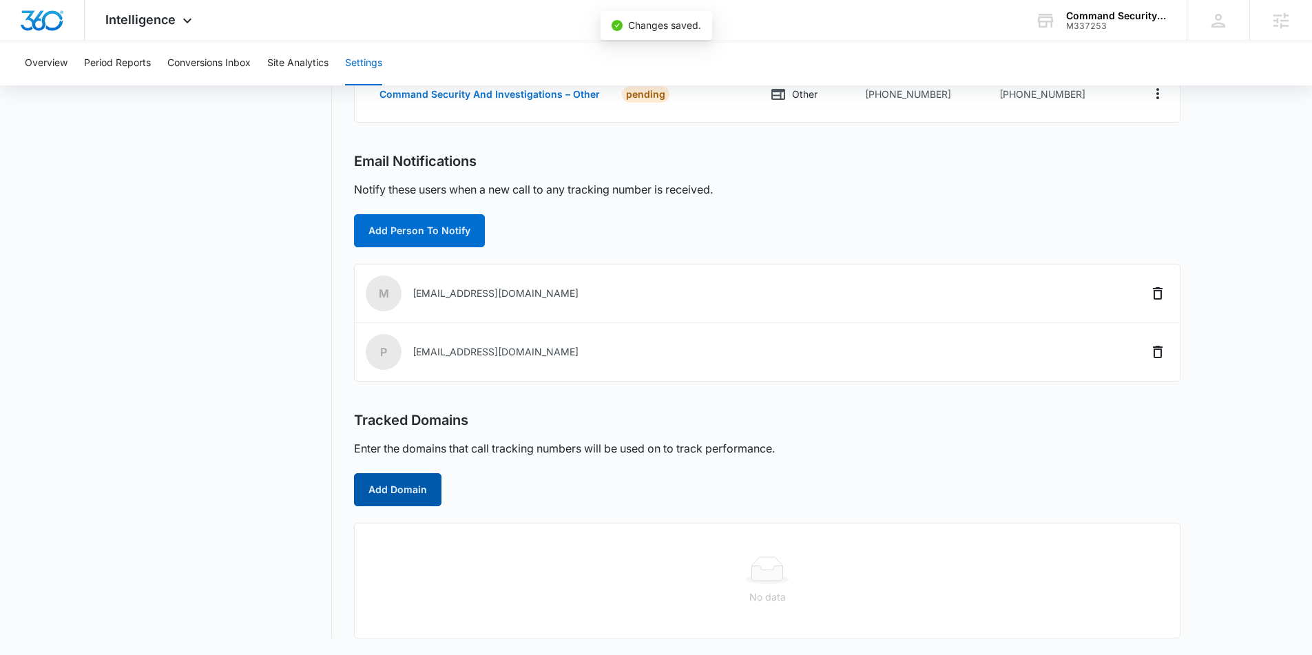
click at [382, 500] on button "Add Domain" at bounding box center [397, 489] width 87 height 33
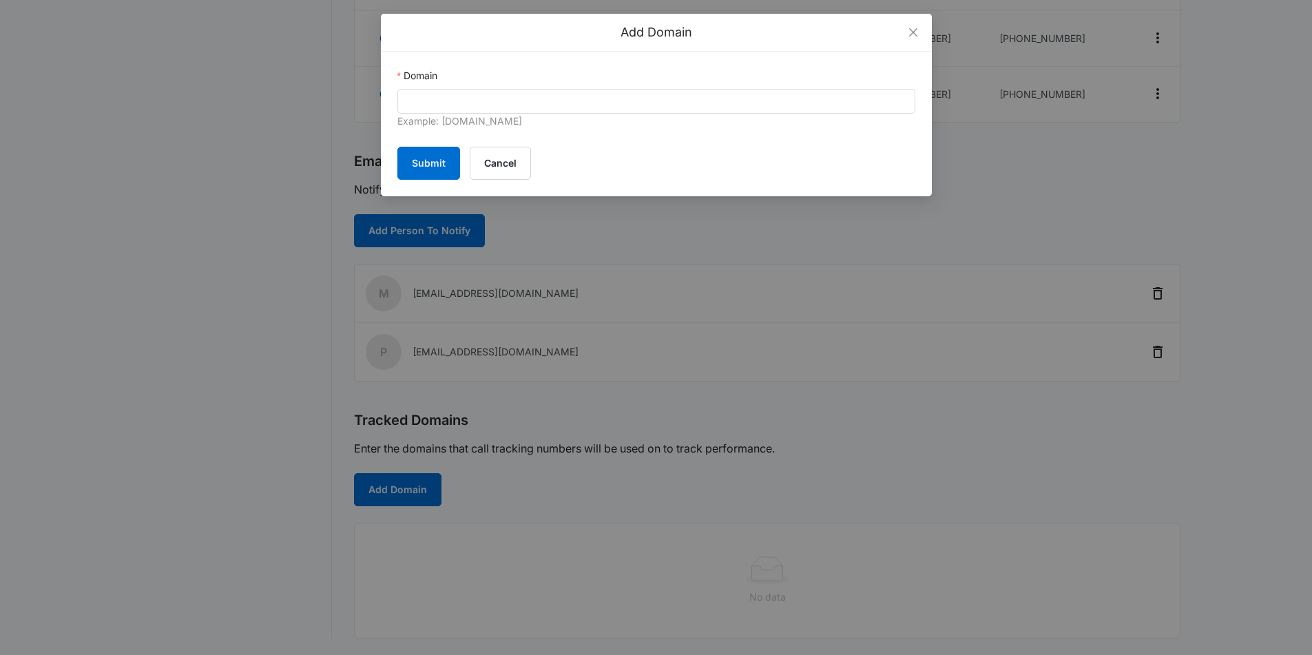
click at [461, 116] on div "Example: marketing360.com" at bounding box center [656, 122] width 518 height 17
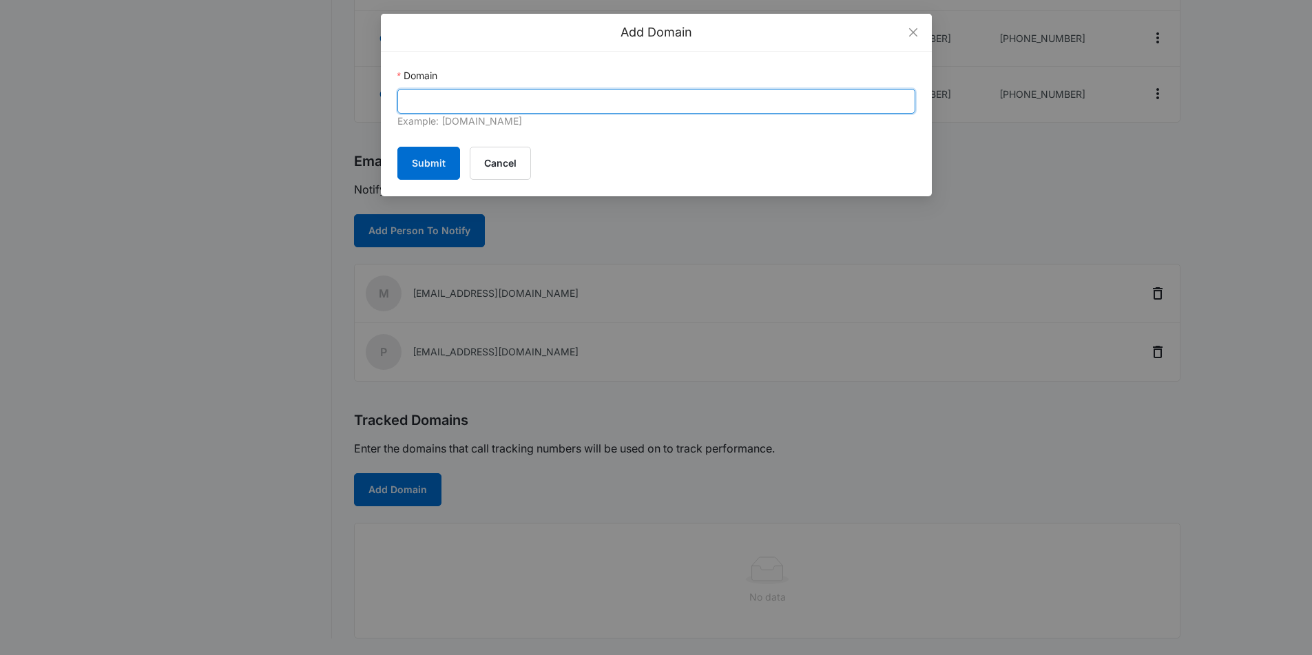
click at [462, 102] on input "Domain" at bounding box center [656, 101] width 518 height 25
paste input "[URL][DOMAIN_NAME]"
drag, startPoint x: 438, startPoint y: 104, endPoint x: 375, endPoint y: 95, distance: 64.0
click at [375, 95] on div "Add Domain Domain https://commandsecurityandinvestigations.com Example: marketi…" at bounding box center [656, 327] width 1312 height 655
type input "commandsecurityandinvestigations.com"
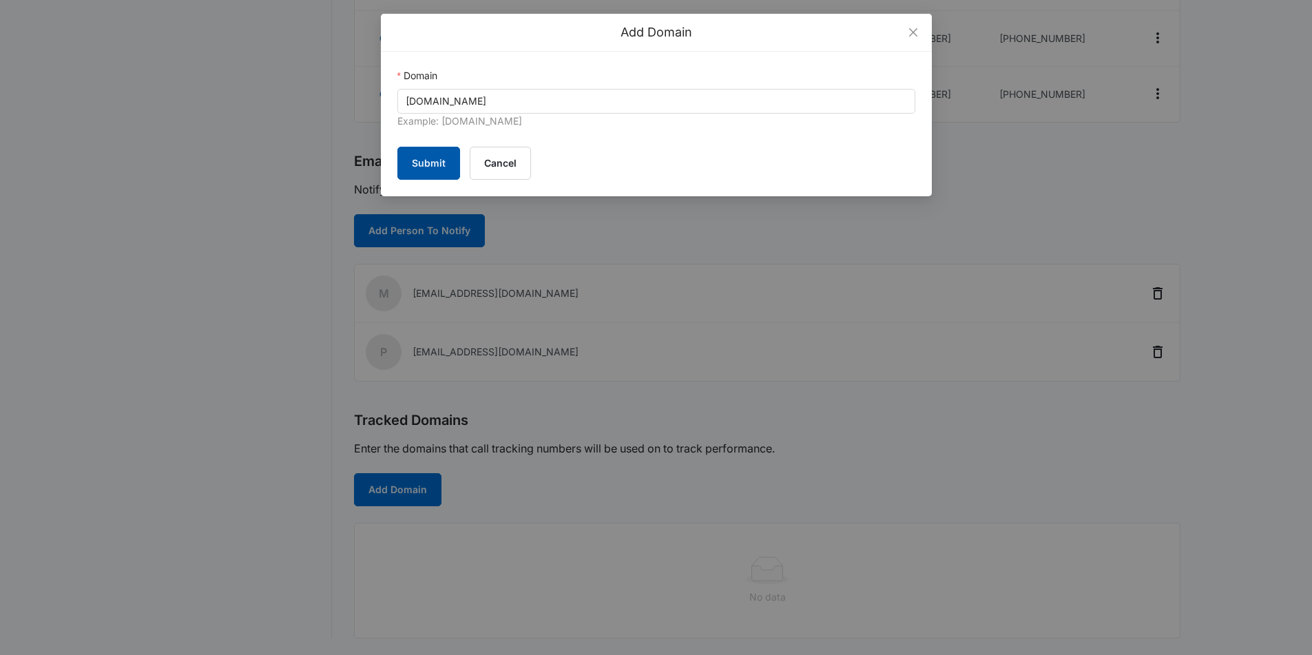
click at [443, 170] on button "Submit" at bounding box center [428, 163] width 63 height 33
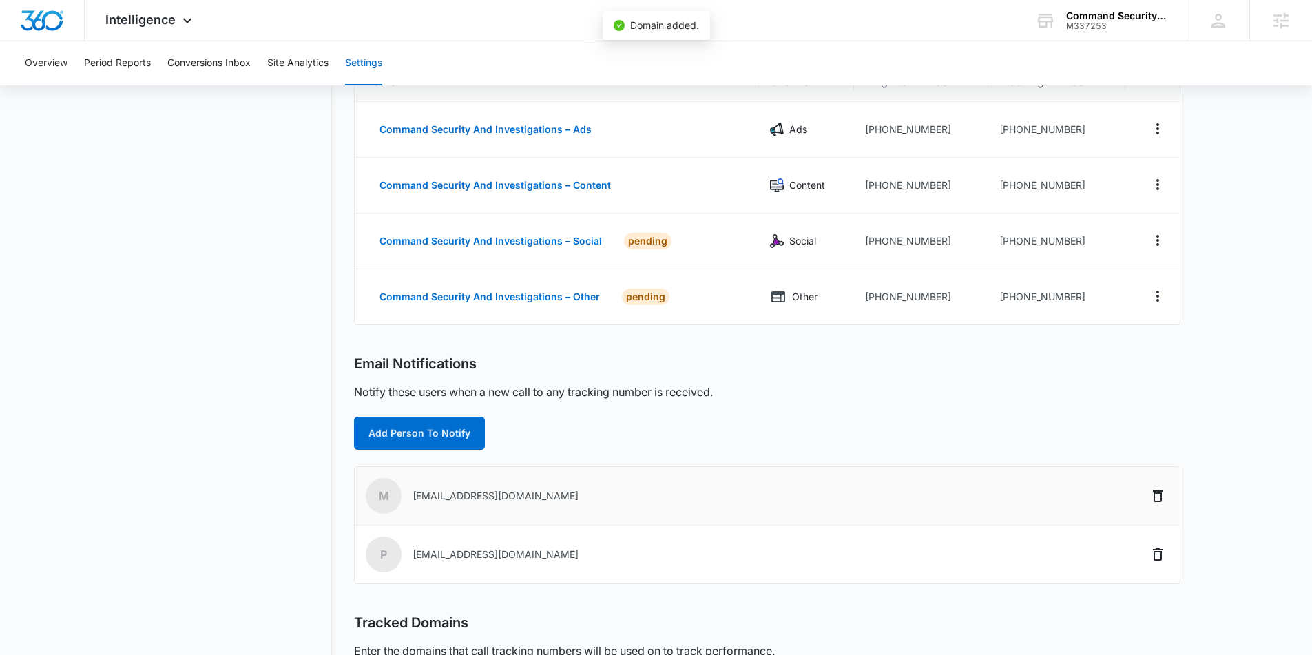
scroll to position [11, 0]
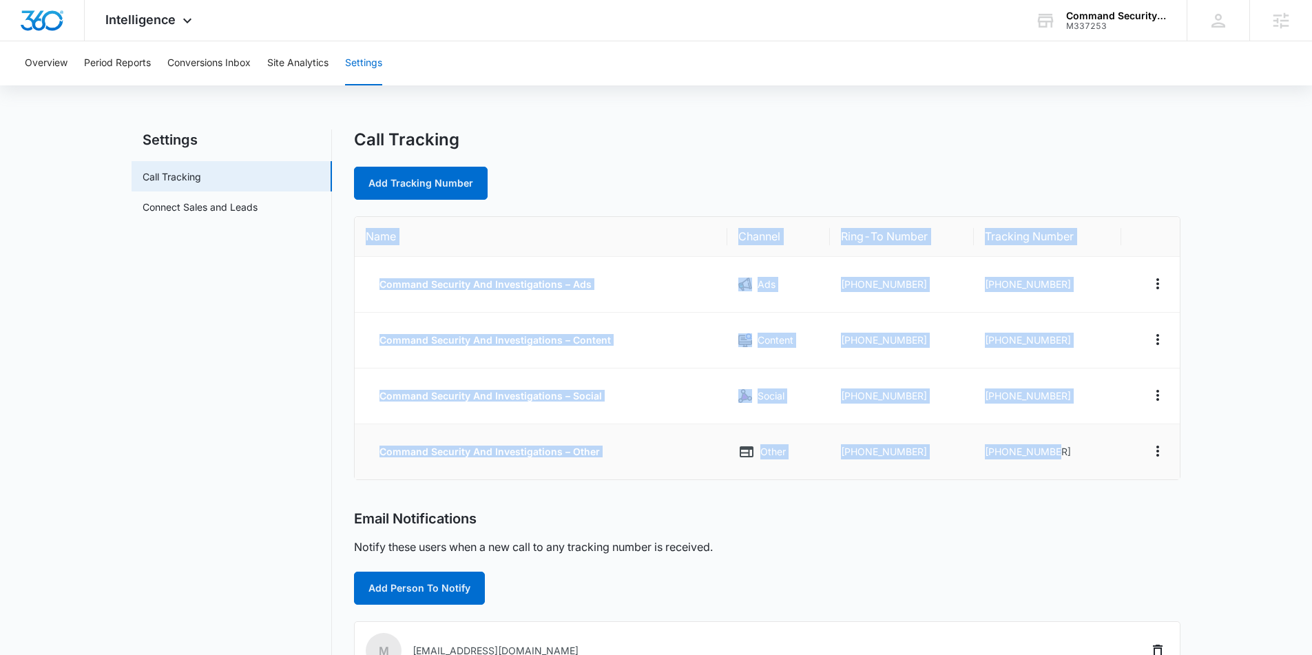
drag, startPoint x: 362, startPoint y: 229, endPoint x: 1065, endPoint y: 459, distance: 738.8
click at [1079, 459] on table "Name Channel Ring-To Number Tracking Number Command Security And Investigations…" at bounding box center [767, 348] width 825 height 262
copy table "Name Channel Ring-To Number Tracking Number Command Security And Investigations…"
click at [1047, 293] on td "+14842454998" at bounding box center [1047, 285] width 147 height 56
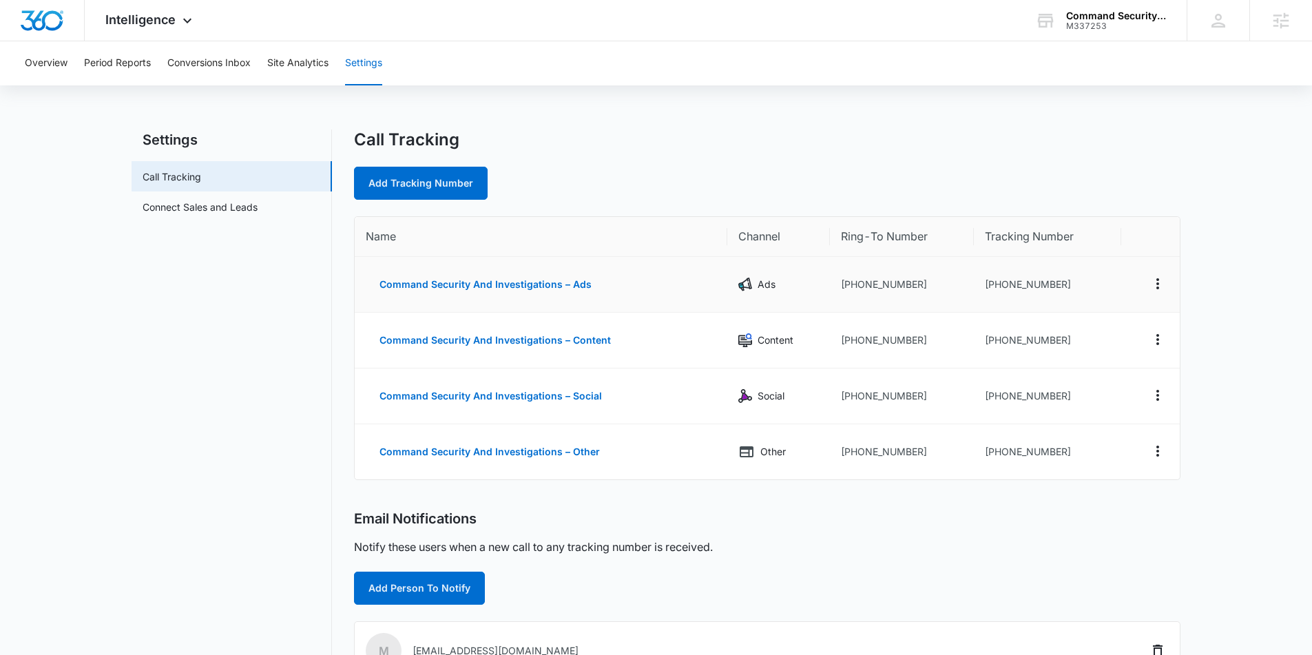
click at [1068, 287] on td "+14842454998" at bounding box center [1047, 285] width 147 height 56
drag, startPoint x: 1071, startPoint y: 286, endPoint x: 992, endPoint y: 289, distance: 79.2
click at [995, 289] on td "+14842454998" at bounding box center [1047, 285] width 147 height 56
copy td "4842454998"
drag, startPoint x: 1065, startPoint y: 338, endPoint x: 987, endPoint y: 339, distance: 77.1
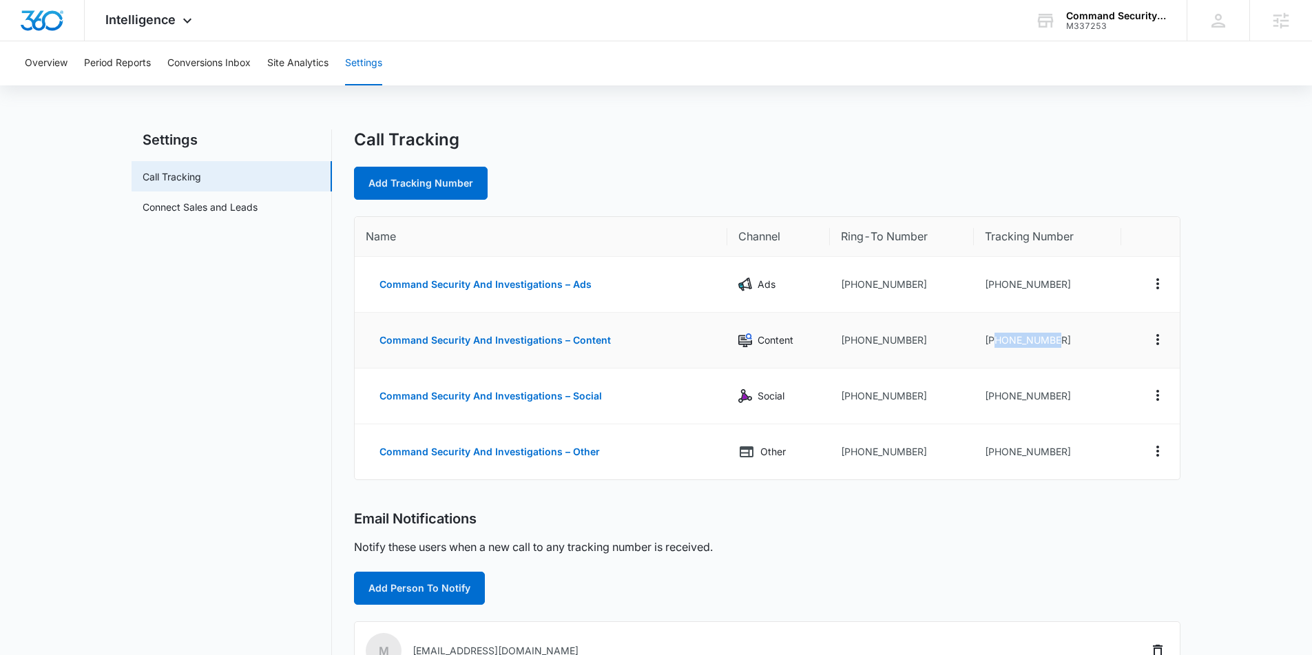
click at [992, 338] on td "+14842465031" at bounding box center [1047, 341] width 147 height 56
copy td "4842465031"
drag, startPoint x: 1027, startPoint y: 395, endPoint x: 992, endPoint y: 397, distance: 35.1
click at [992, 397] on td "+14842465076" at bounding box center [1047, 396] width 147 height 56
copy td "4842465076"
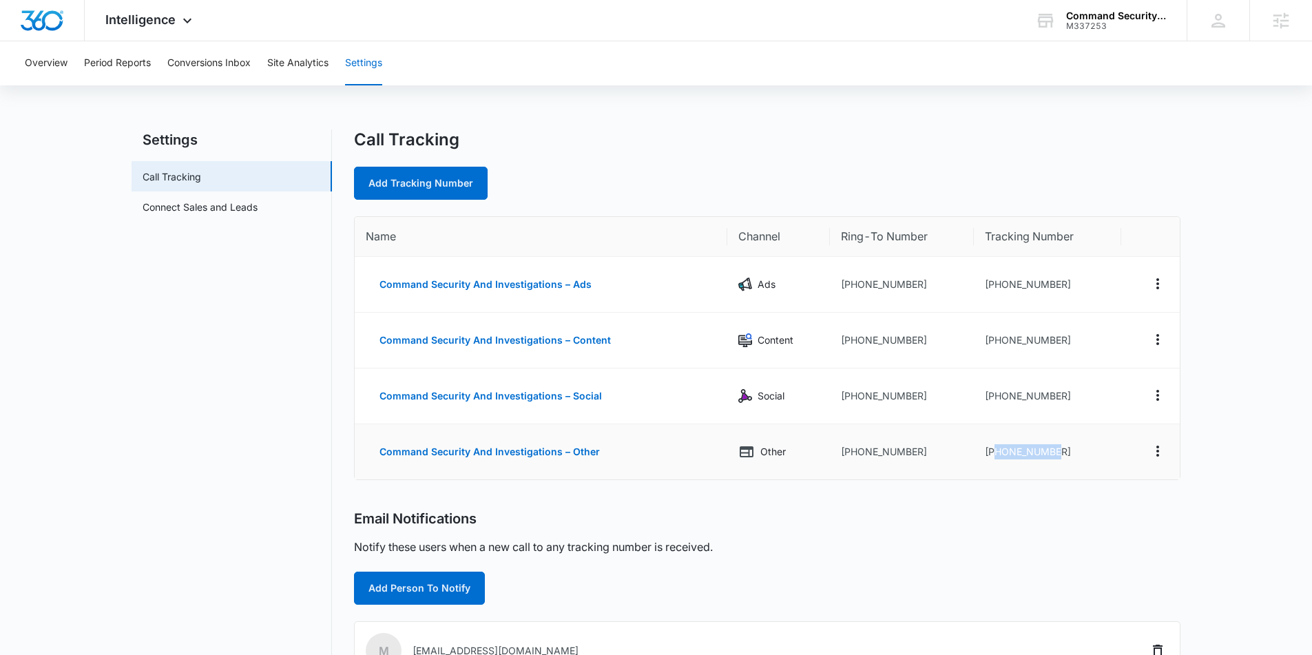
drag, startPoint x: 1045, startPoint y: 451, endPoint x: 749, endPoint y: 485, distance: 297.4
click at [991, 455] on td "+14842465087" at bounding box center [1047, 451] width 147 height 55
copy td "4842465087"
click at [1075, 277] on td "+14842454998" at bounding box center [1047, 285] width 147 height 56
drag, startPoint x: 1072, startPoint y: 285, endPoint x: 996, endPoint y: 287, distance: 75.8
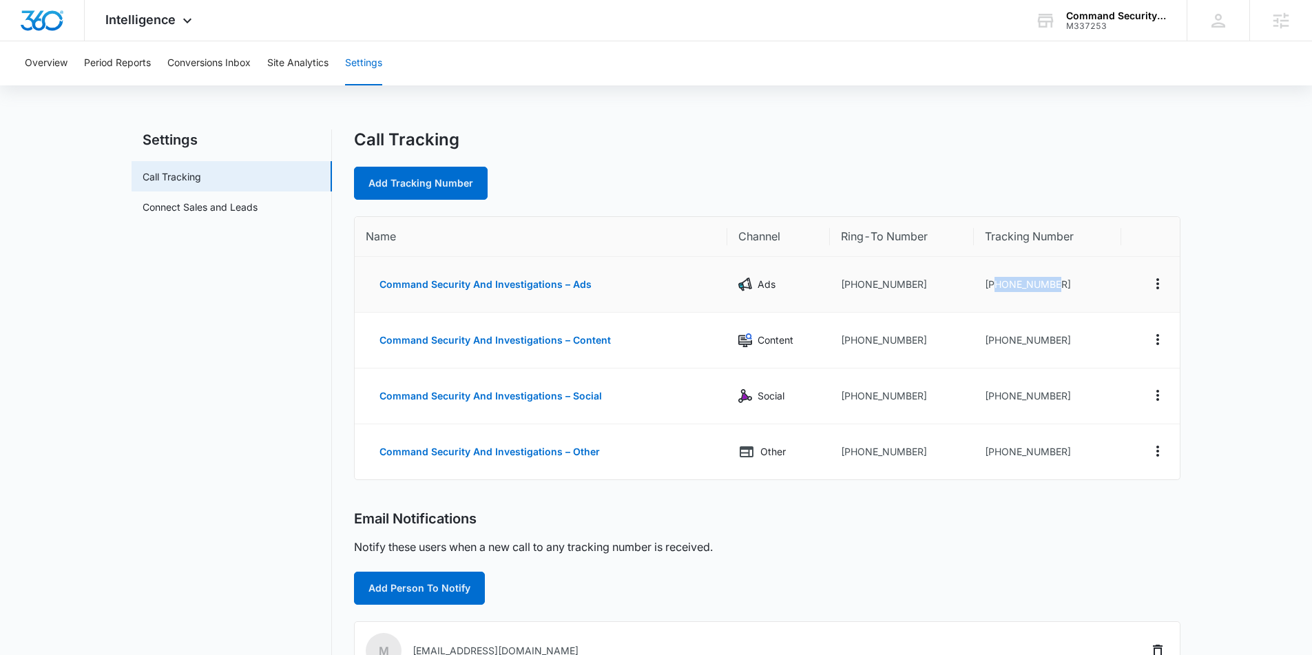
click at [996, 288] on td "+14842454998" at bounding box center [1047, 285] width 147 height 56
copy td "4842454998"
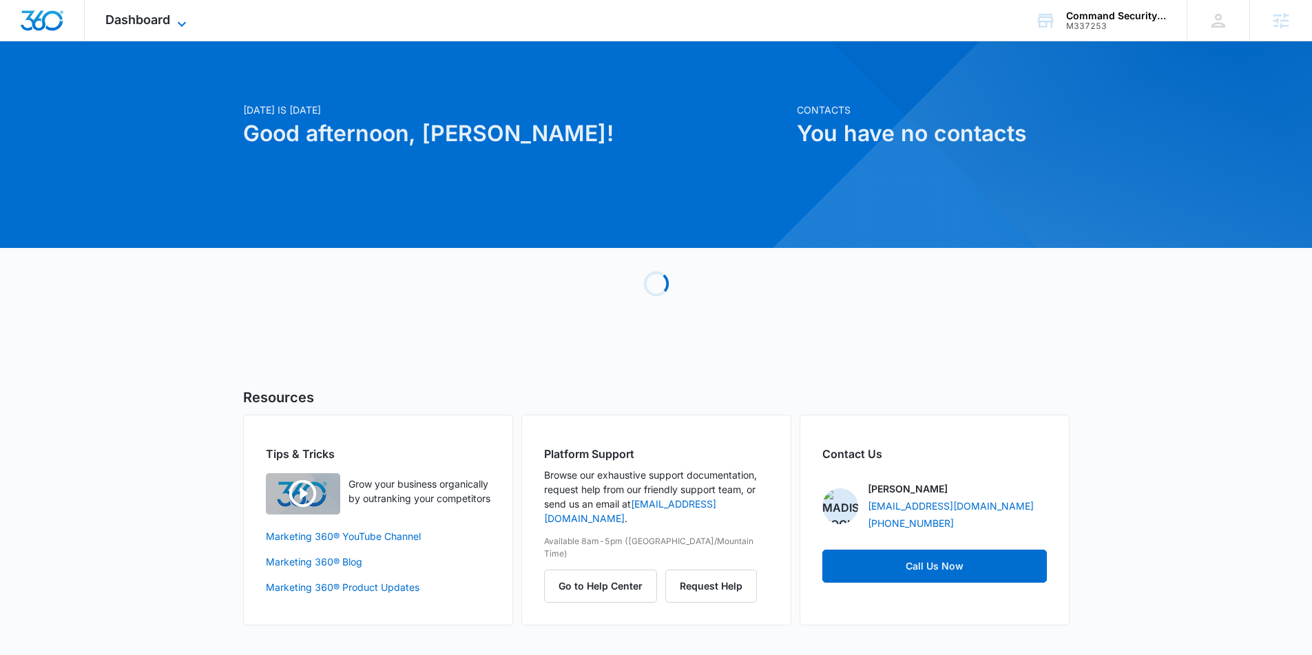
click at [188, 19] on icon at bounding box center [182, 24] width 17 height 17
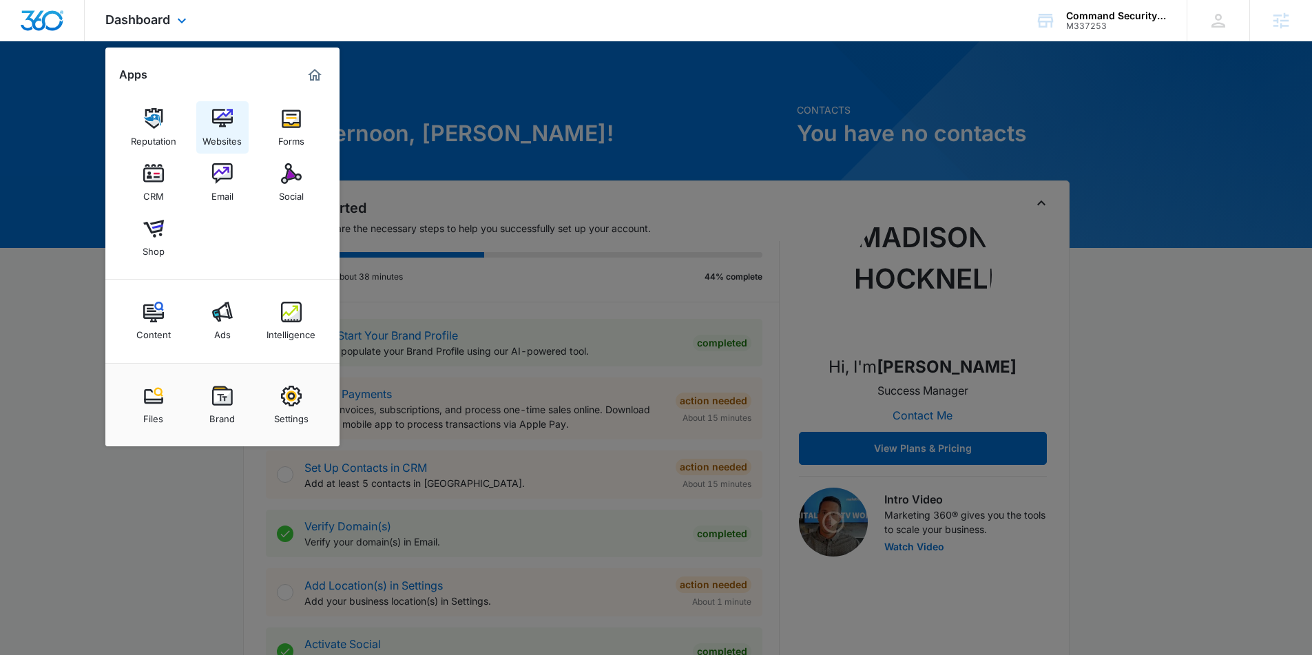
click at [220, 121] on img at bounding box center [222, 118] width 21 height 21
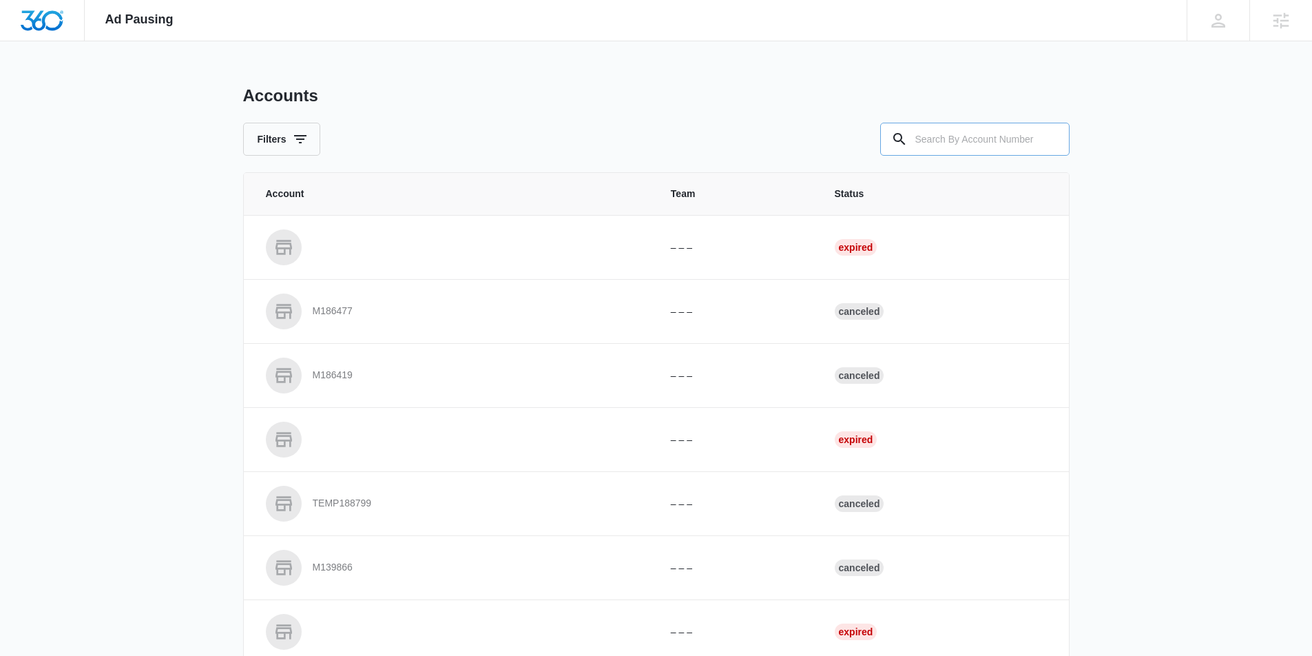
click at [992, 157] on div "Accounts Filters Account Team Status – – – Expired M186477 – – – Canceled M1864…" at bounding box center [656, 508] width 826 height 846
click at [986, 141] on input "text" at bounding box center [974, 139] width 189 height 33
paste input "M337253"
type input "M337253"
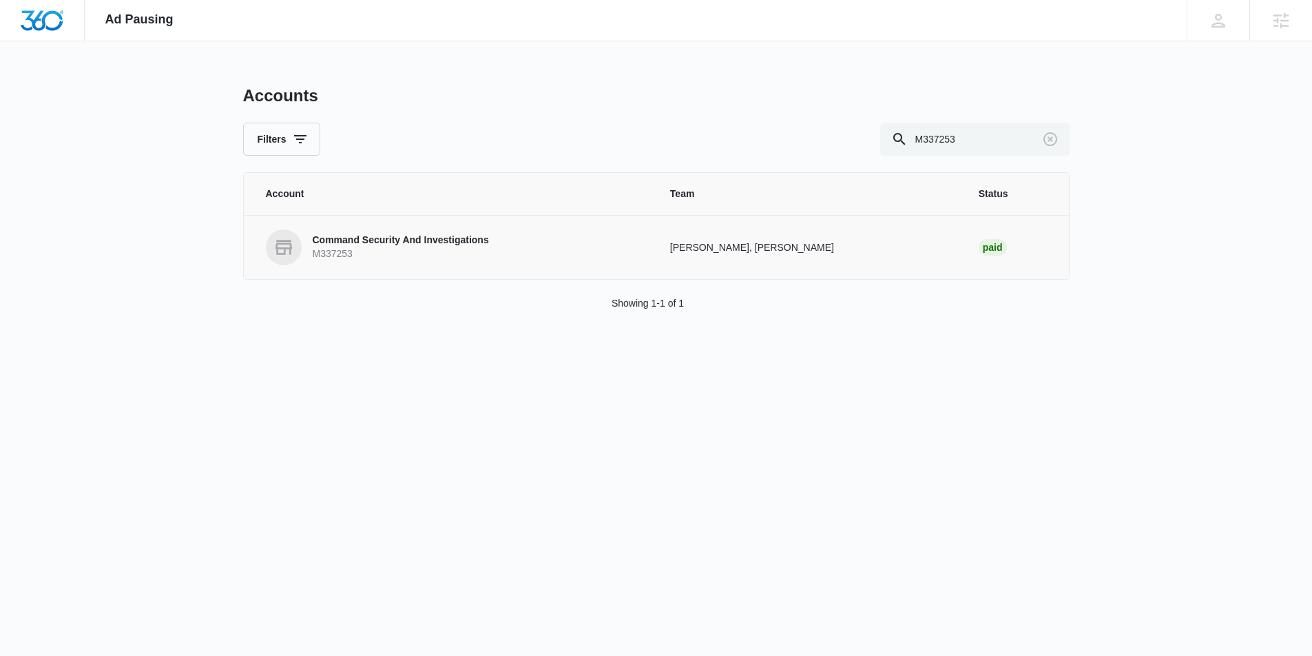
click at [459, 238] on p "Command Security And Investigations" at bounding box center [401, 240] width 176 height 14
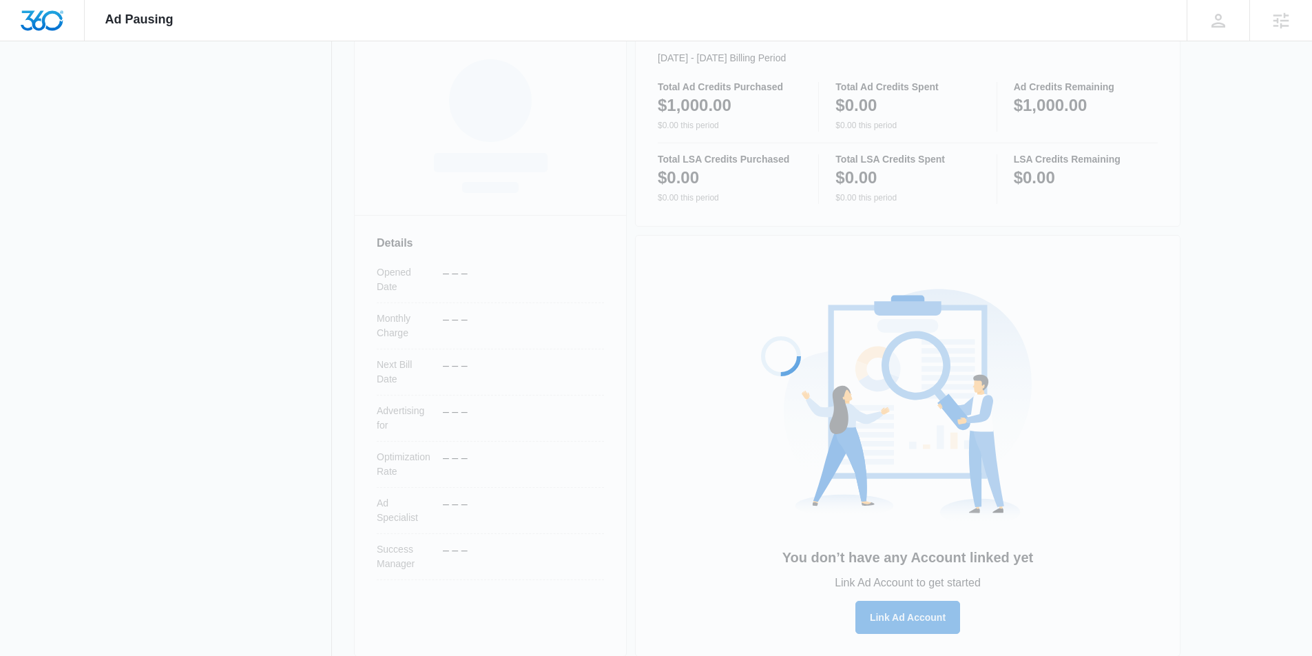
scroll to position [222, 0]
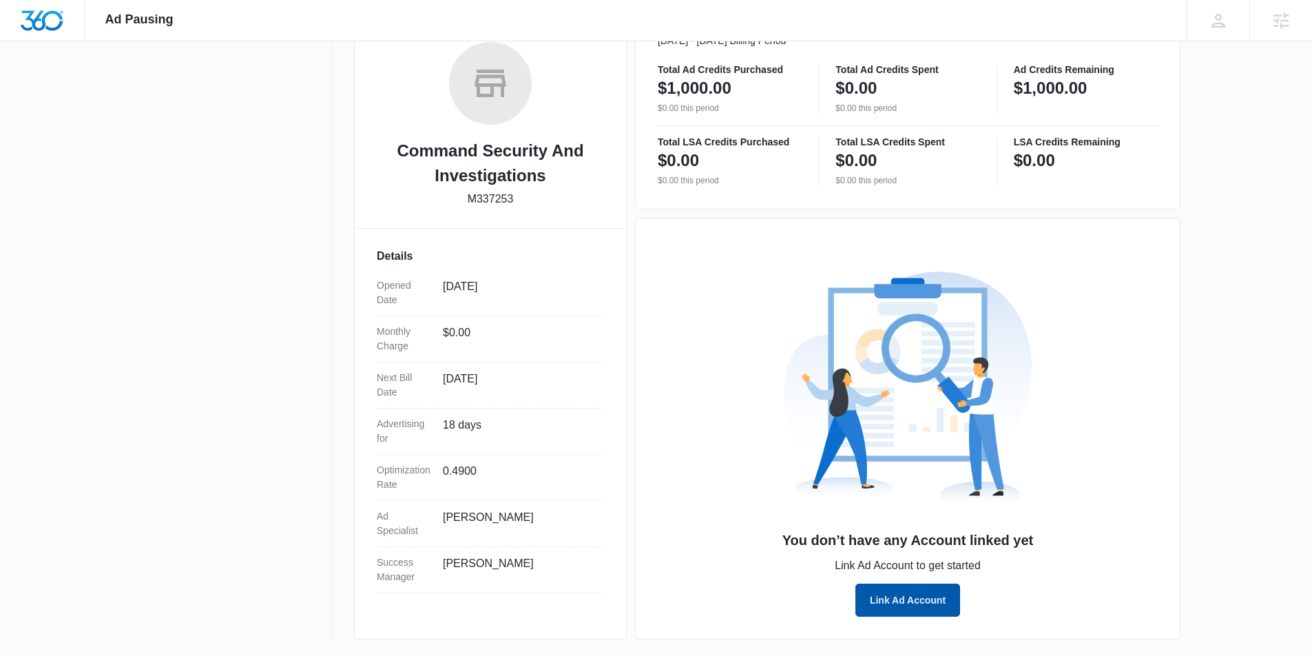
click at [910, 598] on button "Link Ad Account" at bounding box center [907, 599] width 105 height 33
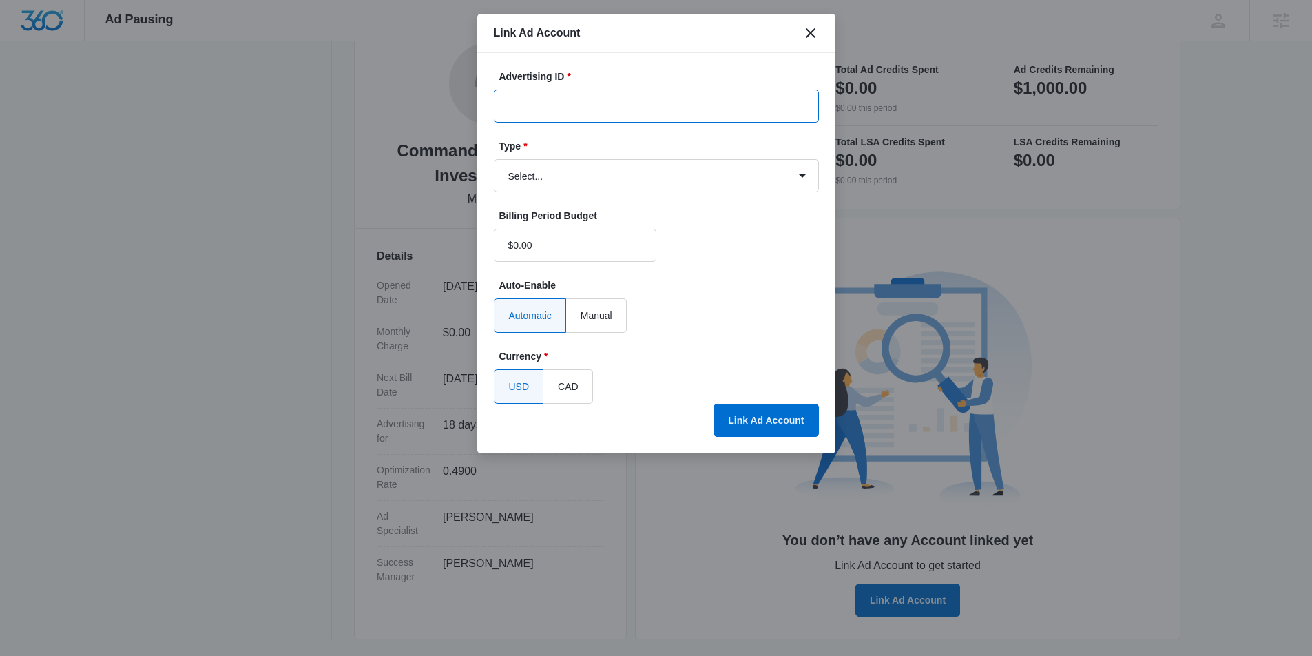
click at [538, 108] on input "Advertising ID *" at bounding box center [656, 106] width 325 height 33
paste input "530-954-2533"
click at [530, 111] on input "530-954-2533" at bounding box center [656, 106] width 325 height 33
type input "530-954-2533"
click at [554, 167] on select "Select... Bing Ads Facebook Ads Google Ads" at bounding box center [656, 175] width 325 height 33
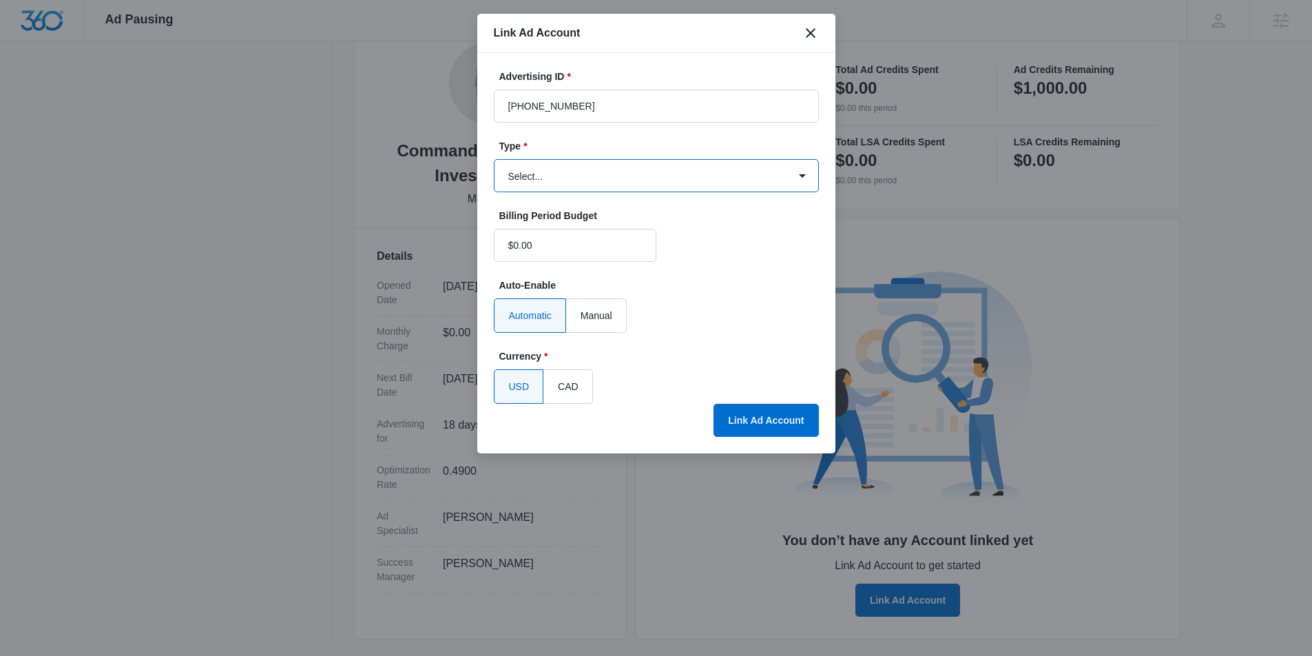
select select "google"
click at [494, 159] on select "Select... Bing Ads Facebook Ads Google Ads" at bounding box center [656, 175] width 325 height 33
click at [745, 410] on button "Link Ad Account" at bounding box center [765, 420] width 105 height 33
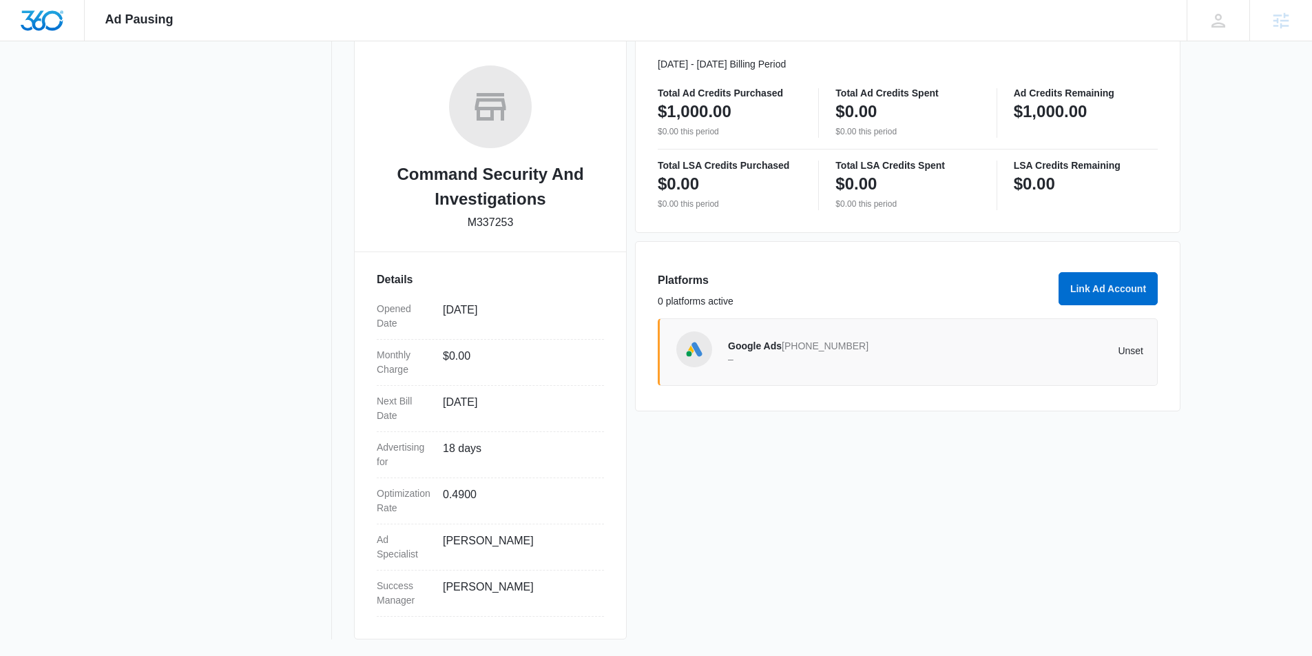
scroll to position [0, 0]
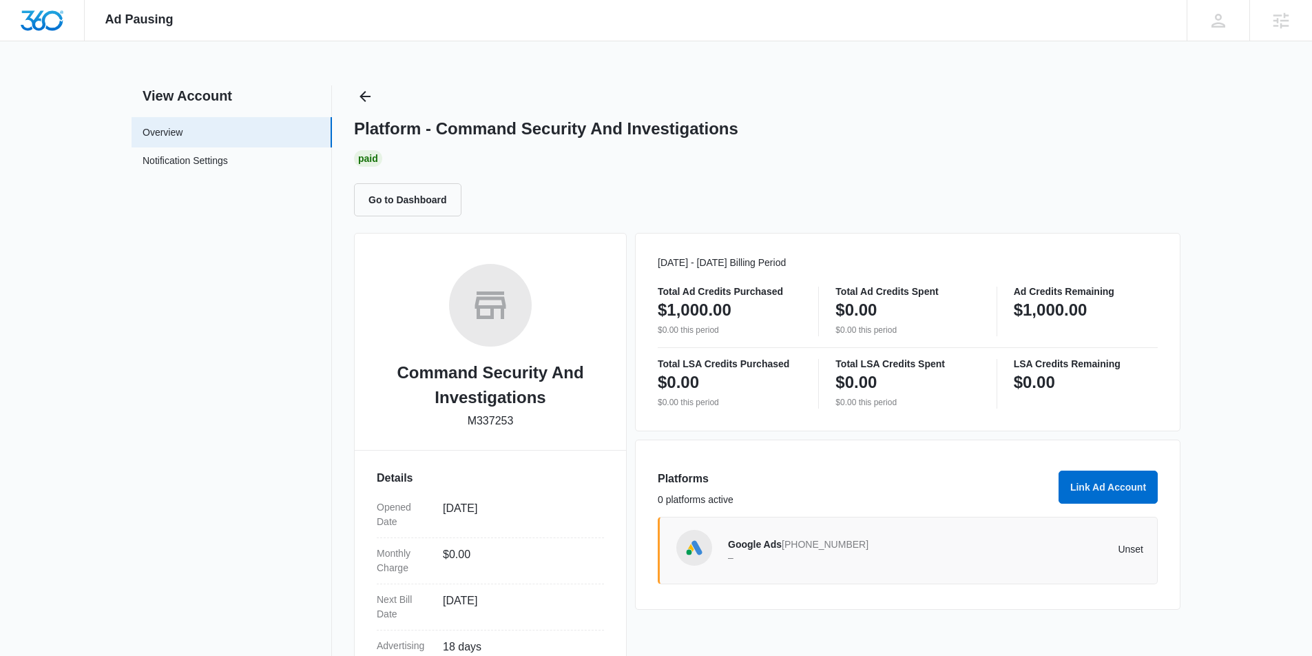
click at [489, 424] on p "M337253" at bounding box center [491, 420] width 46 height 17
click at [489, 423] on p "M337253" at bounding box center [491, 420] width 46 height 17
copy div "Command Security And Investigations"
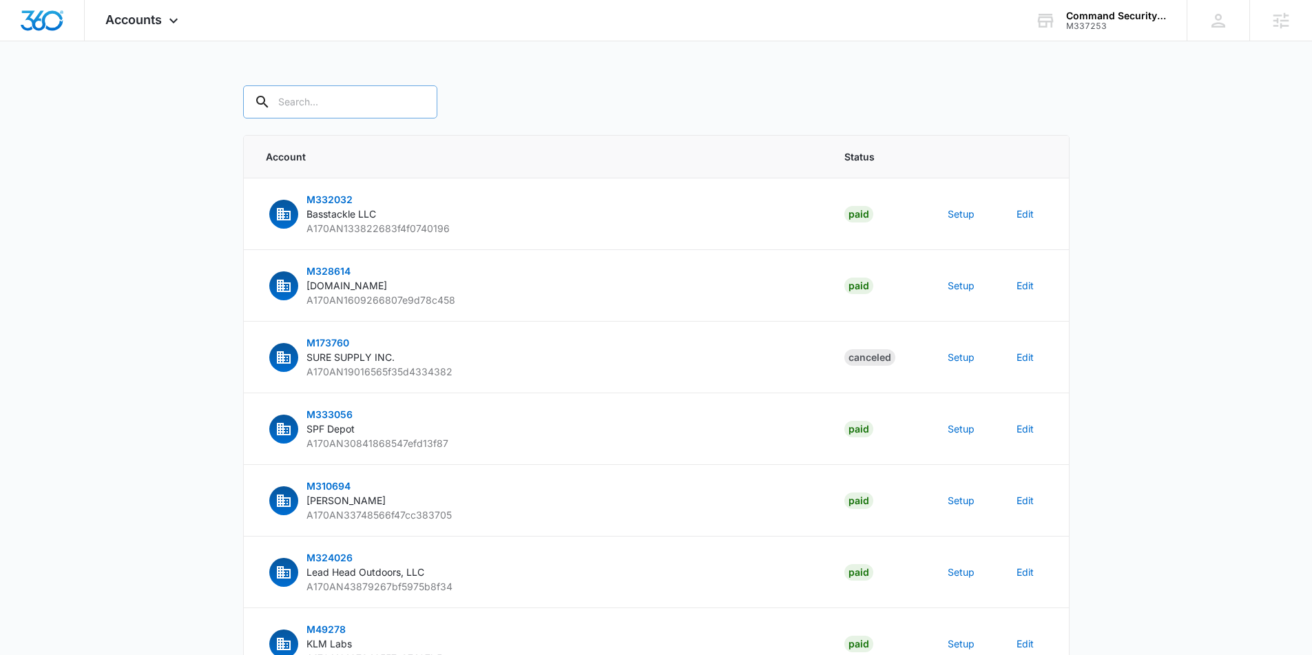
click at [324, 96] on input "text" at bounding box center [340, 101] width 194 height 33
paste input "[PHONE_NUMBER]"
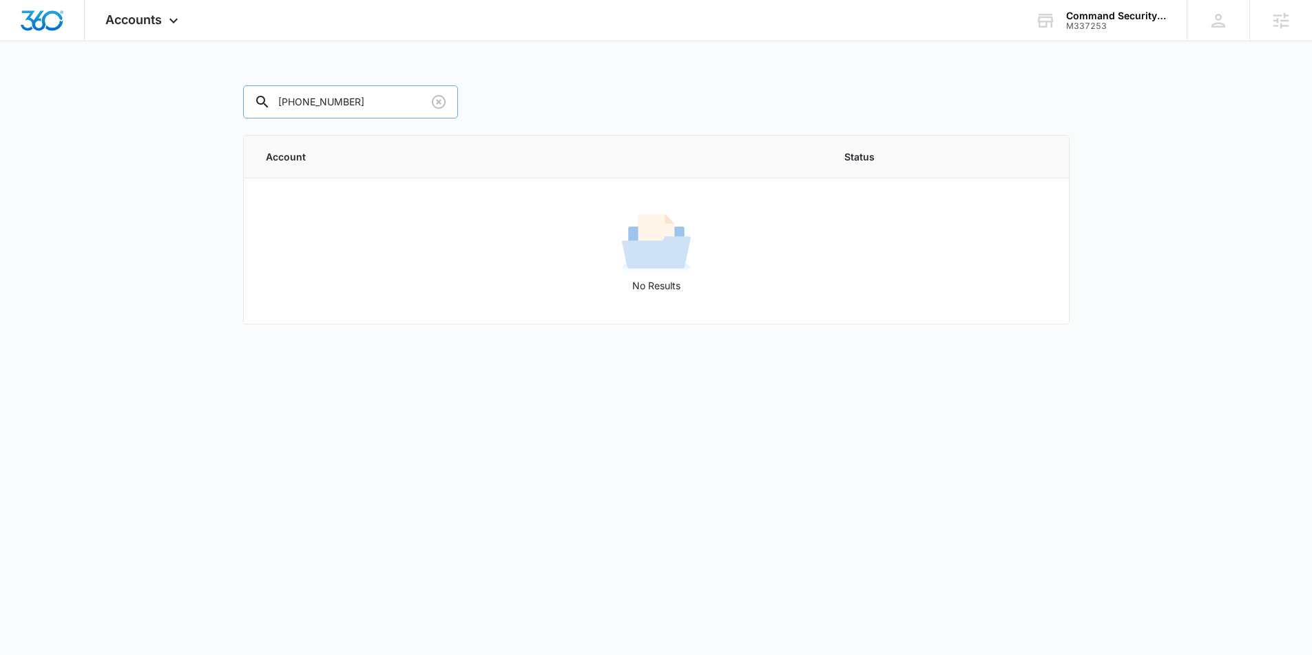
click at [342, 112] on input "[PHONE_NUMBER]" at bounding box center [350, 101] width 215 height 33
click at [342, 111] on input "[PHONE_NUMBER]" at bounding box center [350, 101] width 215 height 33
click at [342, 109] on input "[PHONE_NUMBER]" at bounding box center [350, 101] width 215 height 33
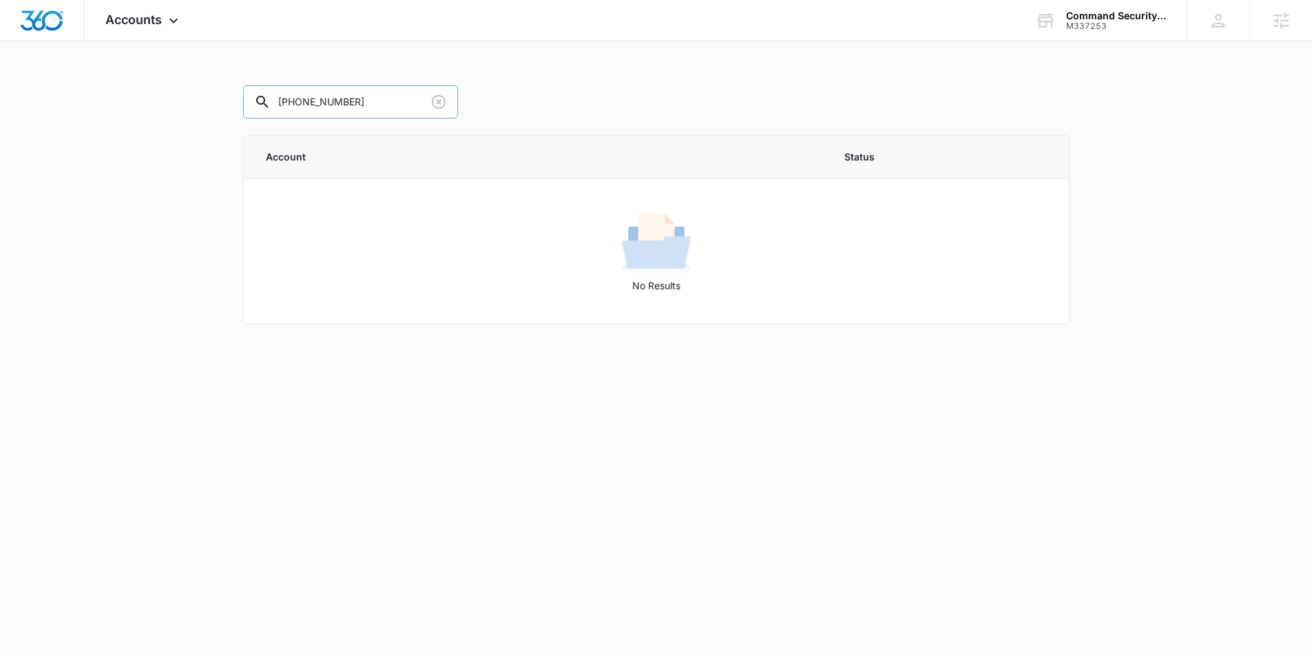
paste input "M33725"
type input "M337253"
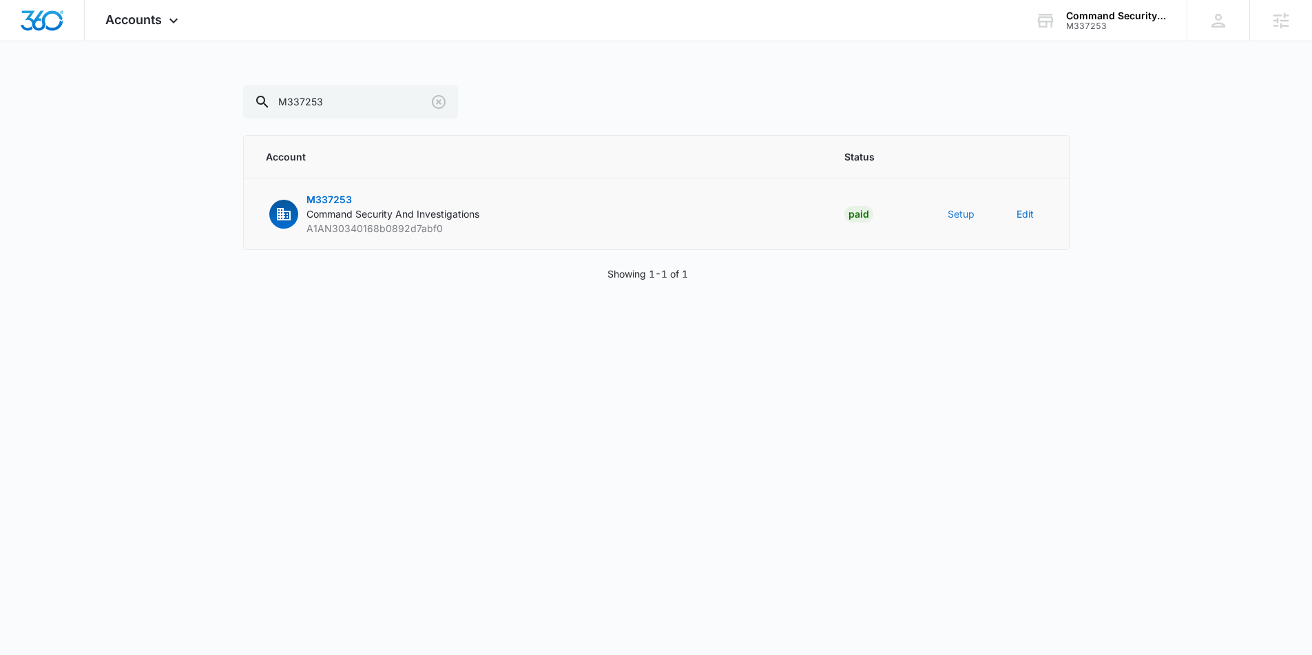
click at [965, 208] on button "Setup" at bounding box center [960, 214] width 27 height 14
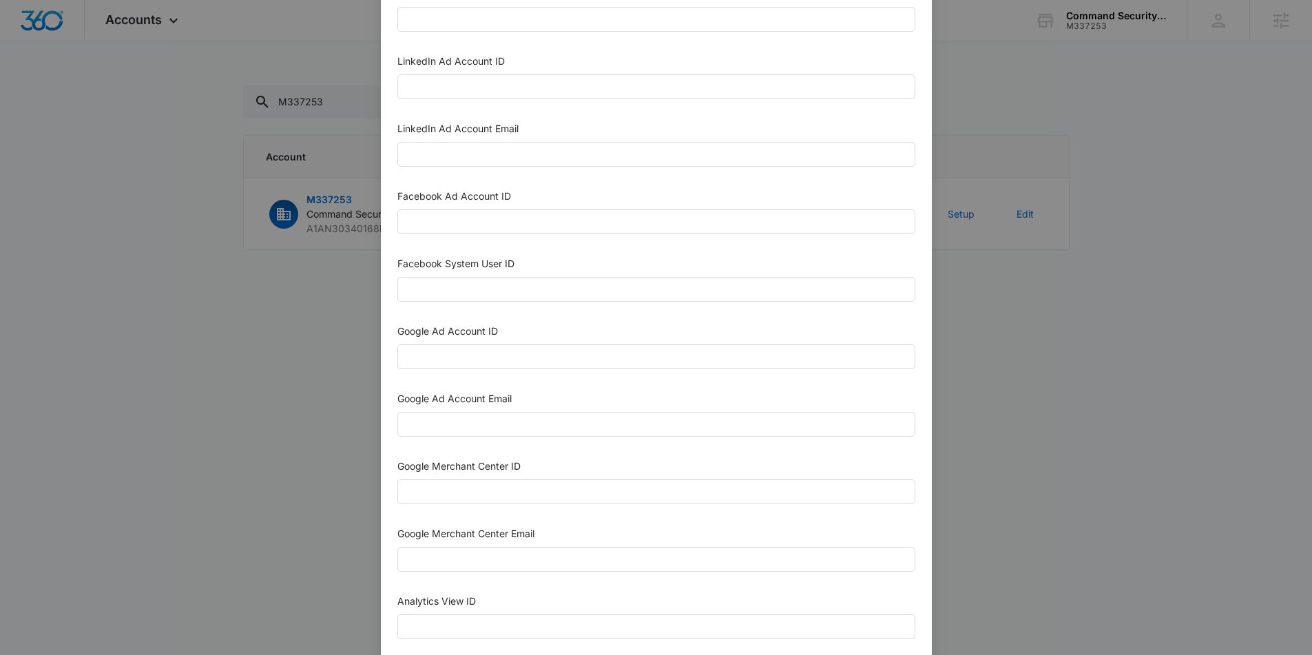
scroll to position [205, 0]
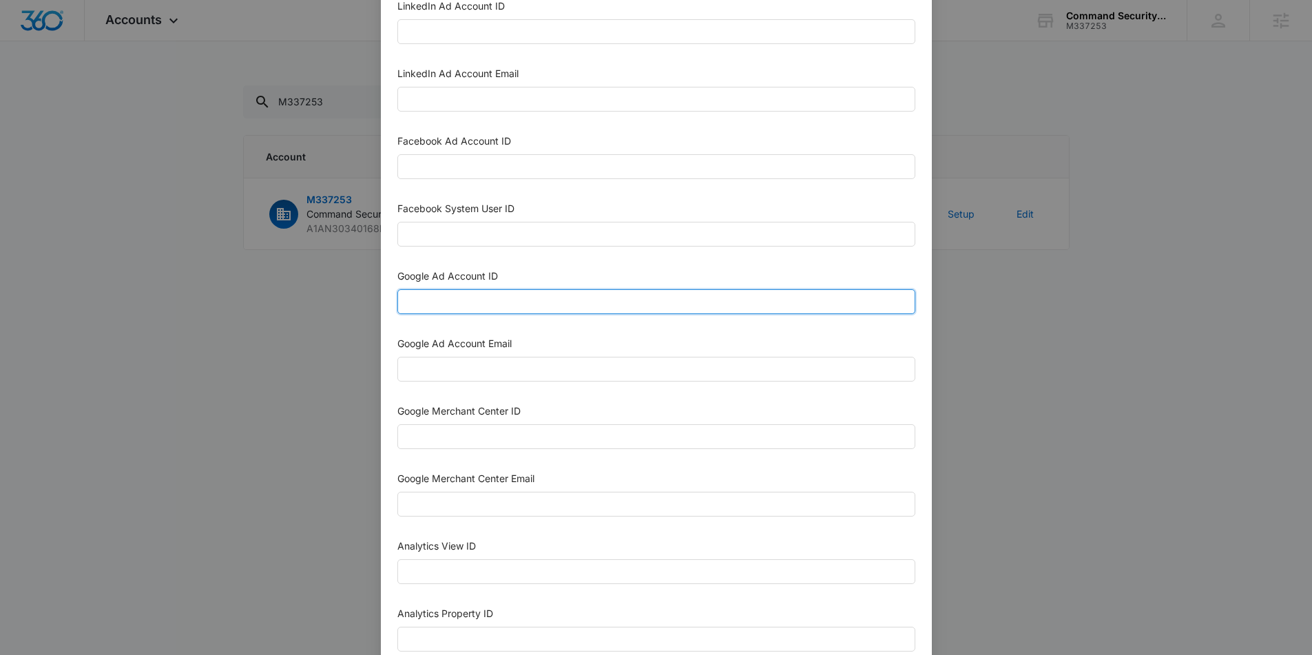
click at [434, 302] on input "Google Ad Account ID" at bounding box center [656, 301] width 518 height 25
paste input "[PHONE_NUMBER]"
click at [421, 295] on input "[PHONE_NUMBER]" at bounding box center [656, 301] width 518 height 25
type input "[PHONE_NUMBER]"
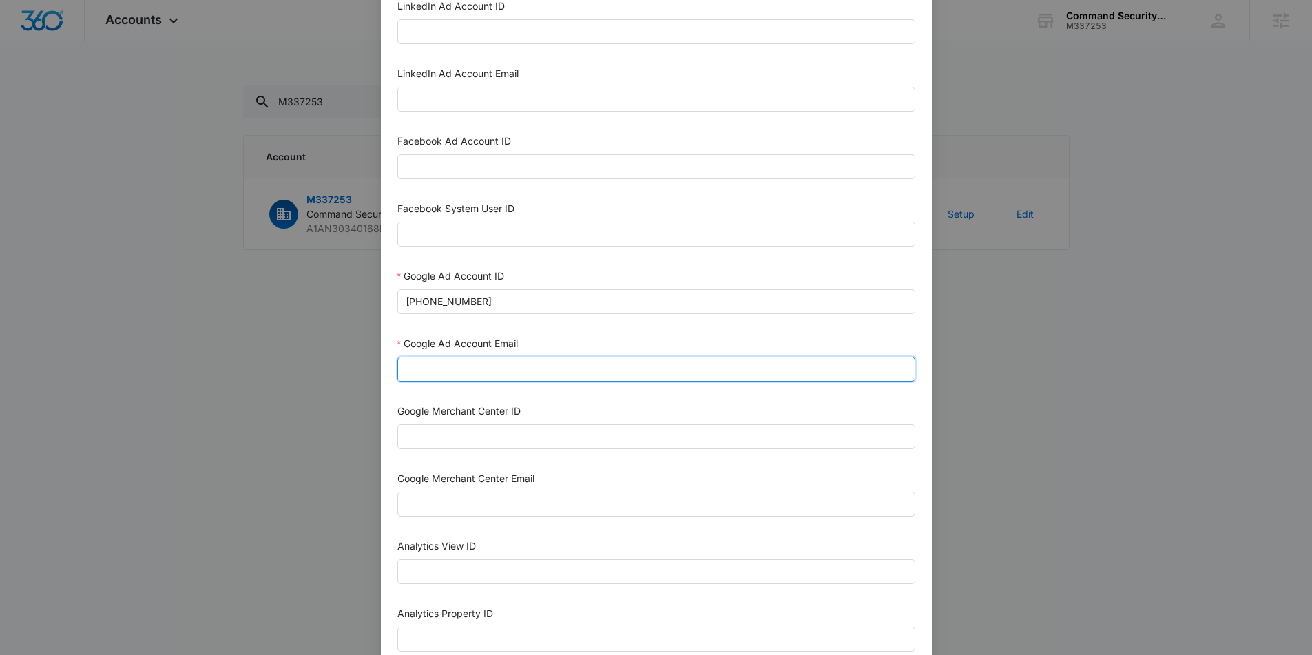
click at [468, 365] on input "Google Ad Account Email" at bounding box center [656, 369] width 518 height 25
type input "[EMAIL_ADDRESS][DOMAIN_NAME]"
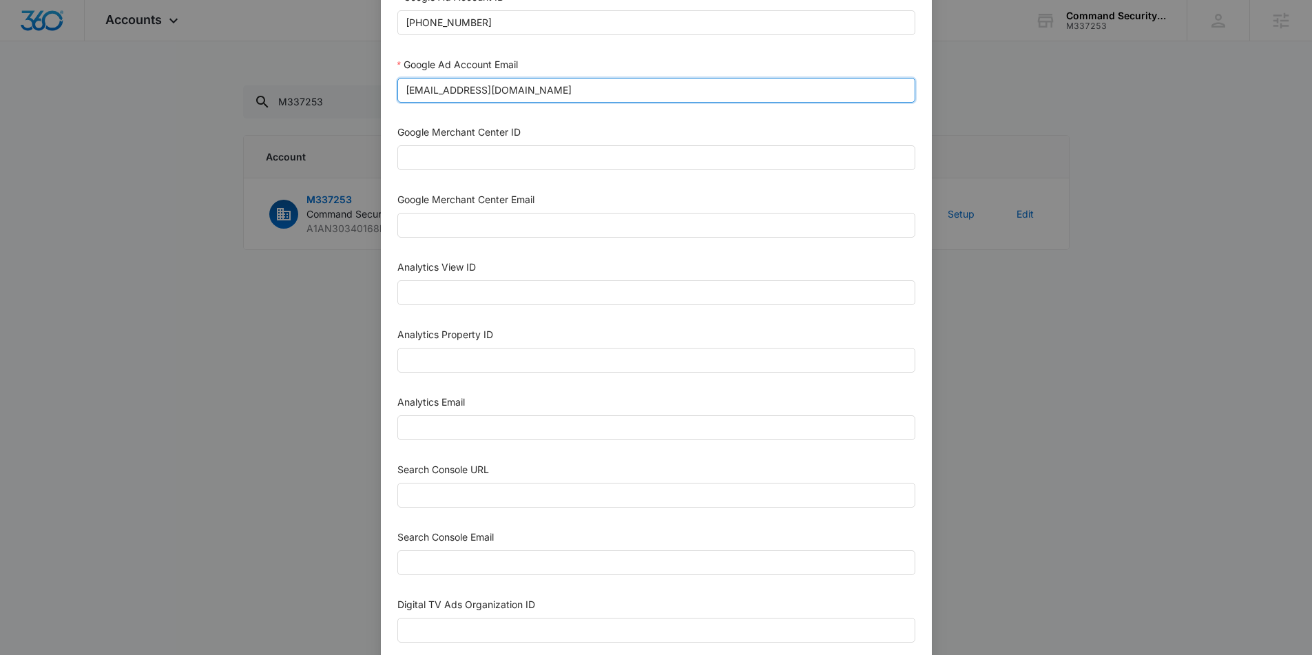
scroll to position [488, 0]
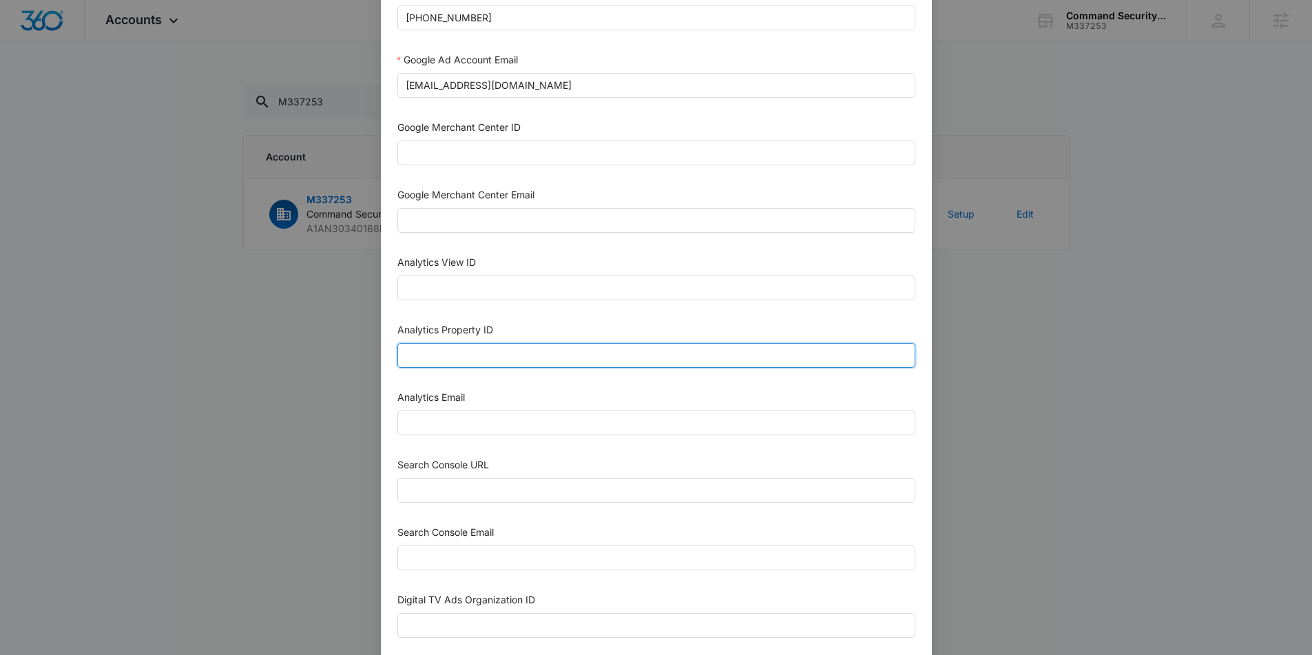
click at [480, 358] on input "Analytics Property ID" at bounding box center [656, 355] width 518 height 25
paste input "505227956"
type input "505227956"
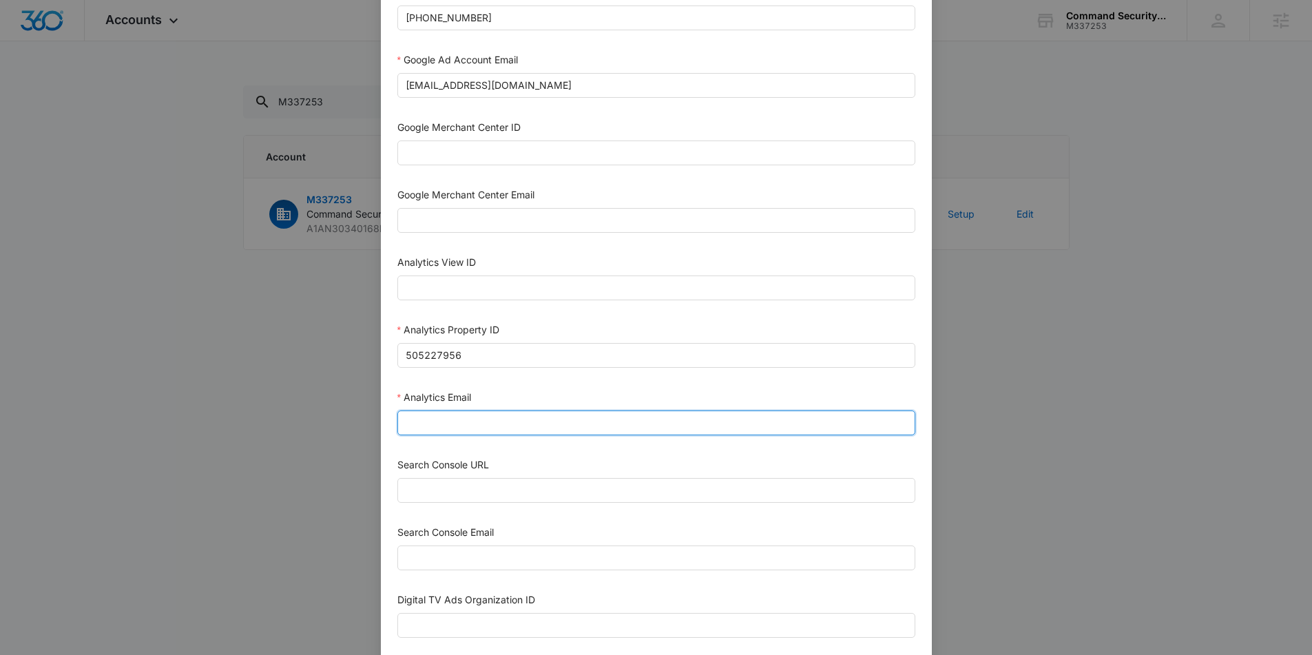
click at [445, 428] on input "Analytics Email" at bounding box center [656, 422] width 518 height 25
type input "[EMAIL_ADDRESS][DOMAIN_NAME]"
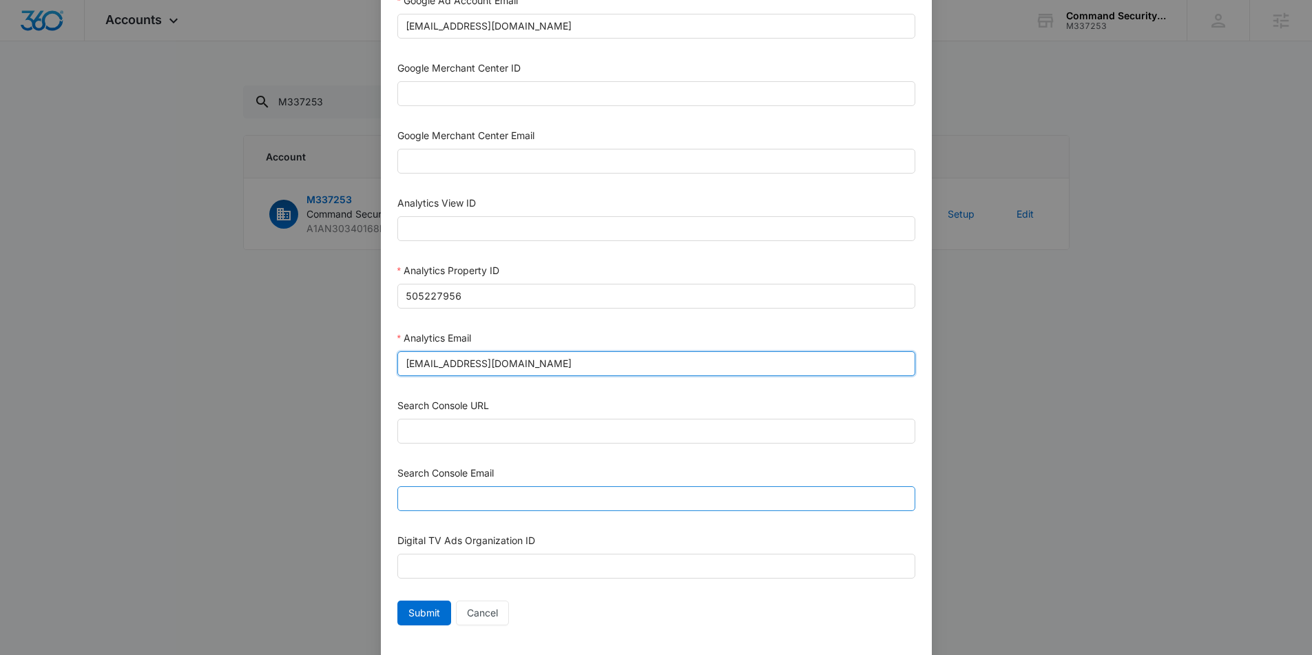
scroll to position [573, 0]
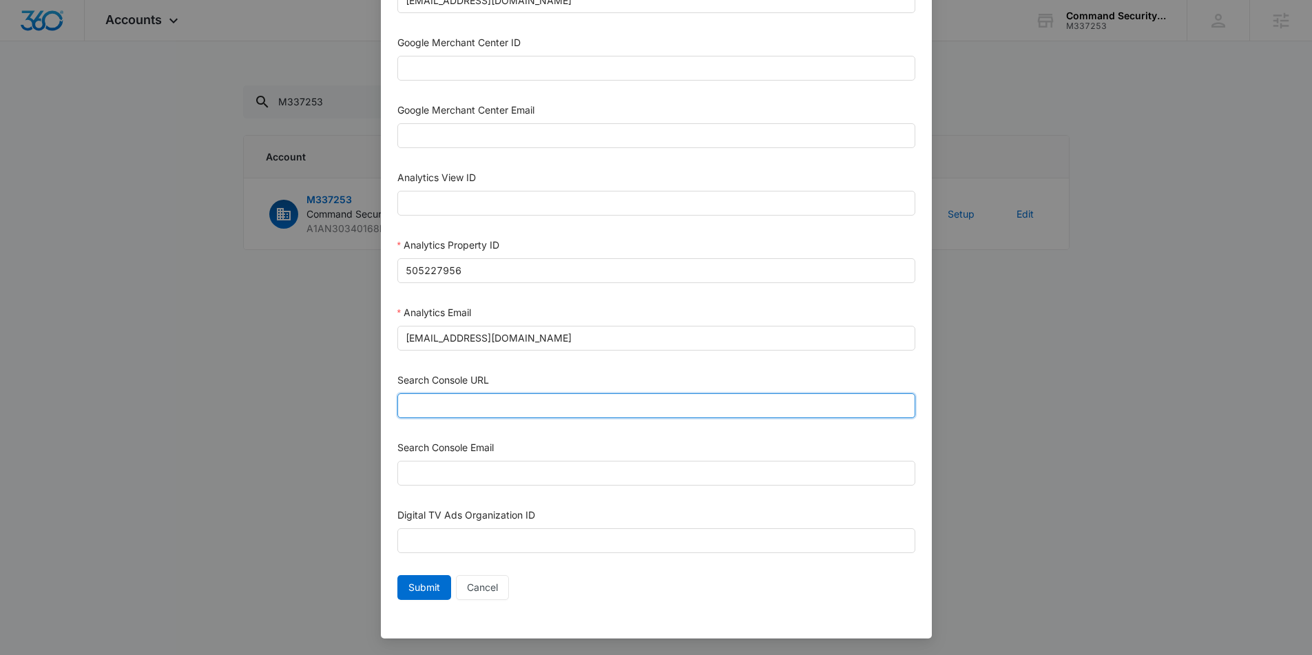
click at [635, 411] on input "Search Console URL" at bounding box center [656, 405] width 518 height 25
paste input "[URL][DOMAIN_NAME]"
type input "[URL][DOMAIN_NAME]"
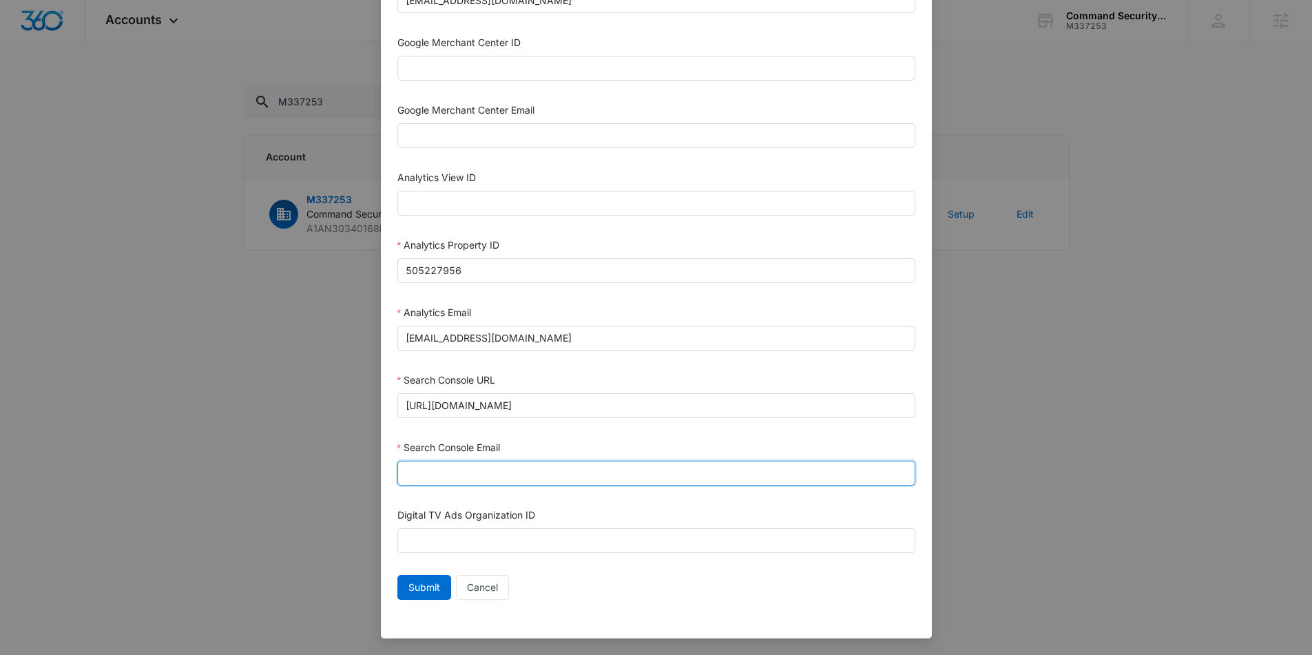
click at [664, 479] on input "Search Console Email" at bounding box center [656, 473] width 518 height 25
type input "[EMAIL_ADDRESS][DOMAIN_NAME]"
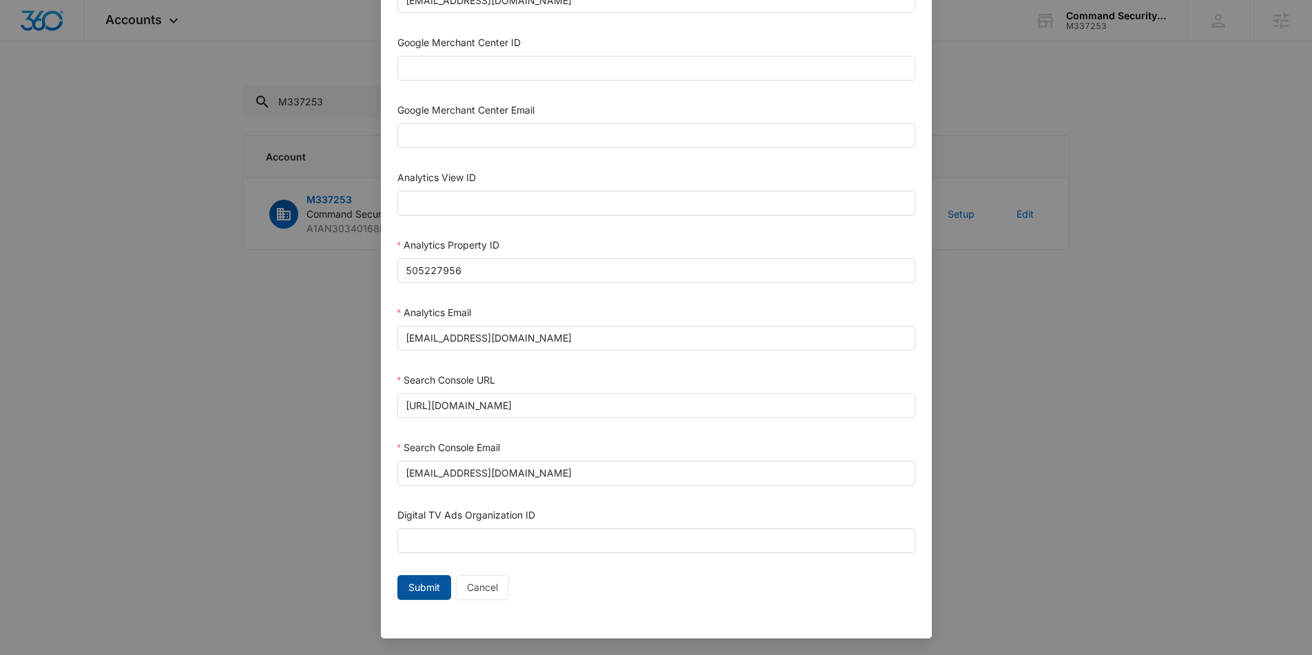
click at [422, 591] on span "Submit" at bounding box center [424, 587] width 32 height 15
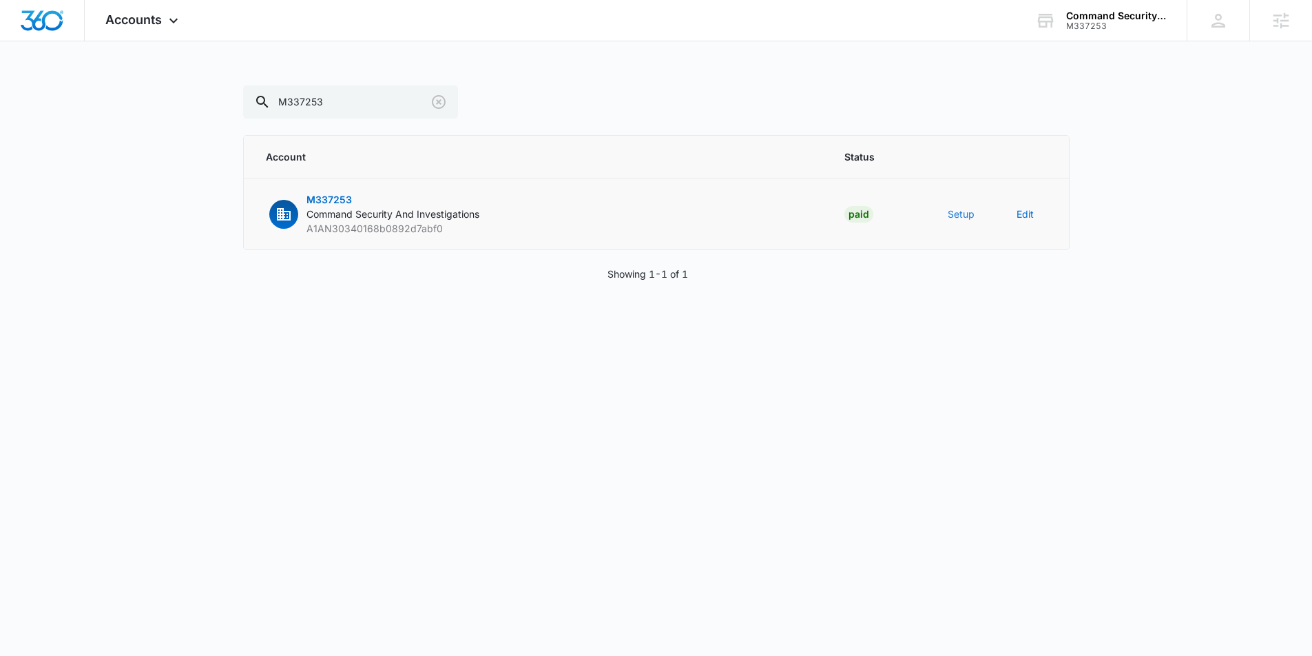
click at [960, 217] on button "Setup" at bounding box center [960, 214] width 27 height 14
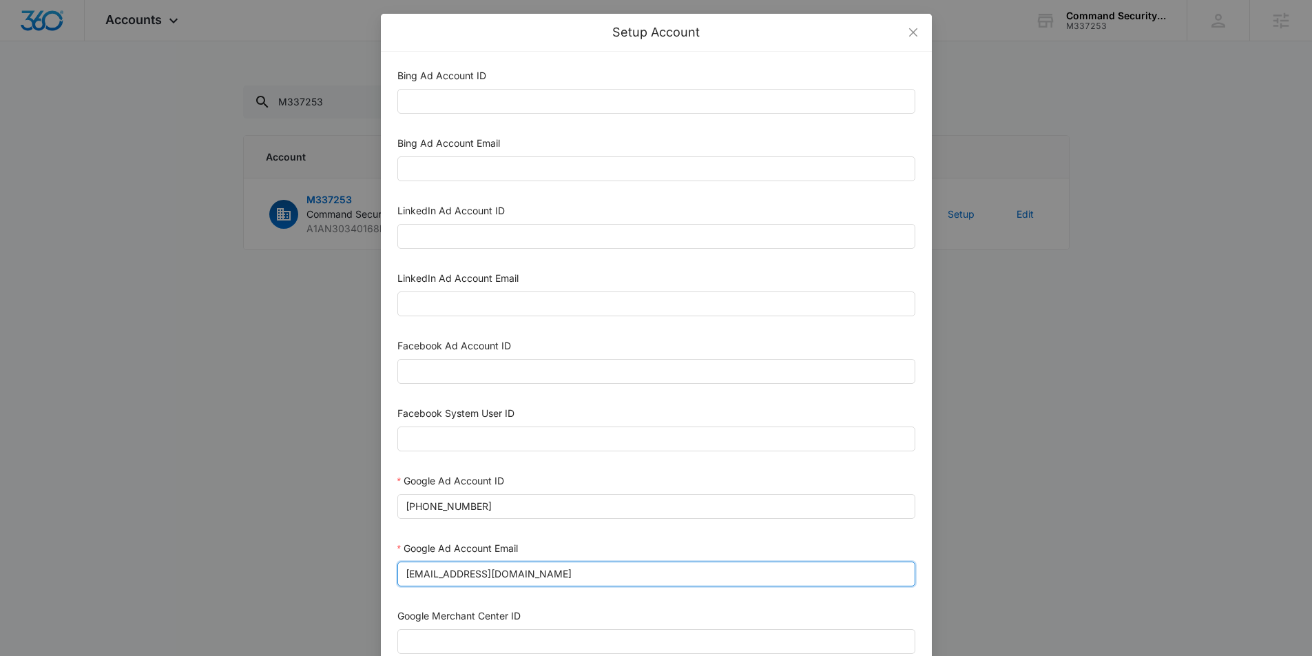
click at [558, 572] on input "[EMAIL_ADDRESS][DOMAIN_NAME]" at bounding box center [656, 573] width 518 height 25
click at [558, 571] on input "[EMAIL_ADDRESS][DOMAIN_NAME]" at bounding box center [656, 573] width 518 height 25
click at [574, 579] on input "[EMAIL_ADDRESS][DOMAIN_NAME]" at bounding box center [656, 573] width 518 height 25
click at [574, 578] on input "[EMAIL_ADDRESS][DOMAIN_NAME]" at bounding box center [656, 573] width 518 height 25
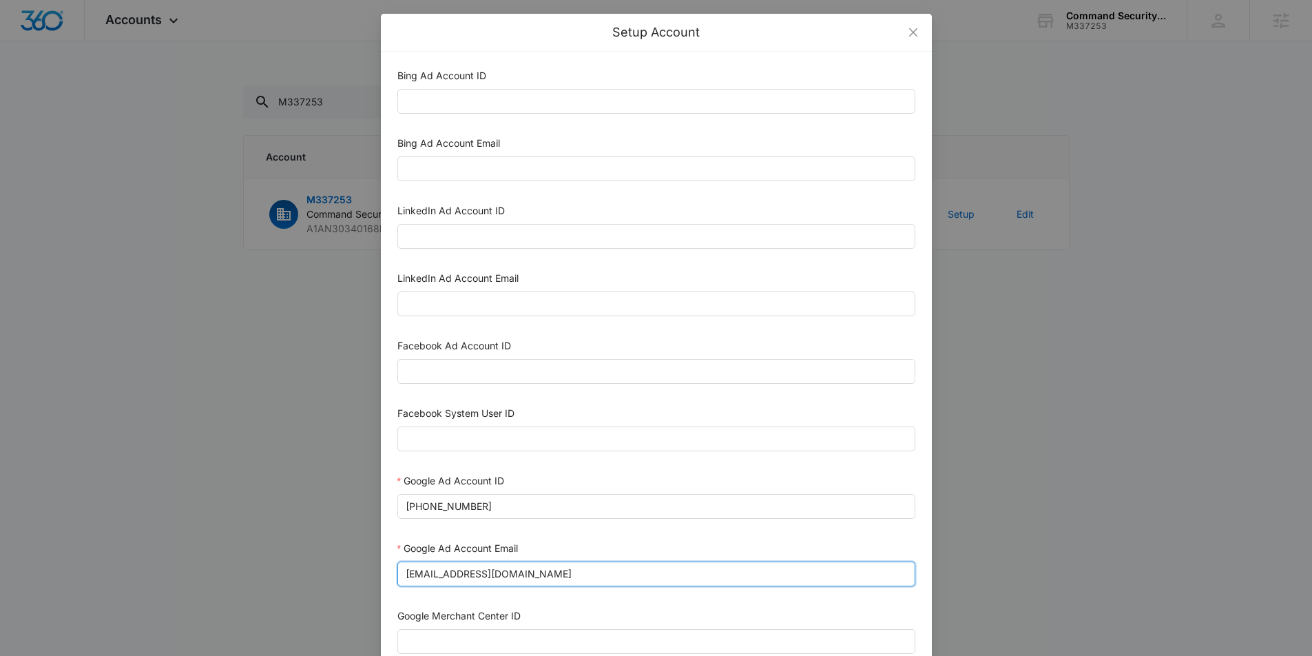
click at [574, 578] on input "[EMAIL_ADDRESS][DOMAIN_NAME]" at bounding box center [656, 573] width 518 height 25
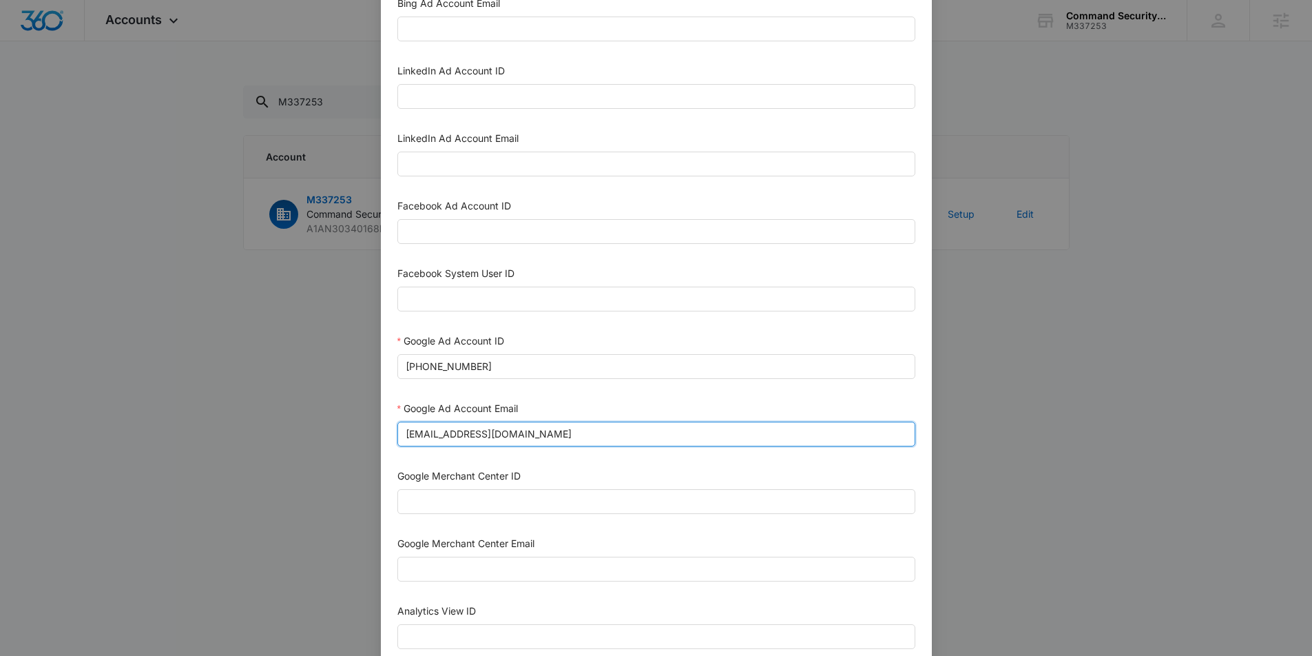
scroll to position [572, 0]
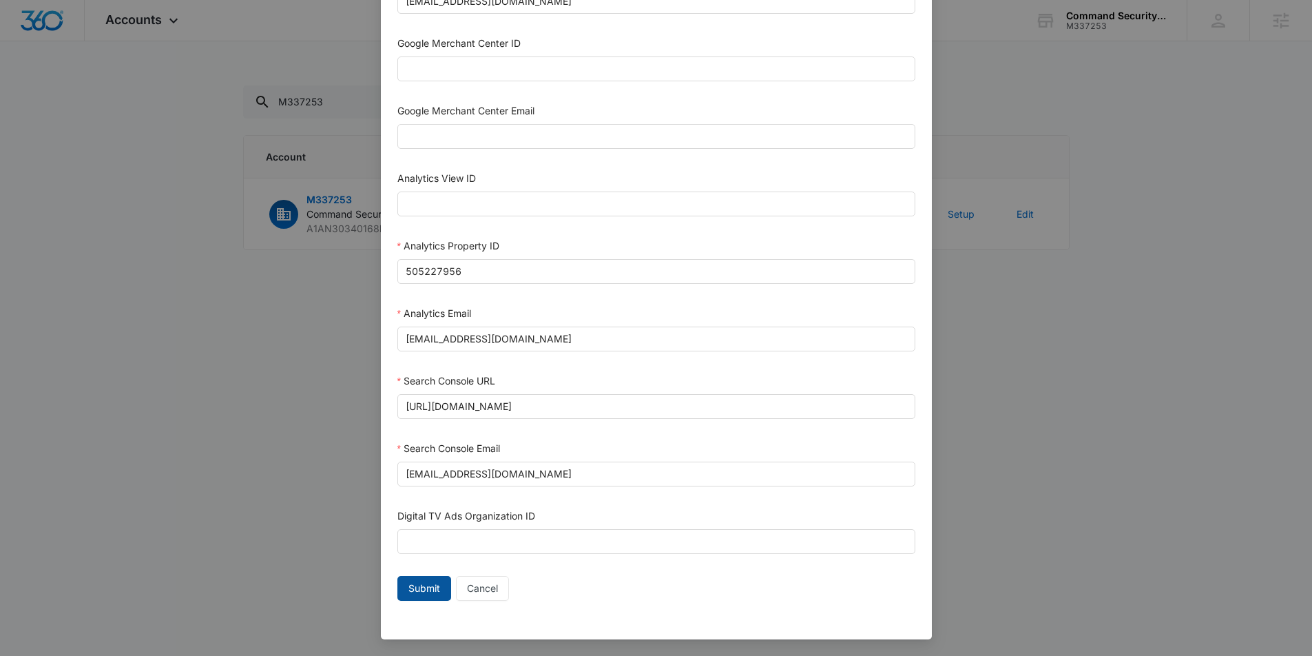
click at [409, 585] on span "Submit" at bounding box center [424, 587] width 32 height 15
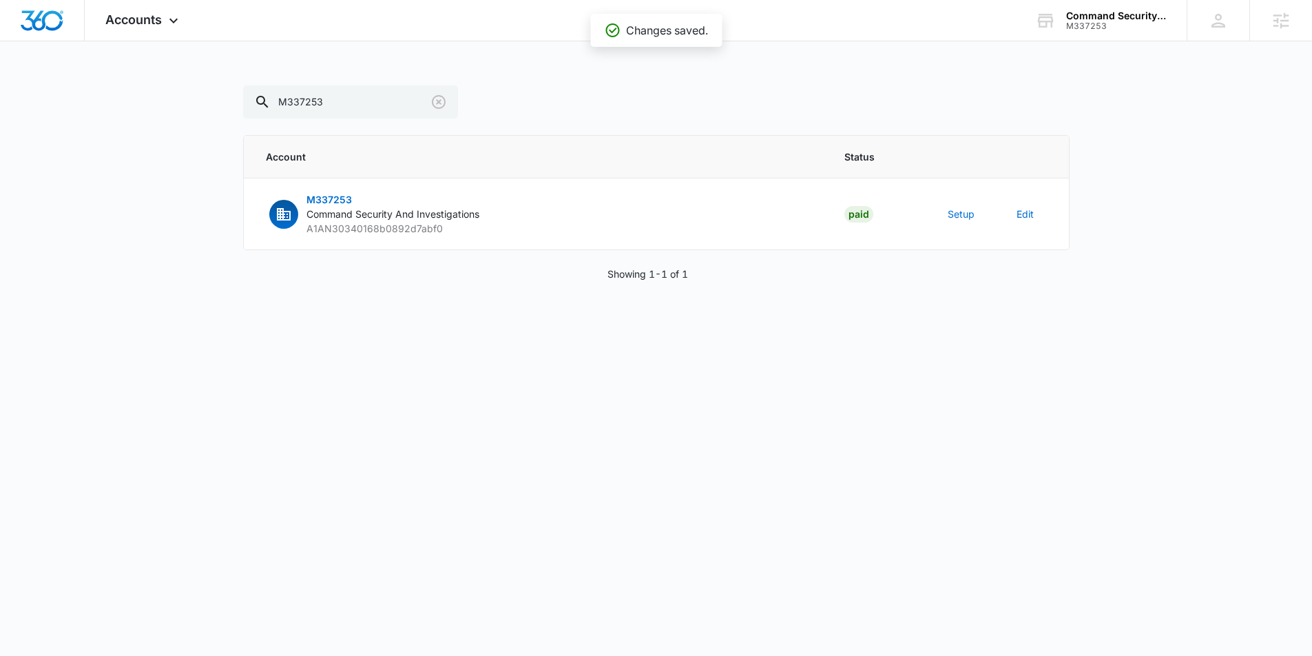
scroll to position [558, 0]
